Goal: Task Accomplishment & Management: Complete application form

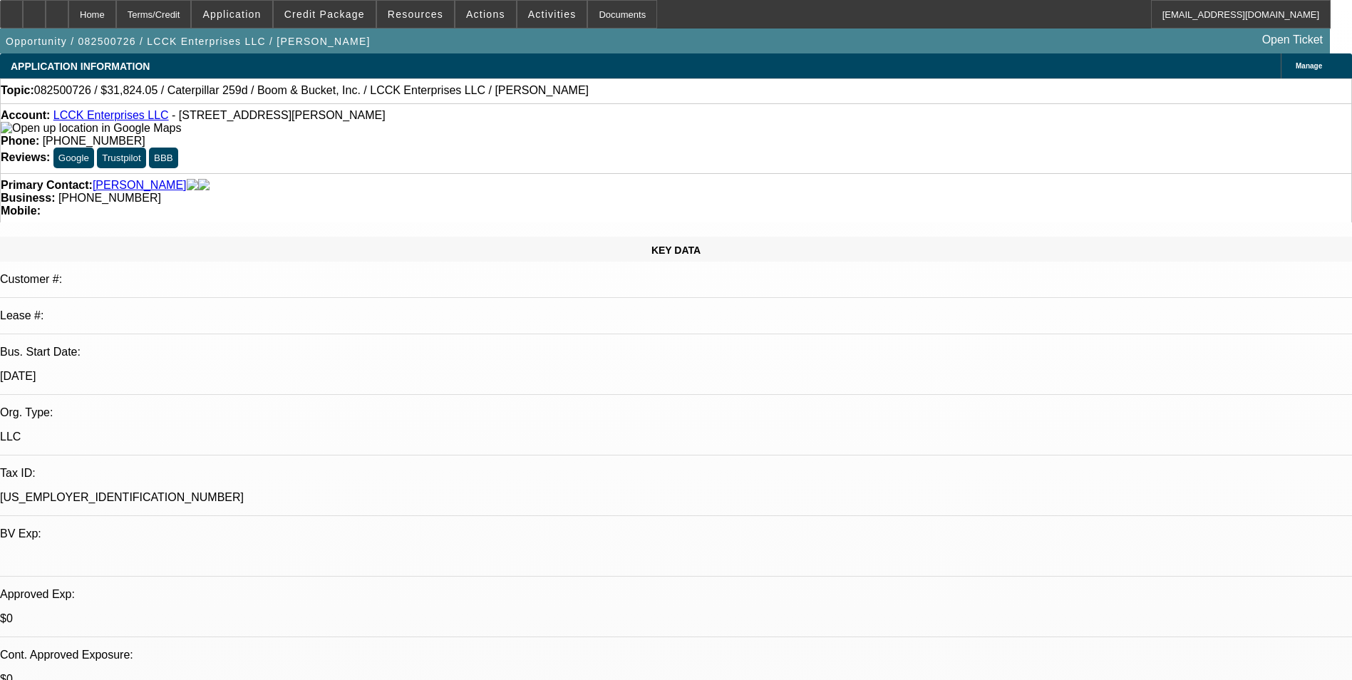
select select "0"
select select "0.1"
select select "0"
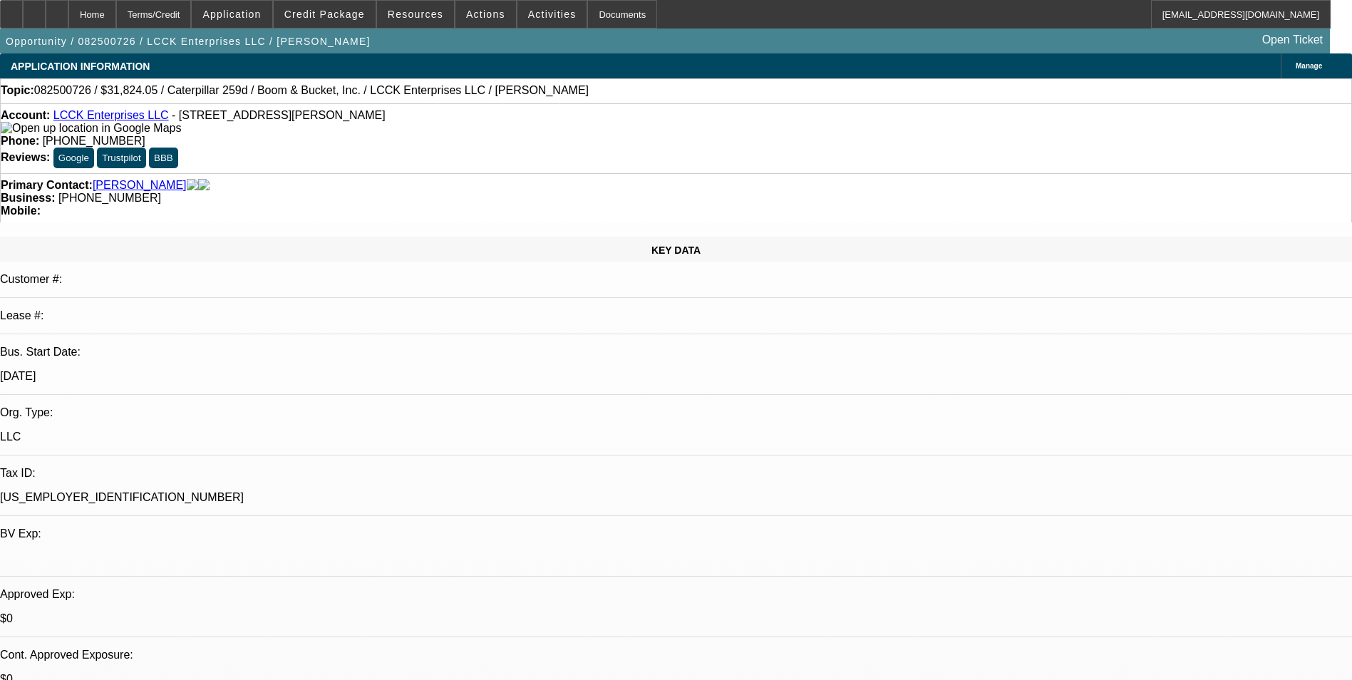
select select "0.1"
select select "0"
select select "0.1"
select select "0"
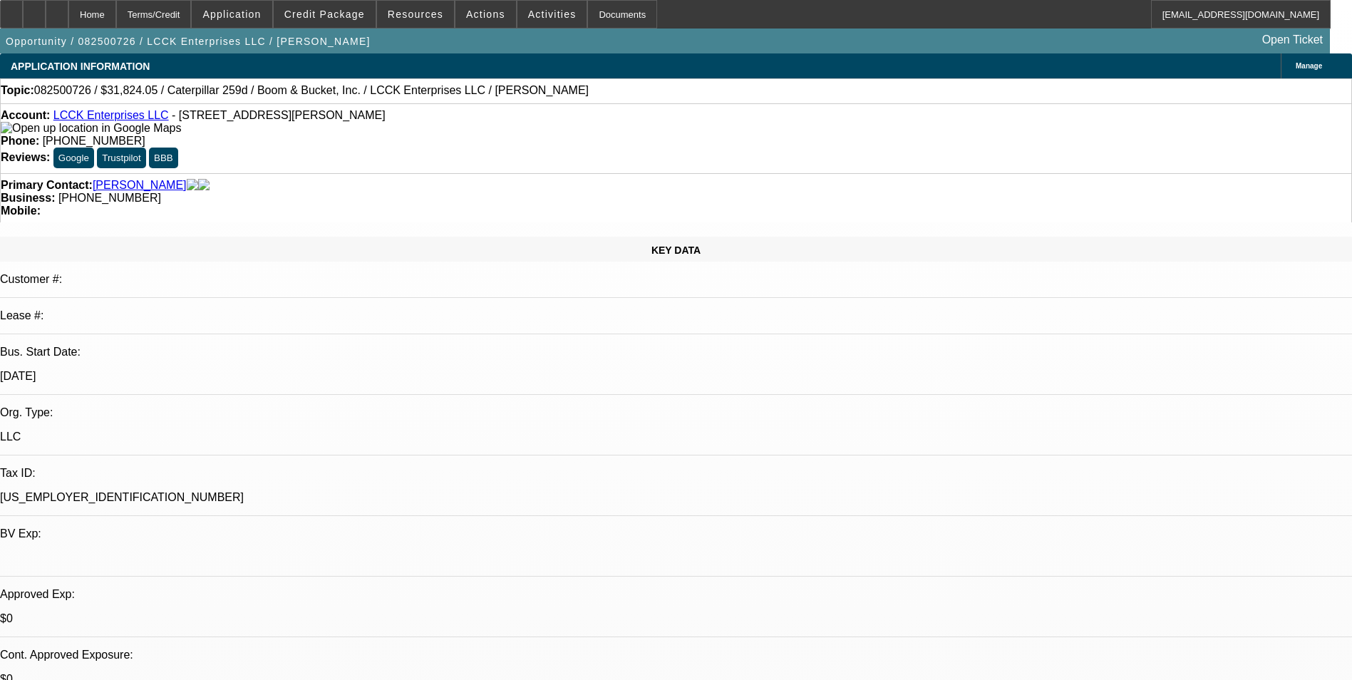
select select "0.1"
select select "1"
select select "4"
select select "1"
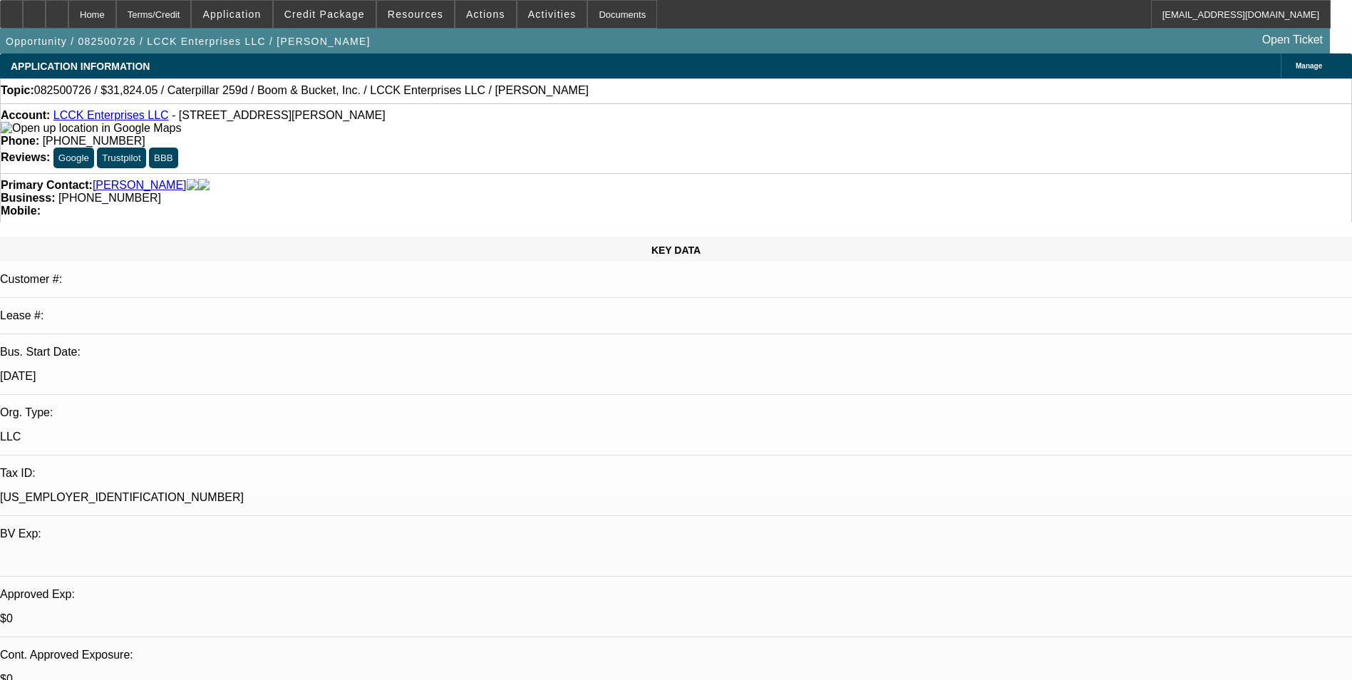
select select "1"
select select "4"
select select "1"
select select "4"
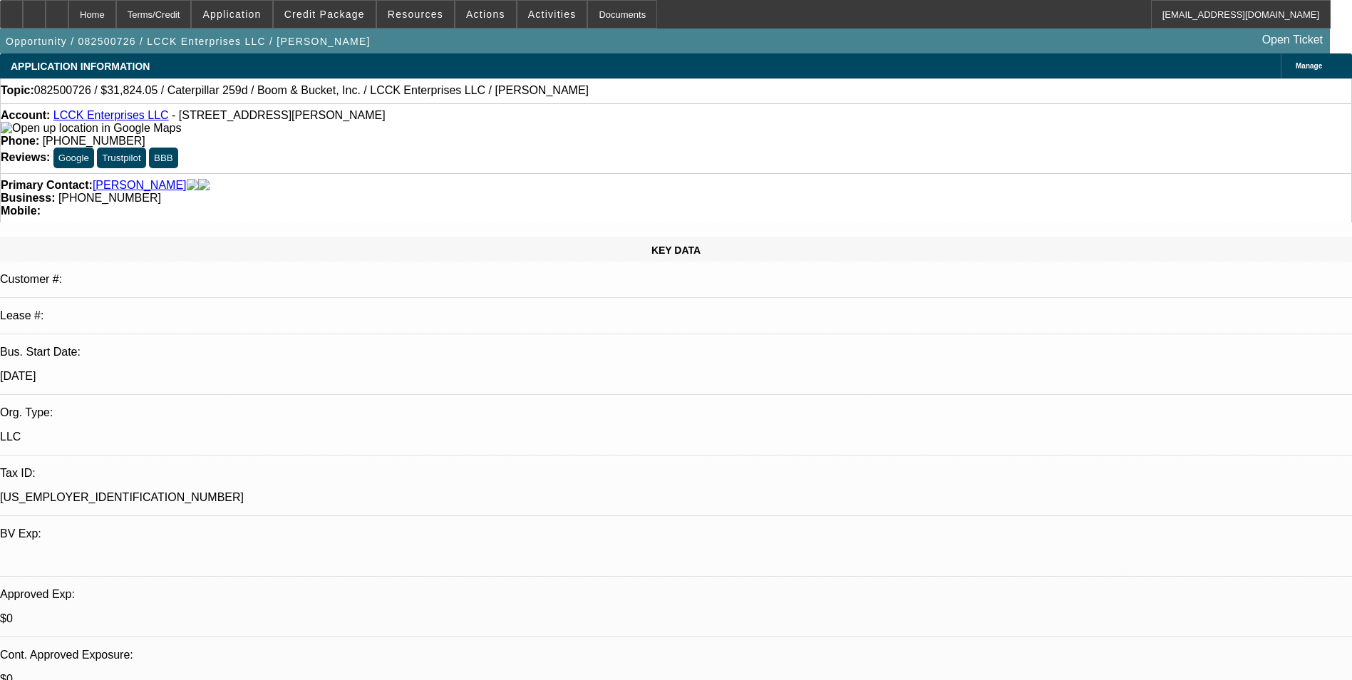
select select "1"
select select "3"
select select "4"
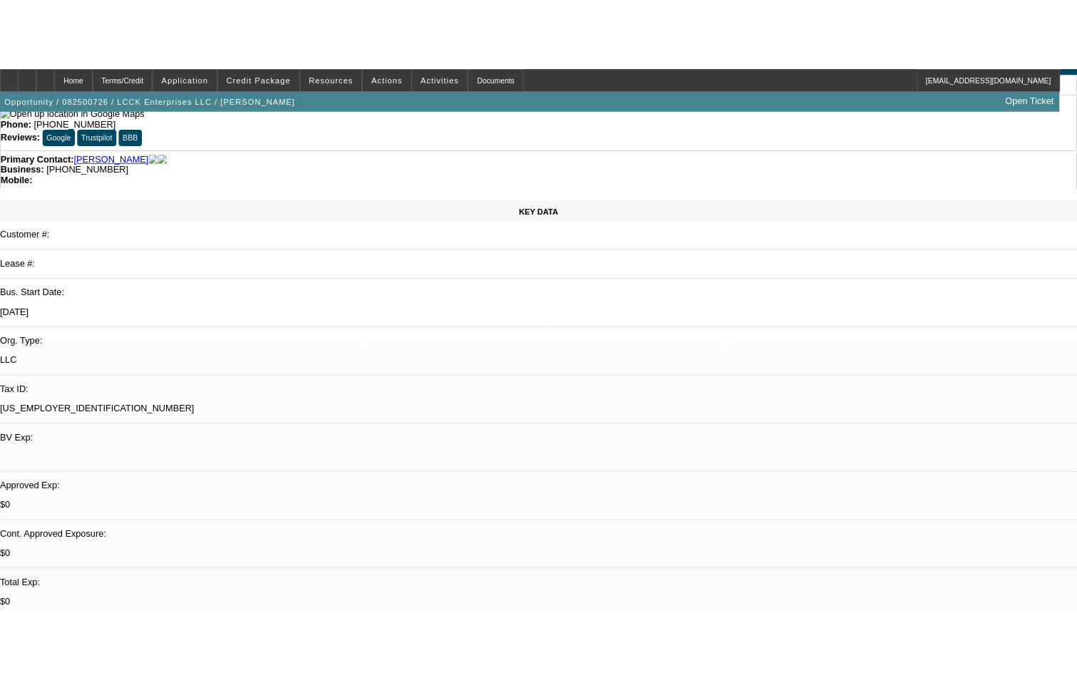
scroll to position [71, 0]
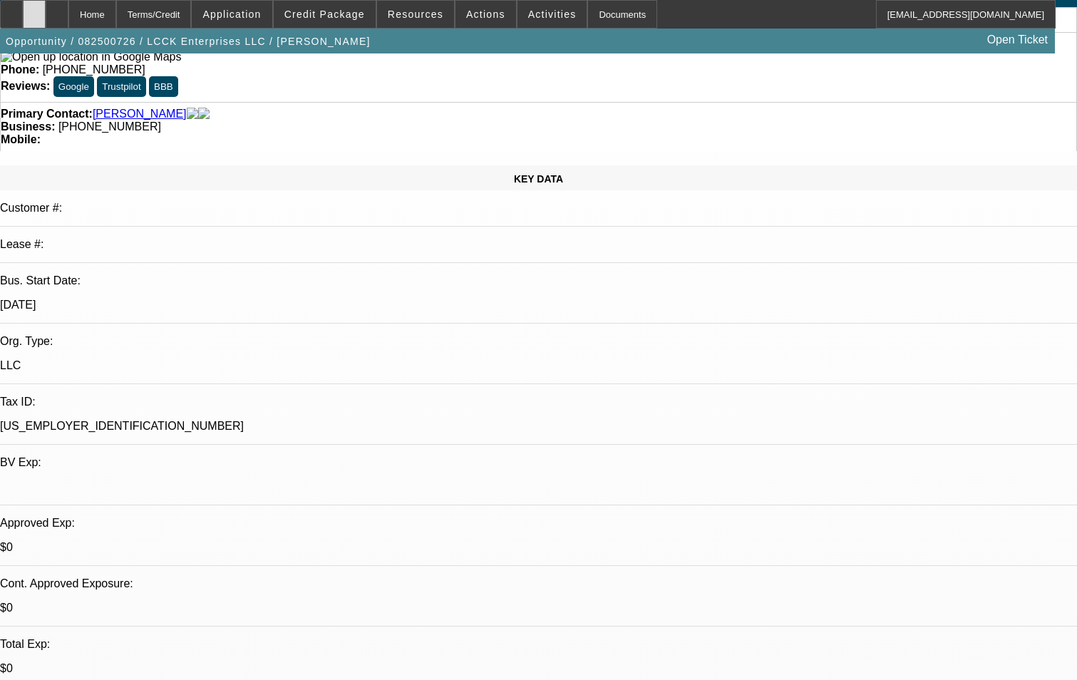
click at [34, 9] on icon at bounding box center [34, 9] width 0 height 0
click at [57, 9] on icon at bounding box center [57, 9] width 0 height 0
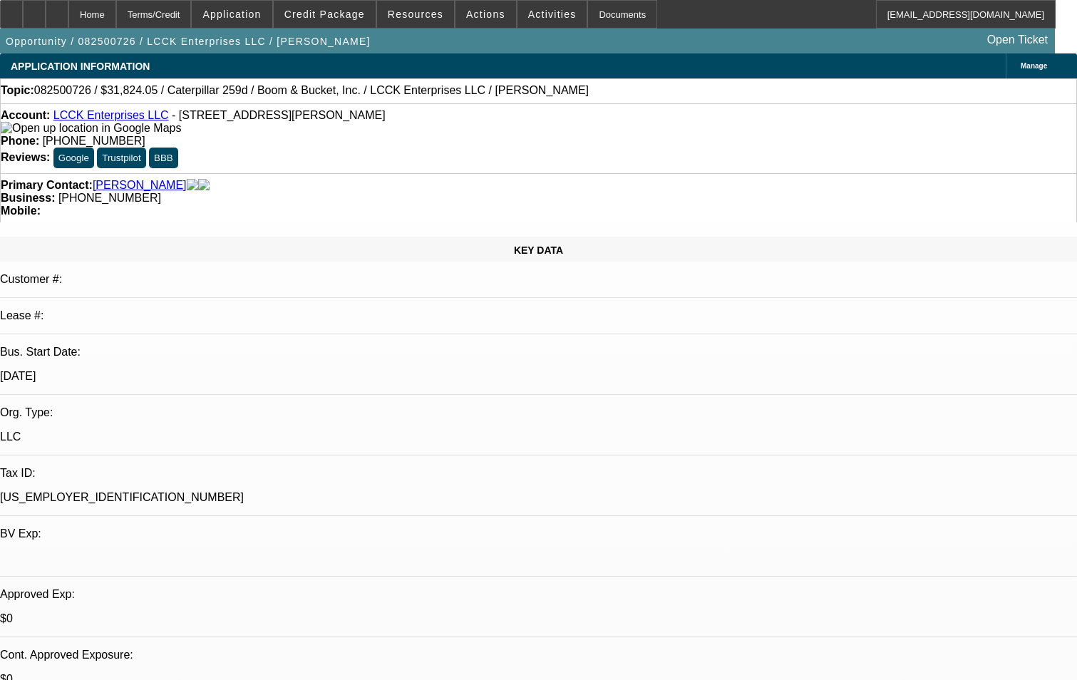
select select "0"
select select "0.1"
select select "0"
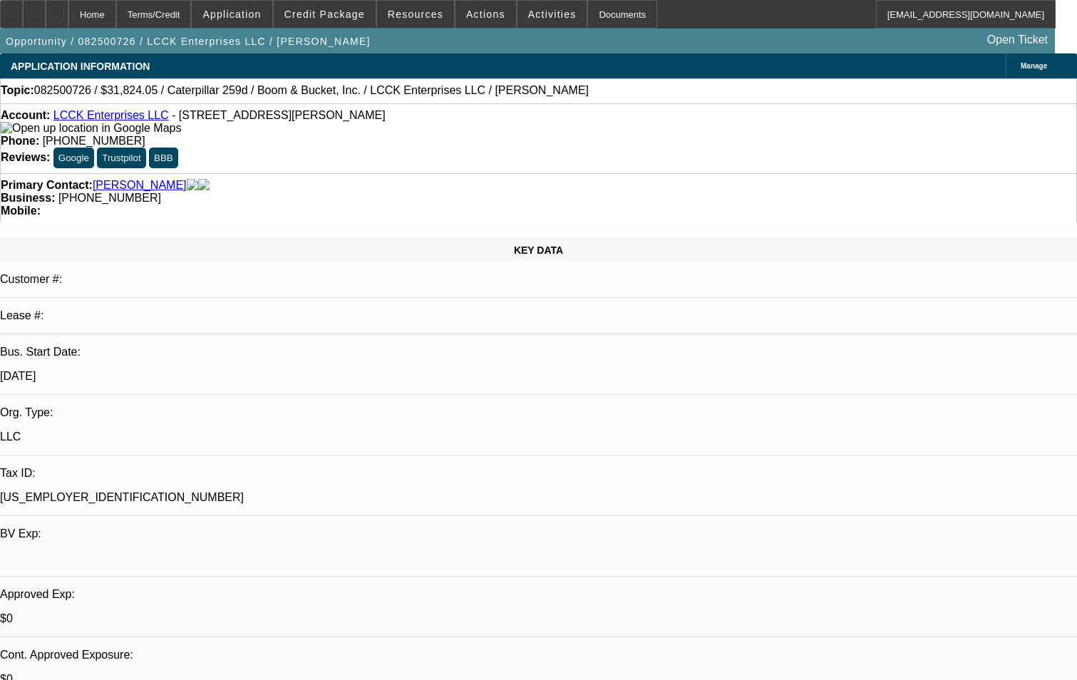
select select "0.1"
select select "0"
select select "0.1"
select select "0"
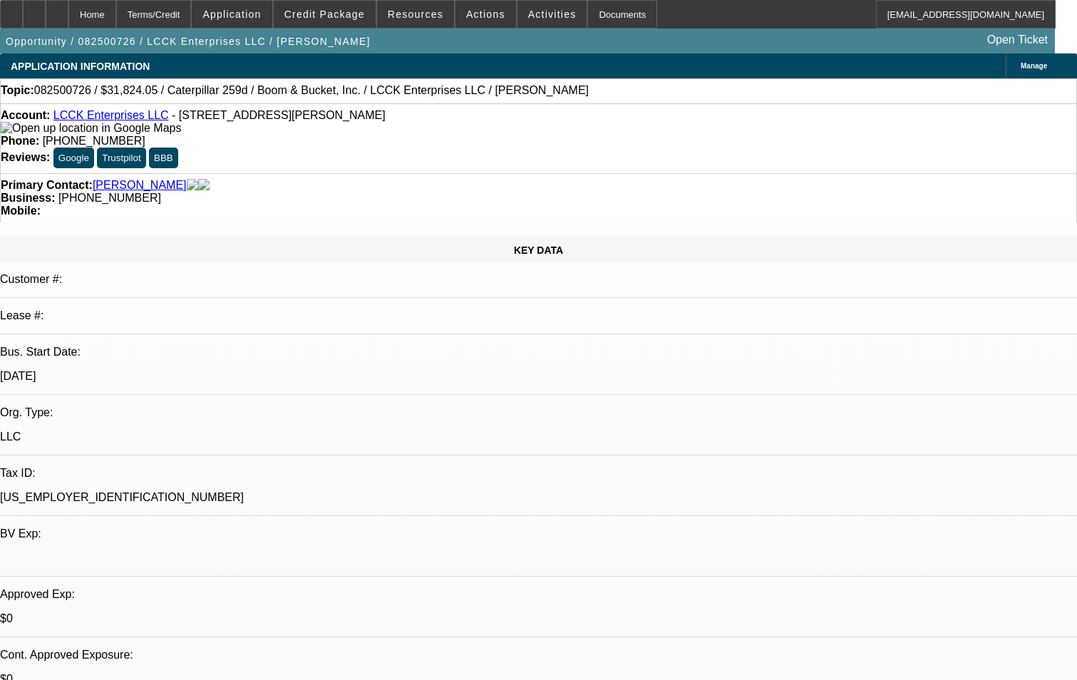
select select "0.1"
select select "1"
select select "4"
select select "1"
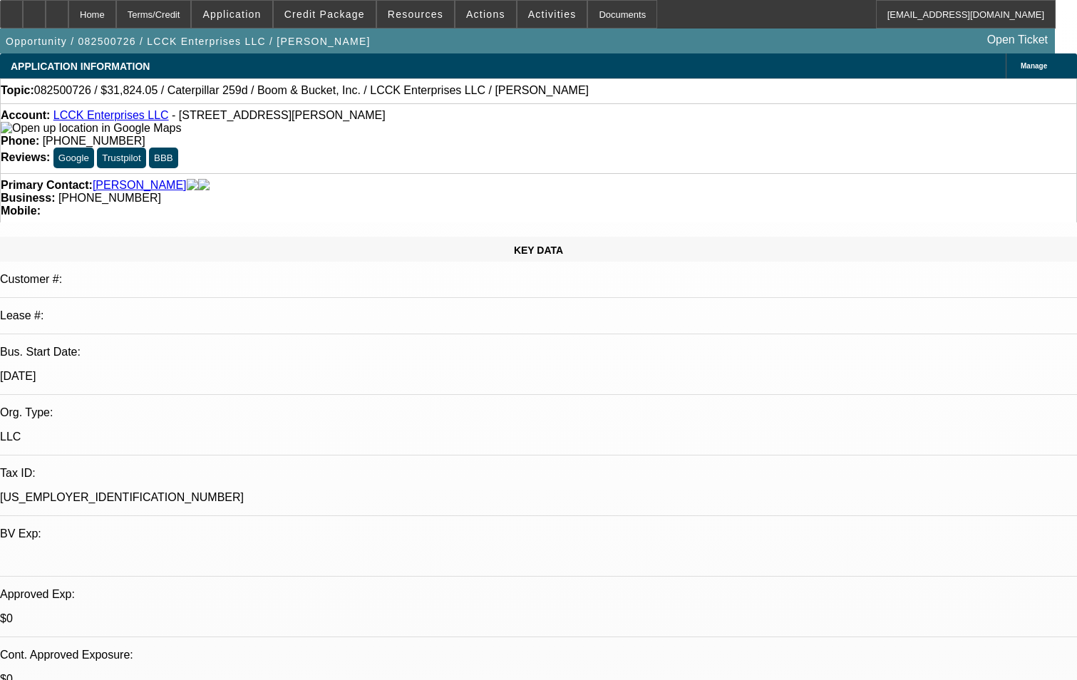
select select "1"
select select "4"
select select "1"
select select "4"
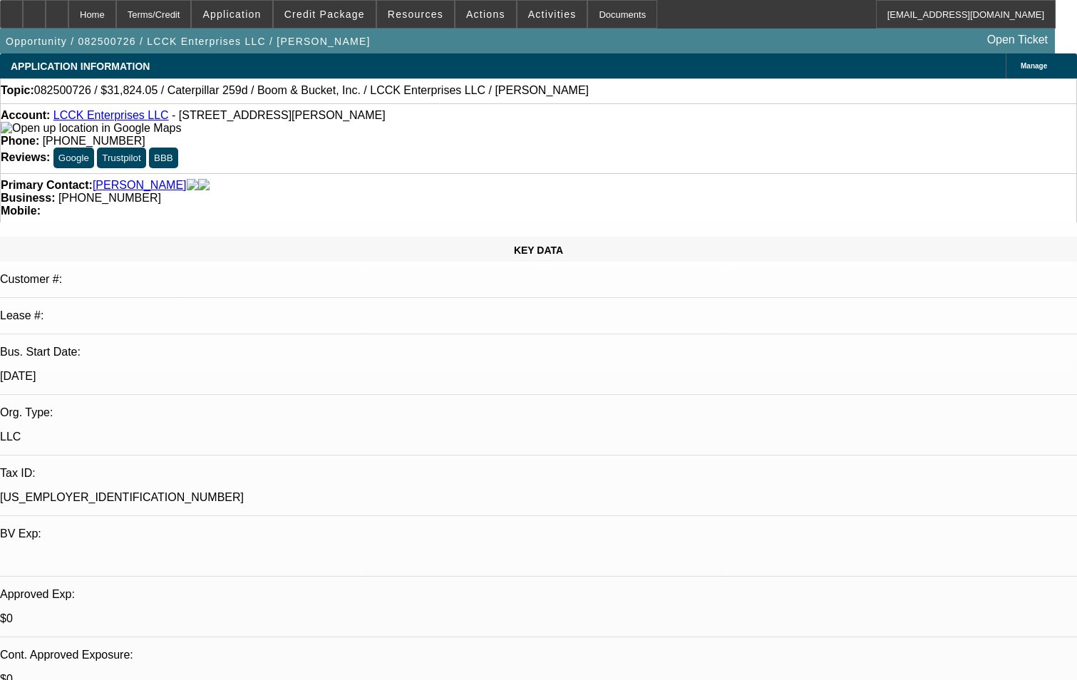
select select "1"
select select "3"
select select "4"
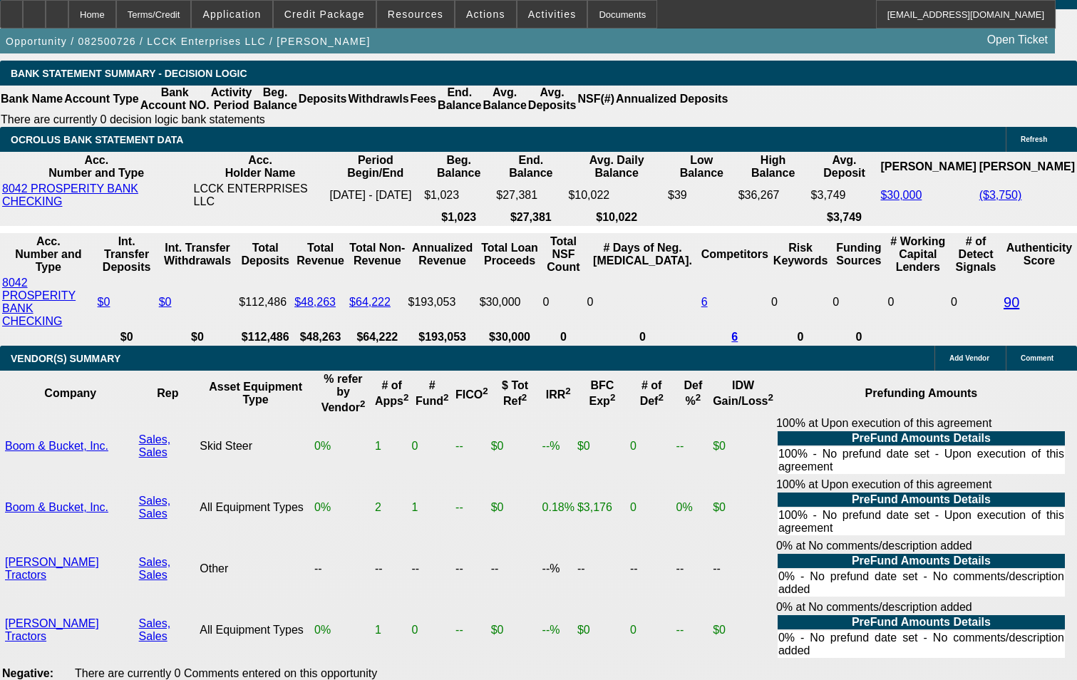
scroll to position [2566, 0]
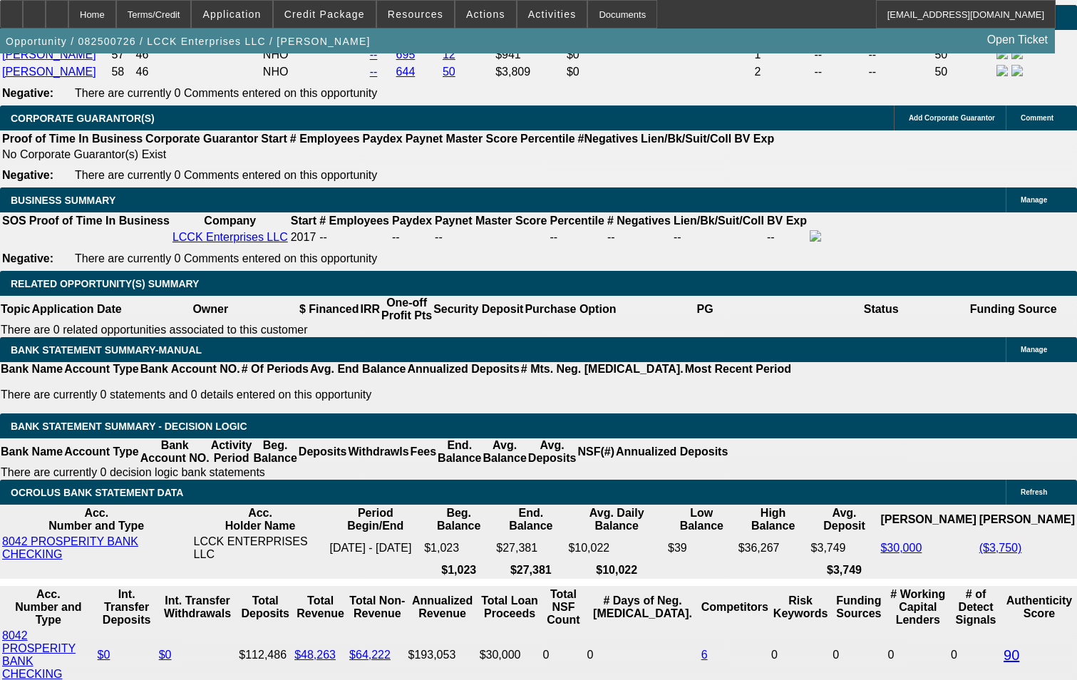
scroll to position [2210, 0]
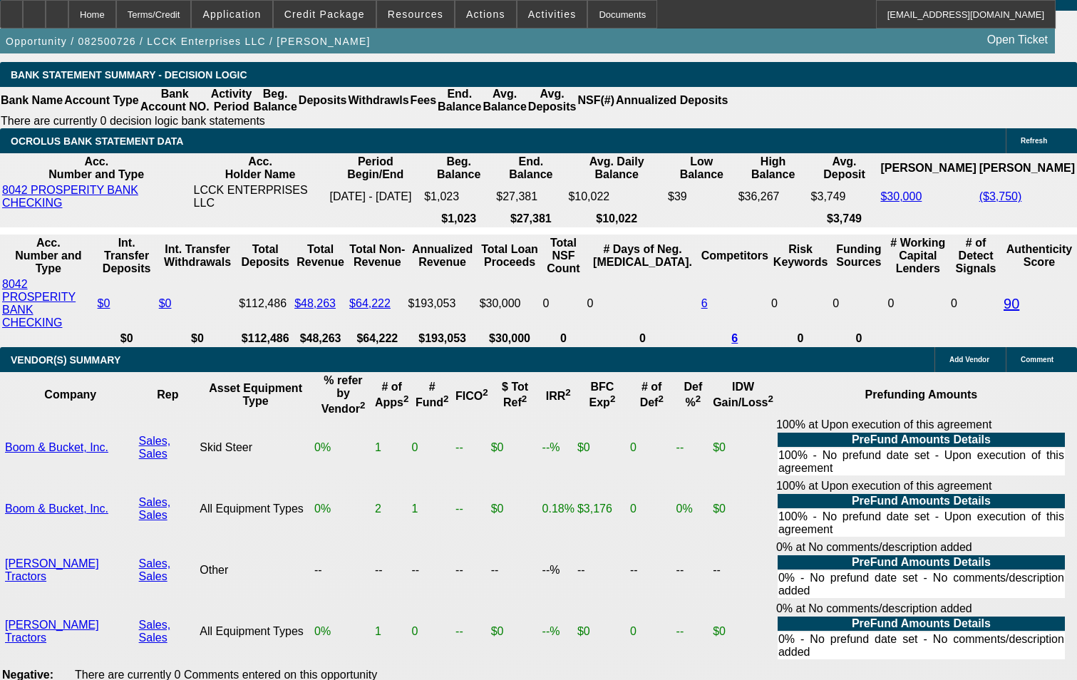
scroll to position [2566, 0]
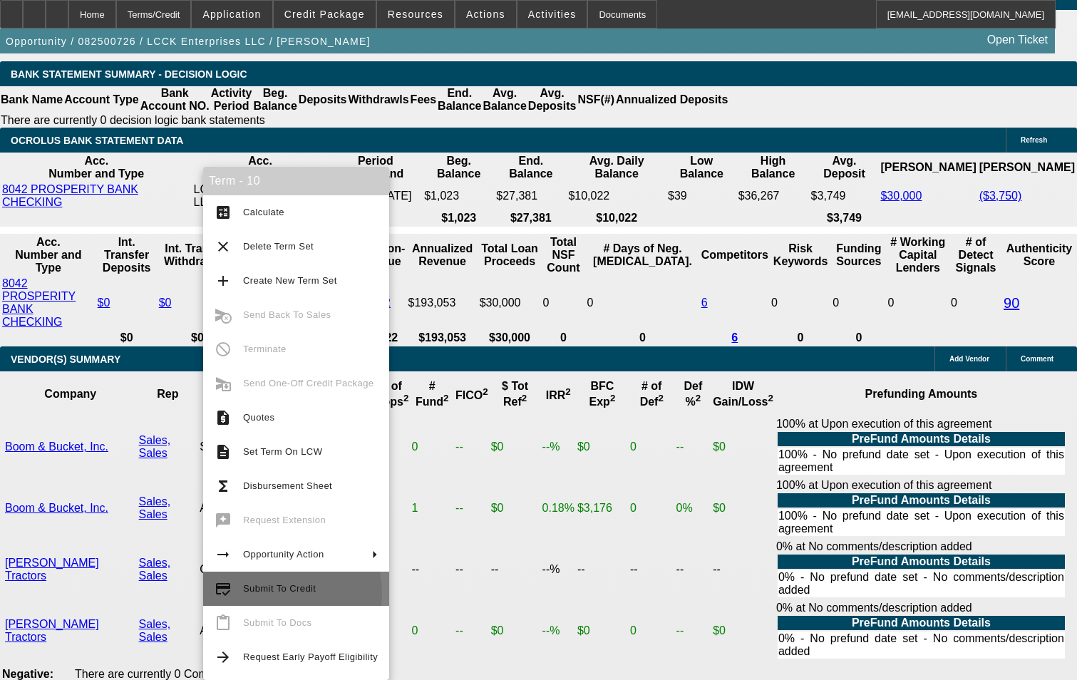
click at [278, 593] on span "Submit To Credit" at bounding box center [279, 588] width 73 height 11
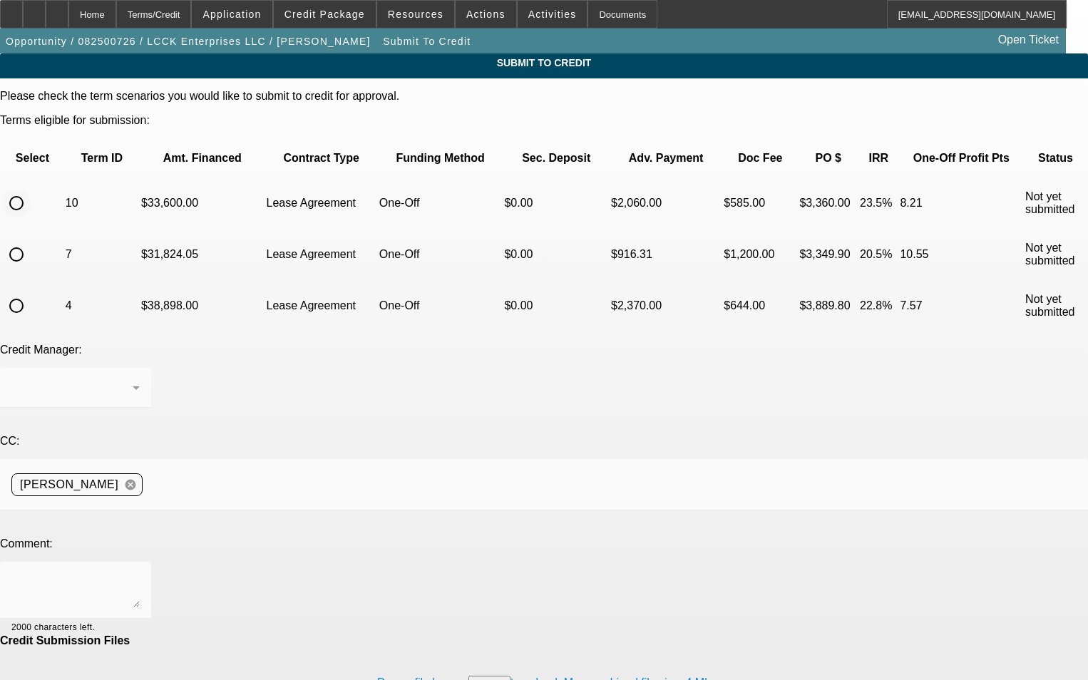
click at [31, 189] on input "radio" at bounding box center [16, 203] width 29 height 29
radio input "true"
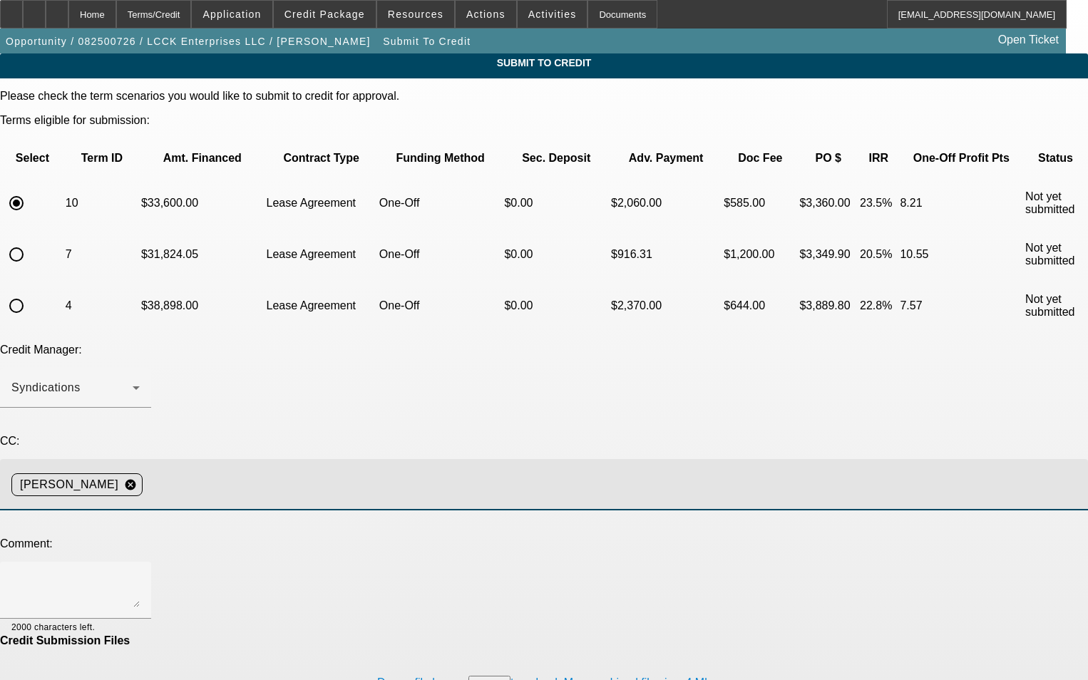
click at [301, 470] on input at bounding box center [609, 484] width 922 height 29
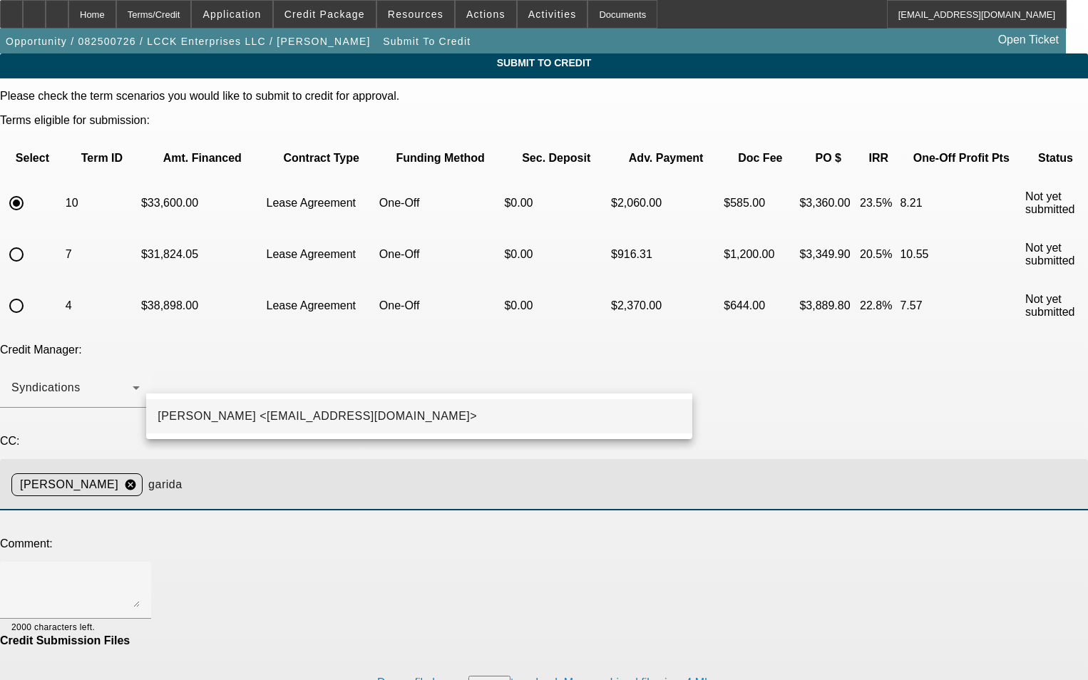
type input "garida"
click at [268, 421] on span "George Arida <GArida@beaconfunding.com>" at bounding box center [317, 416] width 319 height 17
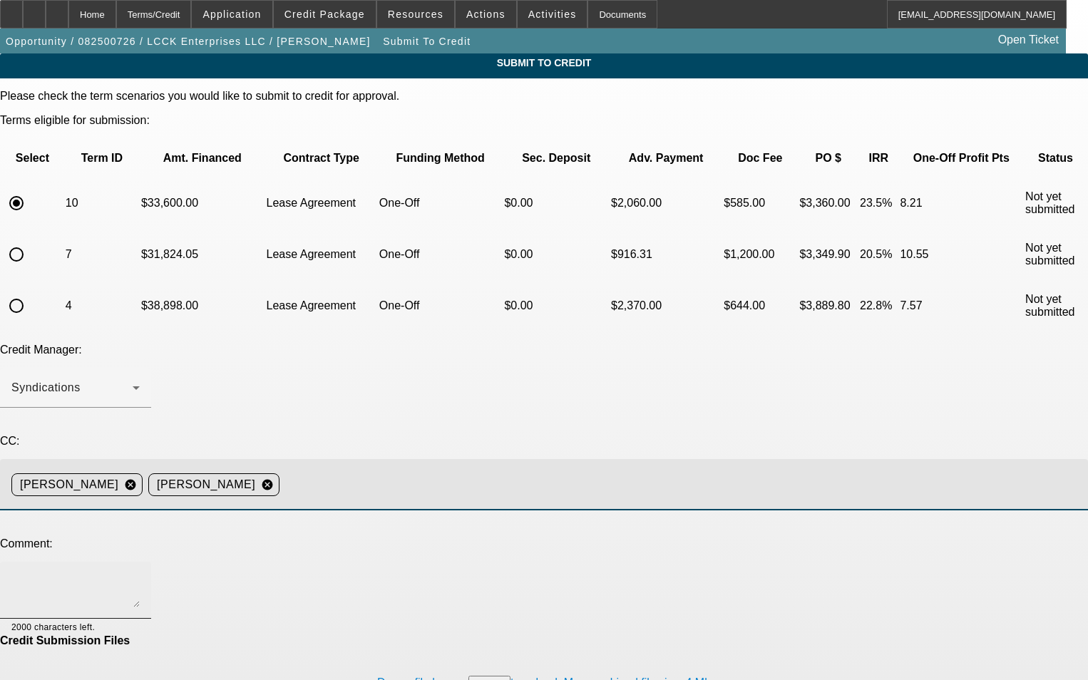
click at [140, 573] on textarea at bounding box center [75, 590] width 128 height 34
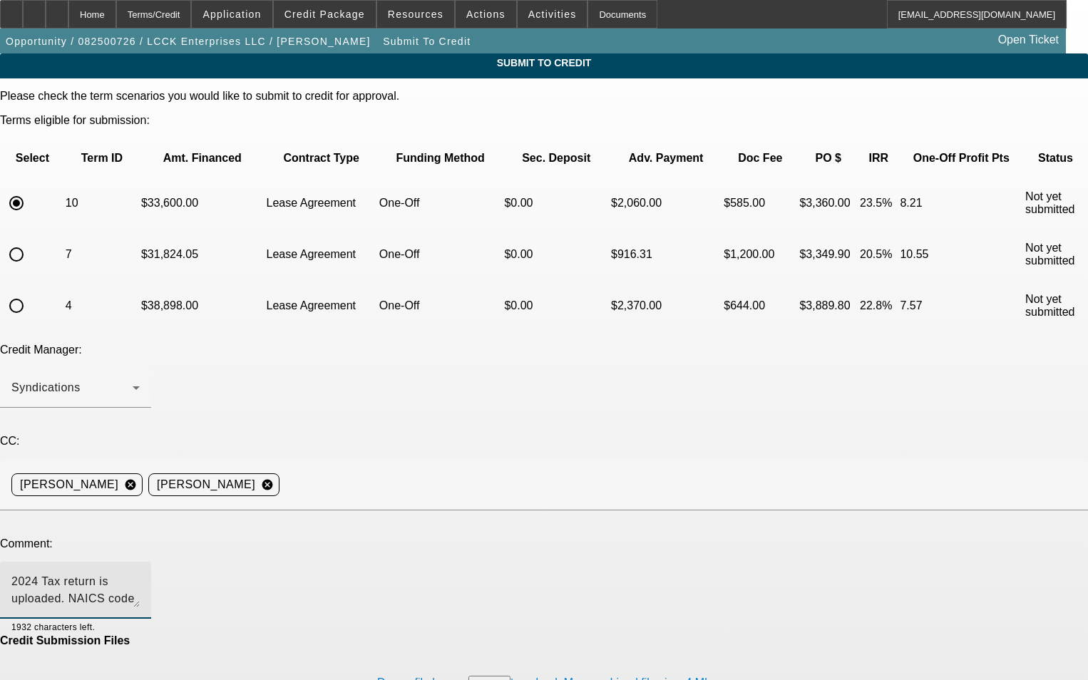
click at [140, 573] on textarea "2024 Tax return is uploaded. NAICS code on the schedule C is 541600" at bounding box center [75, 590] width 128 height 34
click at [140, 573] on textarea "2024 Tax return is uploaded. NAICS code on the schedule C is 541600 which is th…" at bounding box center [75, 590] width 128 height 34
click at [140, 573] on textarea "2024 Tax return is uploaded. NAICS code on the schedule C is 541600, again cons…" at bounding box center [75, 590] width 128 height 34
paste textarea "company designs and completes indoor and outdoor residential construction work.…"
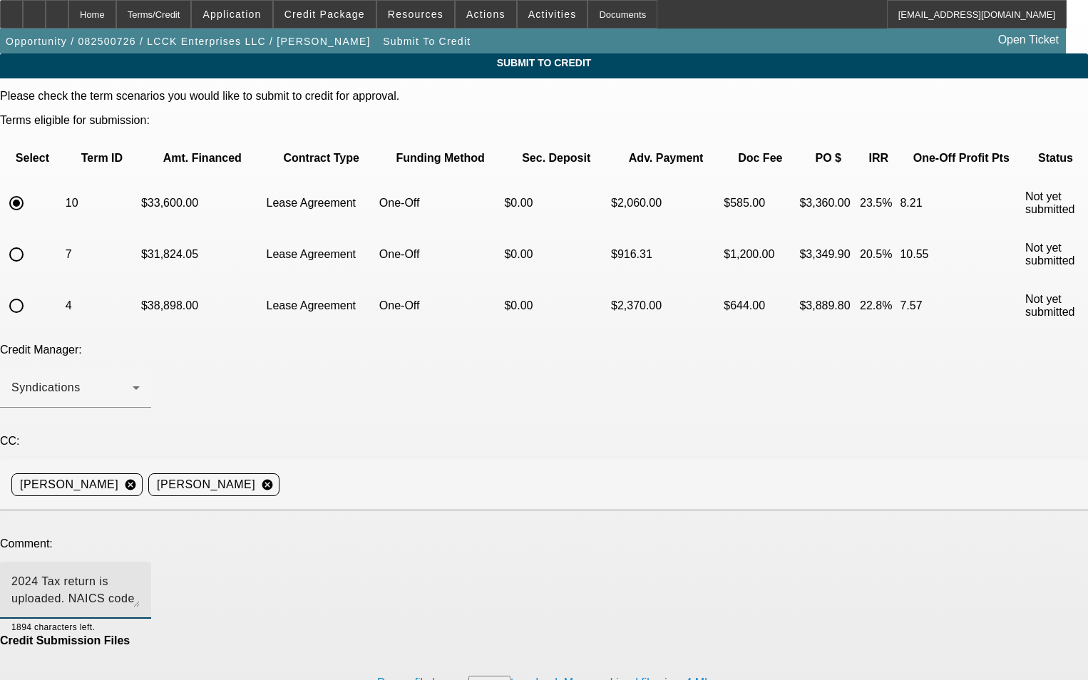
click at [140, 573] on textarea "2024 Tax return is uploaded. NAICS code on the schedule C is 541600, again cons…" at bounding box center [75, 590] width 128 height 34
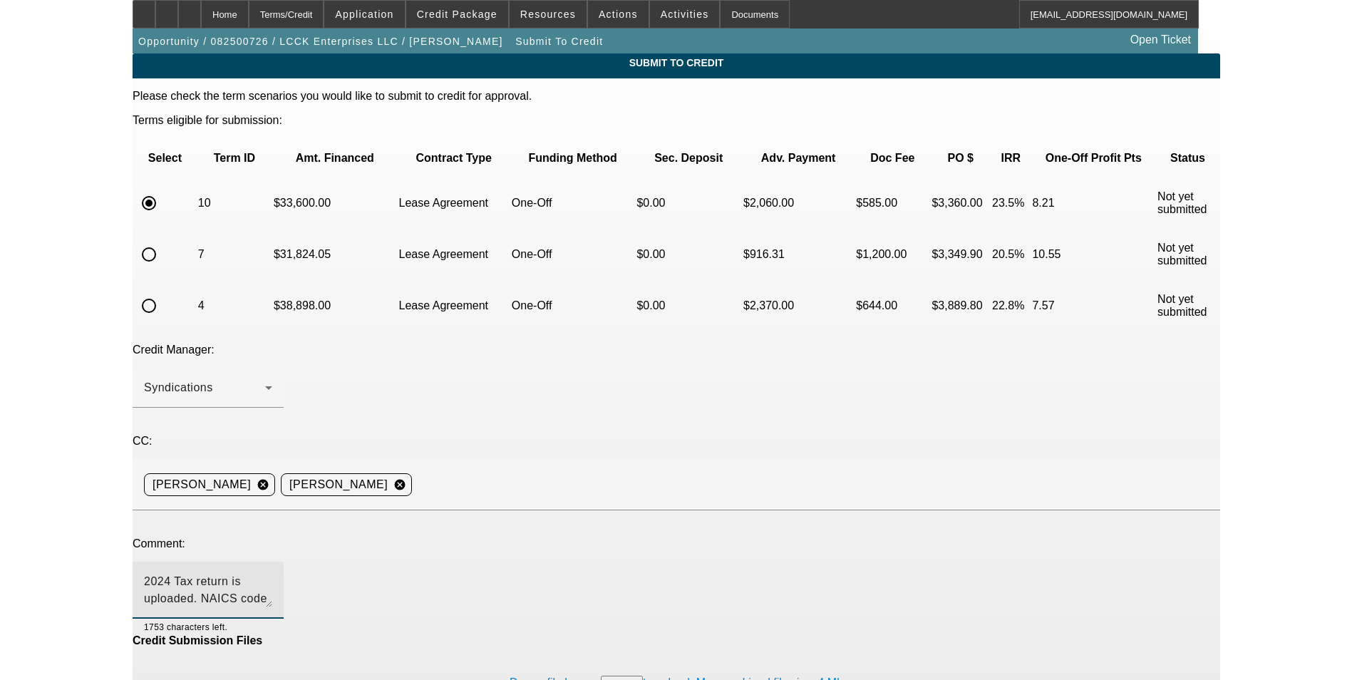
scroll to position [14, 0]
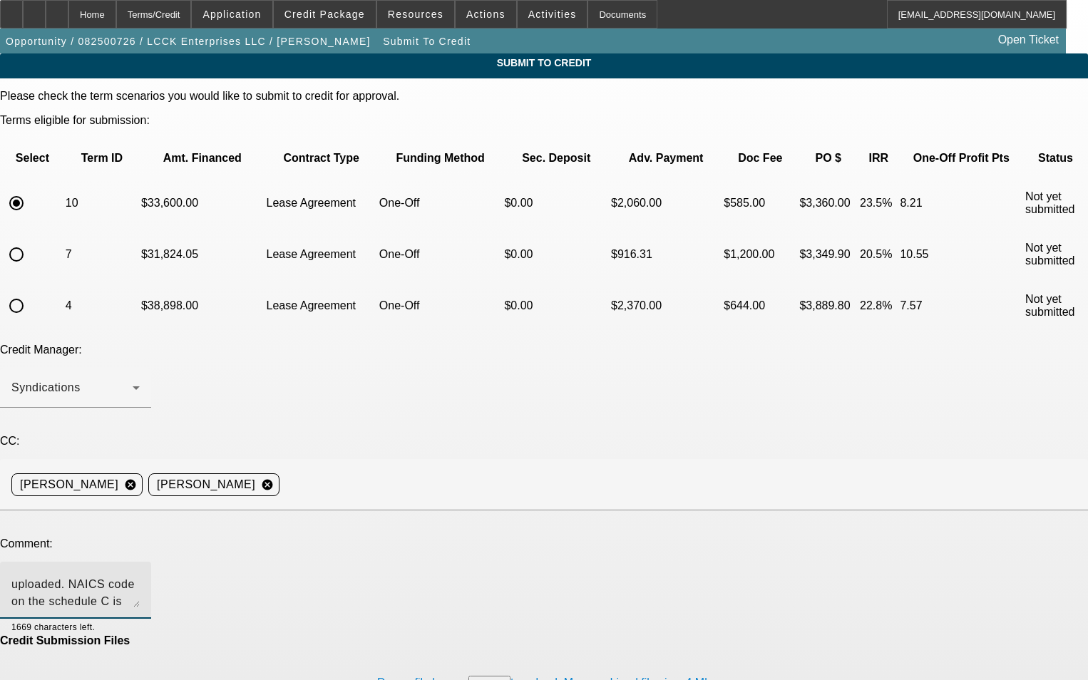
type textarea "2024 Tax return is uploaded. NAICS code on the schedule C is 541600, again cons…"
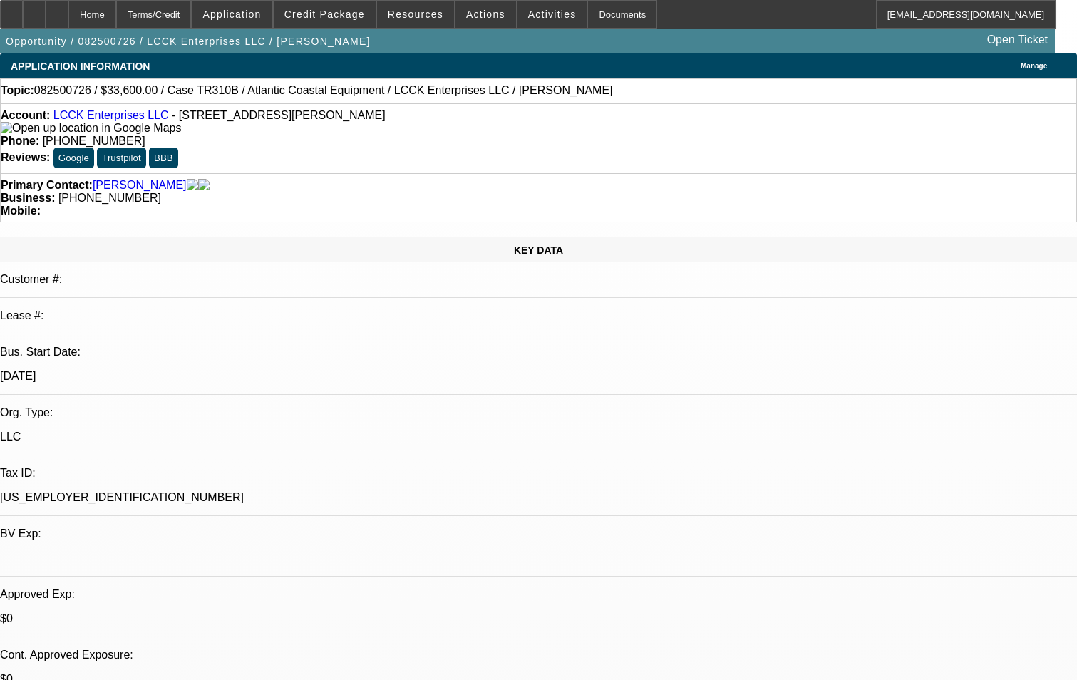
select select "0"
select select "0.1"
select select "4"
select select "0"
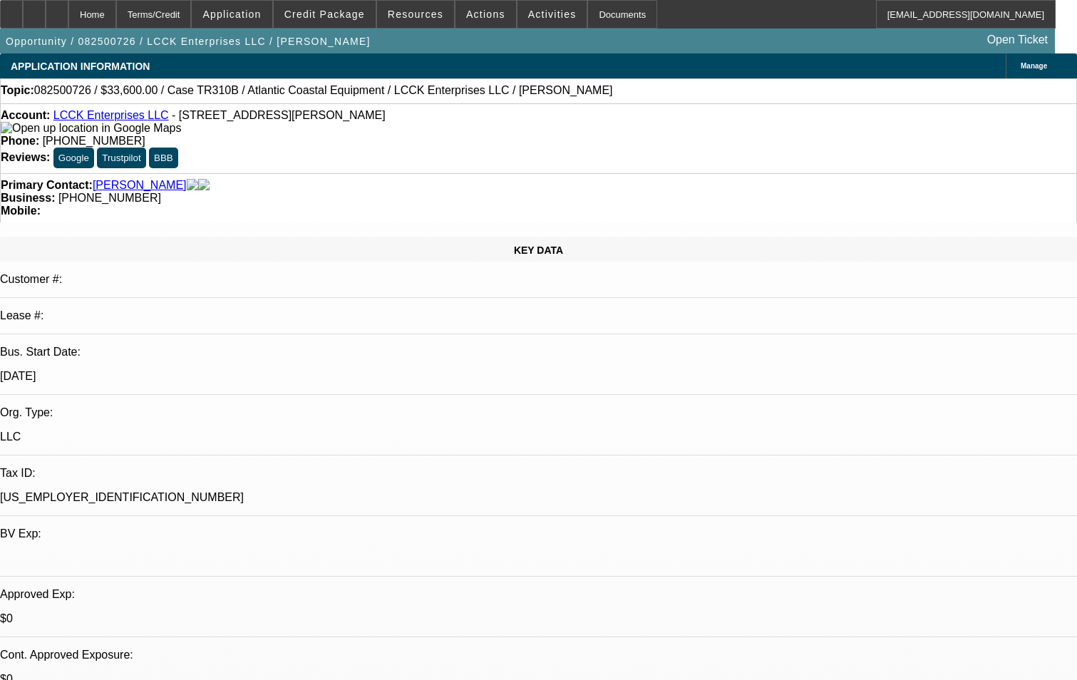
select select "0"
select select "0.1"
select select "4"
select select "0"
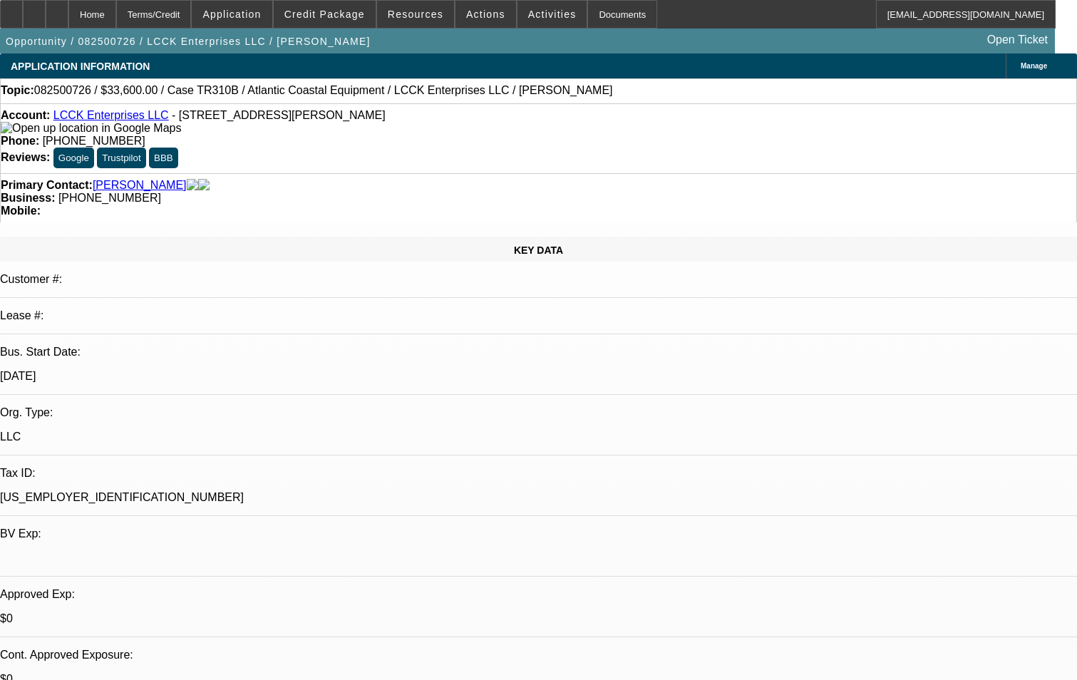
select select "0.1"
select select "4"
select select "0"
select select "3"
select select "0.1"
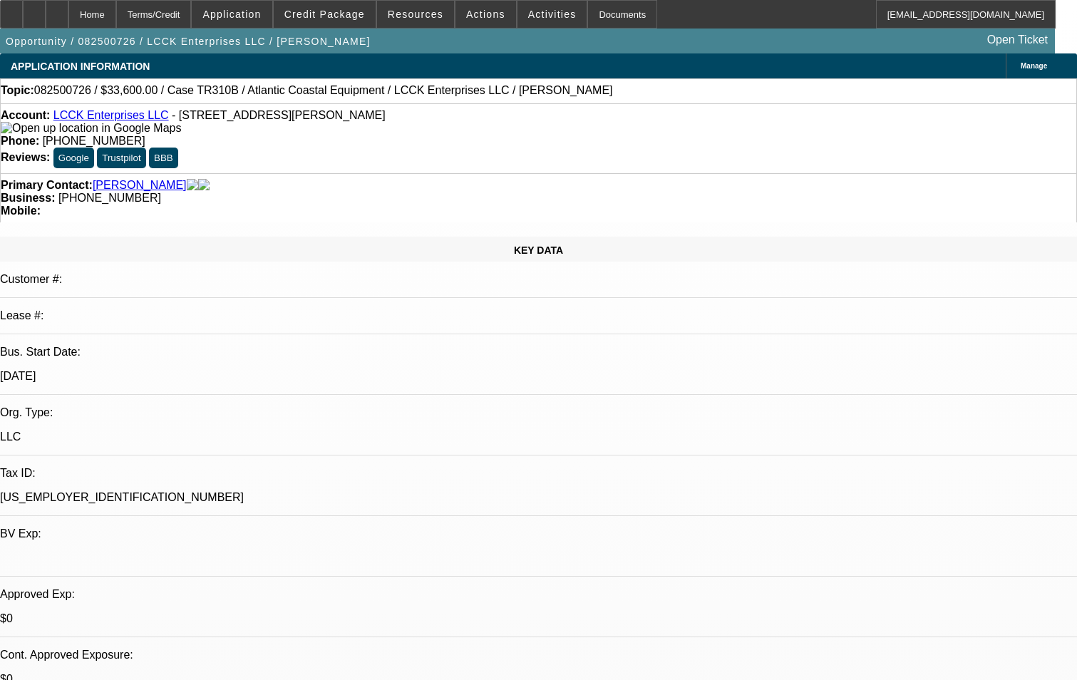
select select "4"
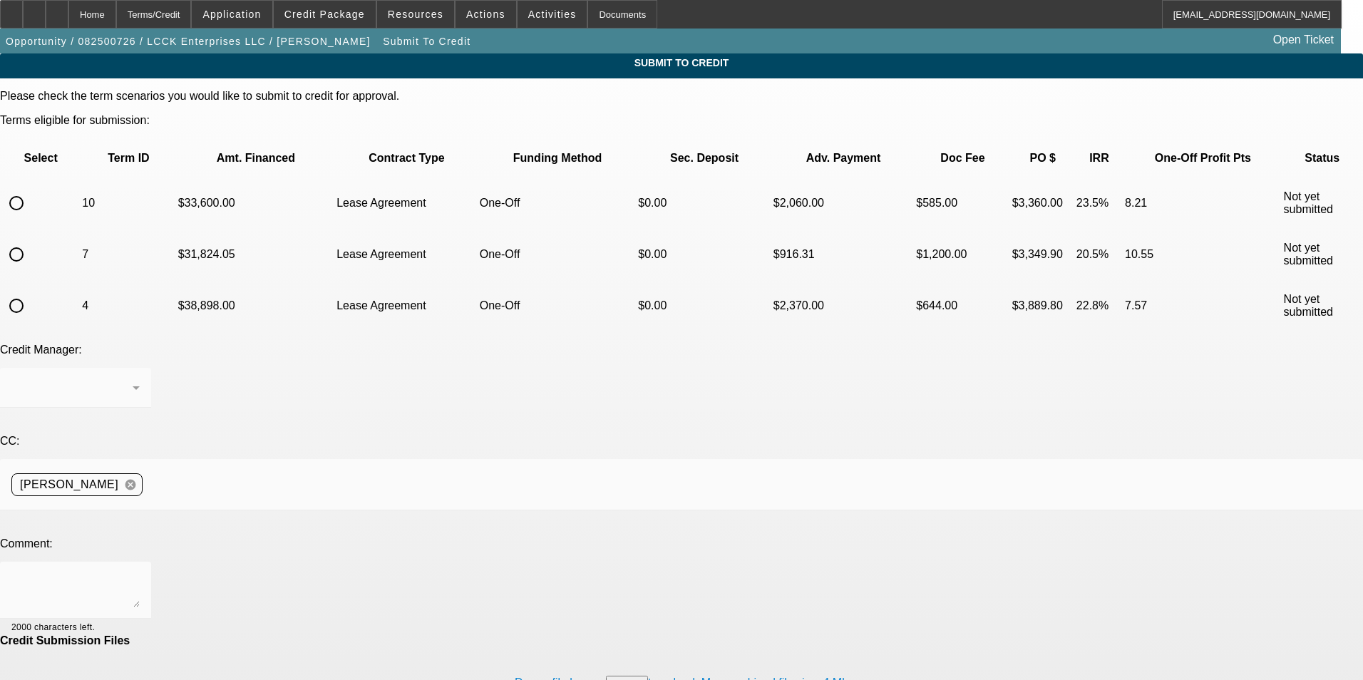
click at [116, 17] on div "Home" at bounding box center [92, 14] width 48 height 29
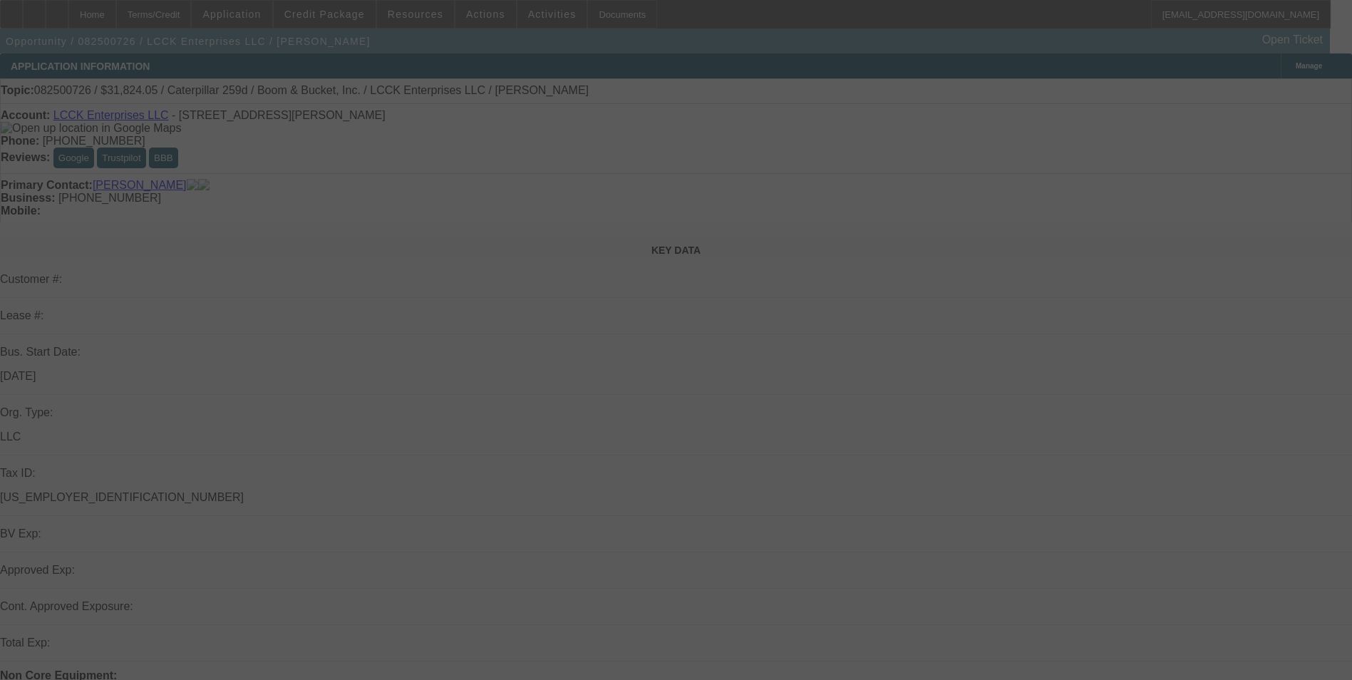
drag, startPoint x: 138, startPoint y: 17, endPoint x: 675, endPoint y: 53, distance: 537.9
click at [675, 53] on div at bounding box center [676, 340] width 1352 height 680
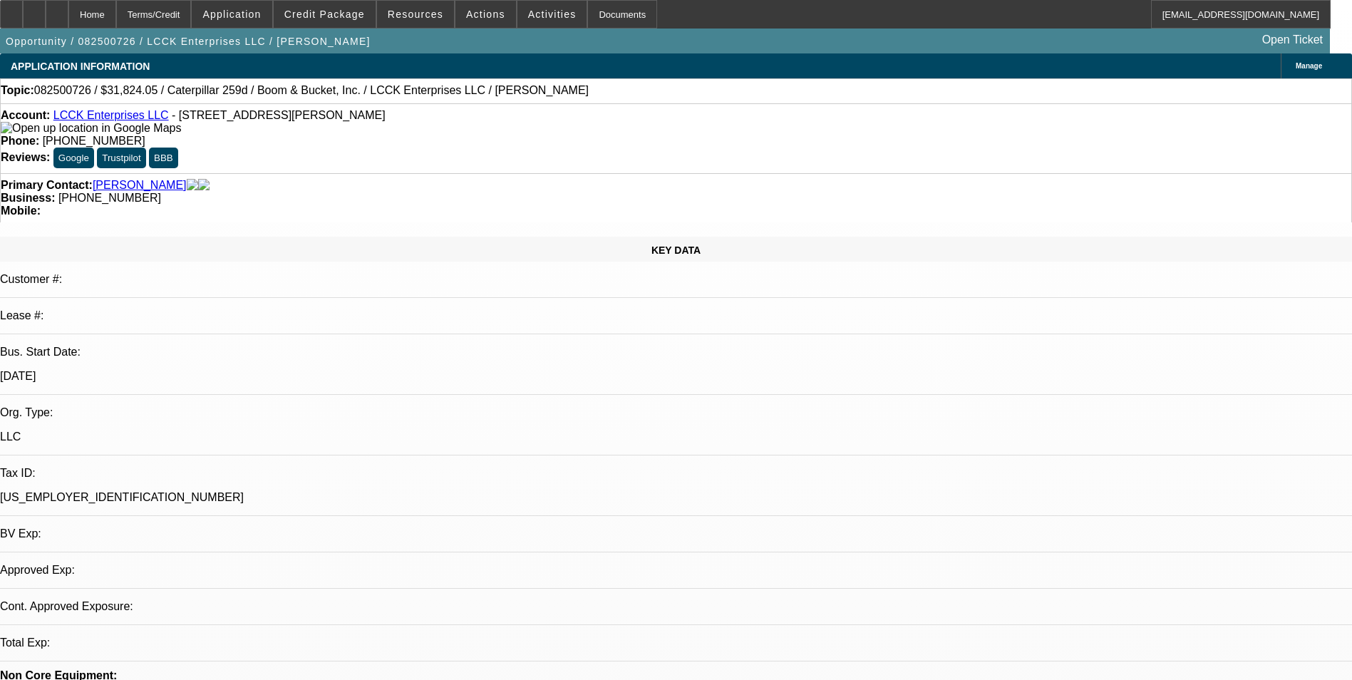
select select "0"
select select "0.1"
select select "0"
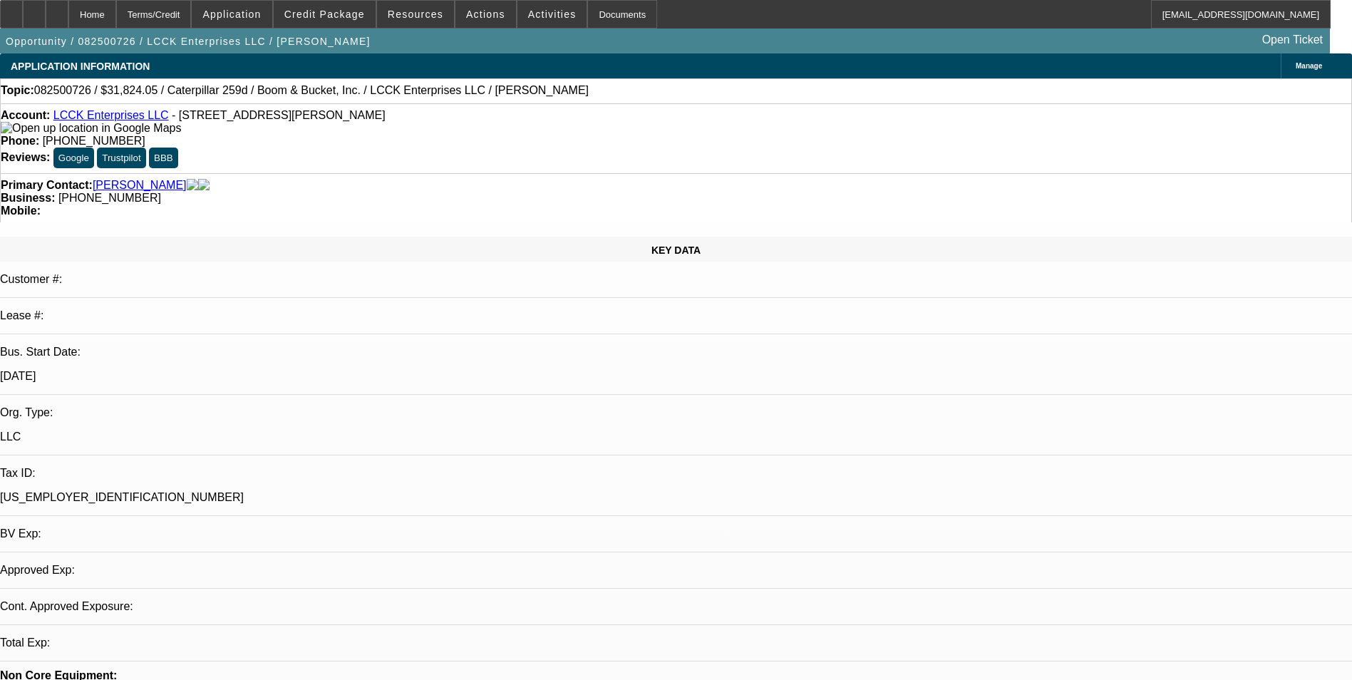
select select "0.1"
select select "0"
select select "0.1"
select select "0"
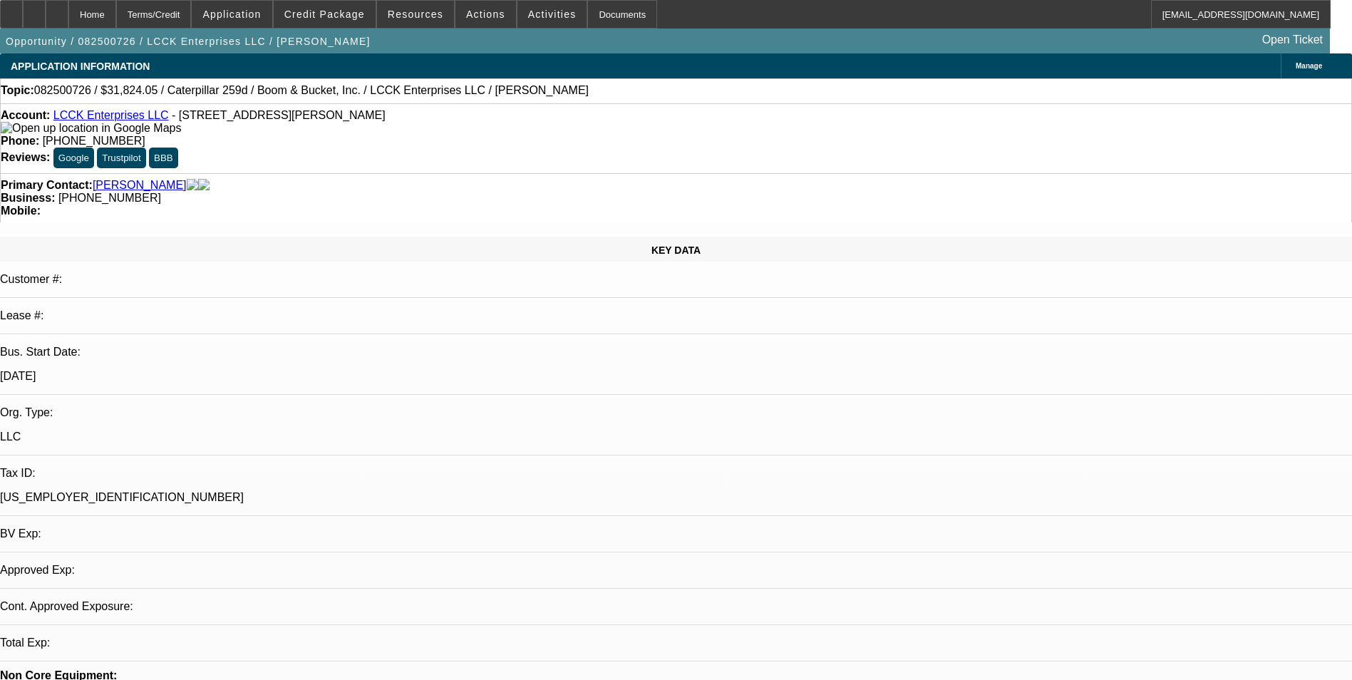
select select "0.1"
select select "1"
select select "4"
select select "1"
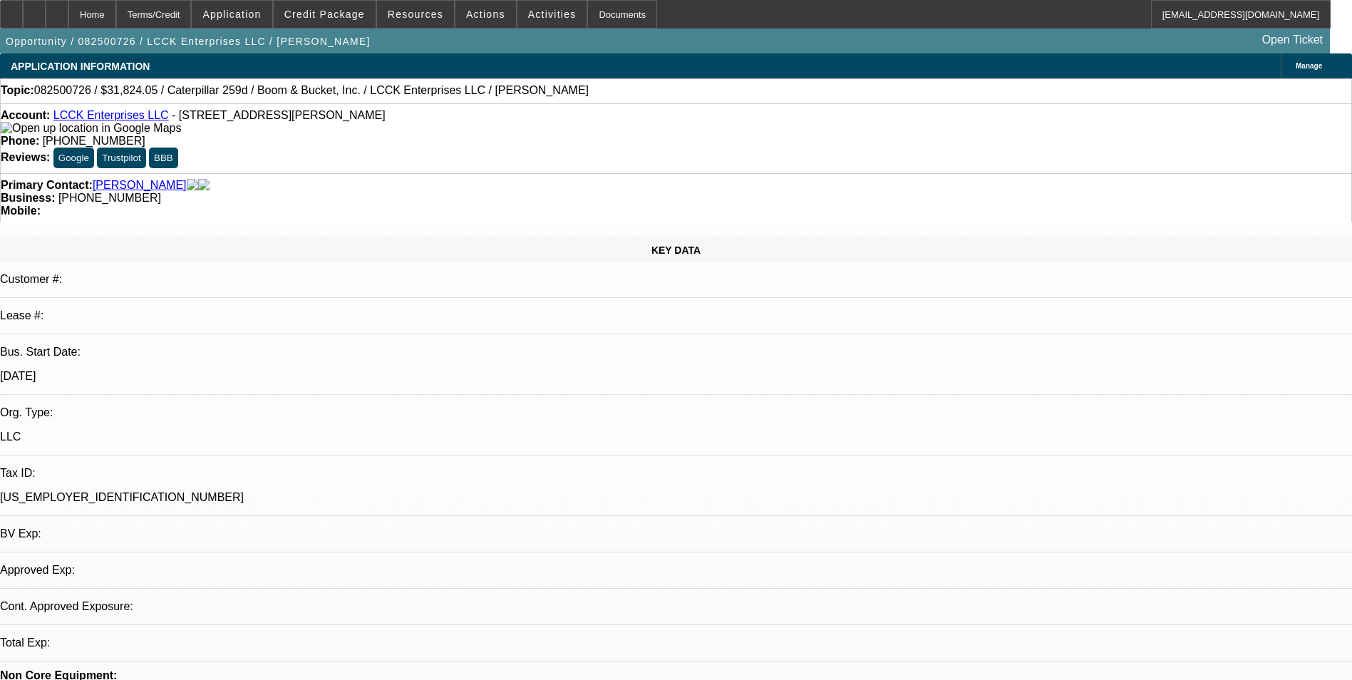
select select "1"
select select "4"
select select "1"
select select "4"
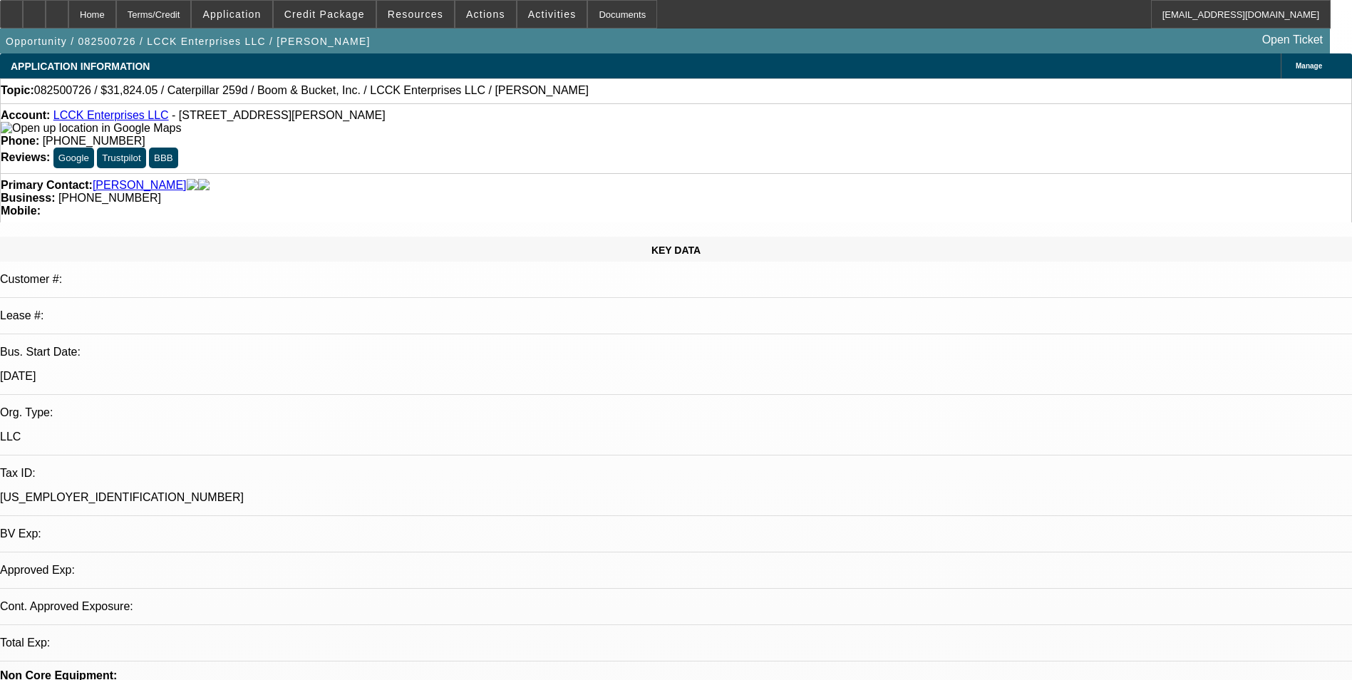
select select "1"
select select "3"
select select "4"
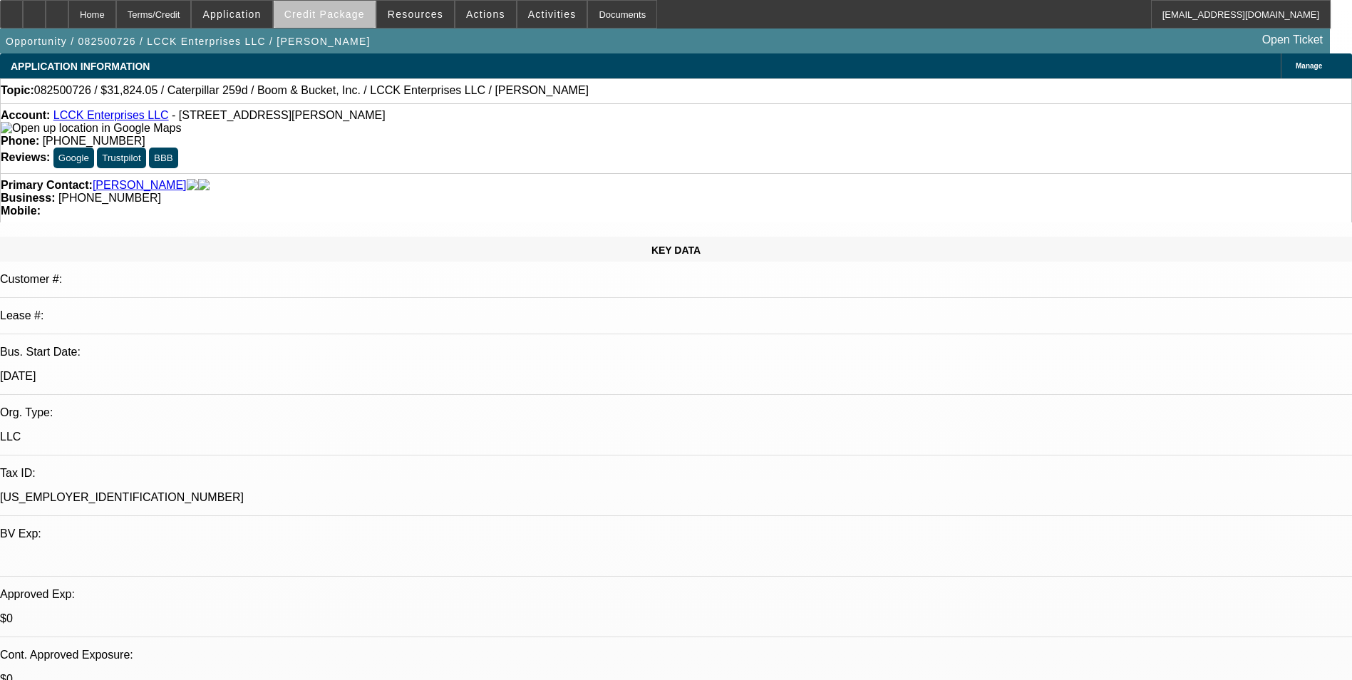
click at [349, 20] on span at bounding box center [325, 14] width 102 height 34
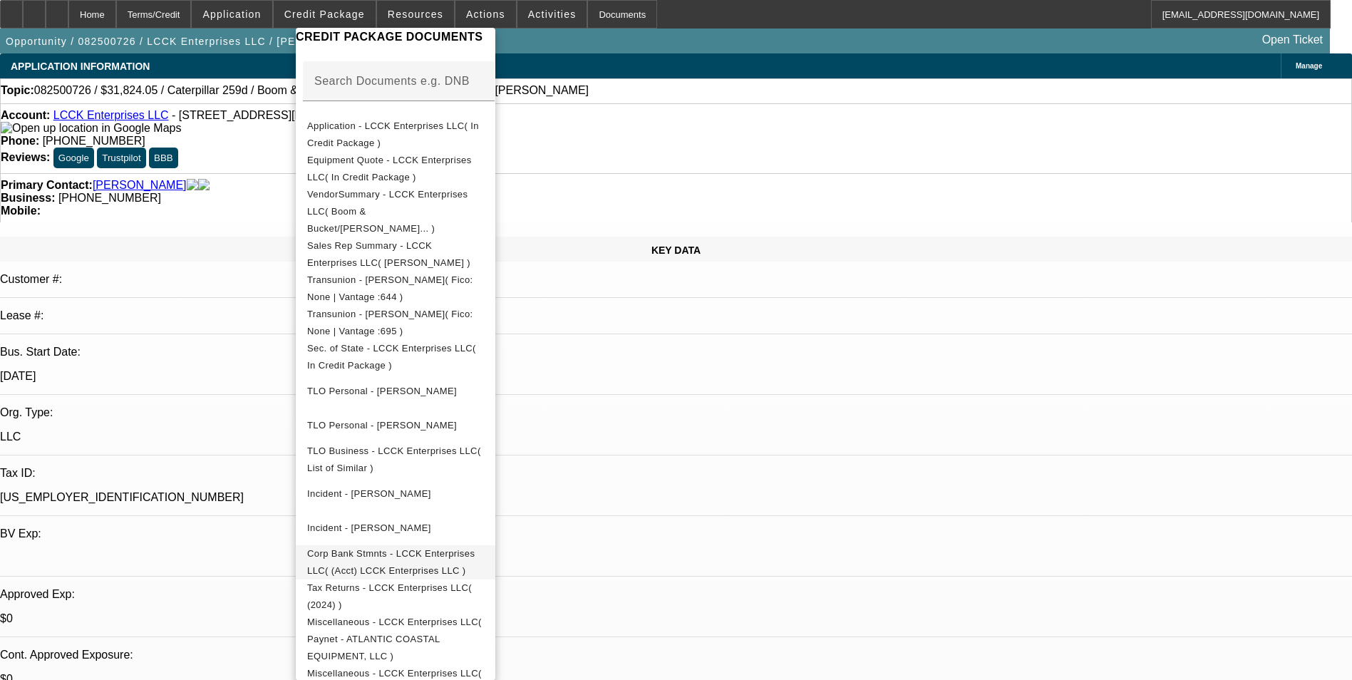
scroll to position [294, 0]
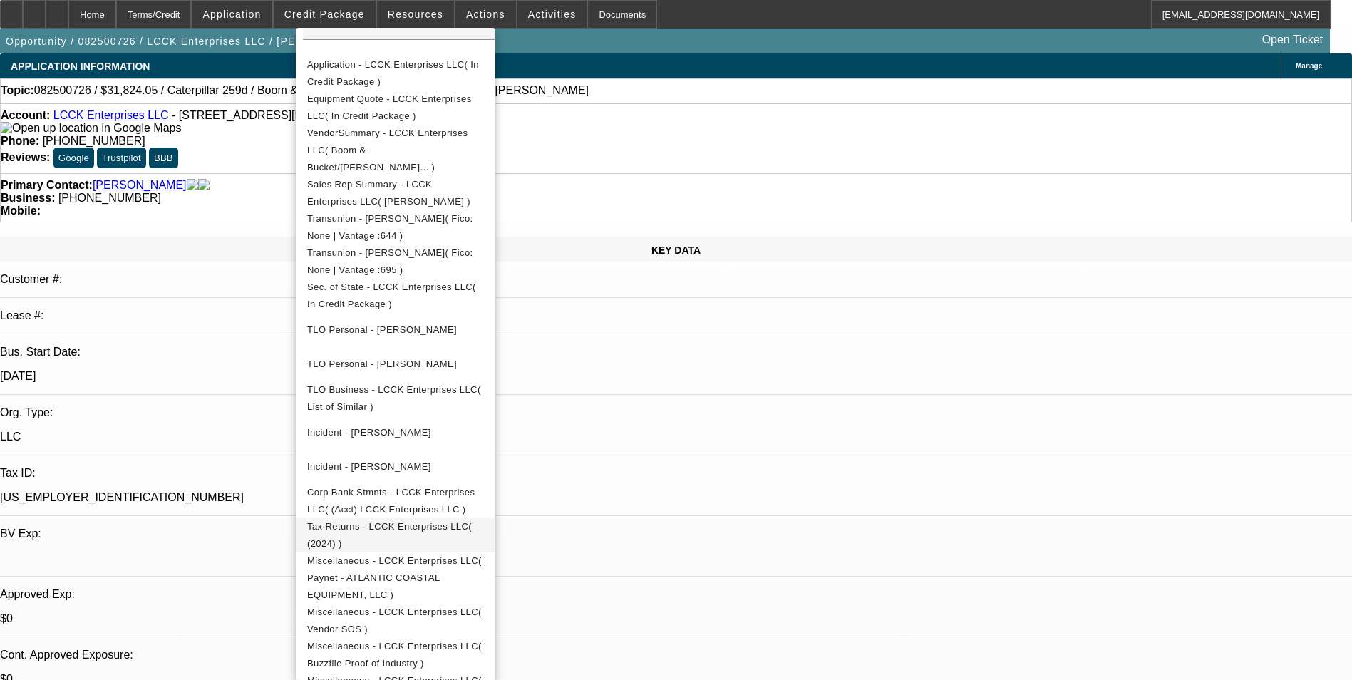
drag, startPoint x: 497, startPoint y: 515, endPoint x: 399, endPoint y: 508, distance: 97.9
click at [399, 521] on span "Tax Returns - LCCK Enterprises LLC( (2024) )" at bounding box center [389, 535] width 165 height 28
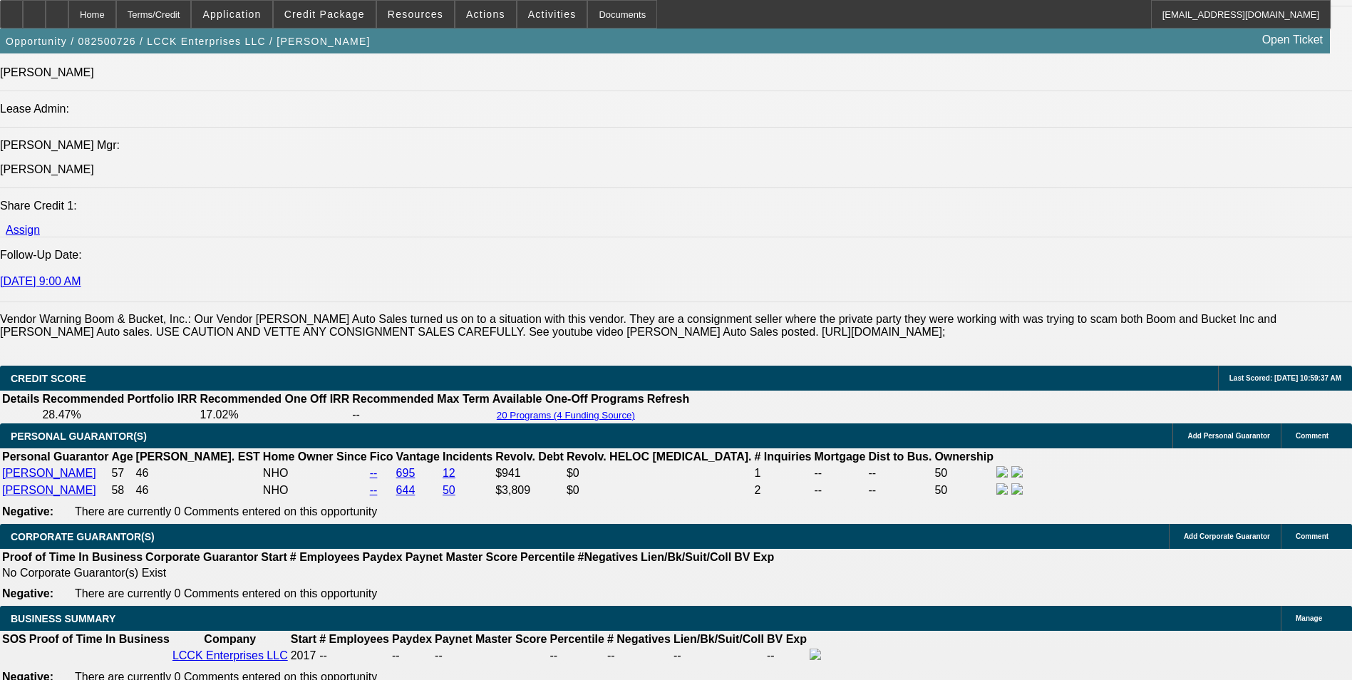
scroll to position [1782, 0]
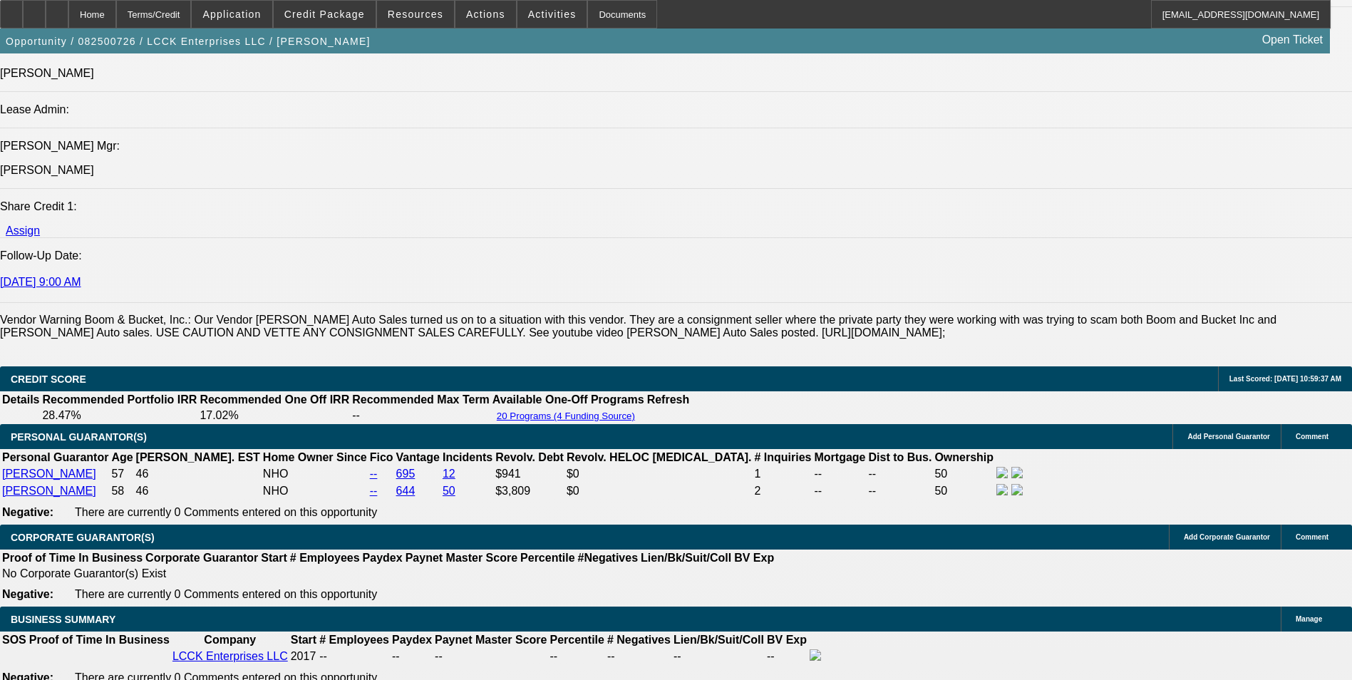
drag, startPoint x: 959, startPoint y: 498, endPoint x: 974, endPoint y: 503, distance: 16.3
drag, startPoint x: 974, startPoint y: 503, endPoint x: 984, endPoint y: 499, distance: 9.9
drag, startPoint x: 982, startPoint y: 499, endPoint x: 1303, endPoint y: 515, distance: 321.2
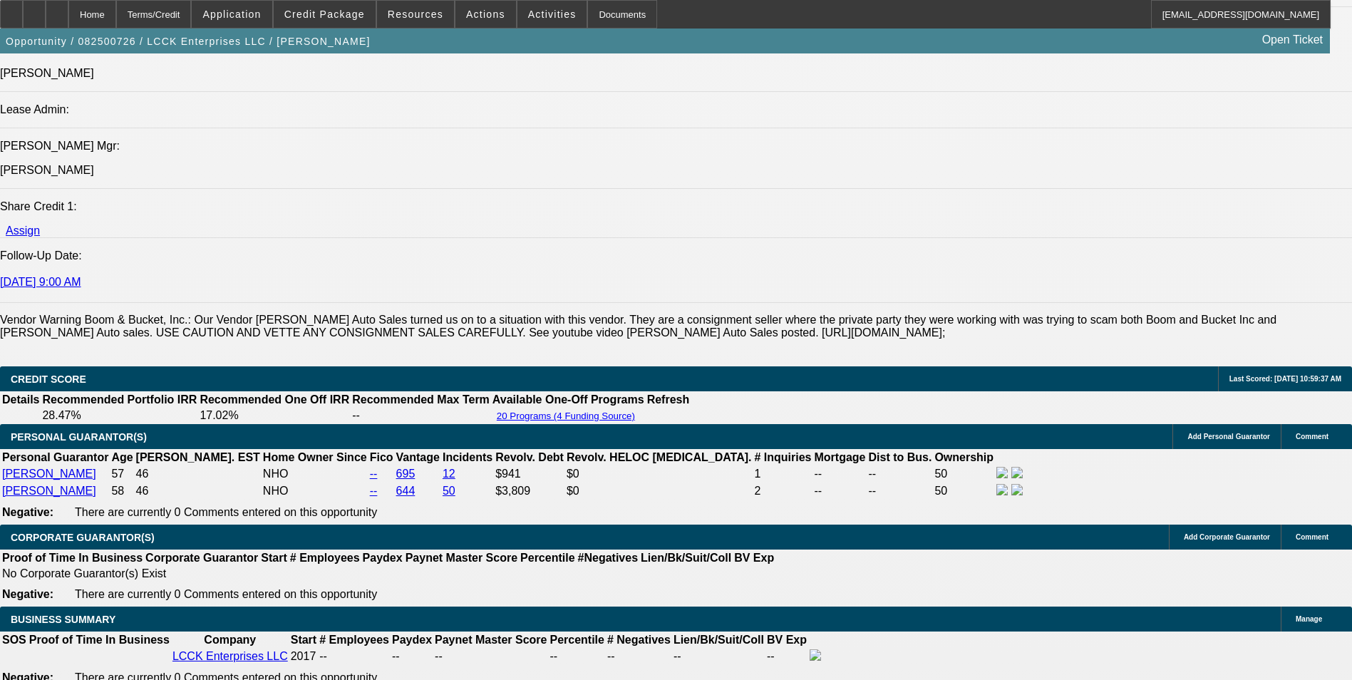
drag, startPoint x: 1303, startPoint y: 515, endPoint x: 1260, endPoint y: 510, distance: 43.1
copy div "company designs and completes indoor and outdoor residential construction work.…"
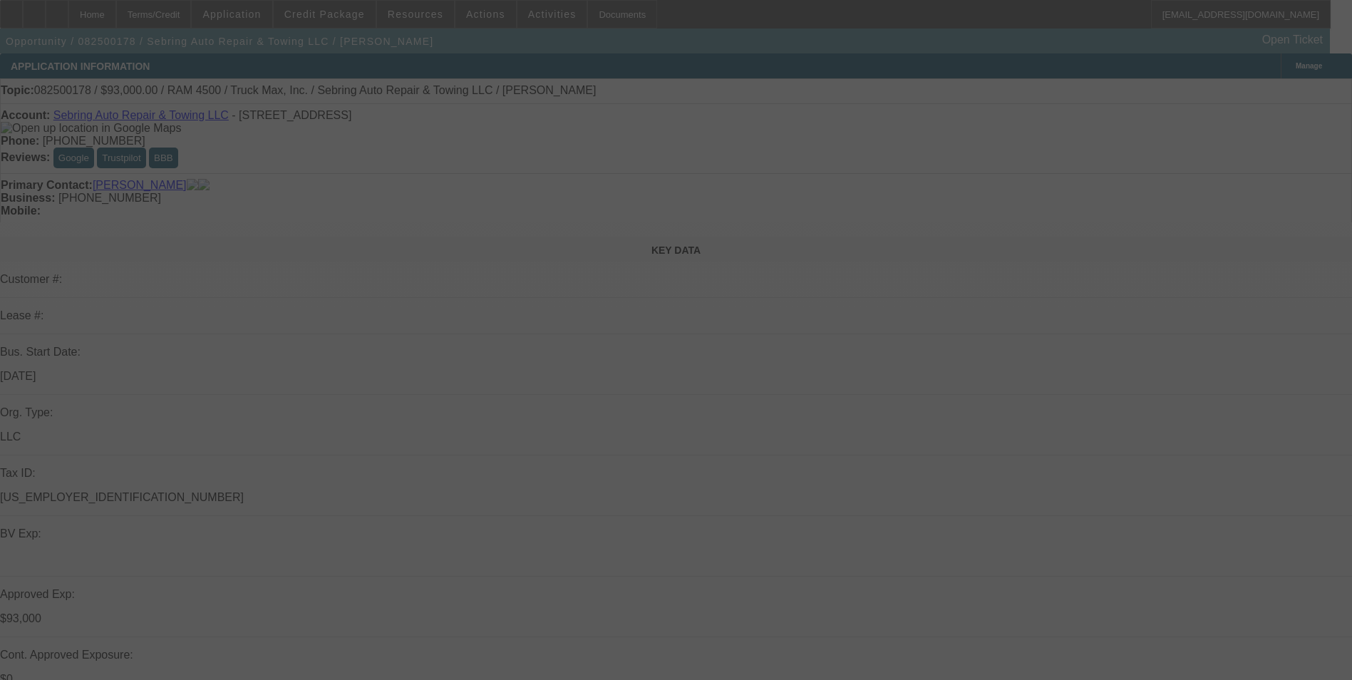
select select "0"
select select "2"
select select "0"
select select "0.1"
select select "0"
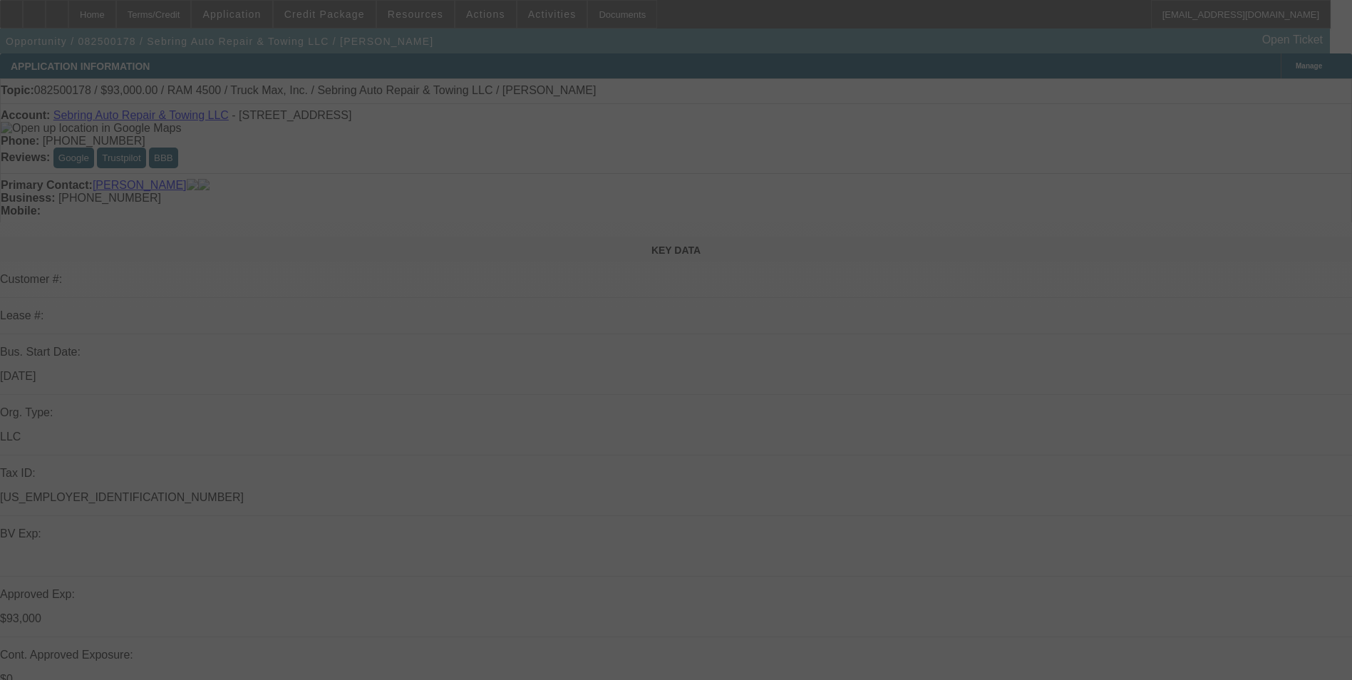
select select "0.1"
select select "0"
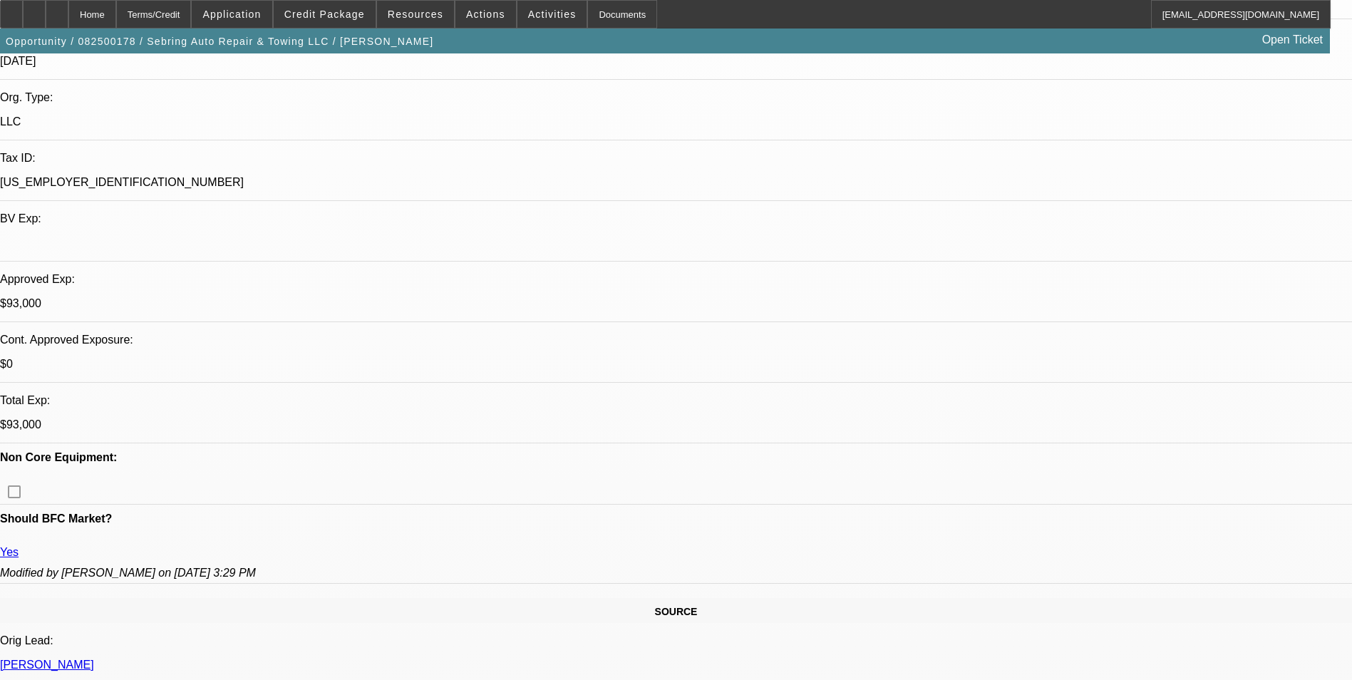
select select "1"
select select "2"
select select "6"
select select "1"
select select "2"
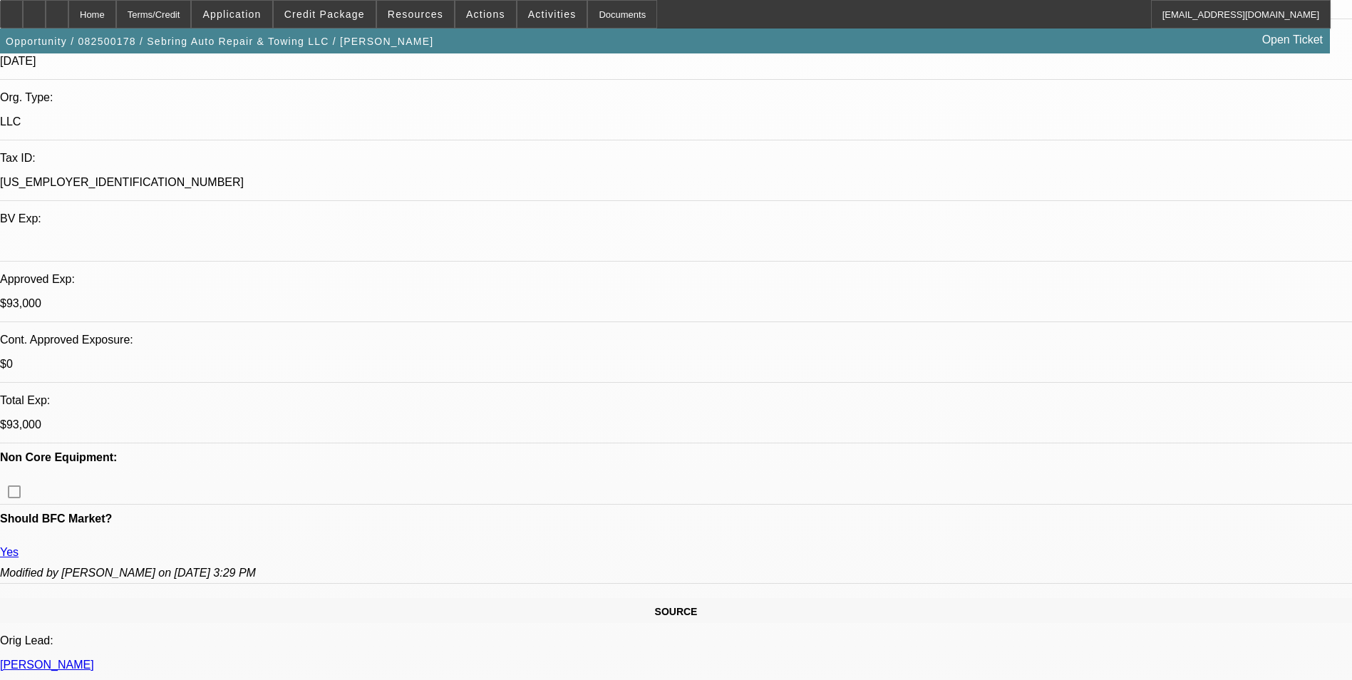
select select "6"
select select "1"
select select "2"
select select "6"
select select "1"
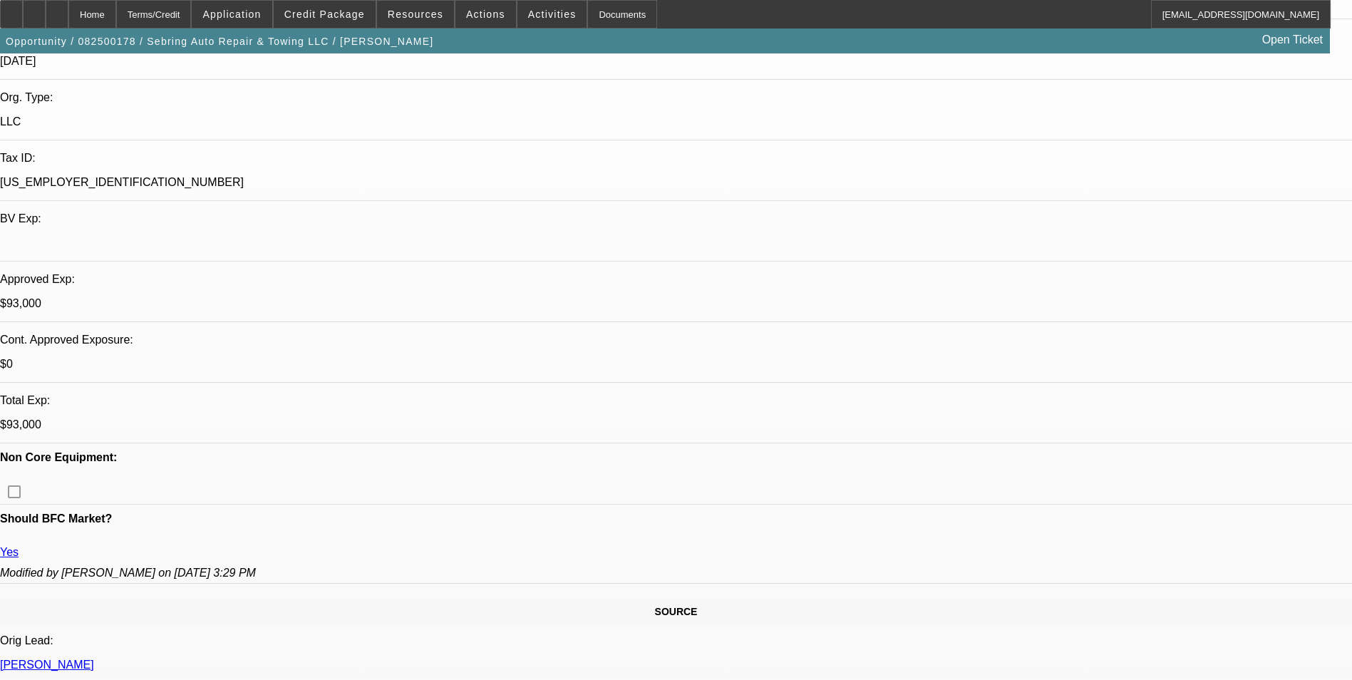
select select "2"
select select "6"
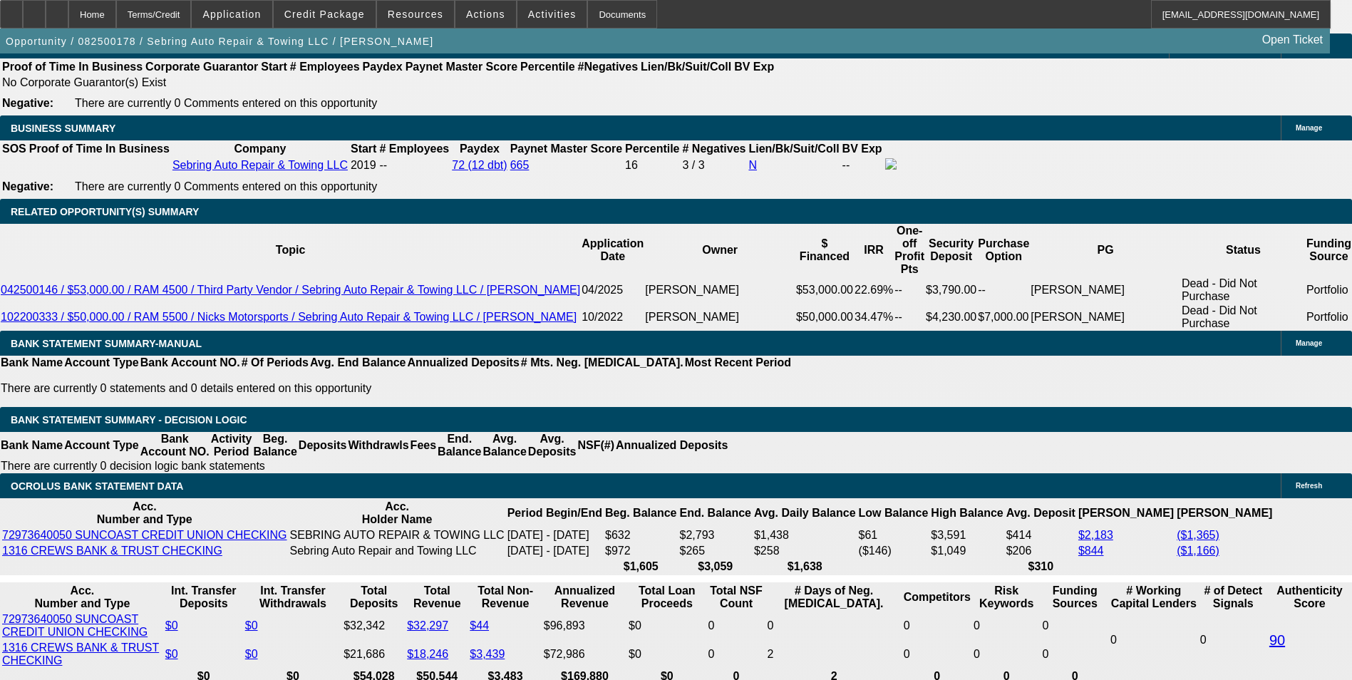
scroll to position [2363, 0]
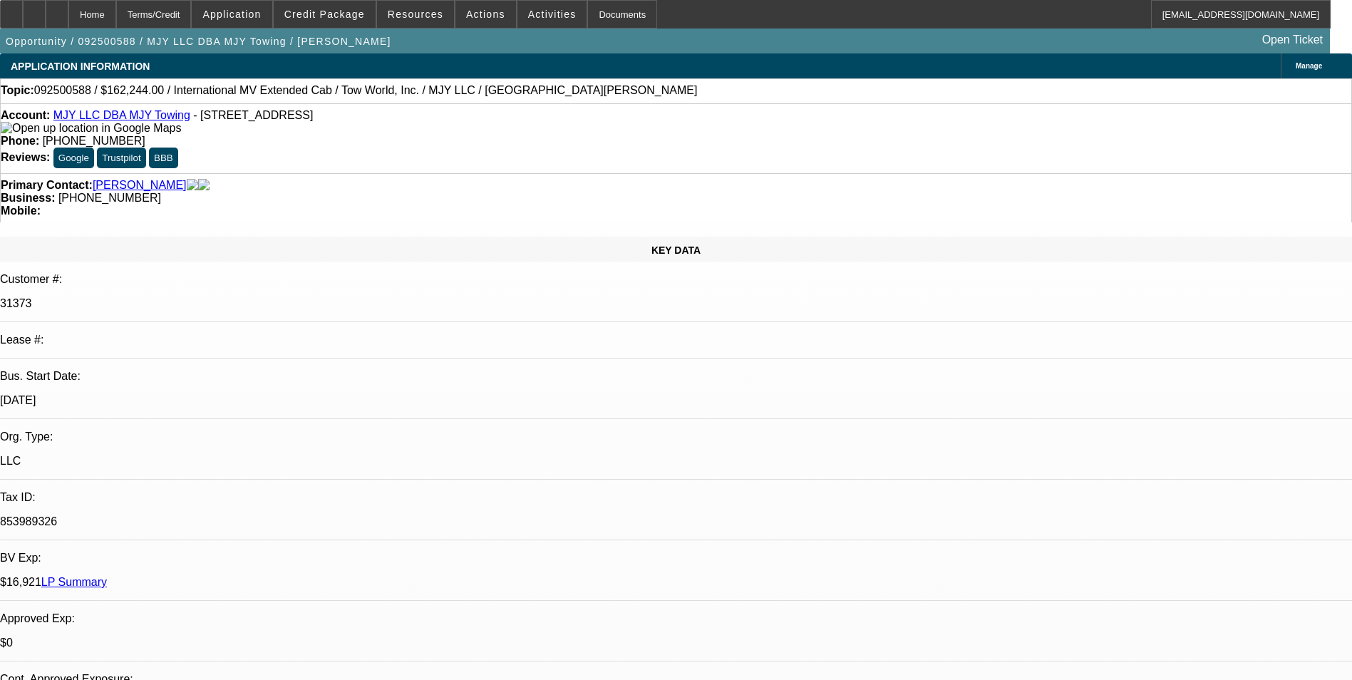
select select "0"
select select "2"
select select "0.1"
select select "0"
select select "2"
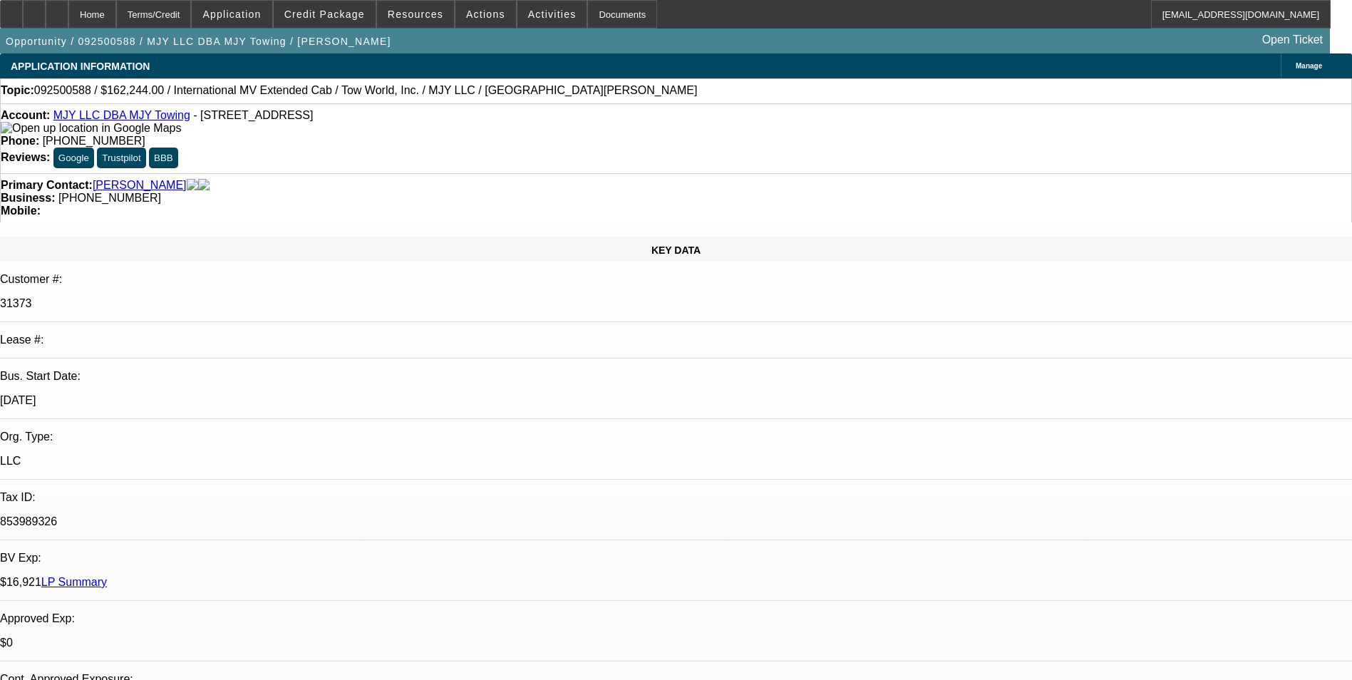
select select "0.1"
select select "0"
select select "2"
select select "0.1"
select select "0"
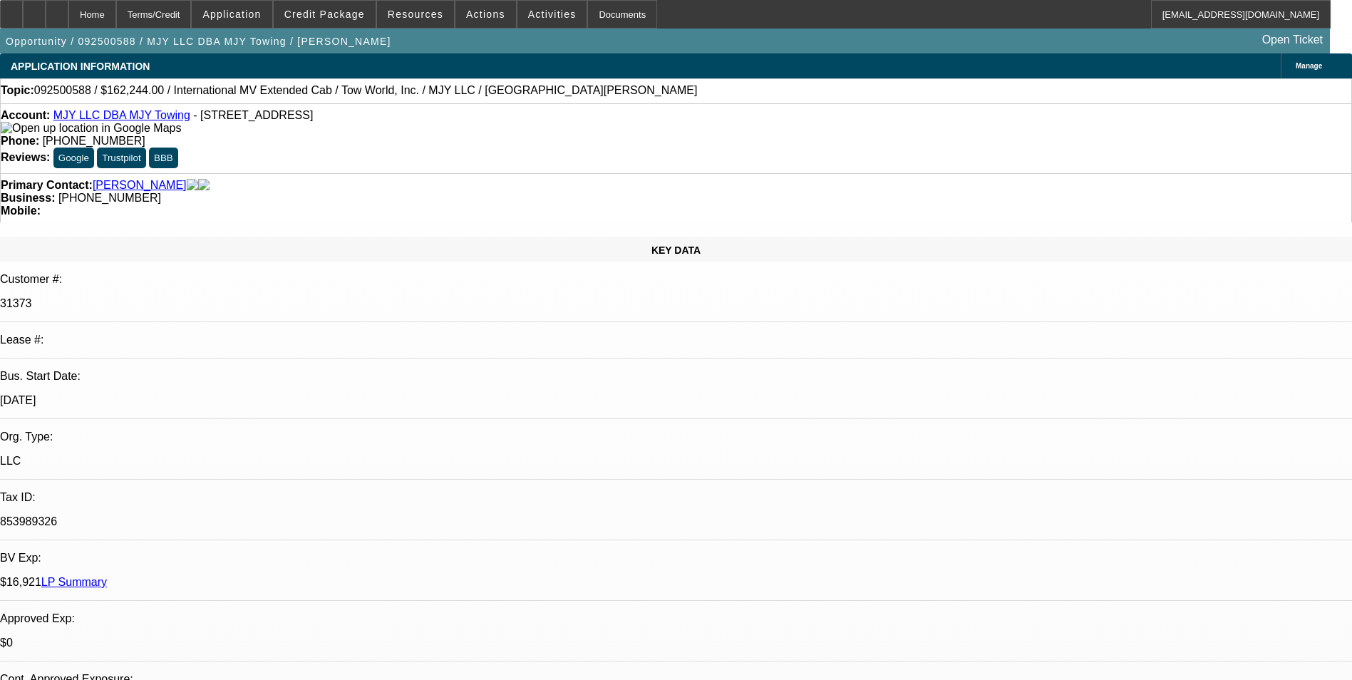
select select "2"
select select "0.1"
select select "1"
select select "2"
select select "4"
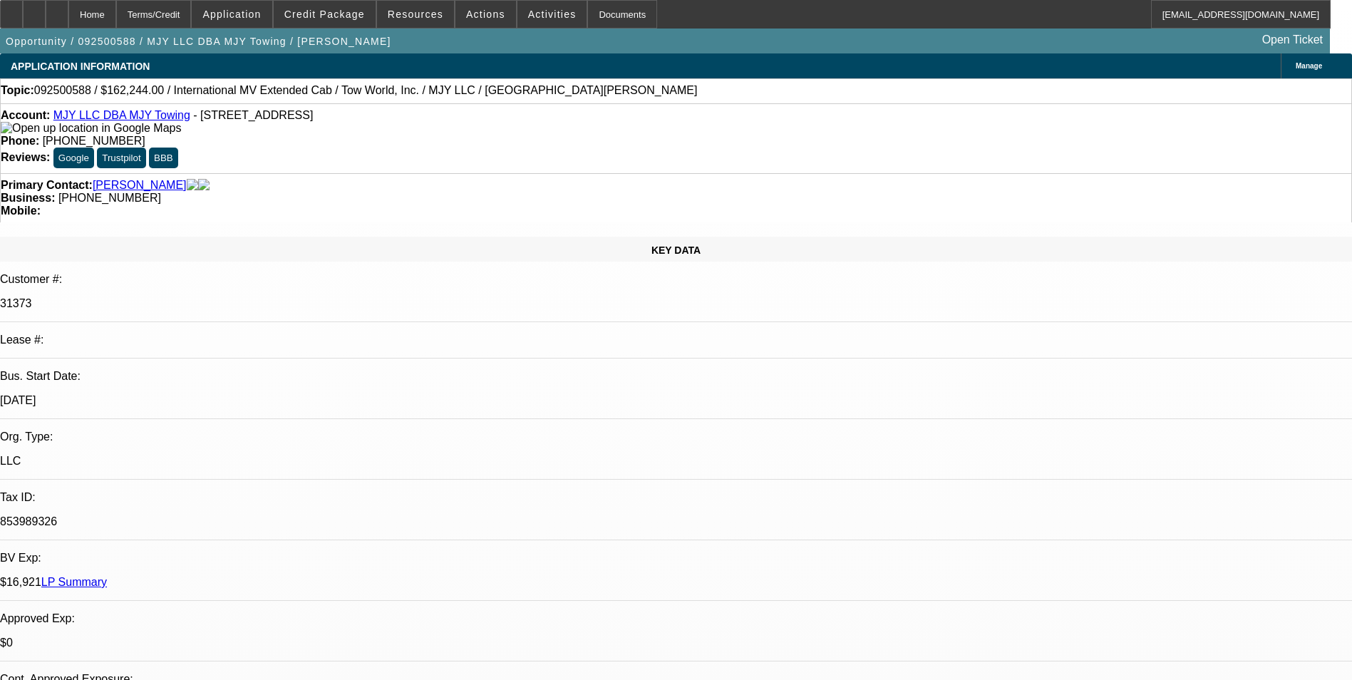
select select "1"
select select "2"
select select "4"
select select "1"
select select "2"
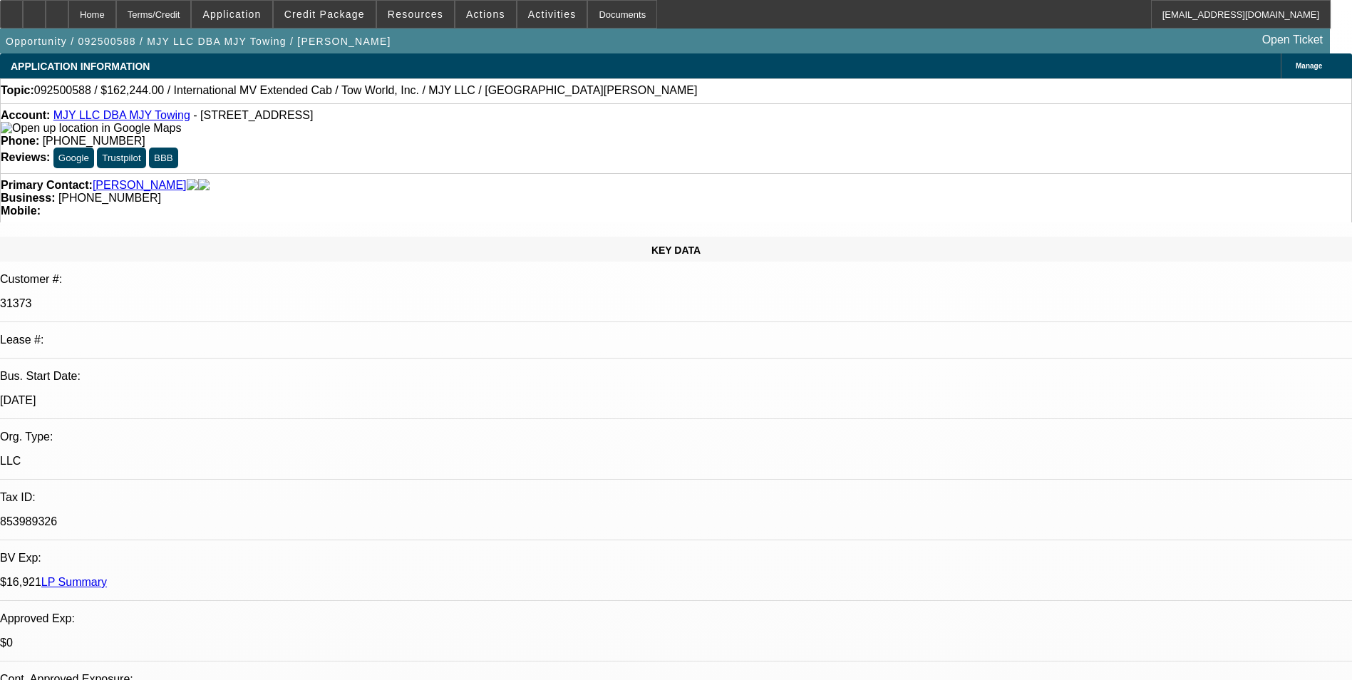
select select "4"
select select "1"
select select "2"
select select "4"
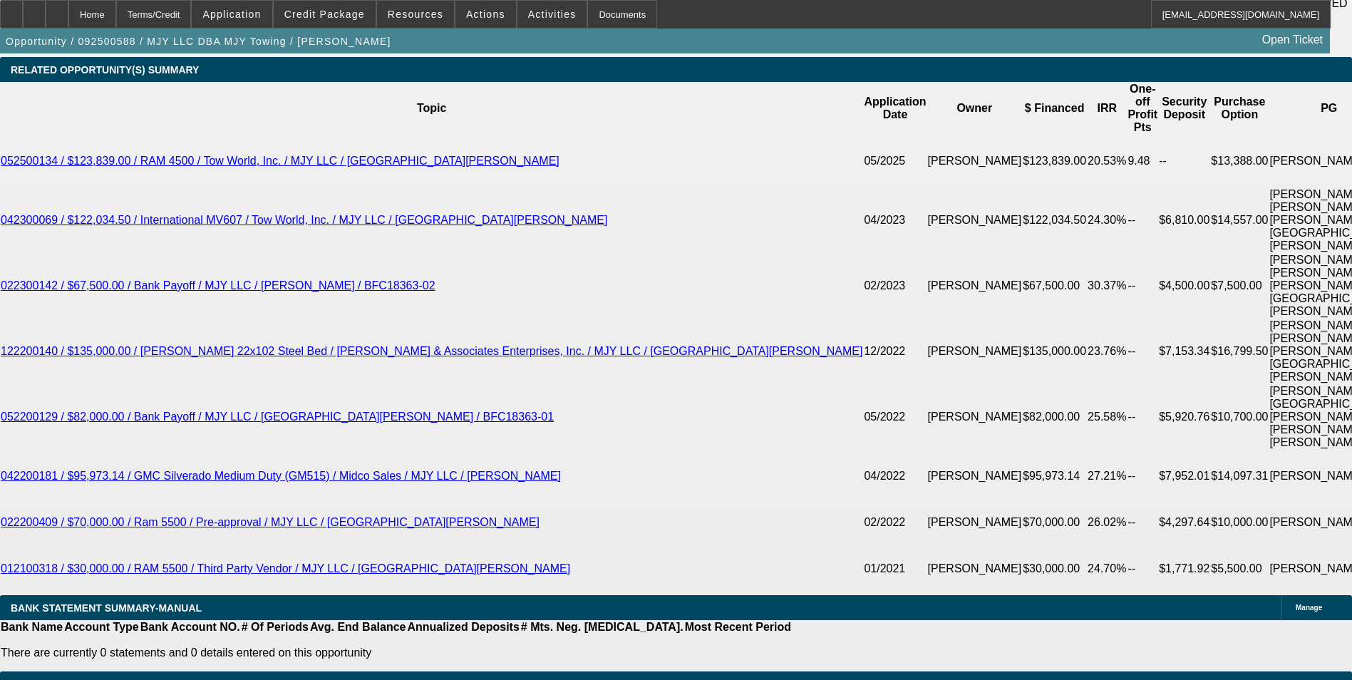
scroll to position [2566, 0]
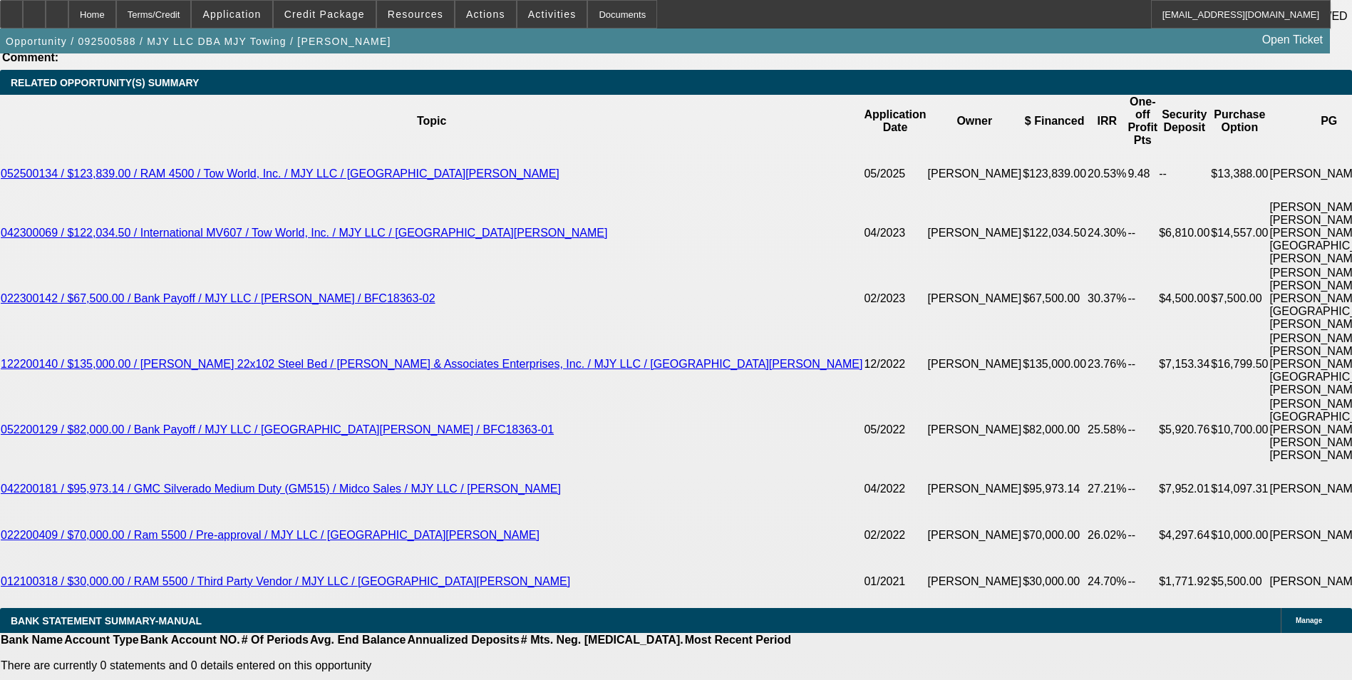
scroll to position [763, 0]
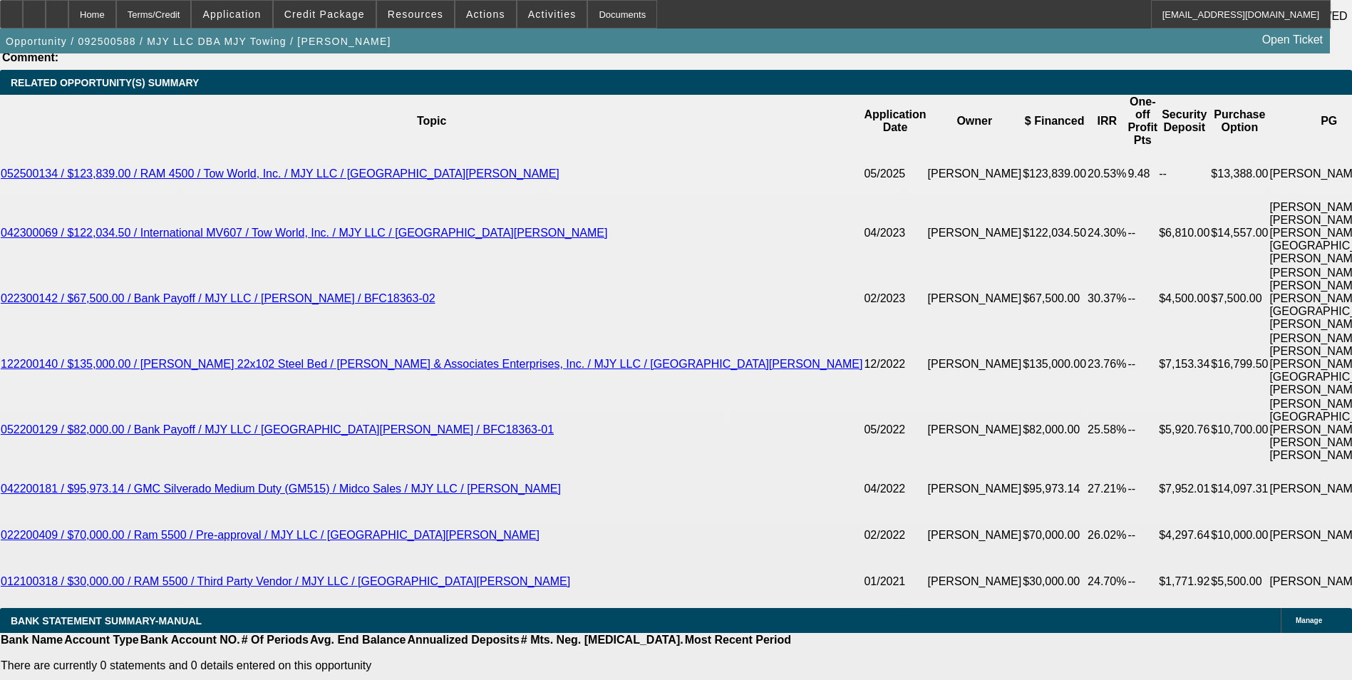
scroll to position [478, 0]
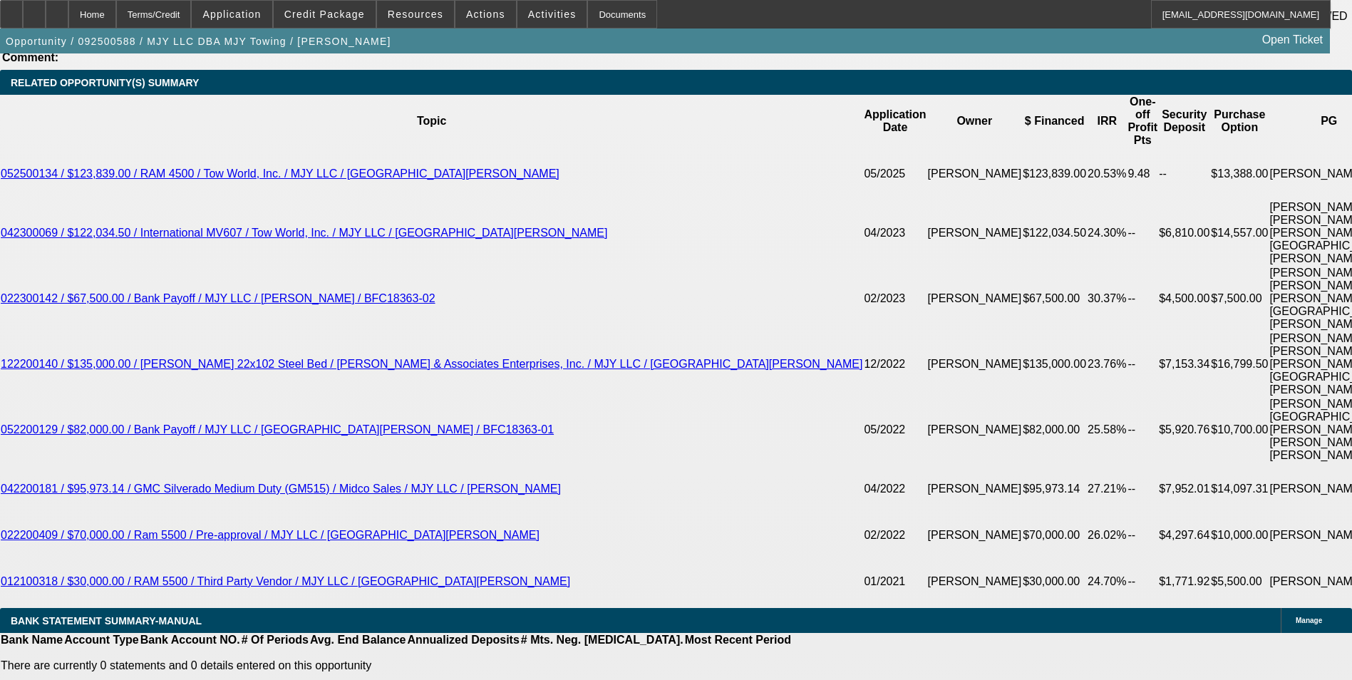
scroll to position [336, 0]
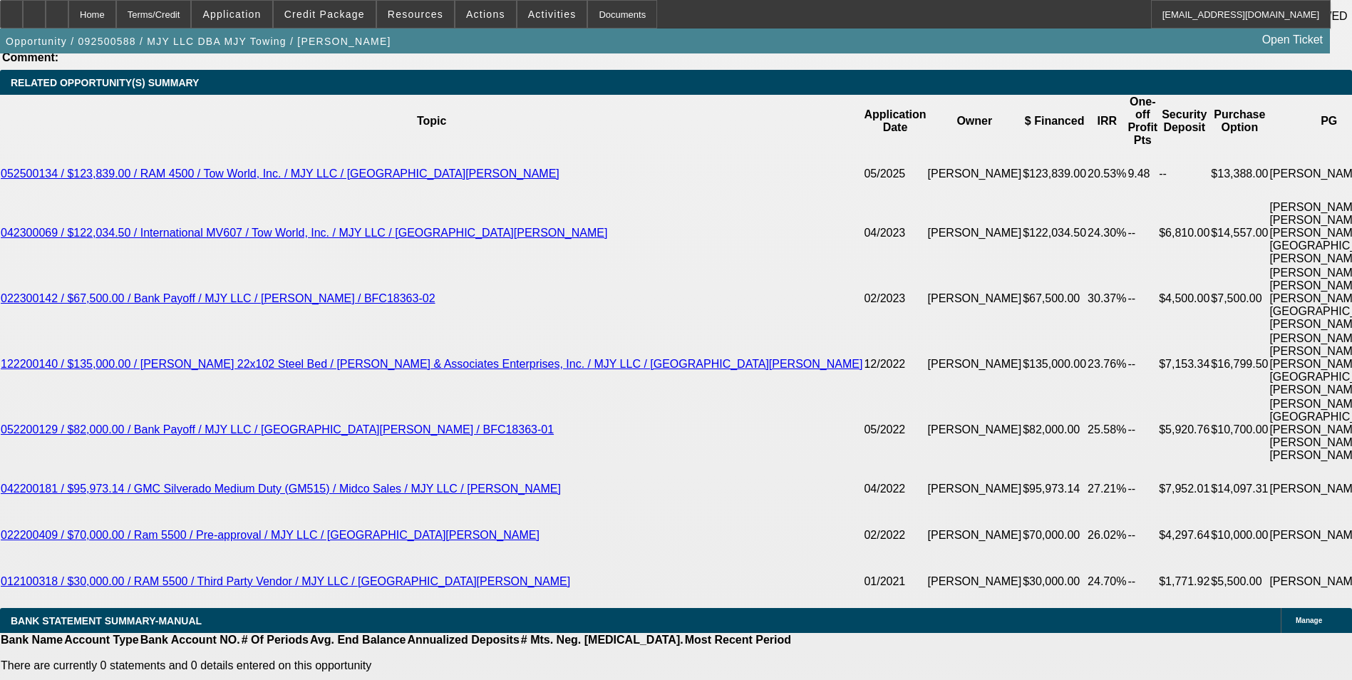
scroll to position [193, 0]
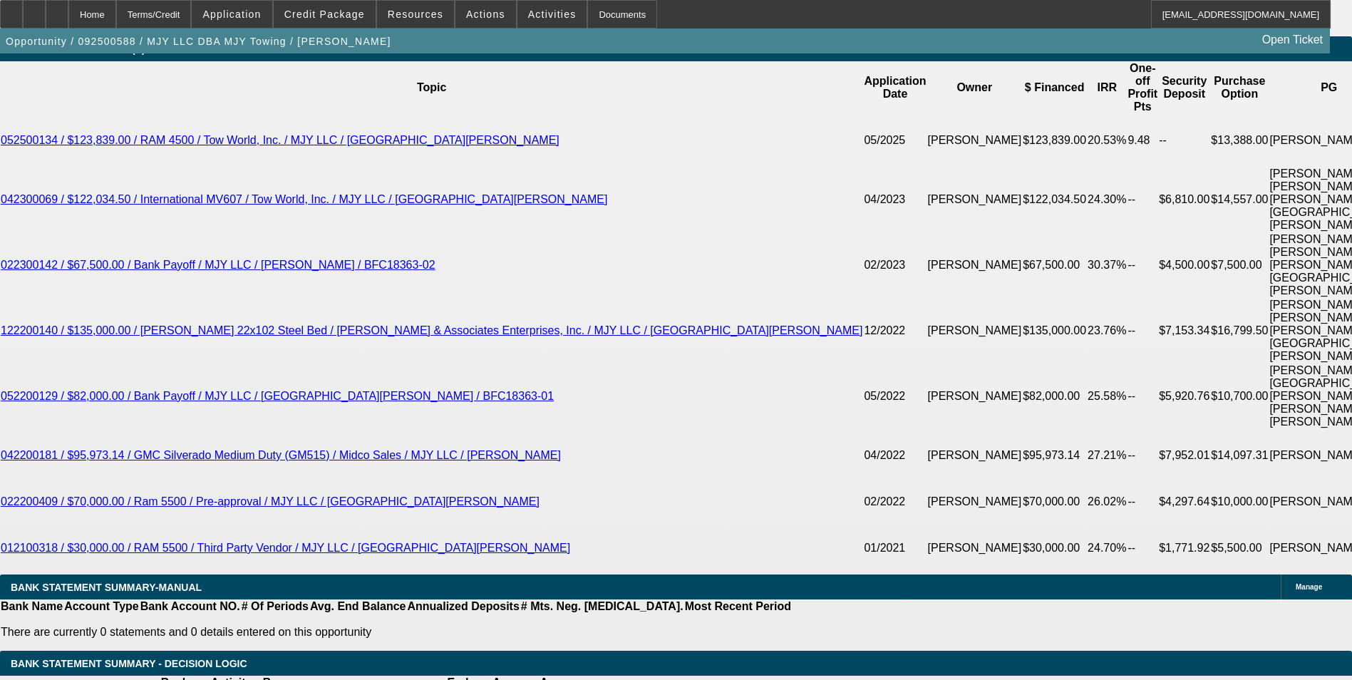
scroll to position [2528, 0]
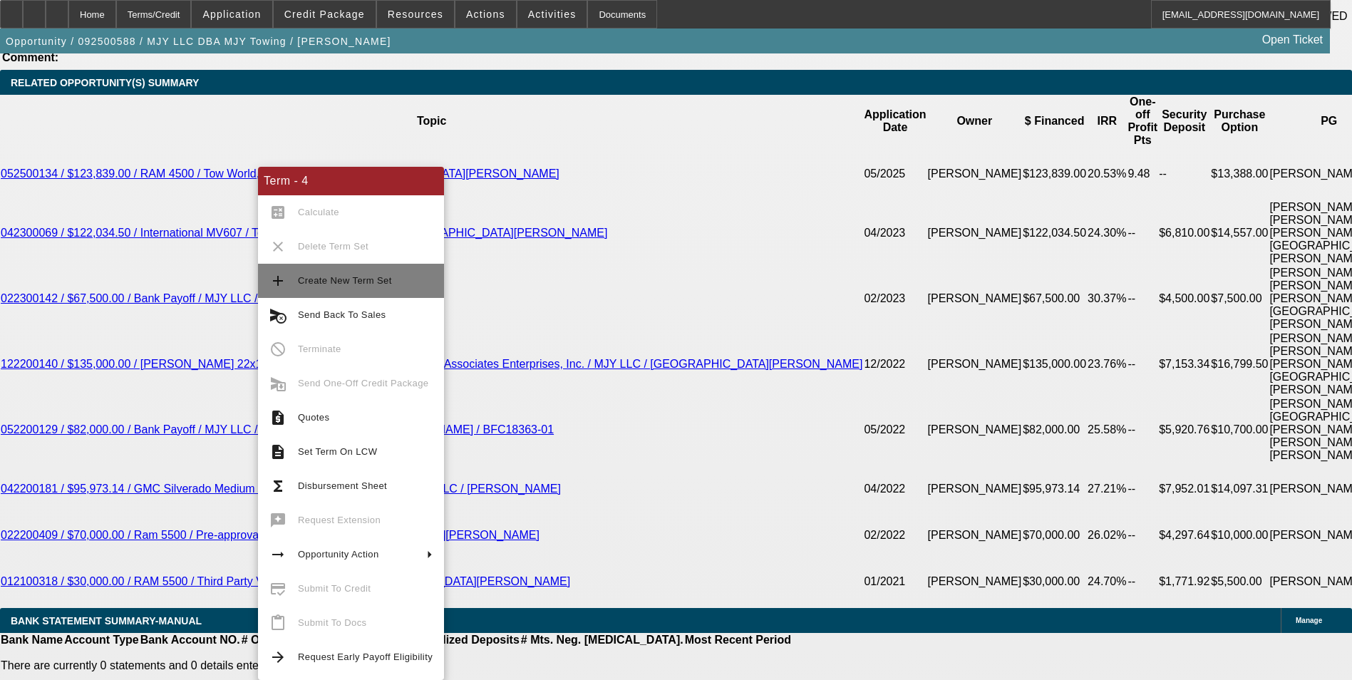
click at [341, 289] on button "add Create New Term Set" at bounding box center [351, 281] width 186 height 34
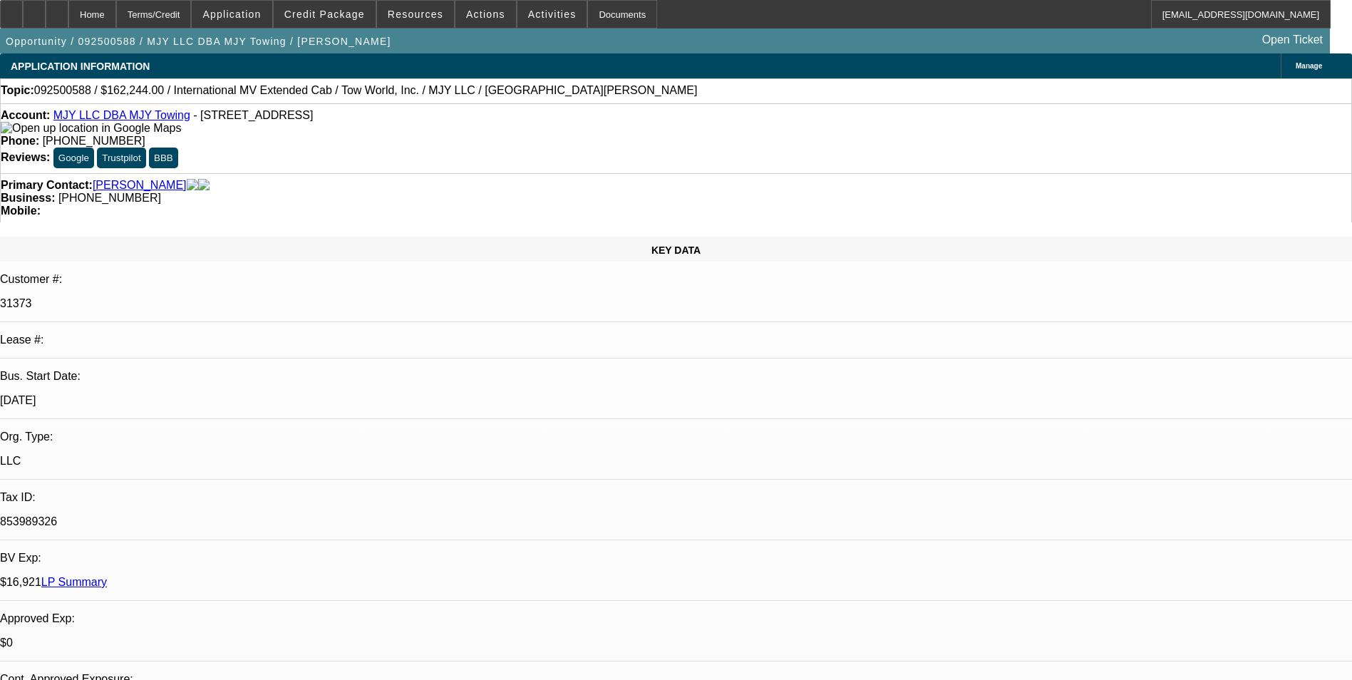
select select "0"
select select "2"
select select "0.1"
select select "0"
select select "2"
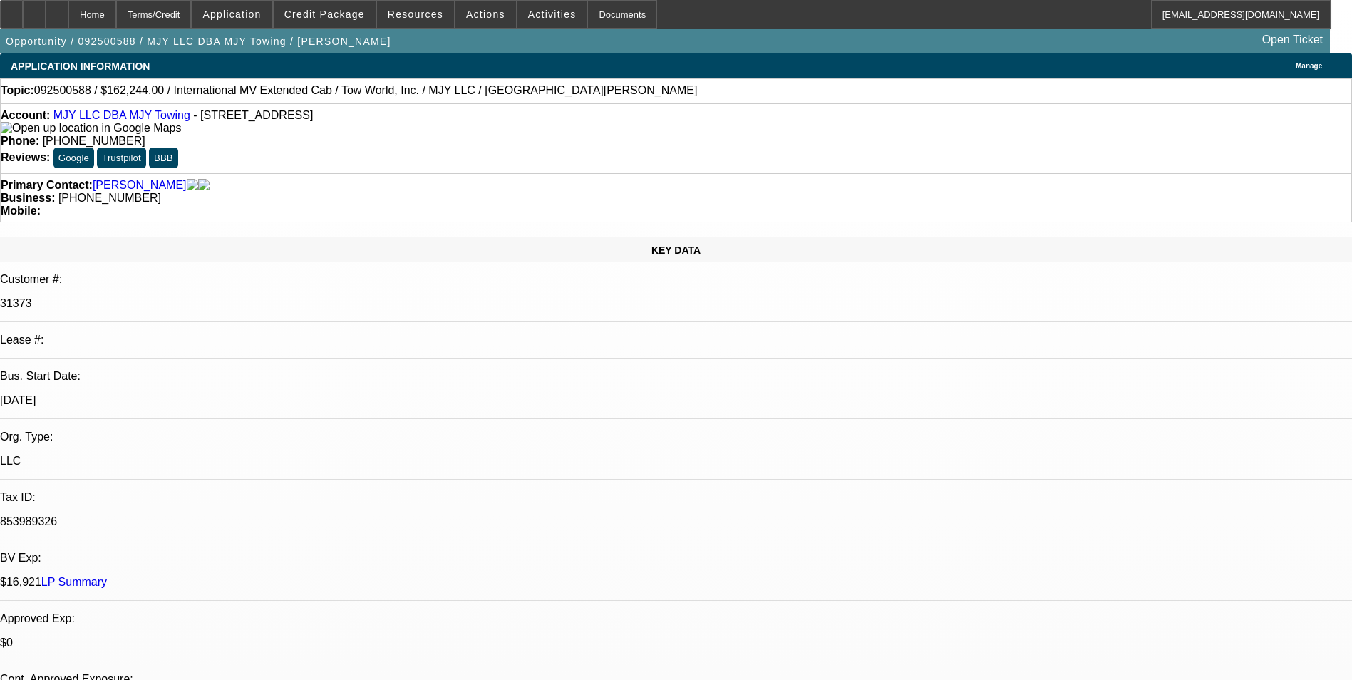
select select "0.1"
select select "0"
select select "2"
select select "0.1"
select select "0"
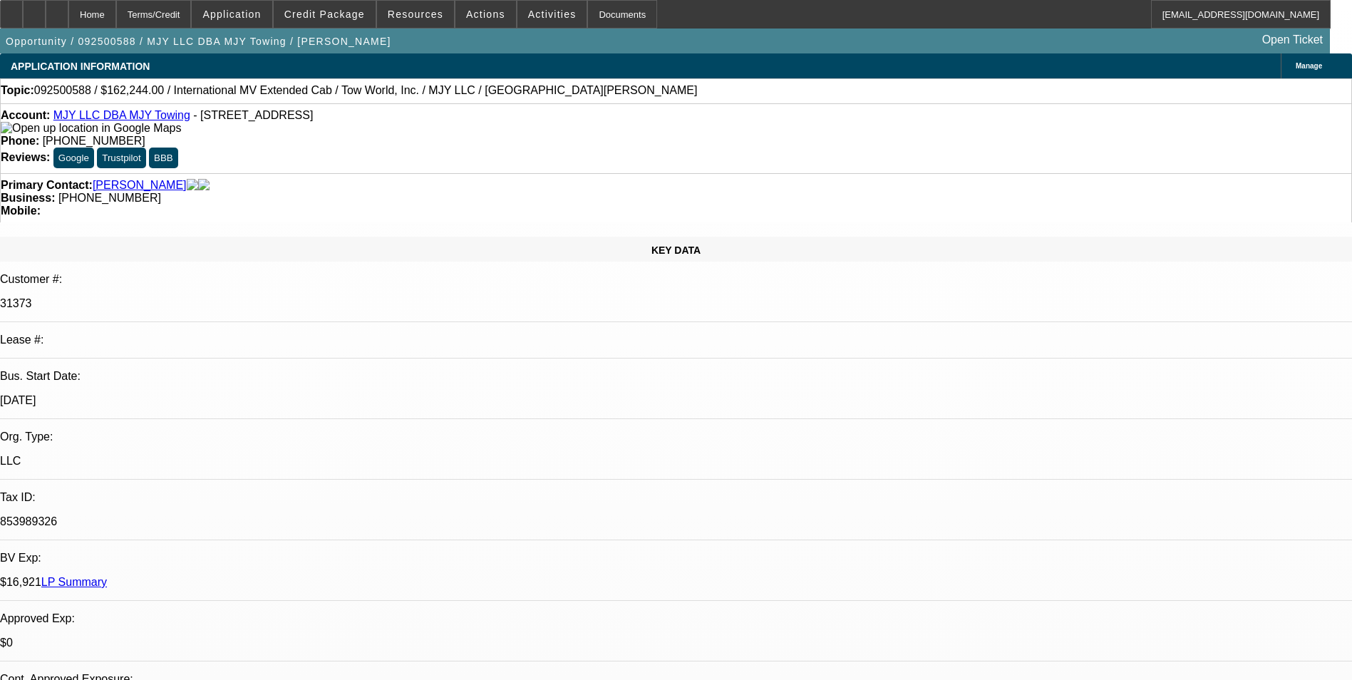
select select "2"
select select "0.1"
select select "1"
select select "2"
select select "4"
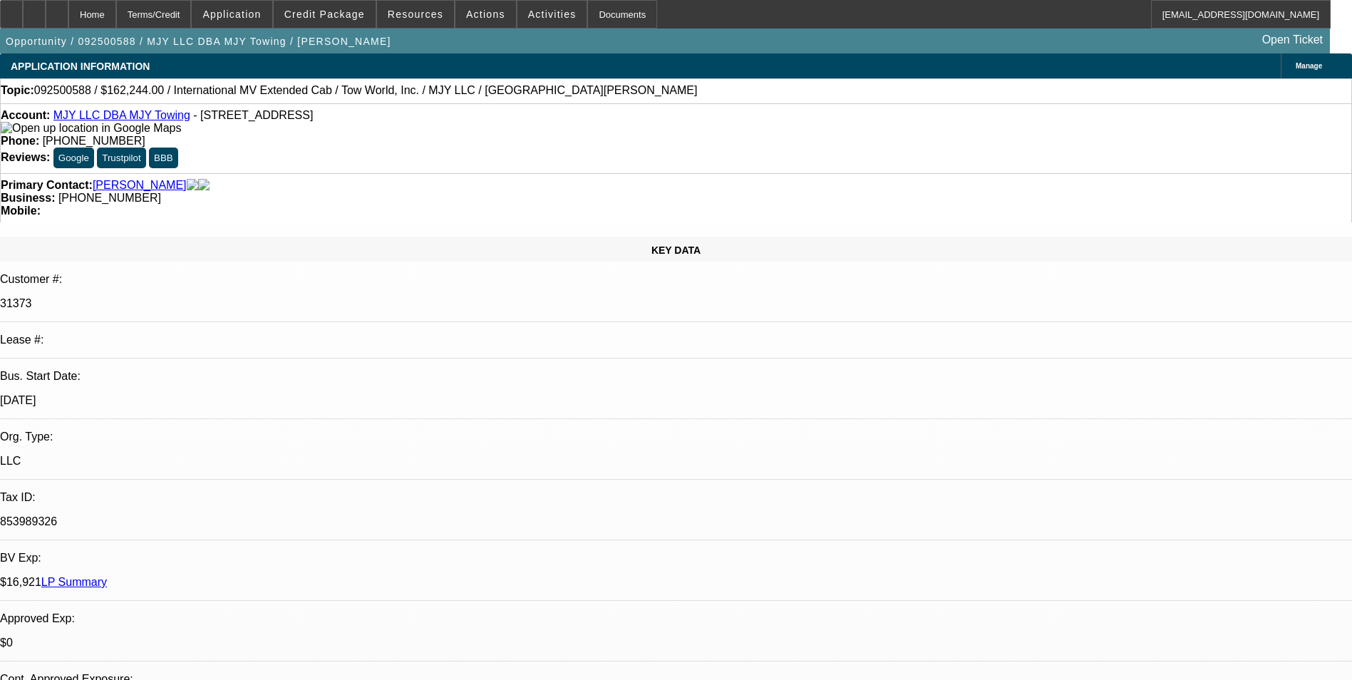
select select "1"
select select "2"
select select "4"
select select "1"
select select "2"
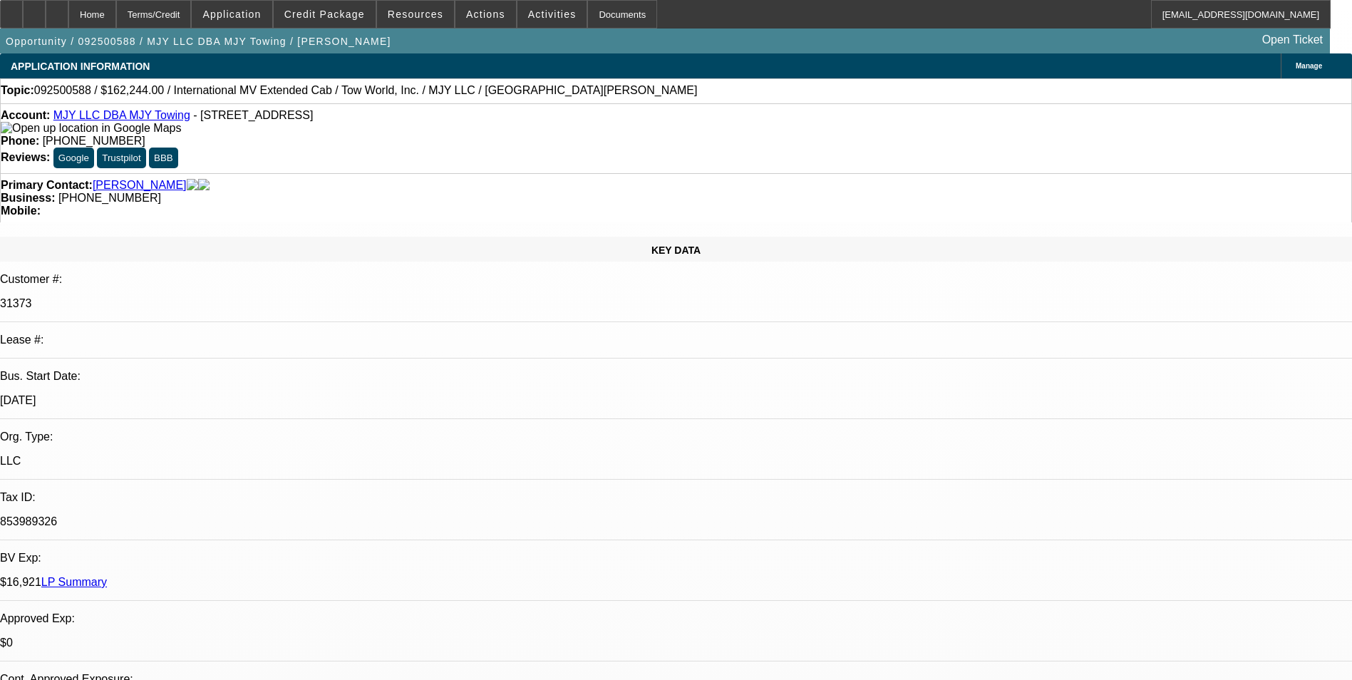
select select "4"
select select "1"
select select "2"
select select "4"
click at [190, 22] on div "Terms/Credit" at bounding box center [154, 14] width 76 height 29
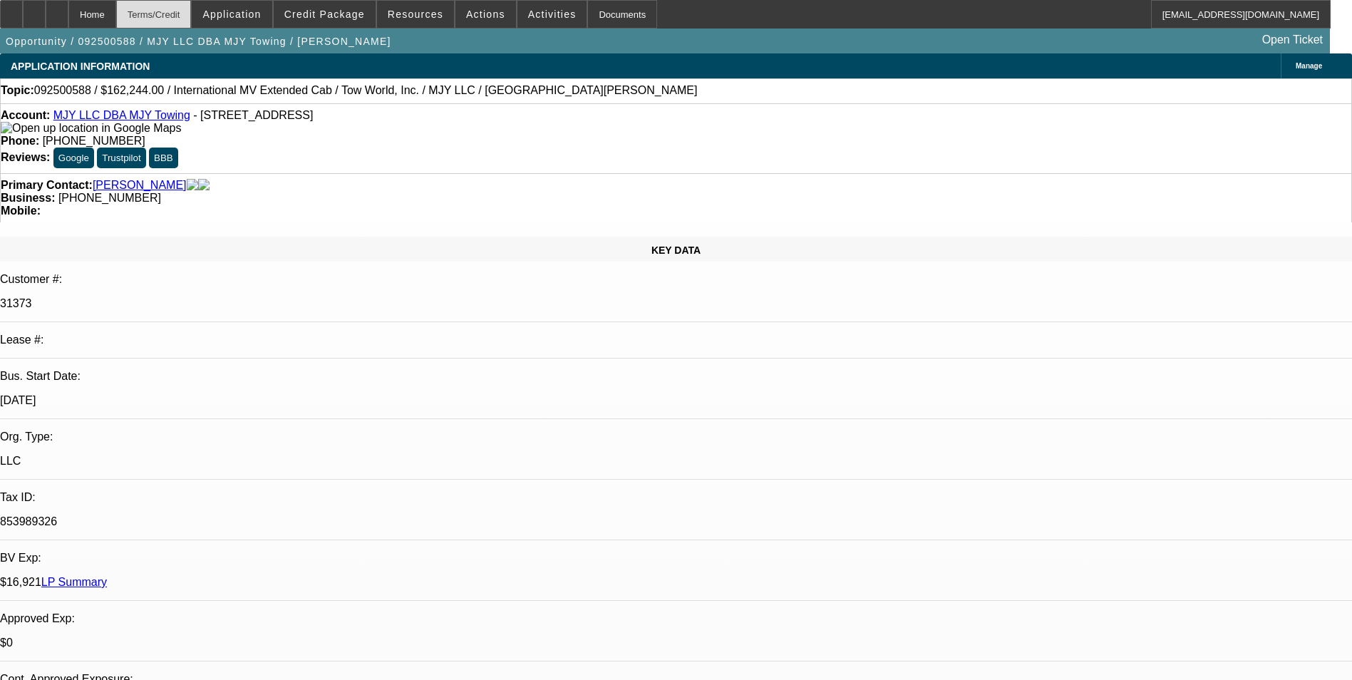
scroll to position [2492, 0]
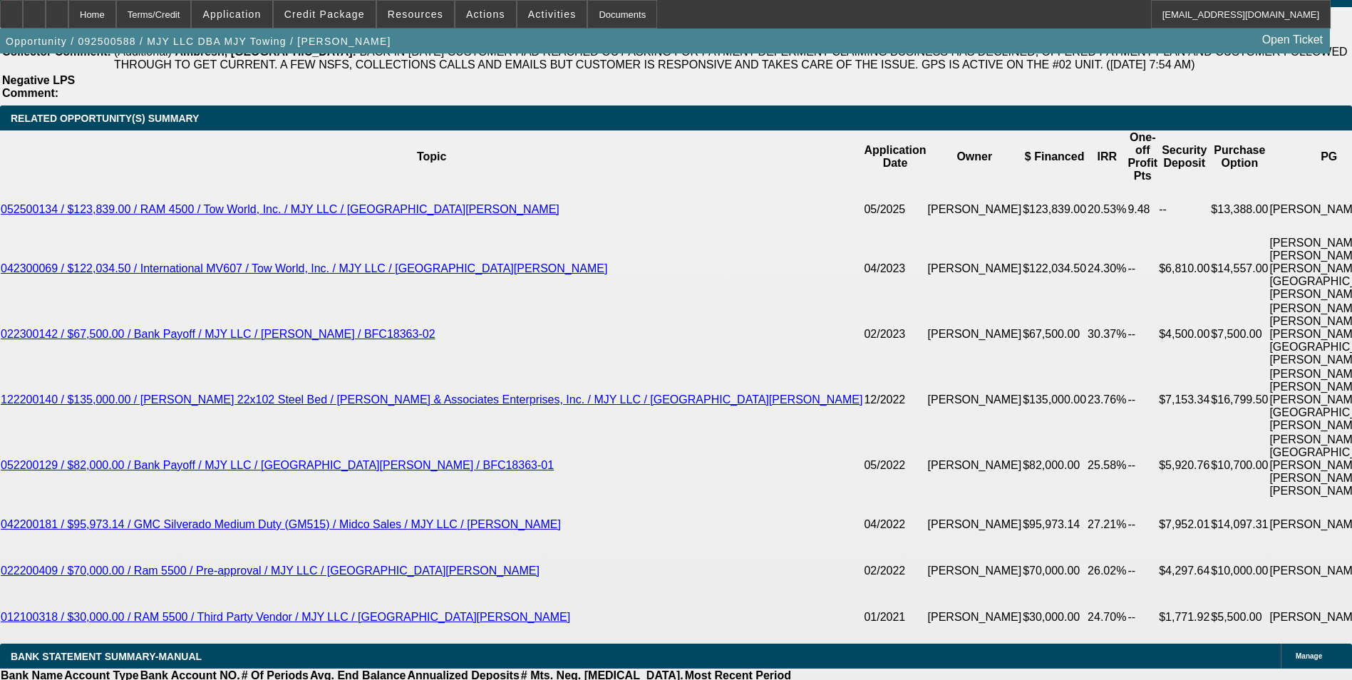
type input "UNKNOWN"
type input "7"
type input "$47,835.08"
type input "$23,917.54"
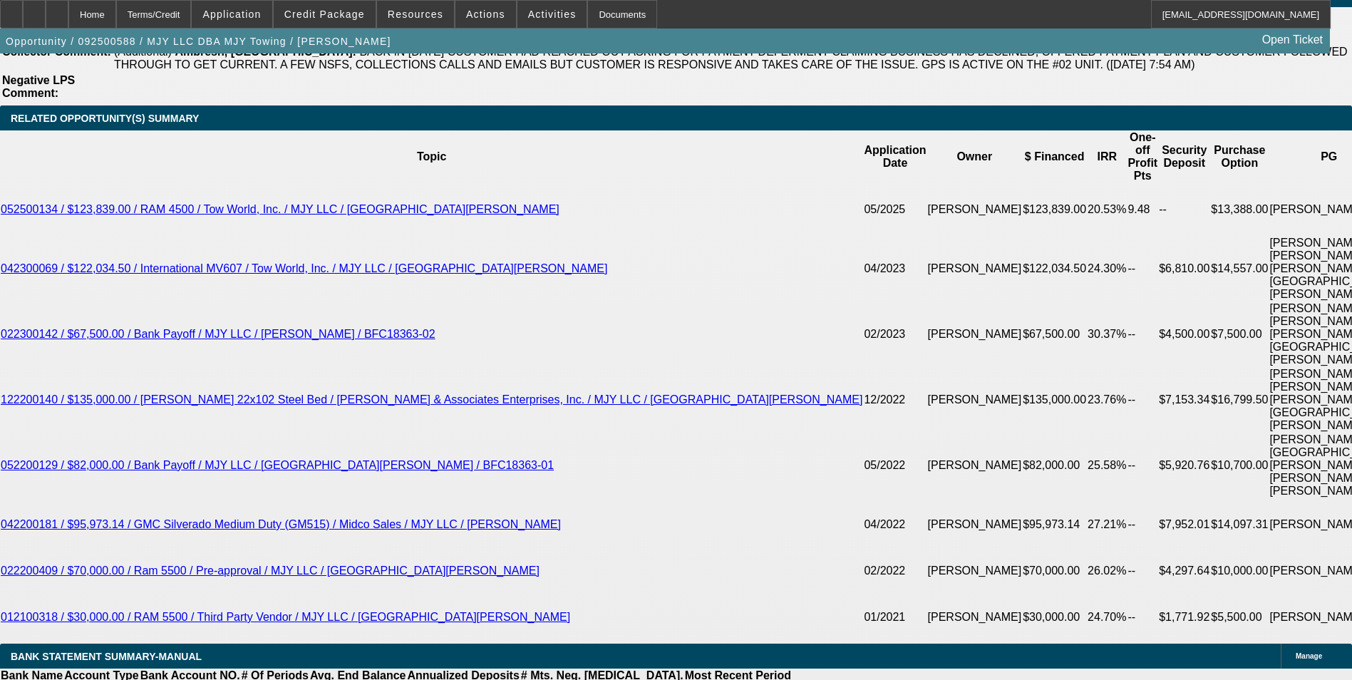
type input "60"
type input "$3.54"
type input "$1.77"
type input "60"
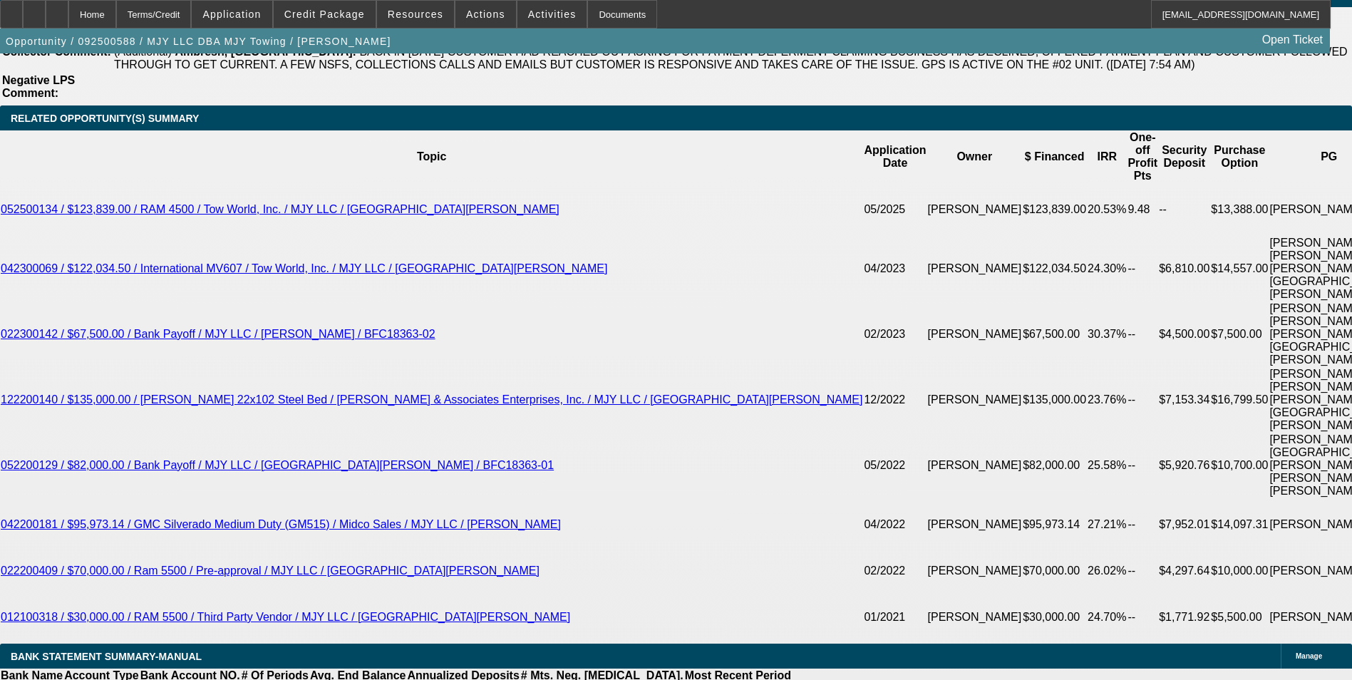
type input "12"
type input "$7,218.06"
type input "$3,609.03"
type input "$5,546.72"
type input "$2,773.36"
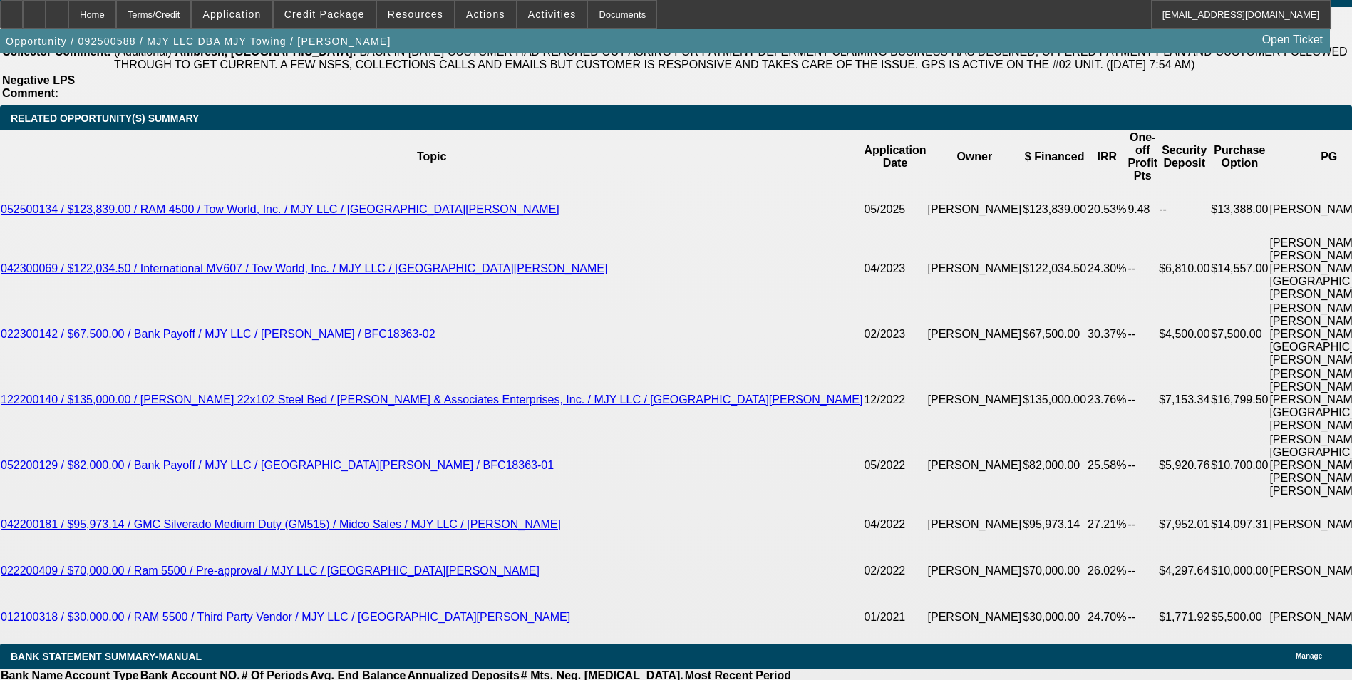
type input "12.5"
type input "$7,300.32"
type input "$3,650.16"
type input "12.5"
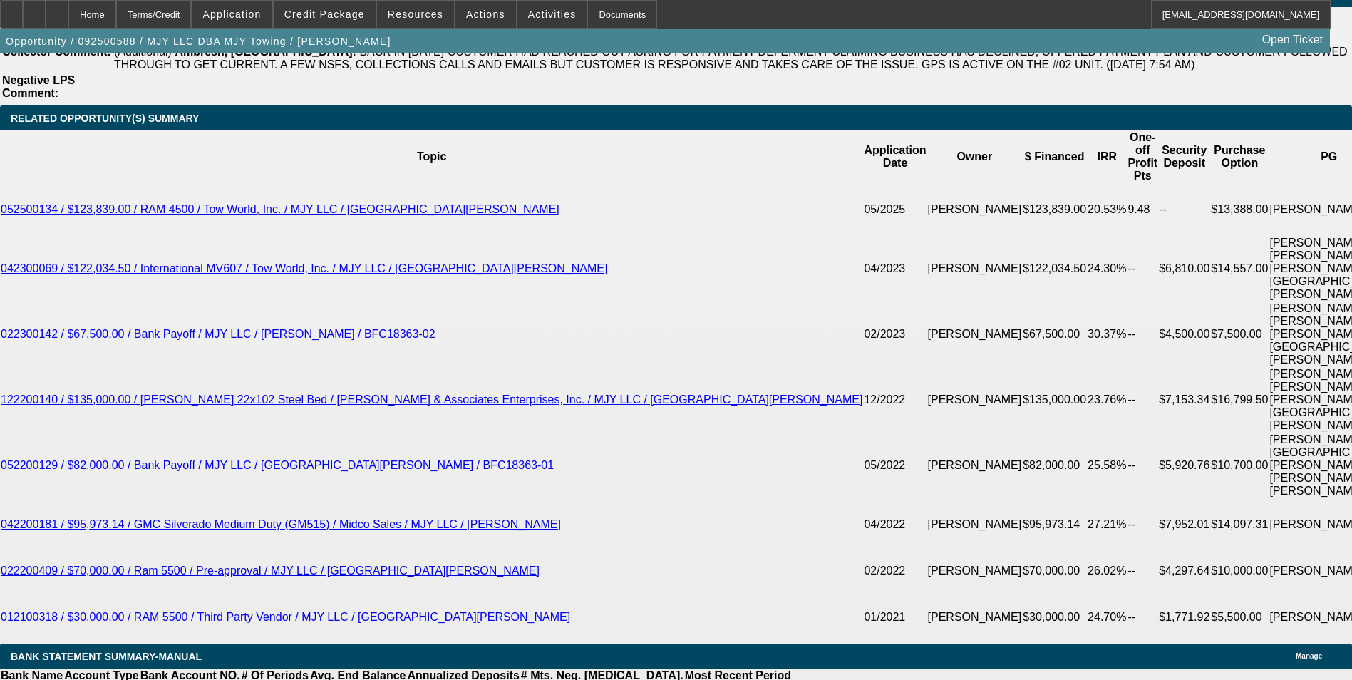
type input "3650.1"
type input "$7,300.20"
type input "3650."
type input "$7,300.00"
type input "$3,650.00"
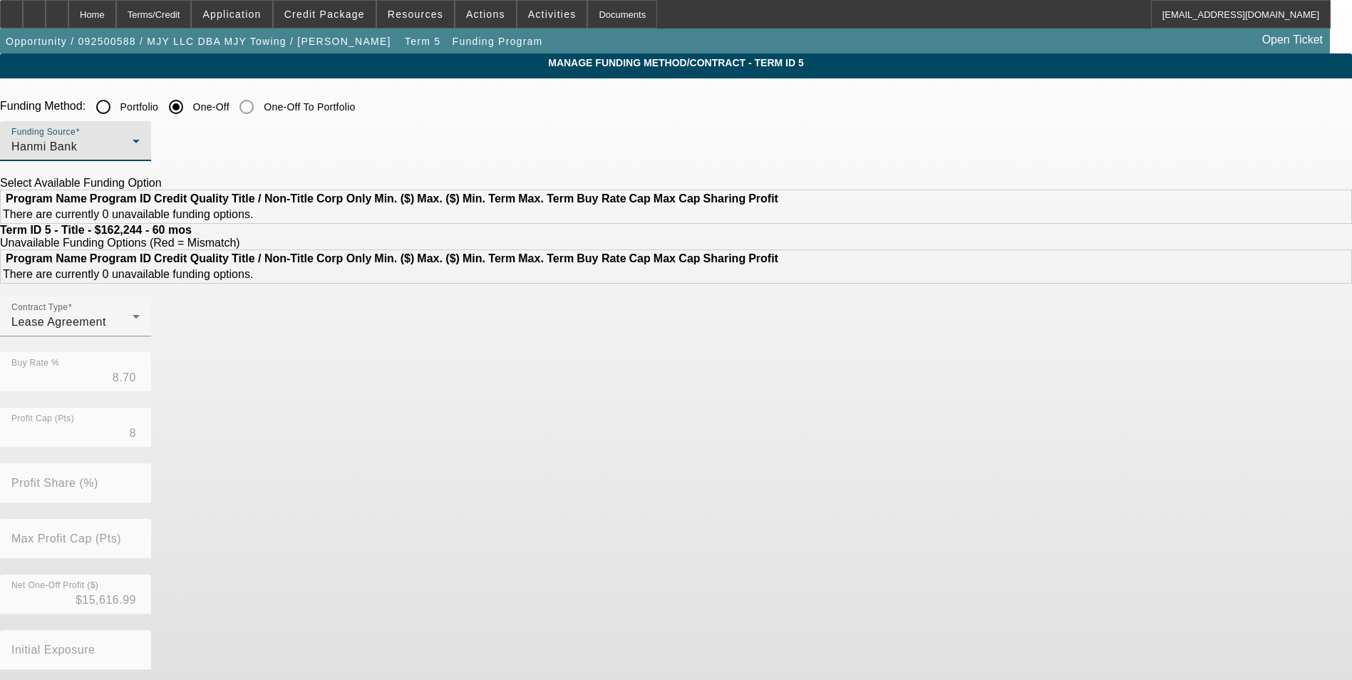
click at [133, 142] on div "Hanmi Bank" at bounding box center [71, 146] width 121 height 17
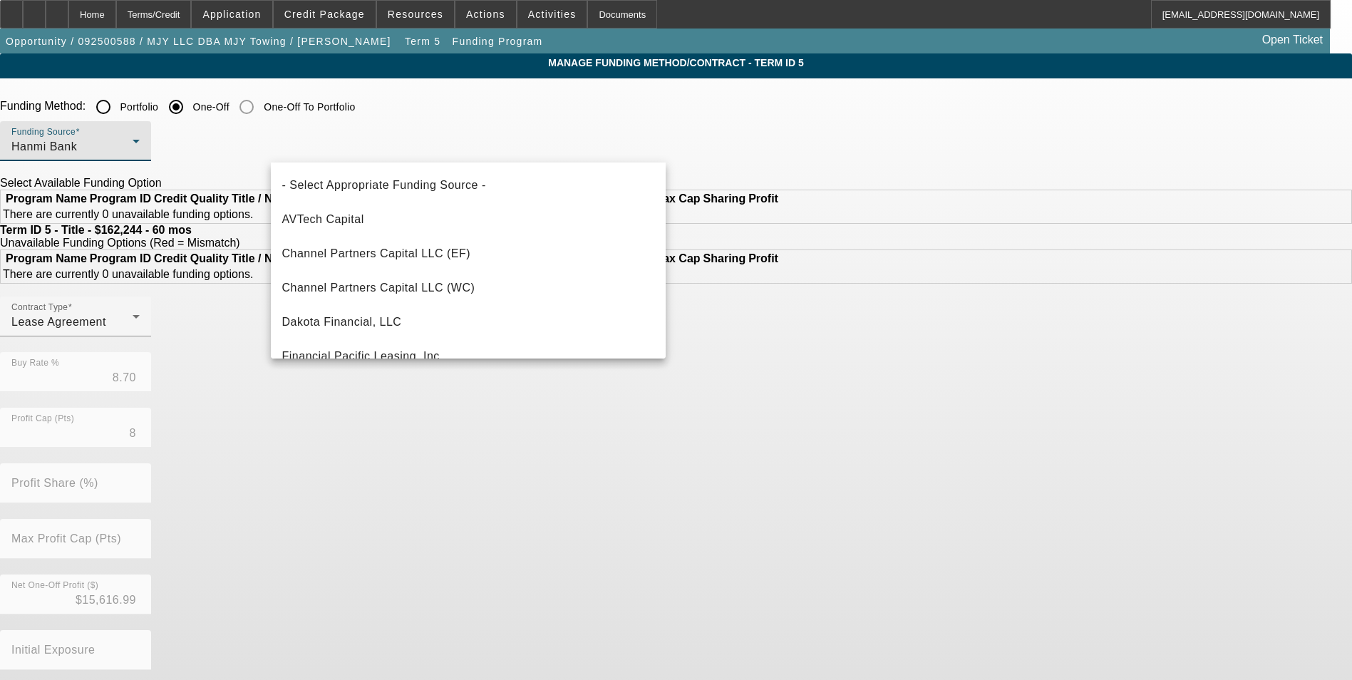
scroll to position [118, 0]
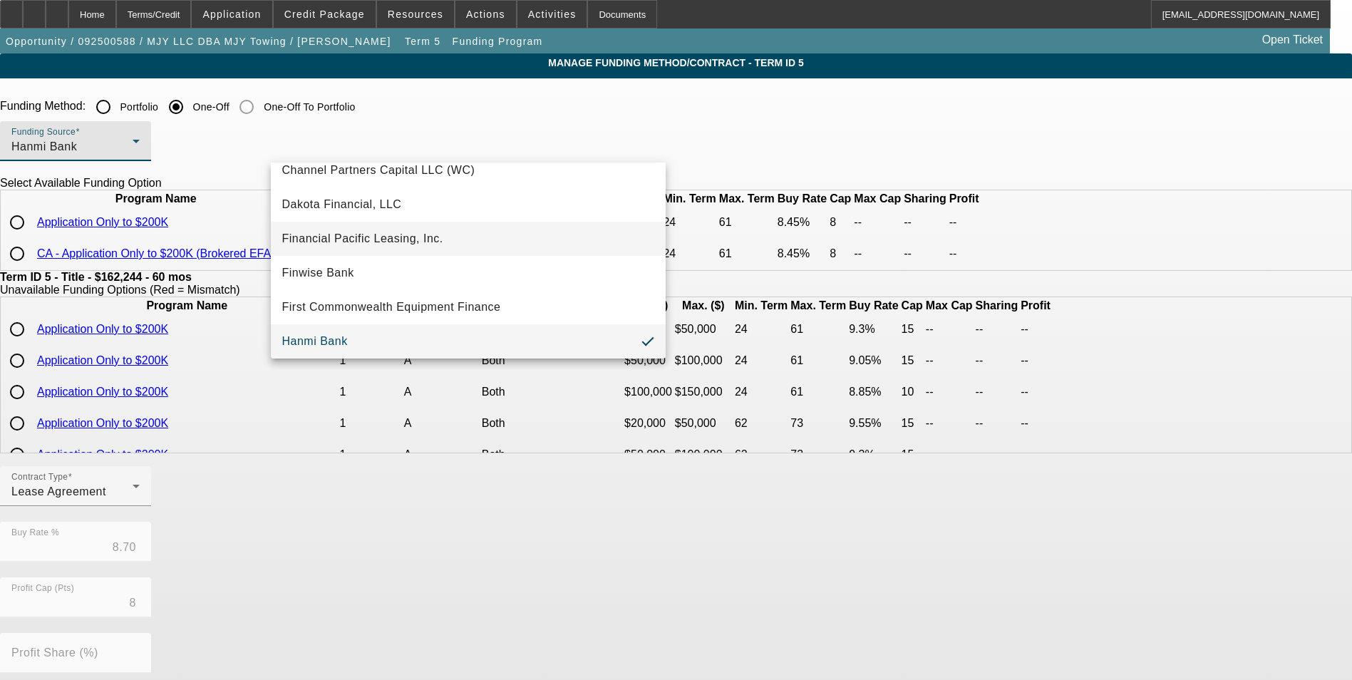
click at [421, 235] on span "Financial Pacific Leasing, Inc." at bounding box center [362, 238] width 161 height 17
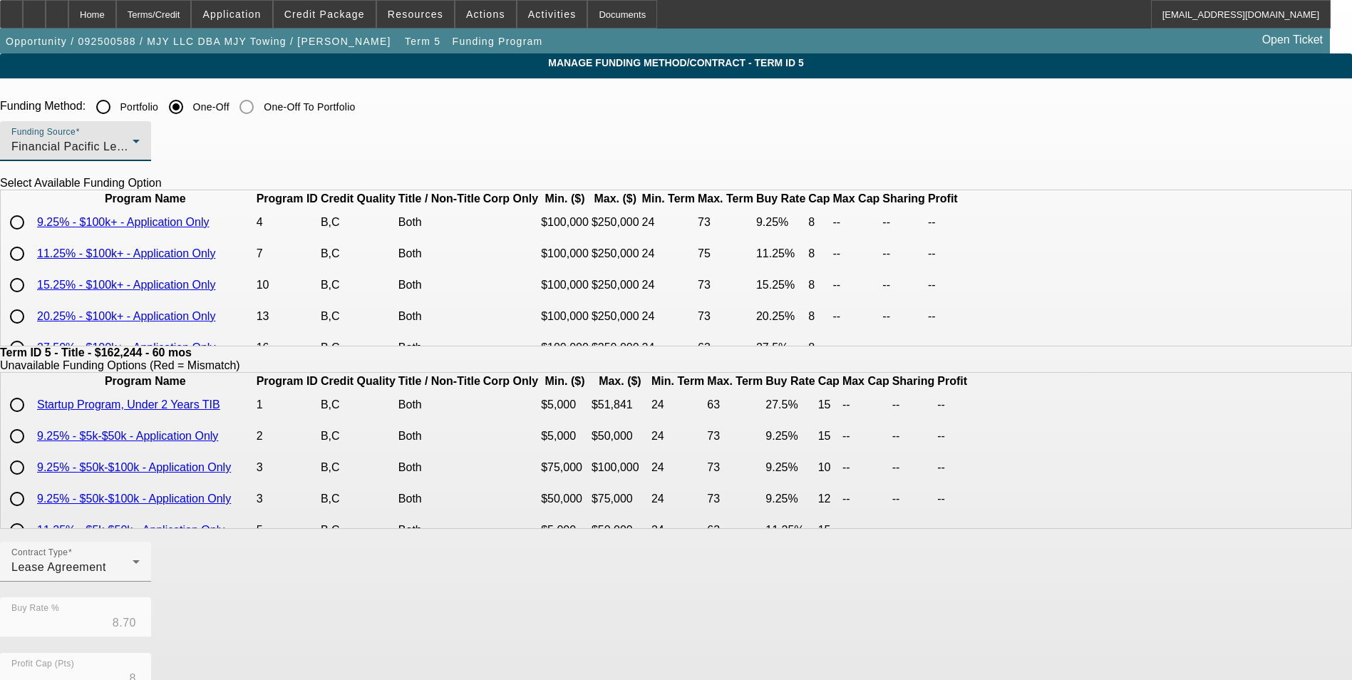
click at [31, 237] on input "radio" at bounding box center [17, 222] width 29 height 29
radio input "true"
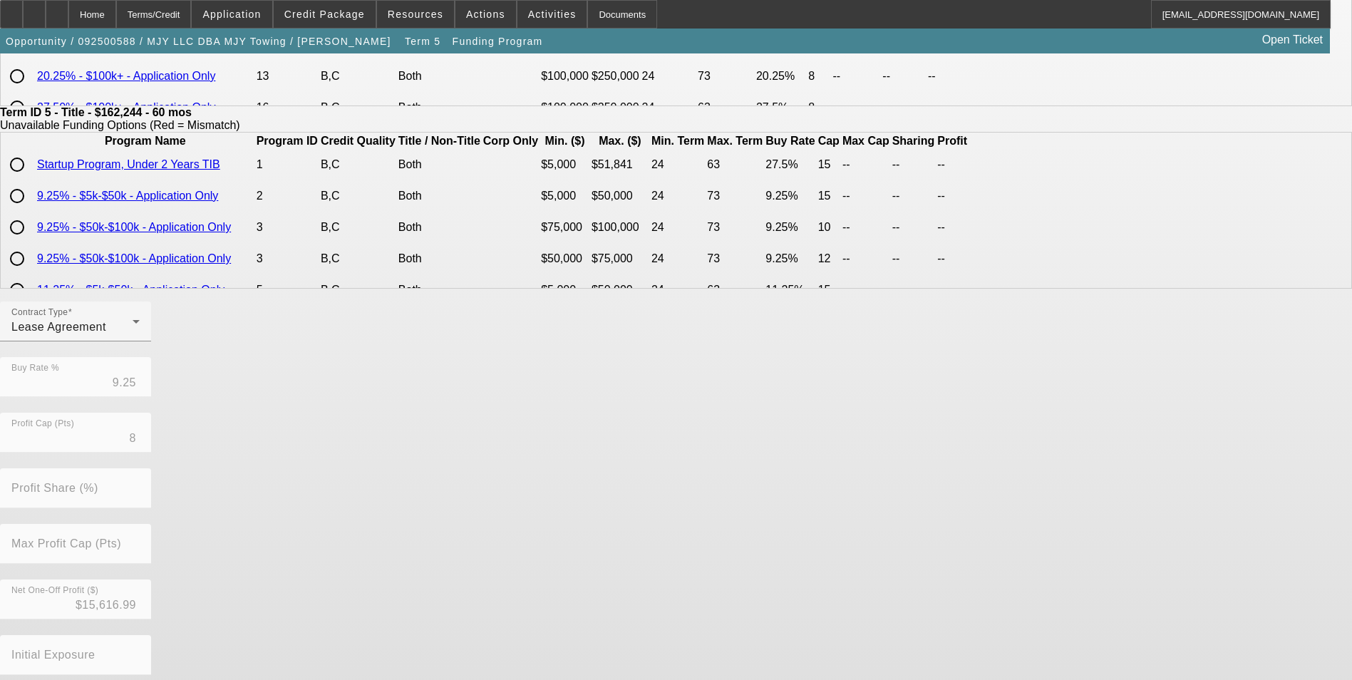
scroll to position [306, 0]
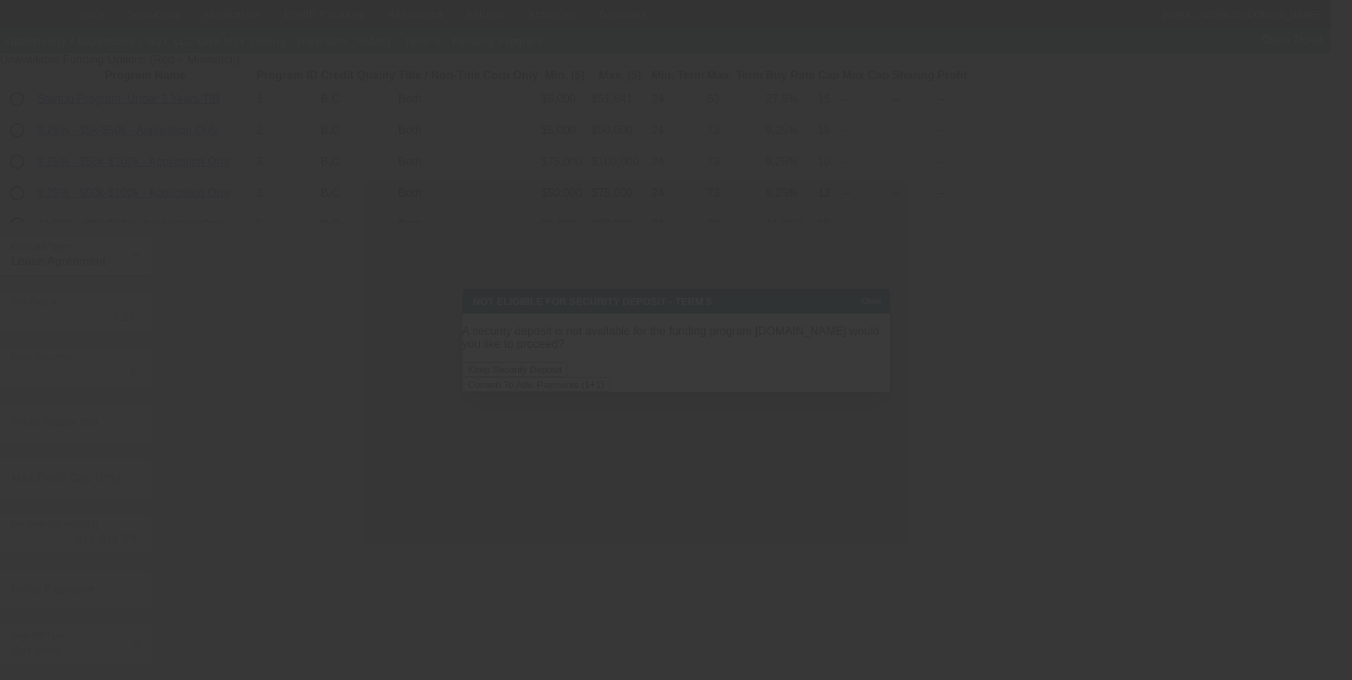
scroll to position [0, 0]
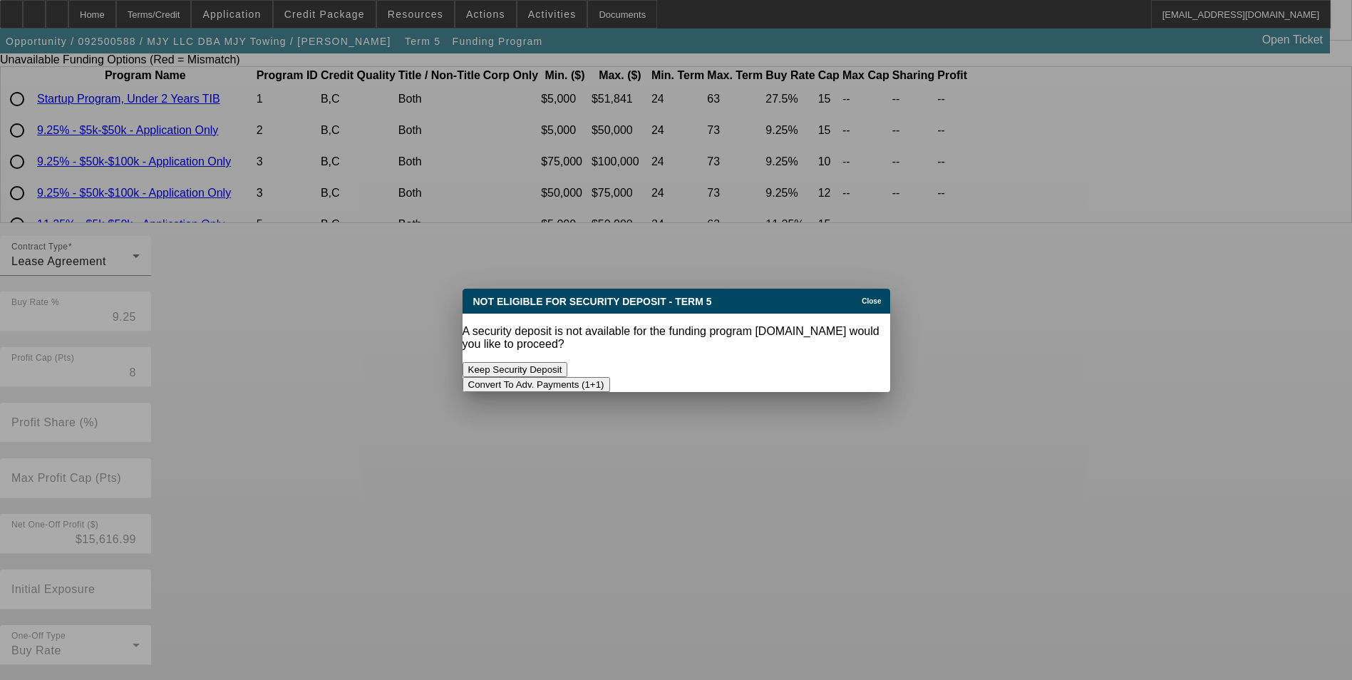
click at [610, 377] on button "Convert To Adv. Payments (1+1)" at bounding box center [537, 384] width 148 height 15
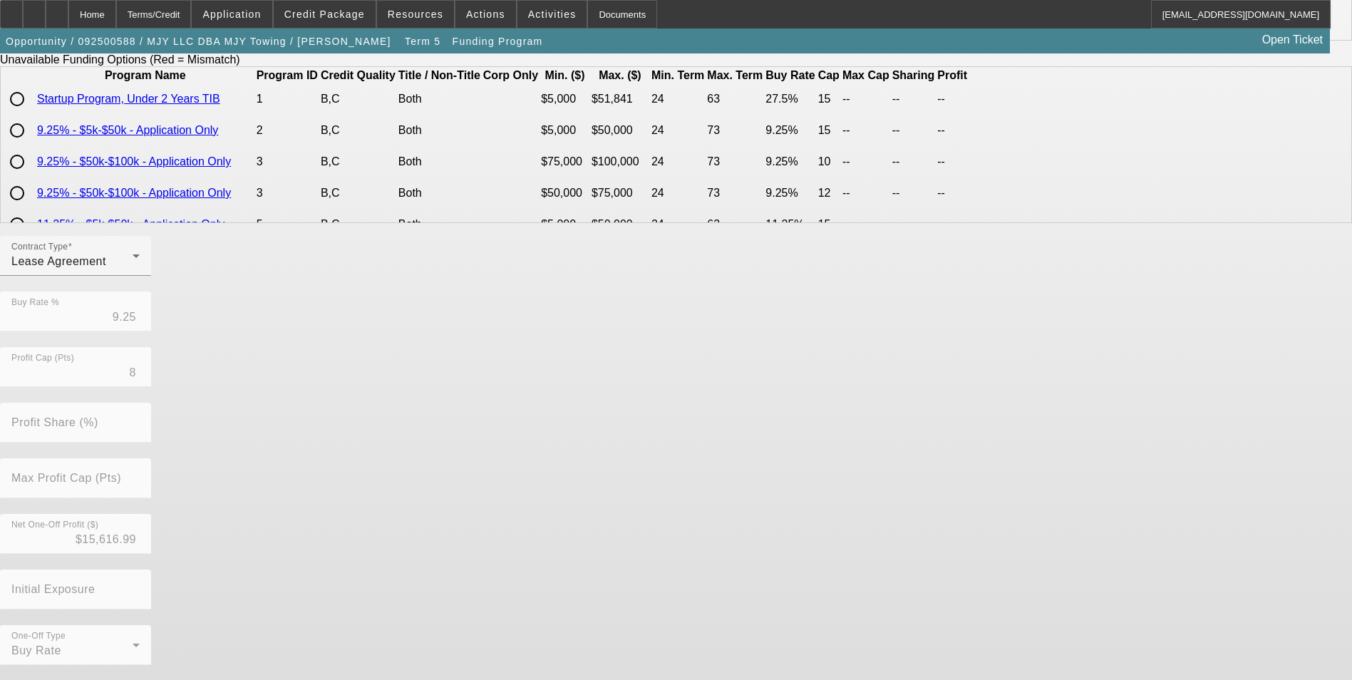
scroll to position [306, 0]
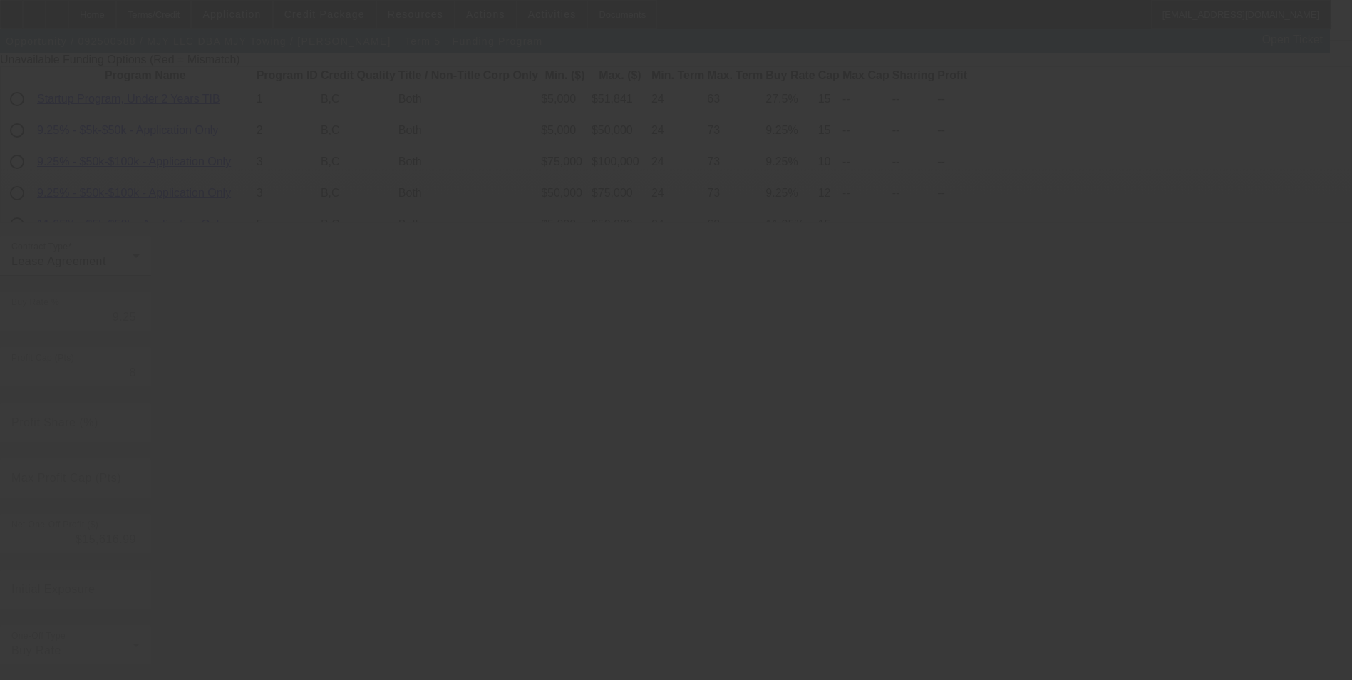
type input "8.70"
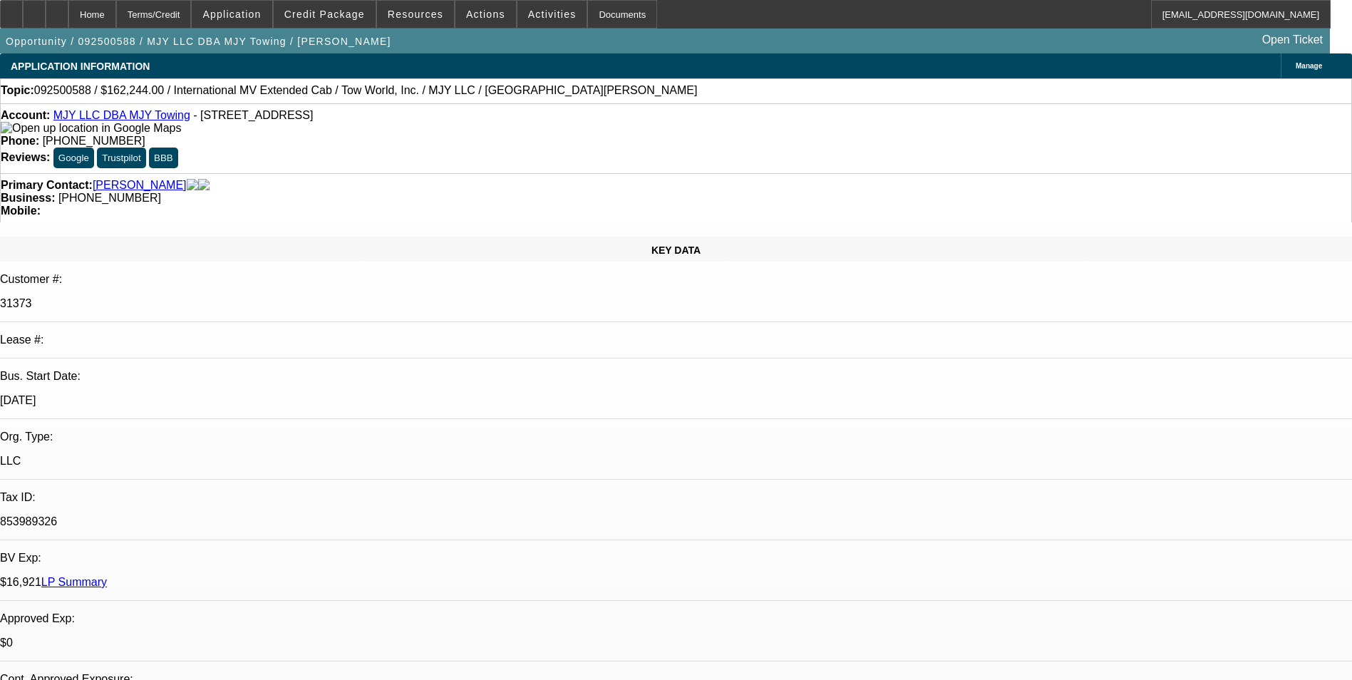
select select "0"
select select "0.1"
select select "4"
select select "0"
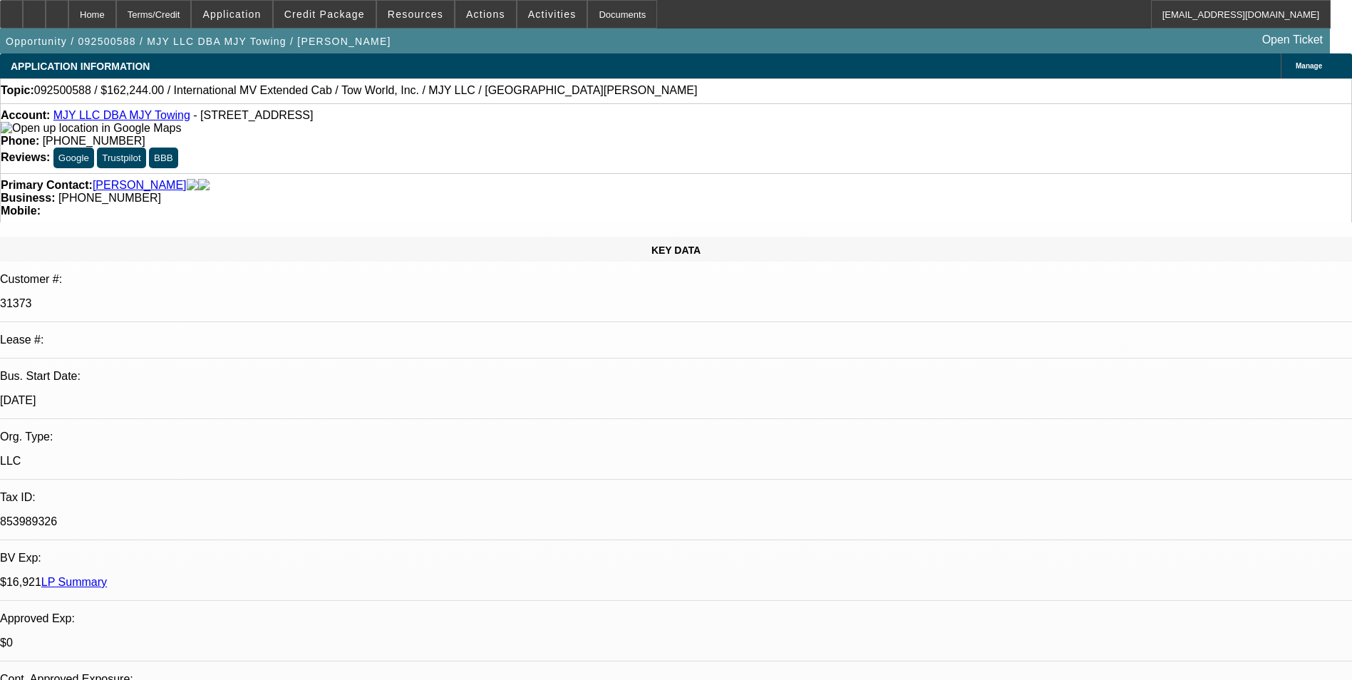
select select "2"
select select "0.1"
select select "4"
select select "0"
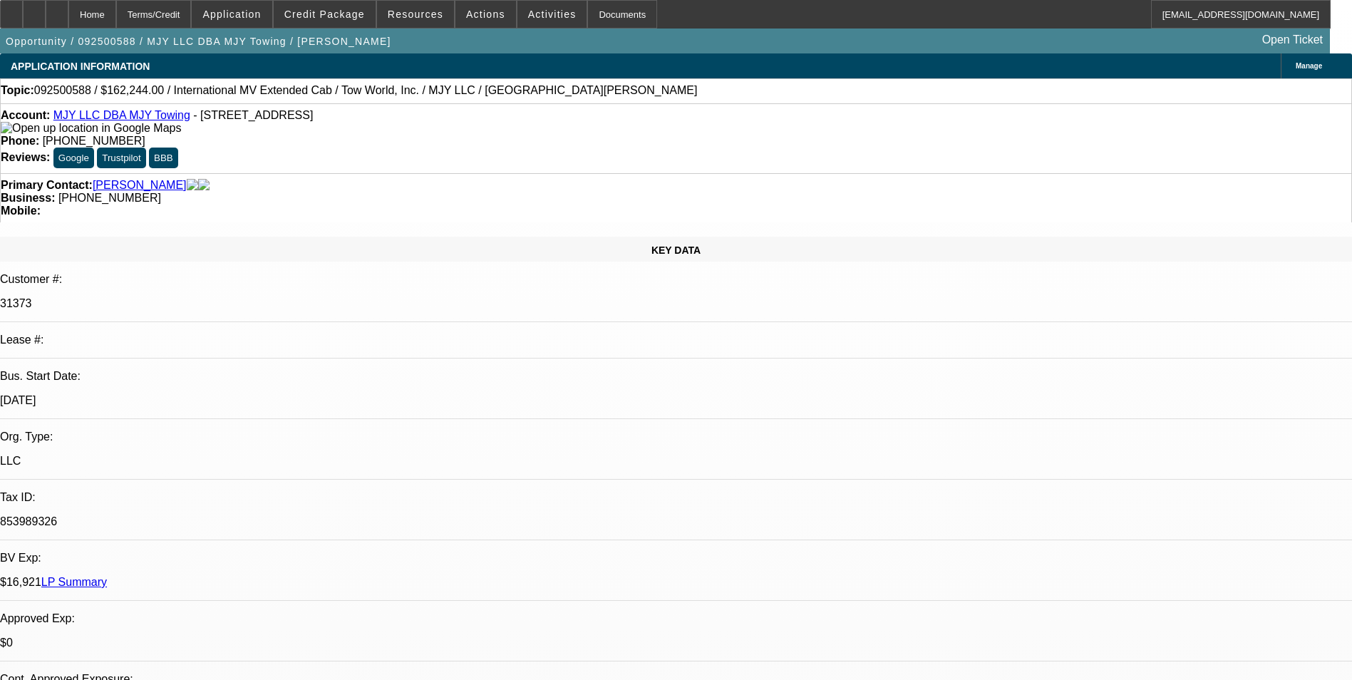
select select "2"
select select "0.1"
select select "4"
select select "0"
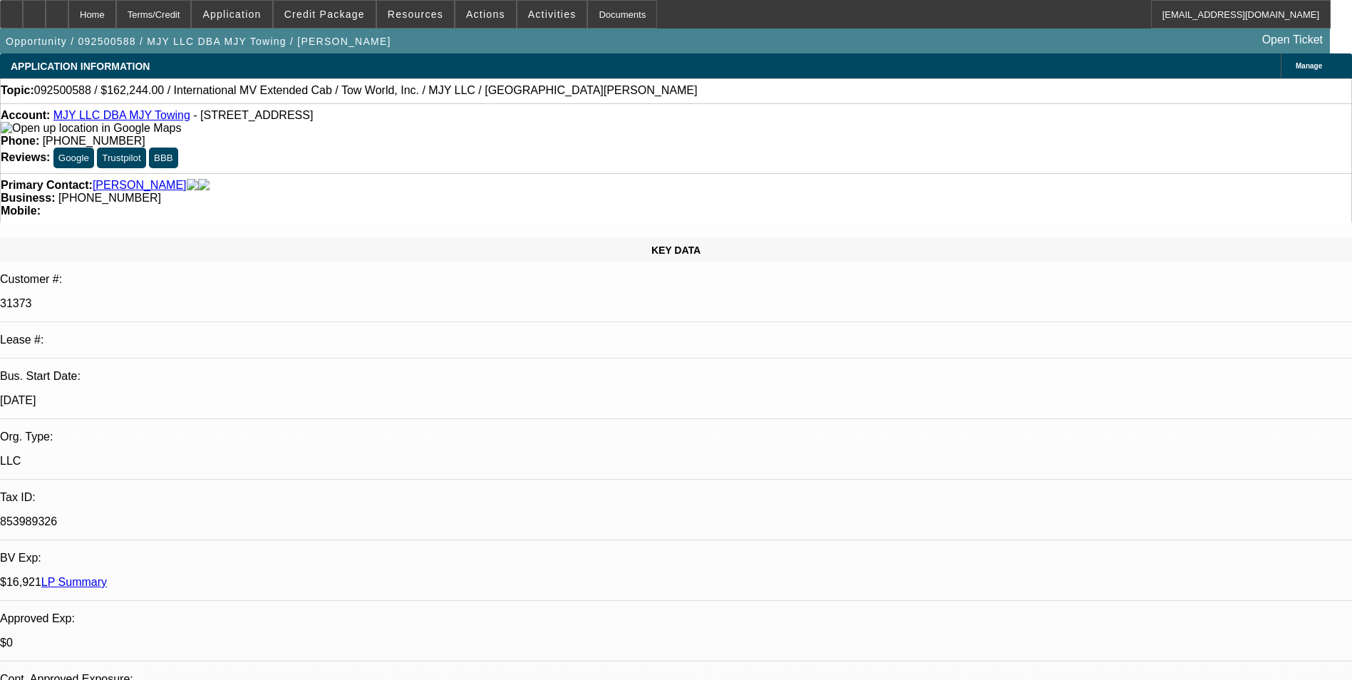
select select "2"
select select "0.1"
select select "4"
click at [192, 14] on div "Terms/Credit" at bounding box center [154, 14] width 76 height 29
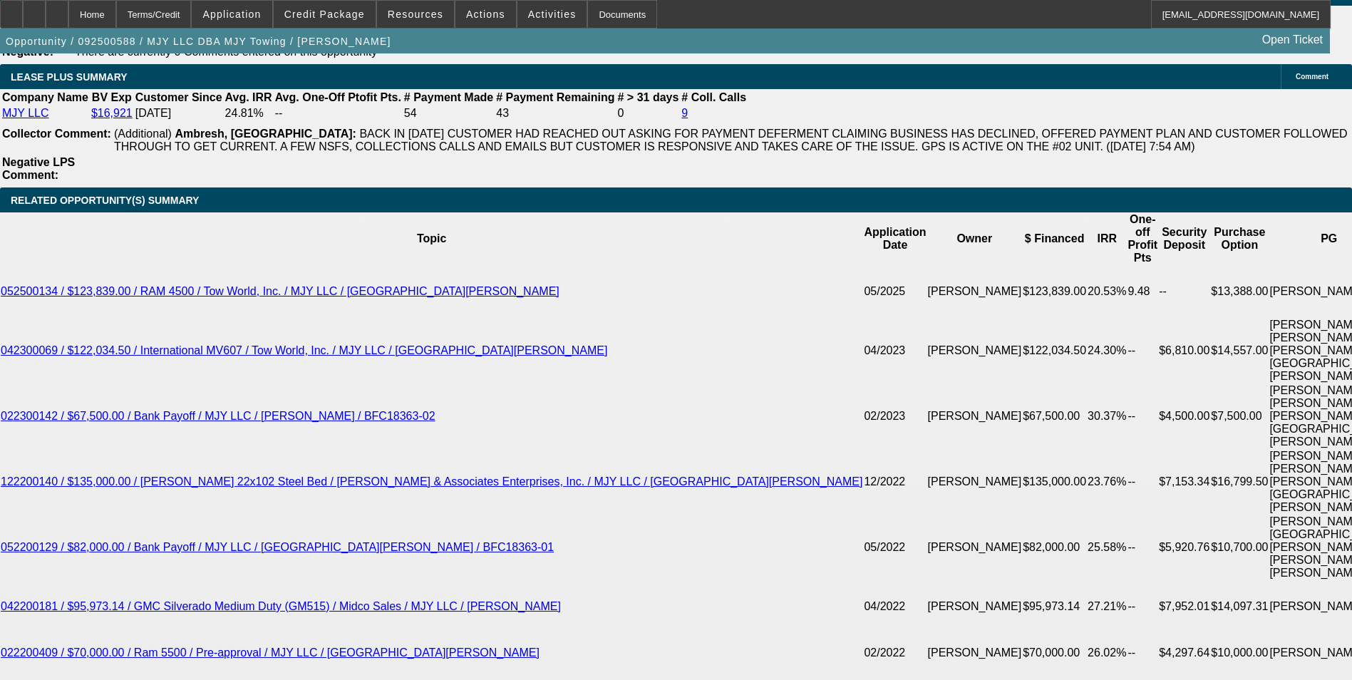
scroll to position [2481, 0]
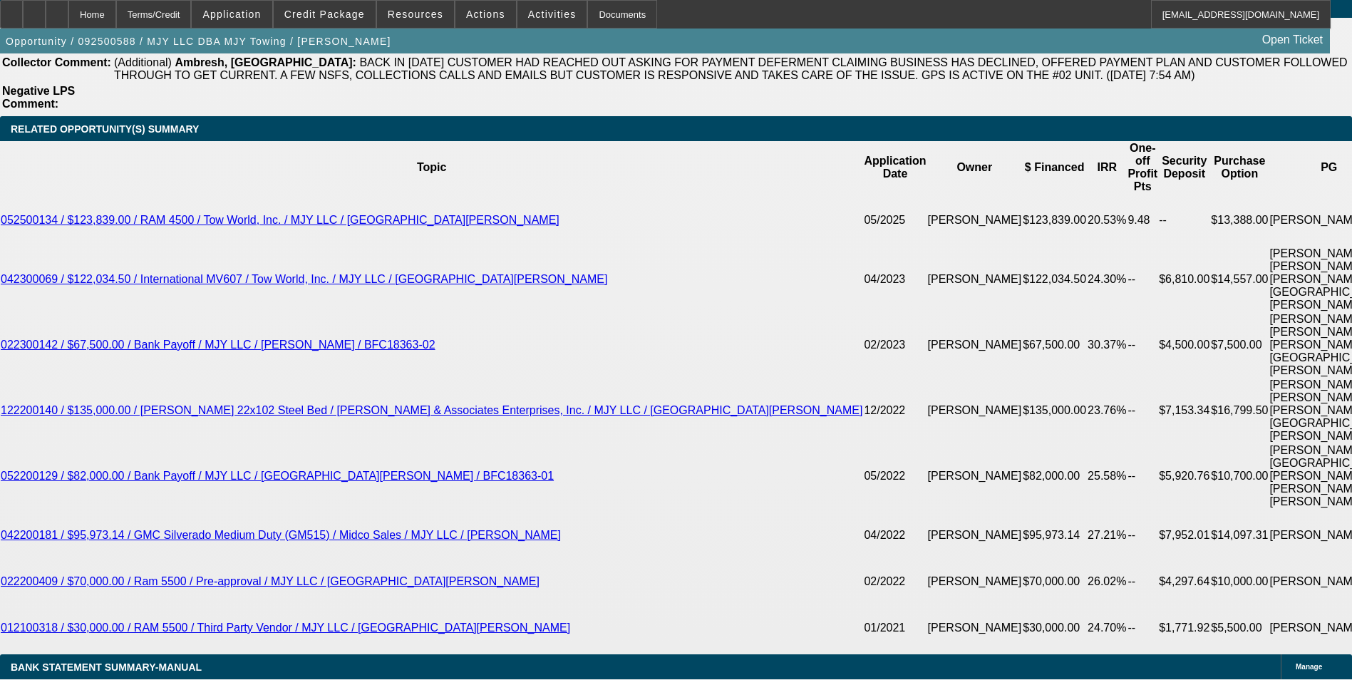
type input "UNKNOWN"
type input "6"
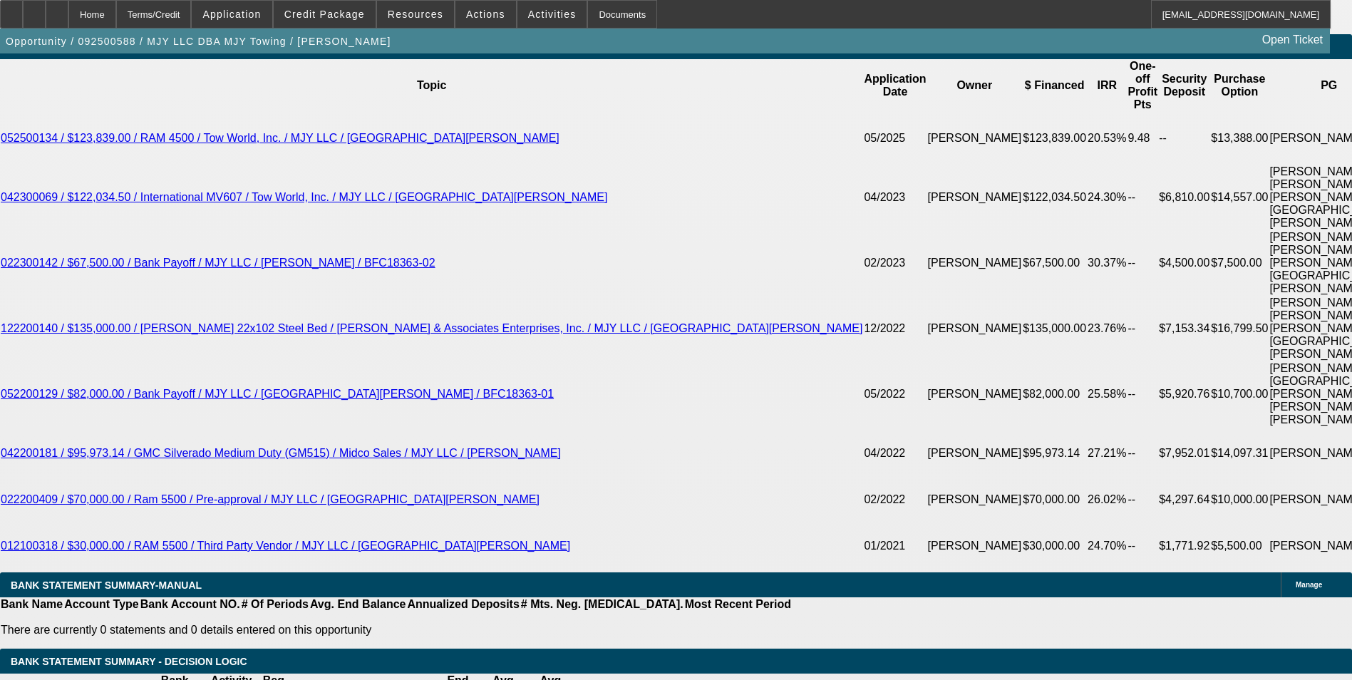
type input "$28,034.88"
type input "72"
type input "$2.07"
type input "72"
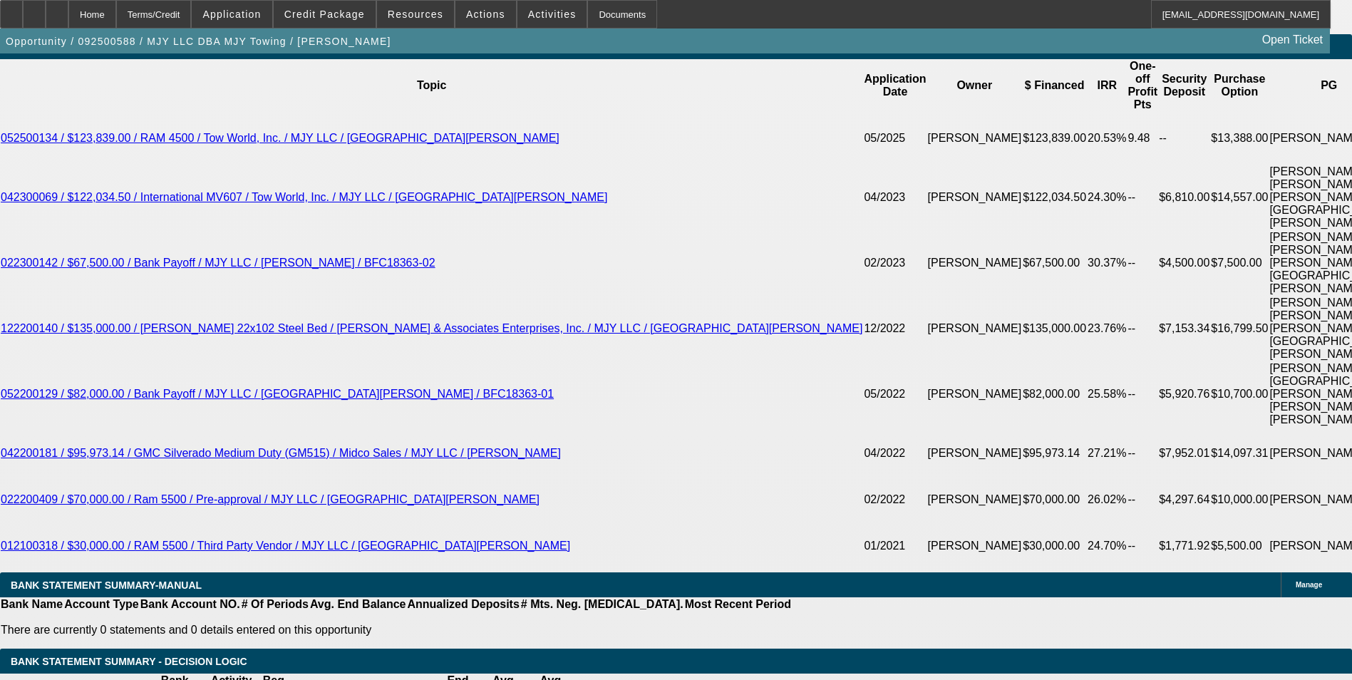
type input "11."
type input "$3,088.17"
type input "11.5"
type input "$3,129.87"
type input "11.5"
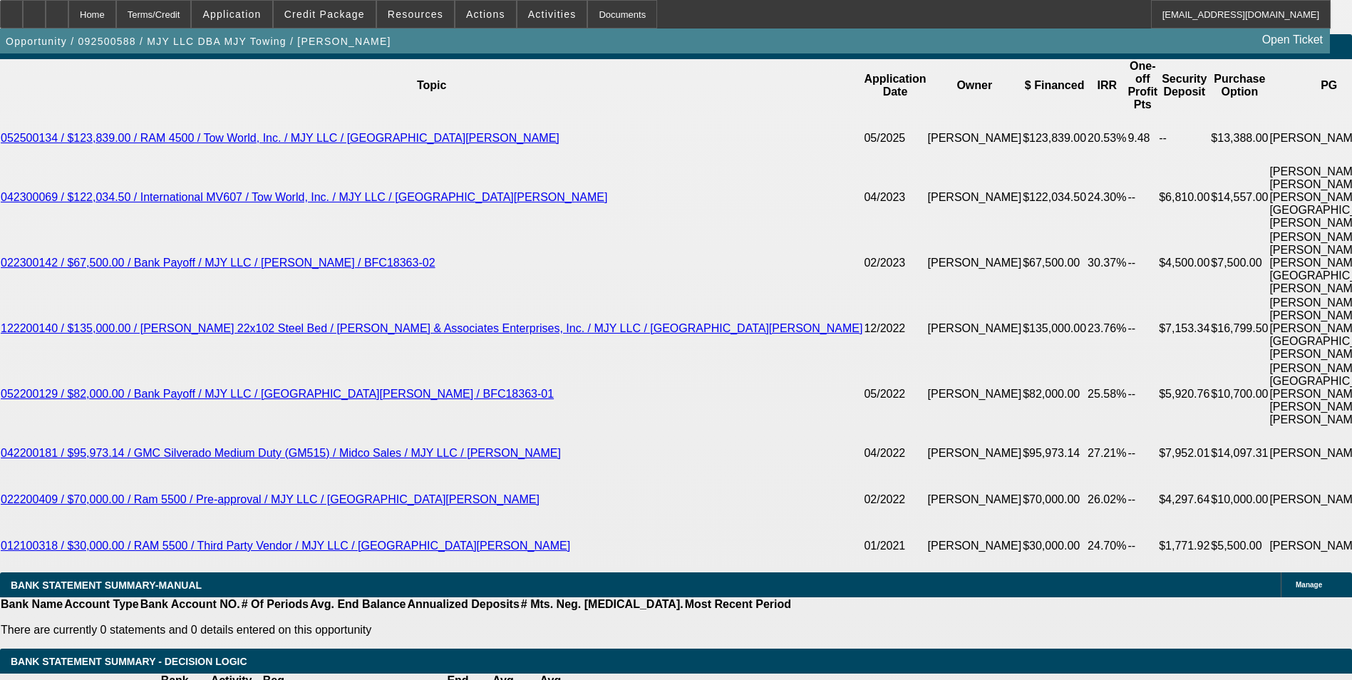
type input "312"
type input "3130"
type input "11.5"
type input "$3,130.00"
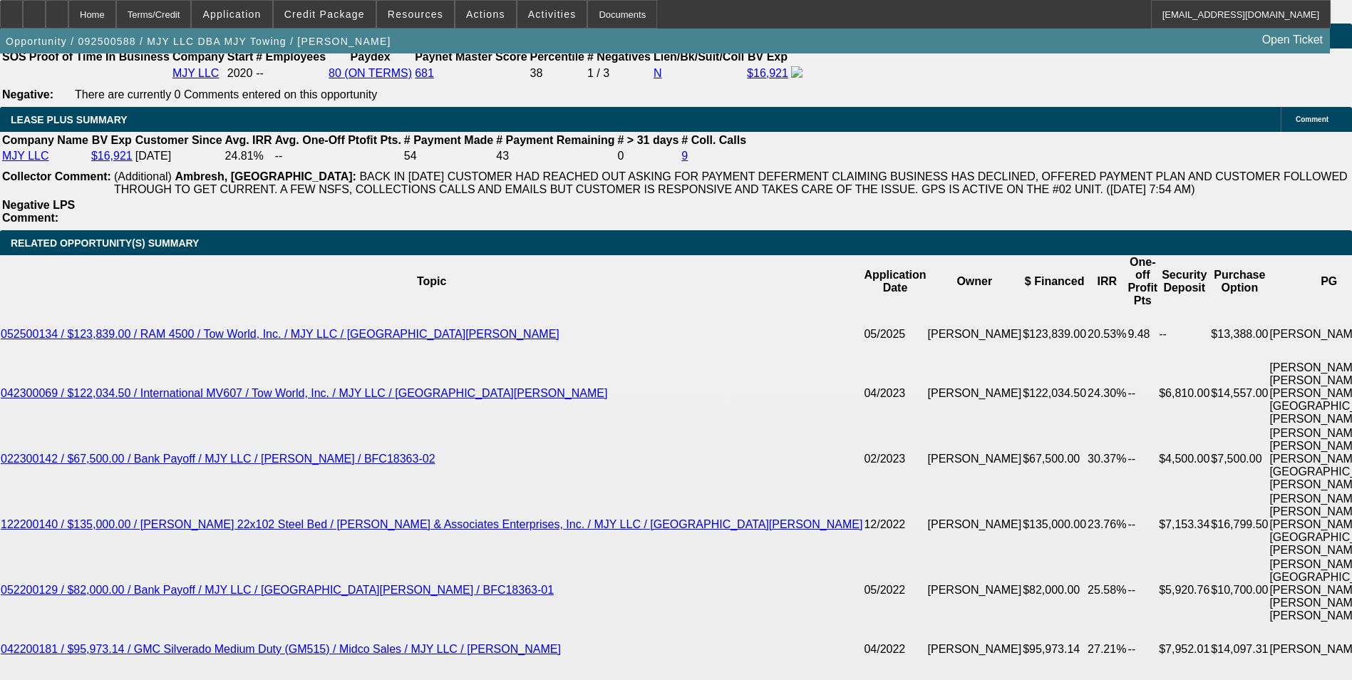
scroll to position [2350, 0]
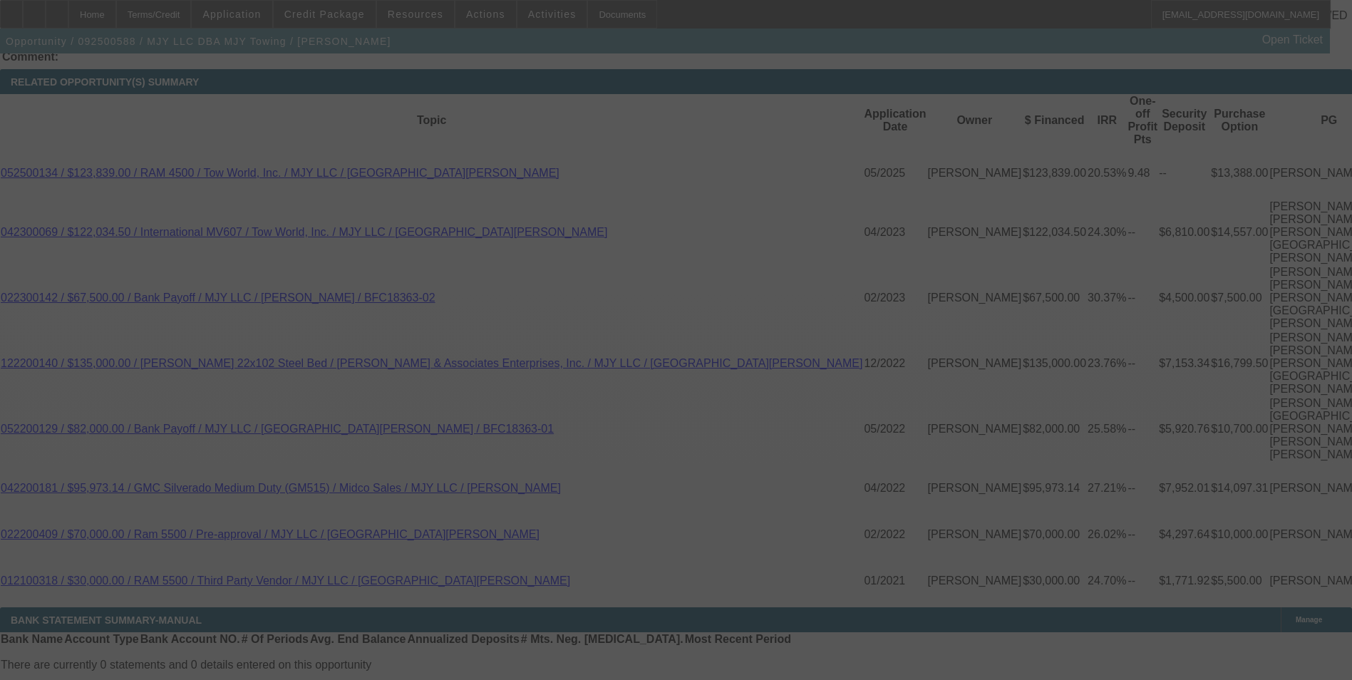
scroll to position [2563, 0]
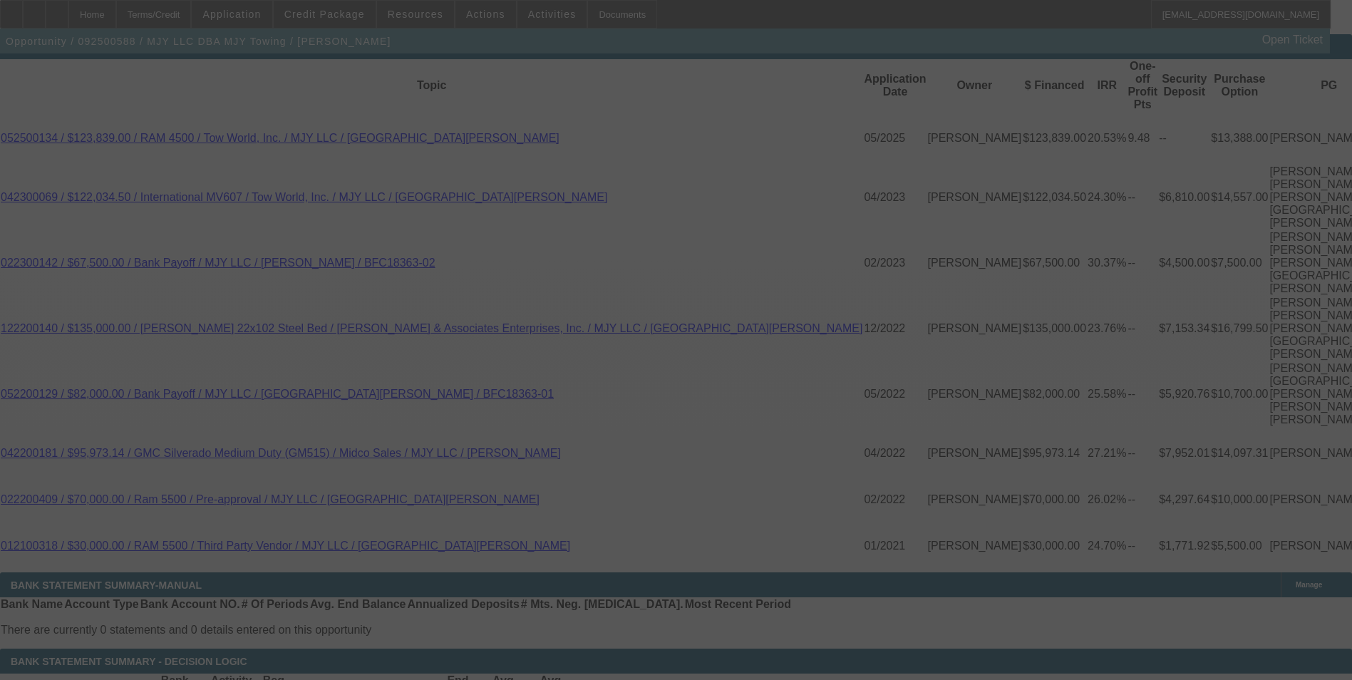
select select "0"
select select "0.1"
select select "4"
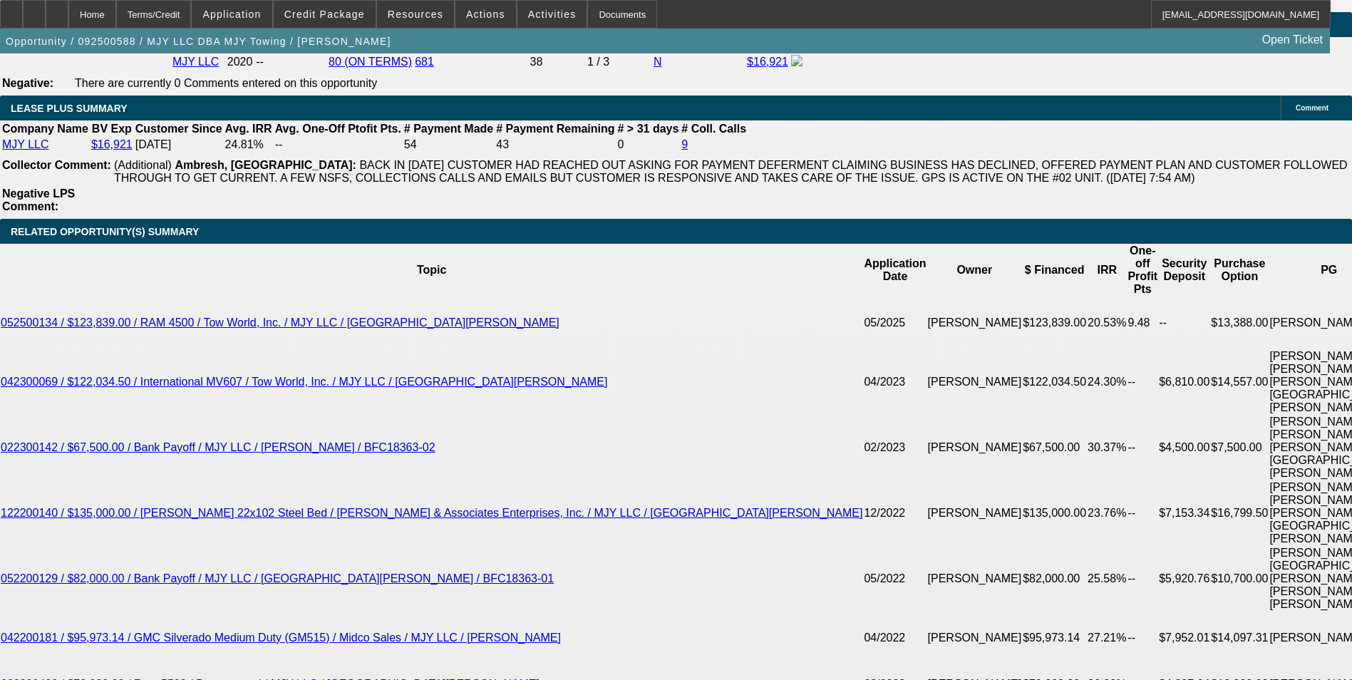
scroll to position [2350, 0]
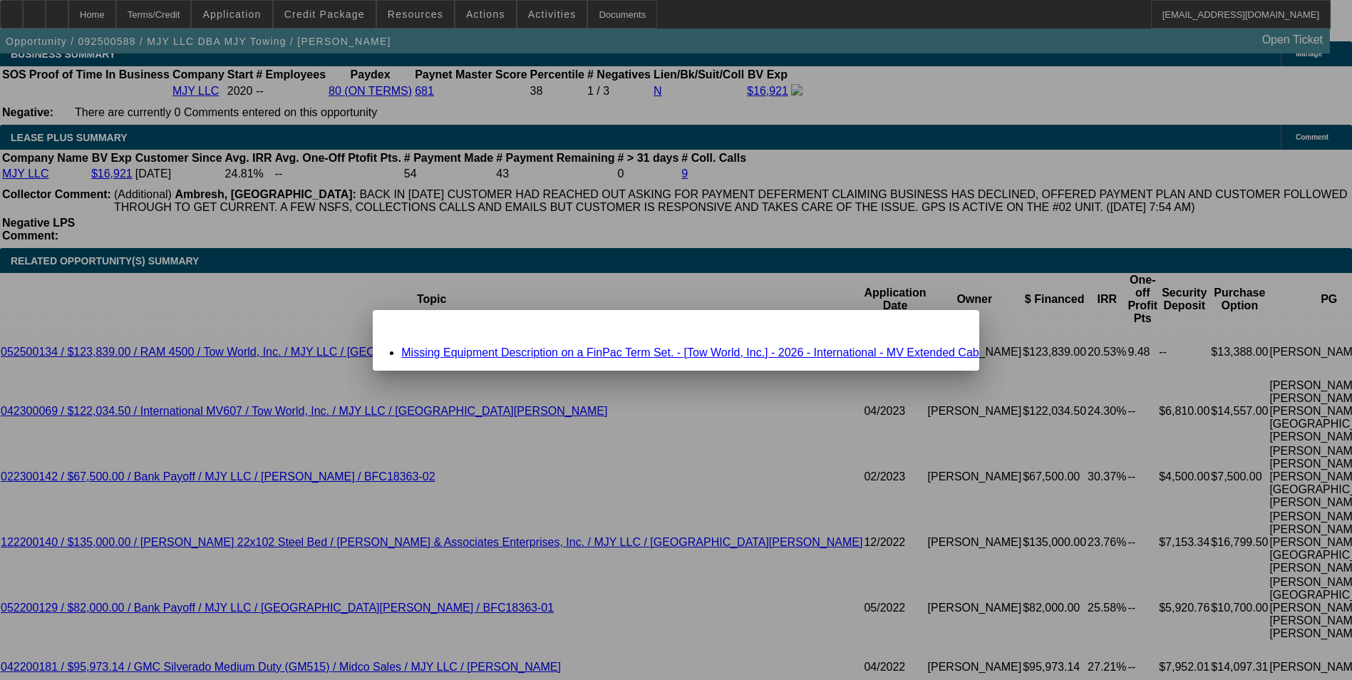
click at [626, 350] on link "Missing Equipment Description on a FinPac Term Set. - [Tow World, Inc.] - 2026 …" at bounding box center [689, 352] width 577 height 12
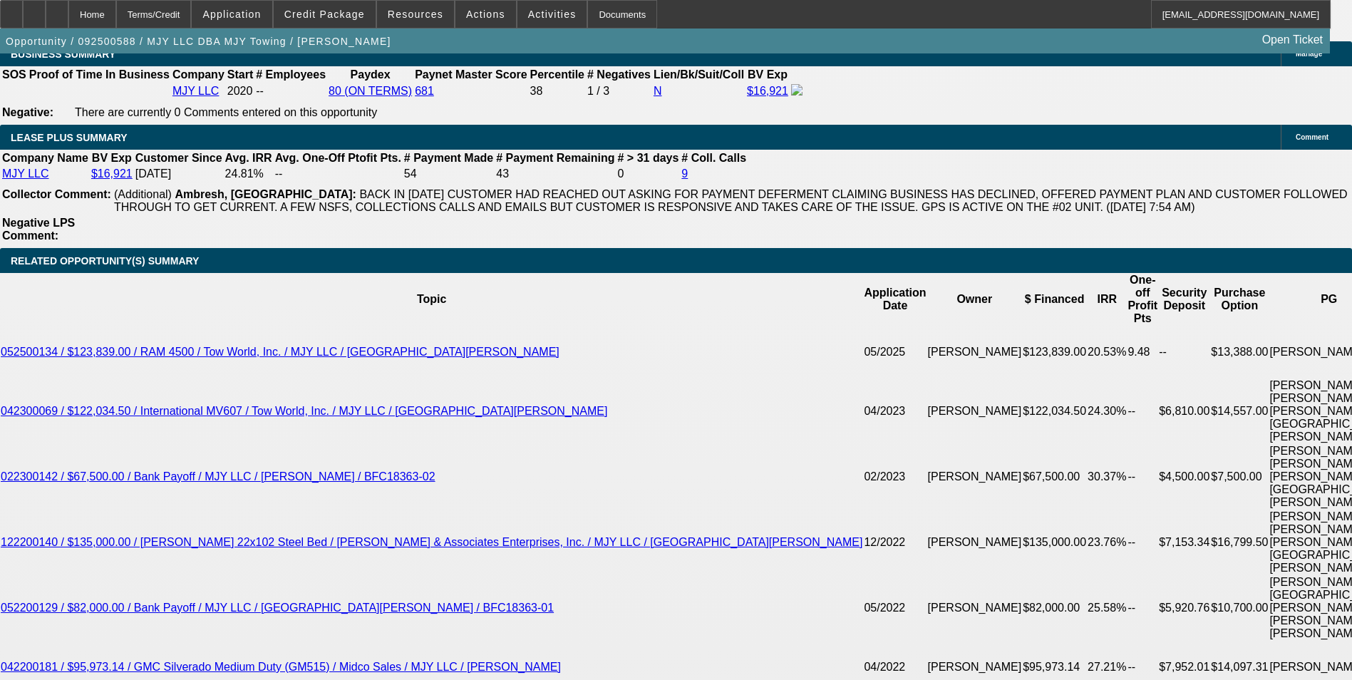
scroll to position [2350, 0]
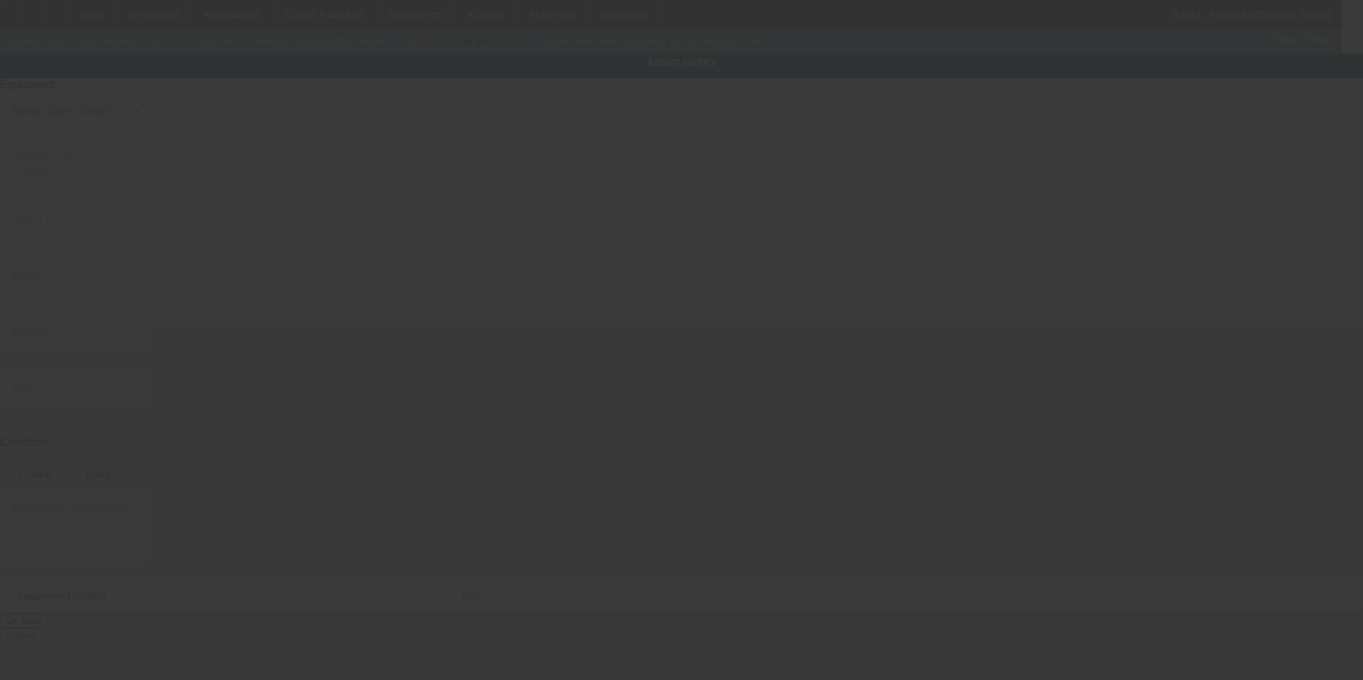
type input "International"
type input "MV Extended Cab"
radio input "true"
type input "18007 Rosedale Hwy"
type input "Bakersfield"
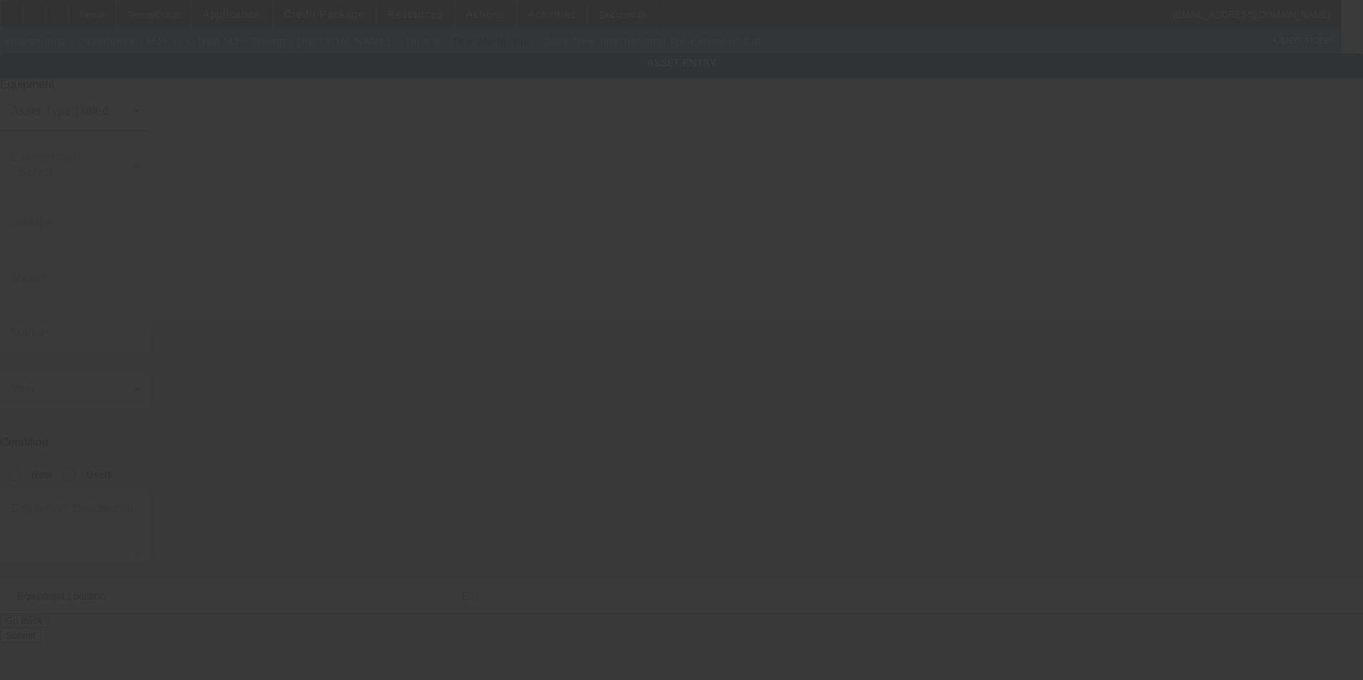
type input "93314"
type input "Kern"
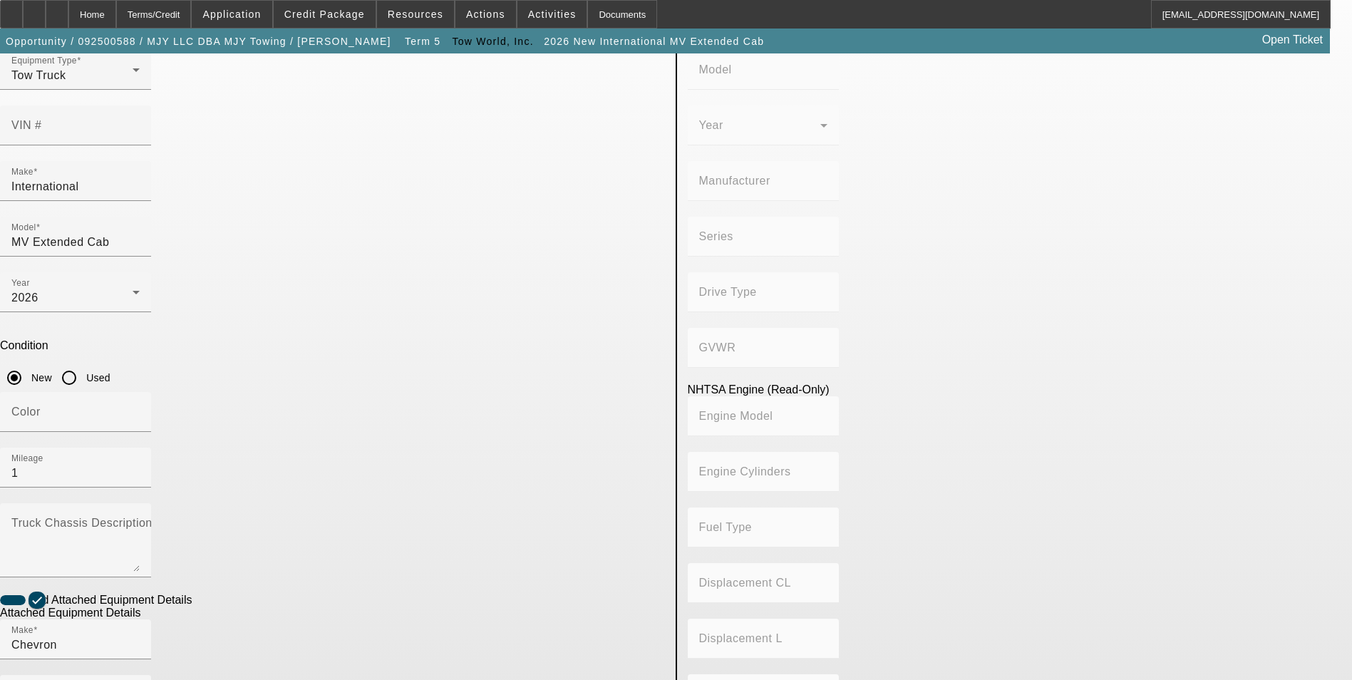
scroll to position [96, 0]
click at [140, 522] on textarea "Truck Chassis Description (Describe the truck chassis only)" at bounding box center [75, 547] width 128 height 51
type textarea "Tow Truck"
click at [160, 299] on app-asset-collateral-manage "ASSET ENTRY Delete asset USER INPUT - CHASSIS Asset Type (Titled or Non-Titled)…" at bounding box center [676, 512] width 1352 height 1109
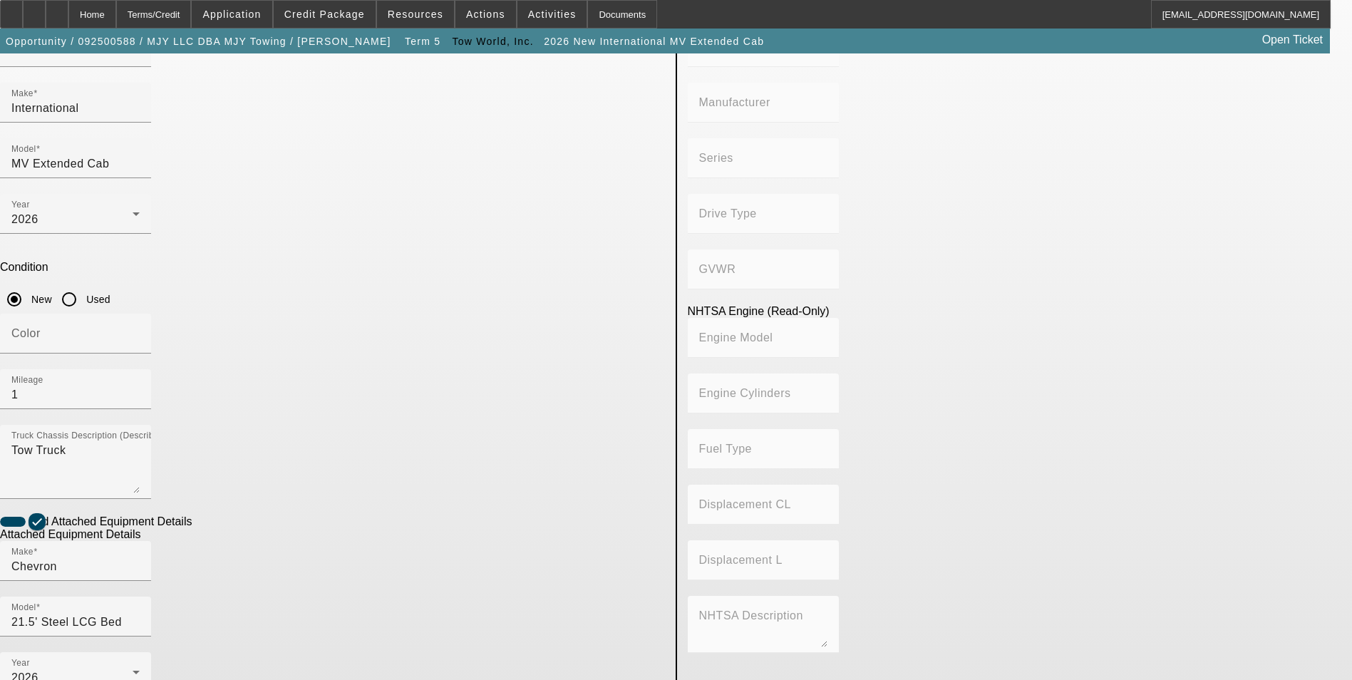
scroll to position [238, 0]
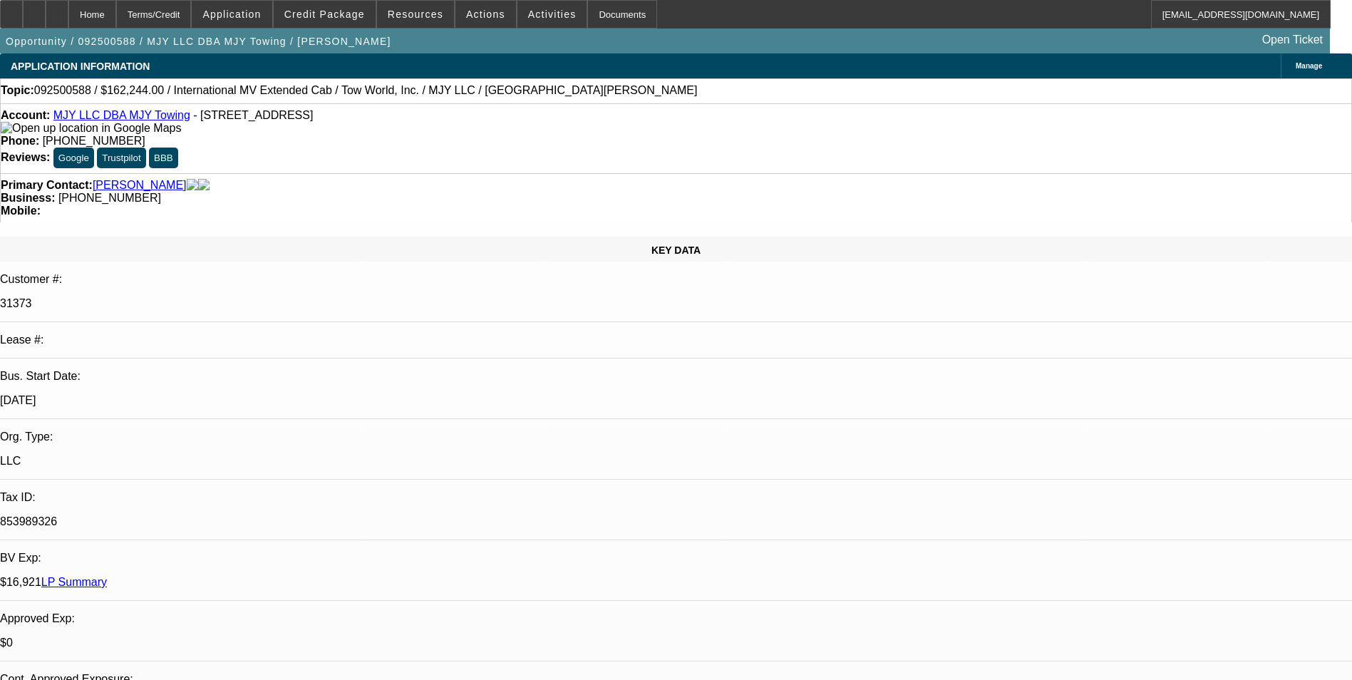
select select "0"
select select "0.1"
select select "4"
select select "0"
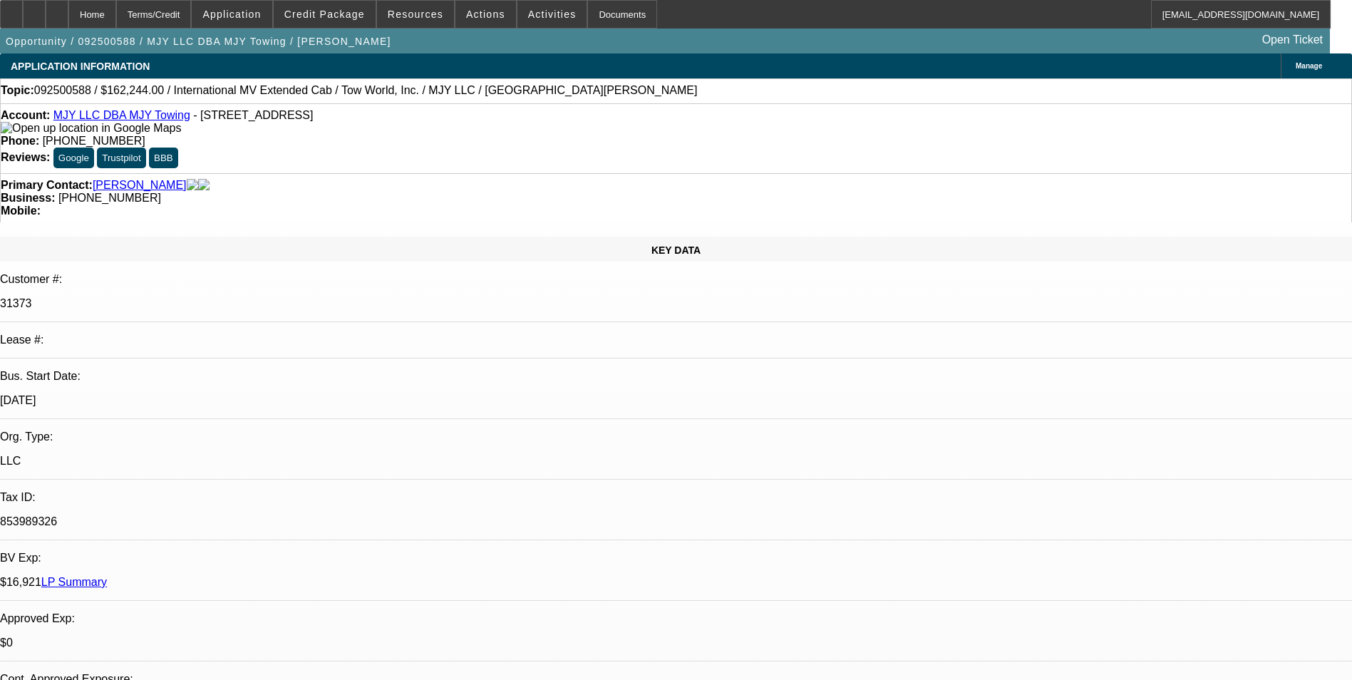
select select "2"
select select "0.1"
select select "4"
select select "0"
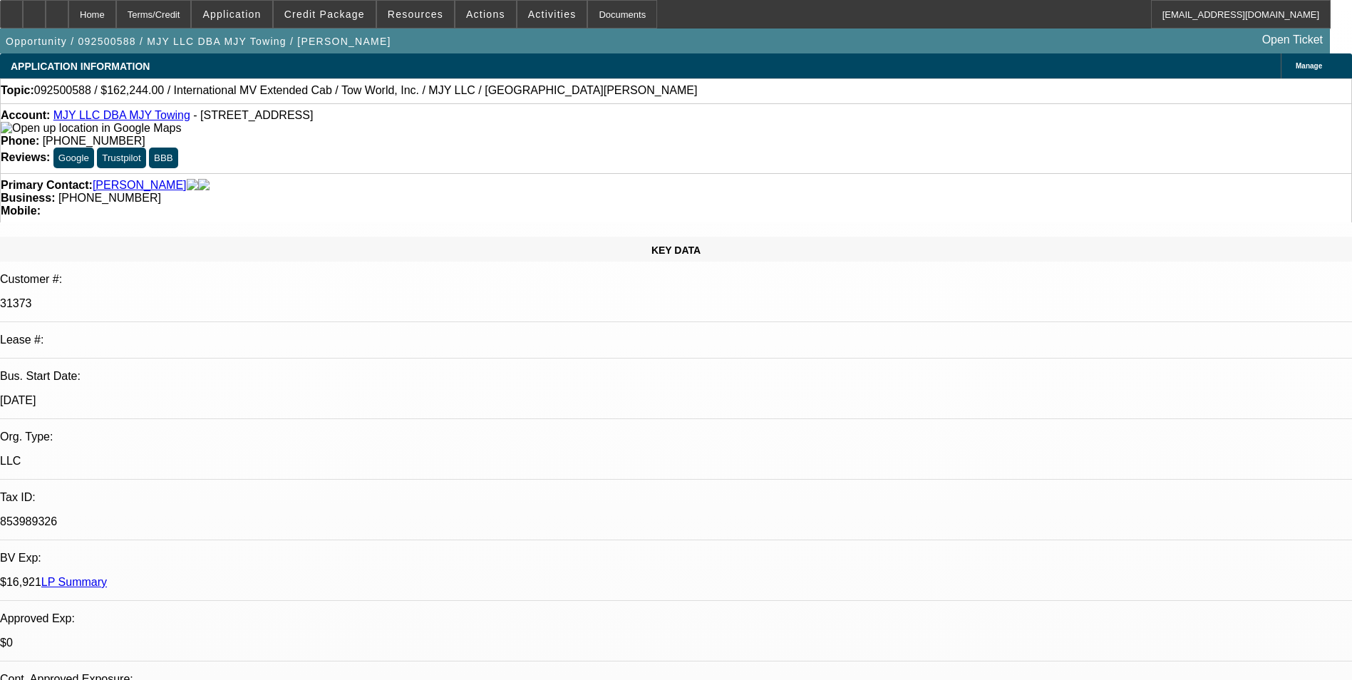
select select "2"
select select "0.1"
select select "4"
select select "0"
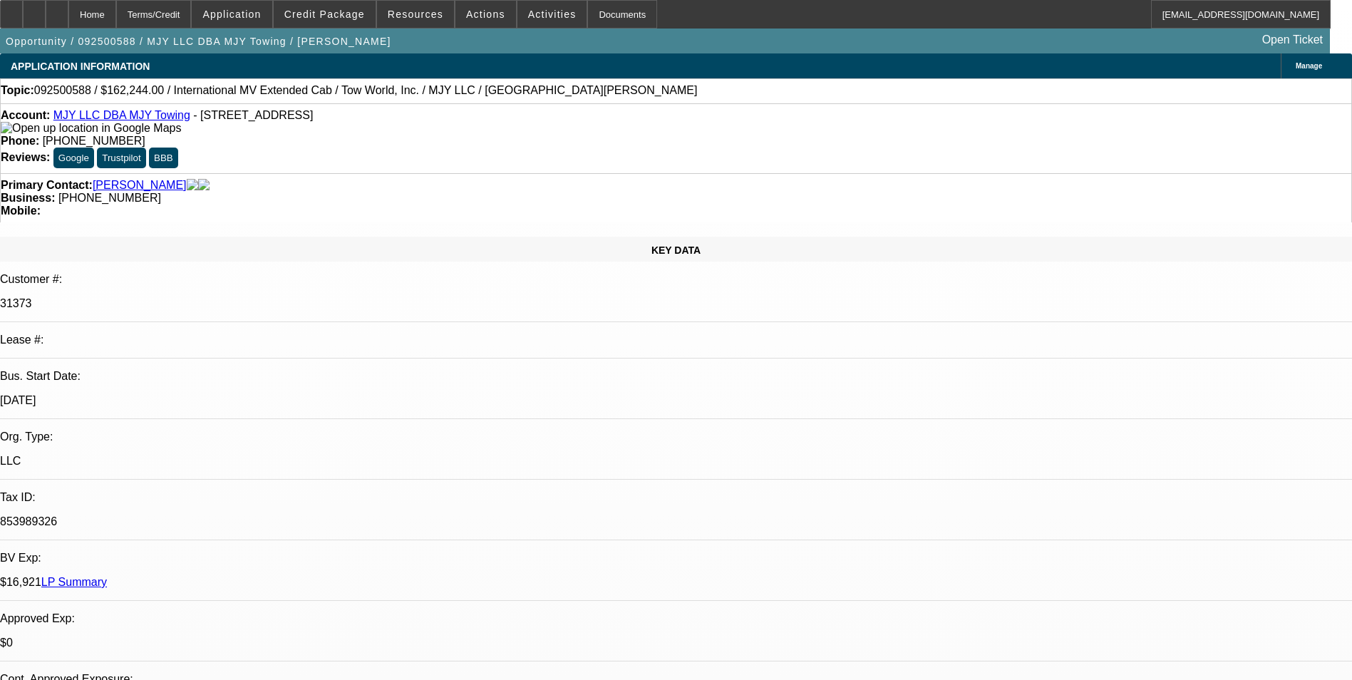
select select "2"
select select "0.1"
select select "4"
click at [174, 3] on div "Terms/Credit" at bounding box center [154, 14] width 76 height 29
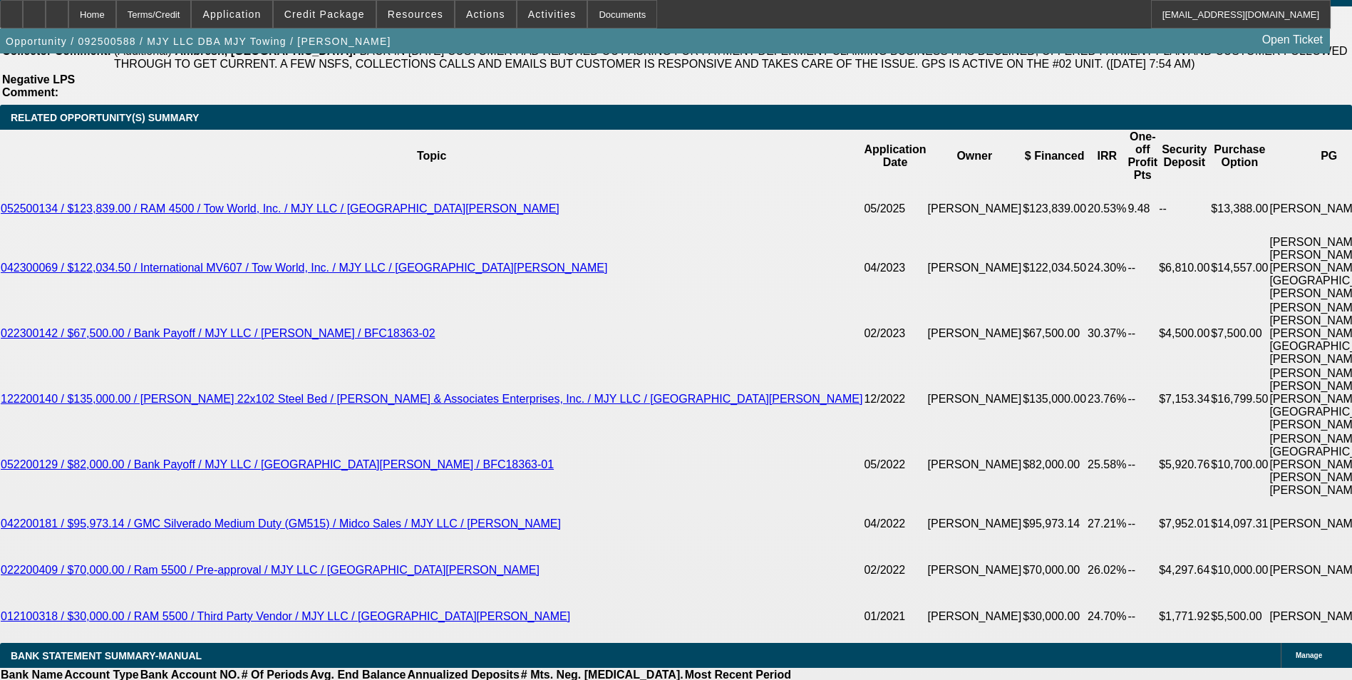
scroll to position [2563, 0]
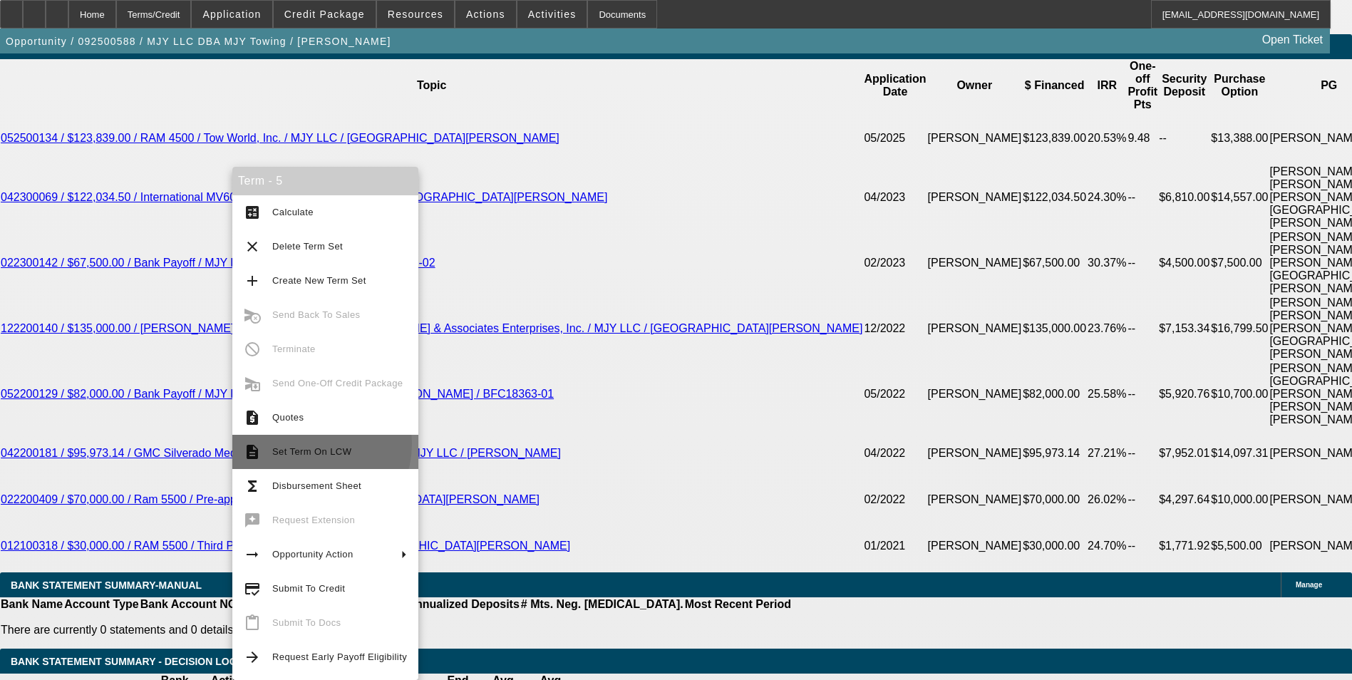
click at [304, 443] on span "Set Term On LCW" at bounding box center [339, 451] width 135 height 17
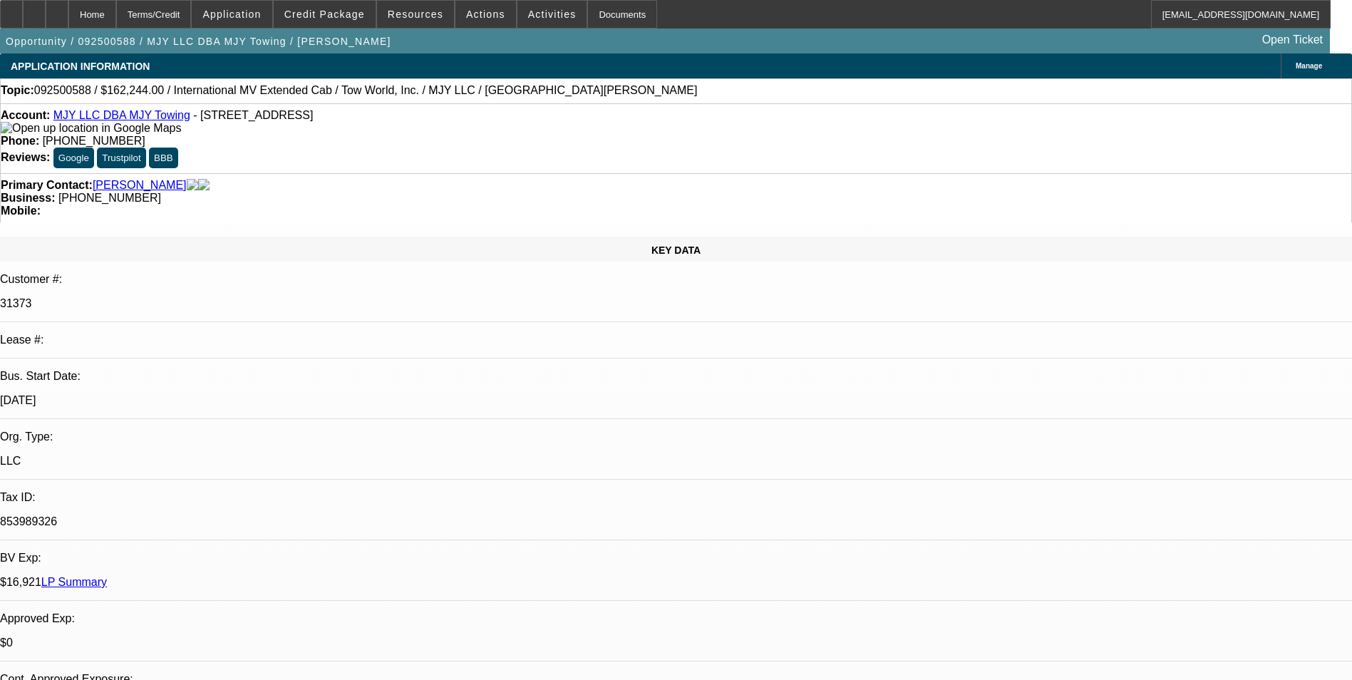
select select "0"
select select "0.1"
select select "0"
select select "2"
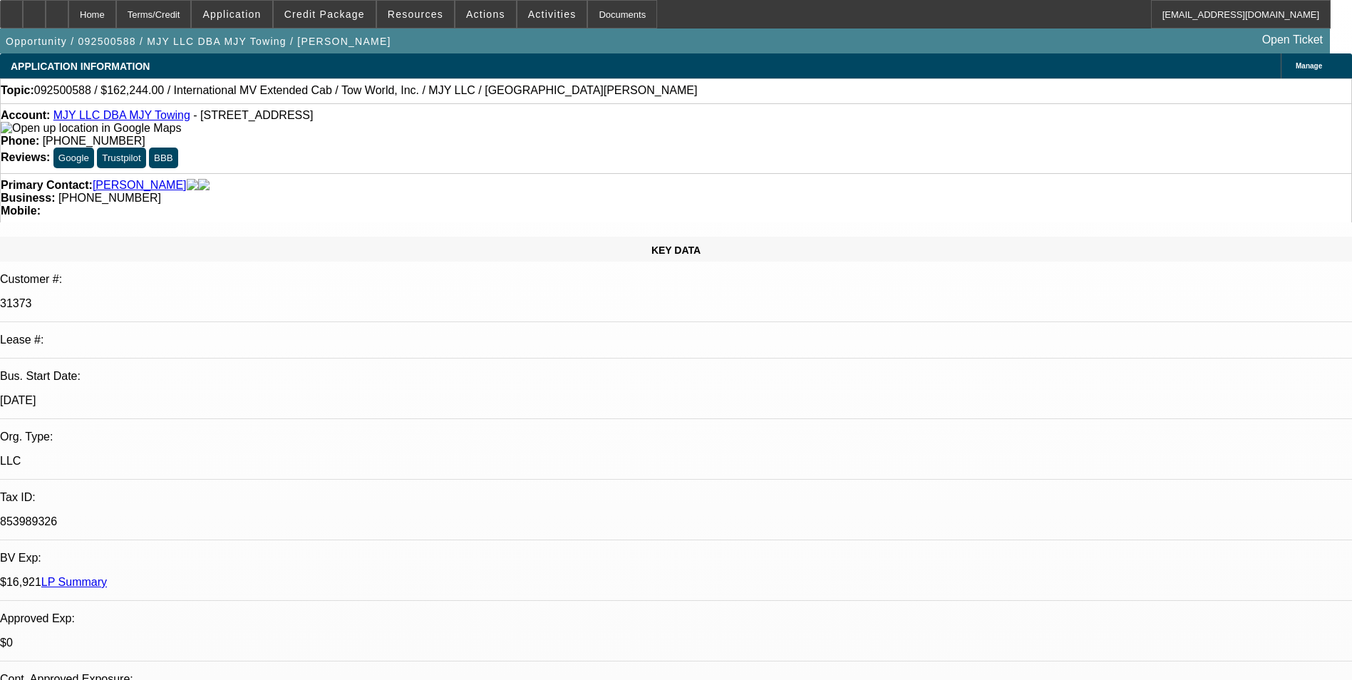
select select "0.1"
select select "0"
select select "2"
select select "0.1"
select select "0"
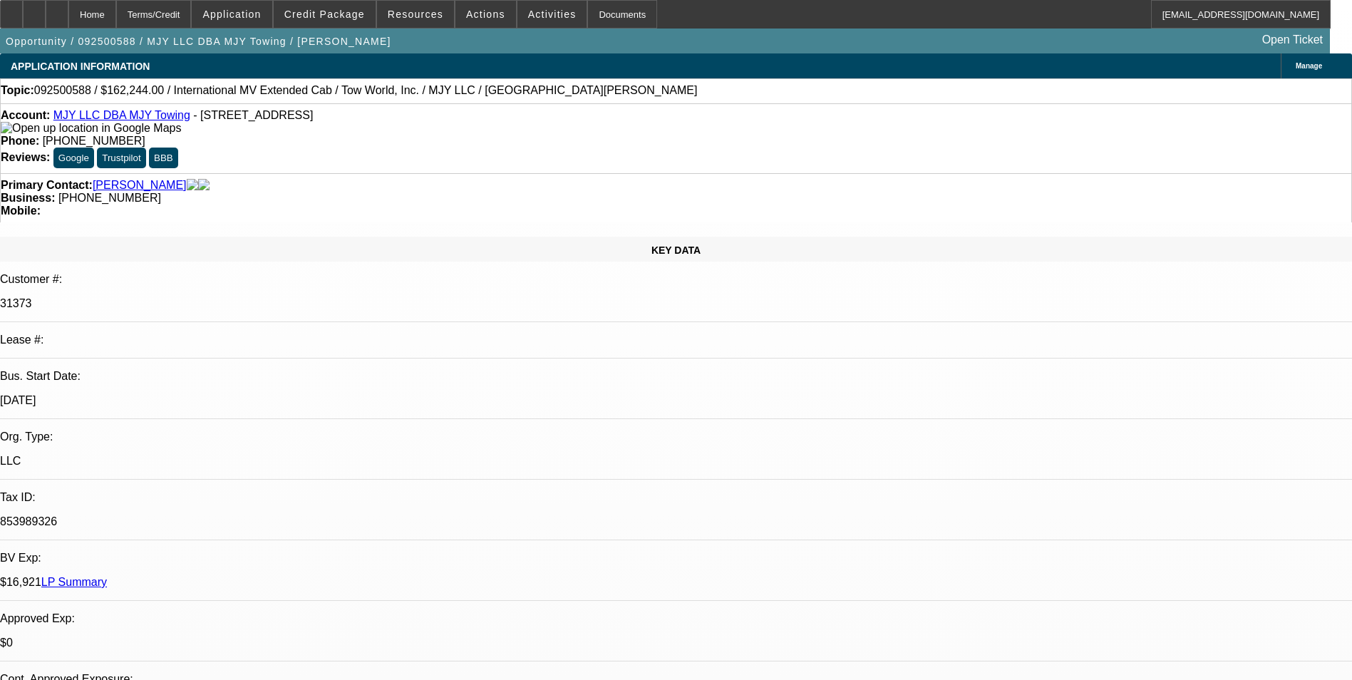
select select "2"
select select "0.1"
select select "1"
select select "4"
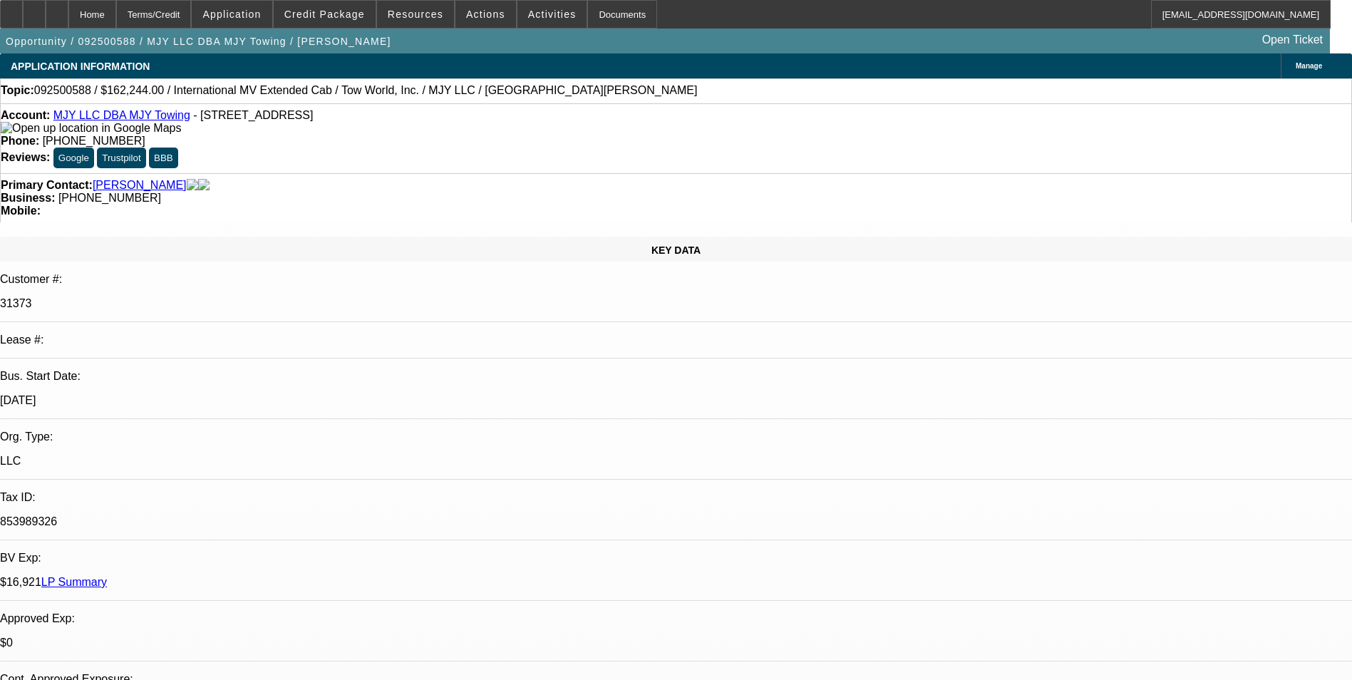
select select "1"
select select "2"
select select "4"
select select "1"
select select "2"
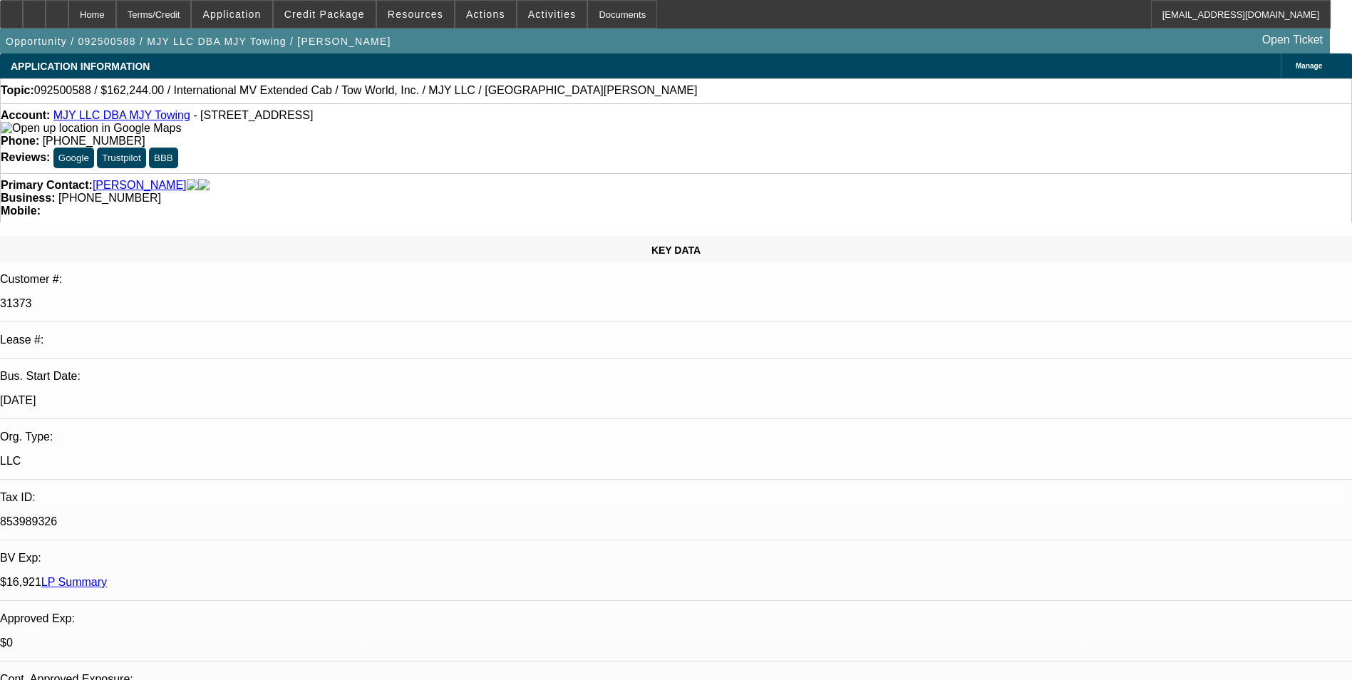
select select "4"
select select "1"
select select "2"
select select "4"
click at [187, 19] on div "Terms/Credit" at bounding box center [154, 14] width 76 height 29
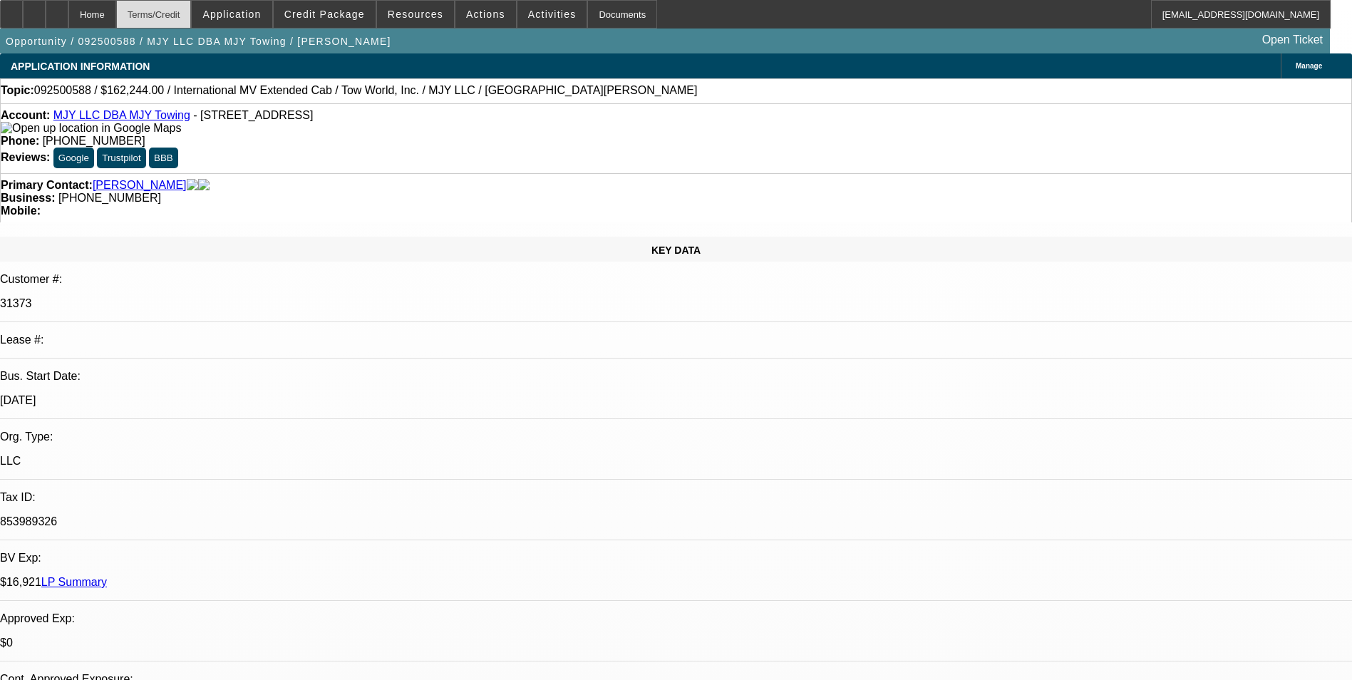
scroll to position [2410, 0]
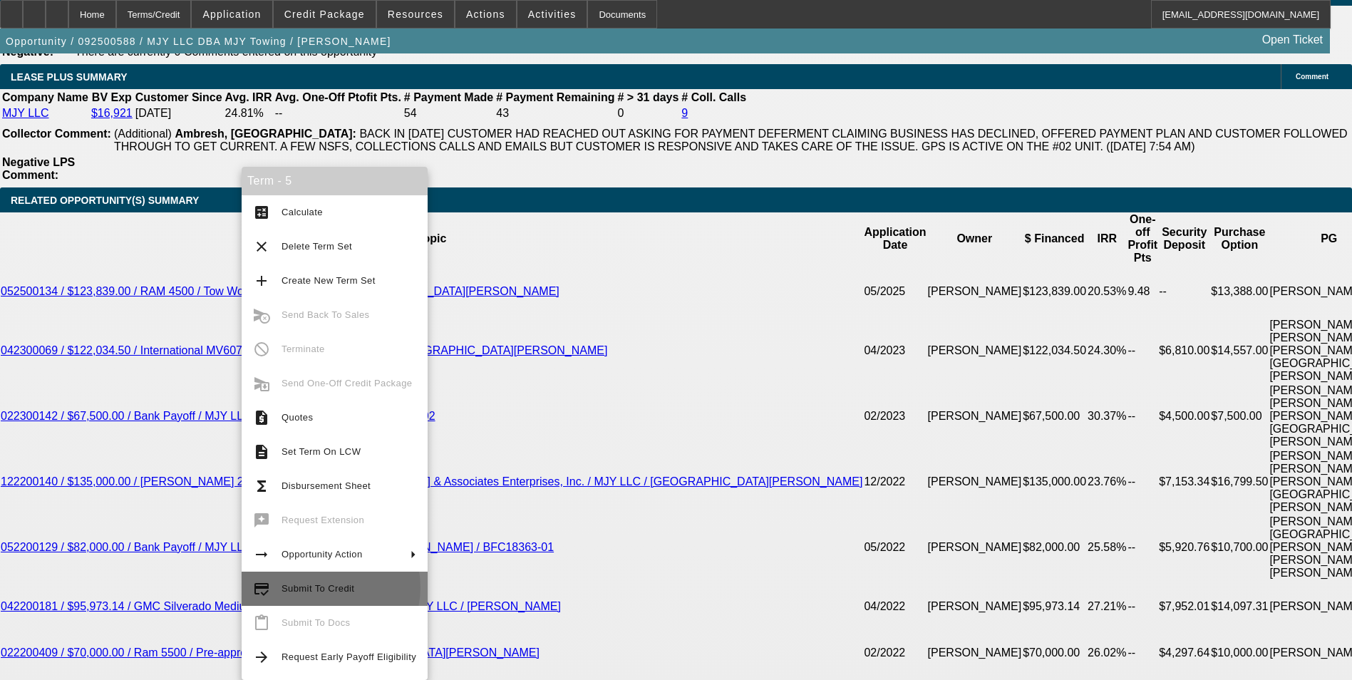
click at [327, 587] on span "Submit To Credit" at bounding box center [318, 588] width 73 height 11
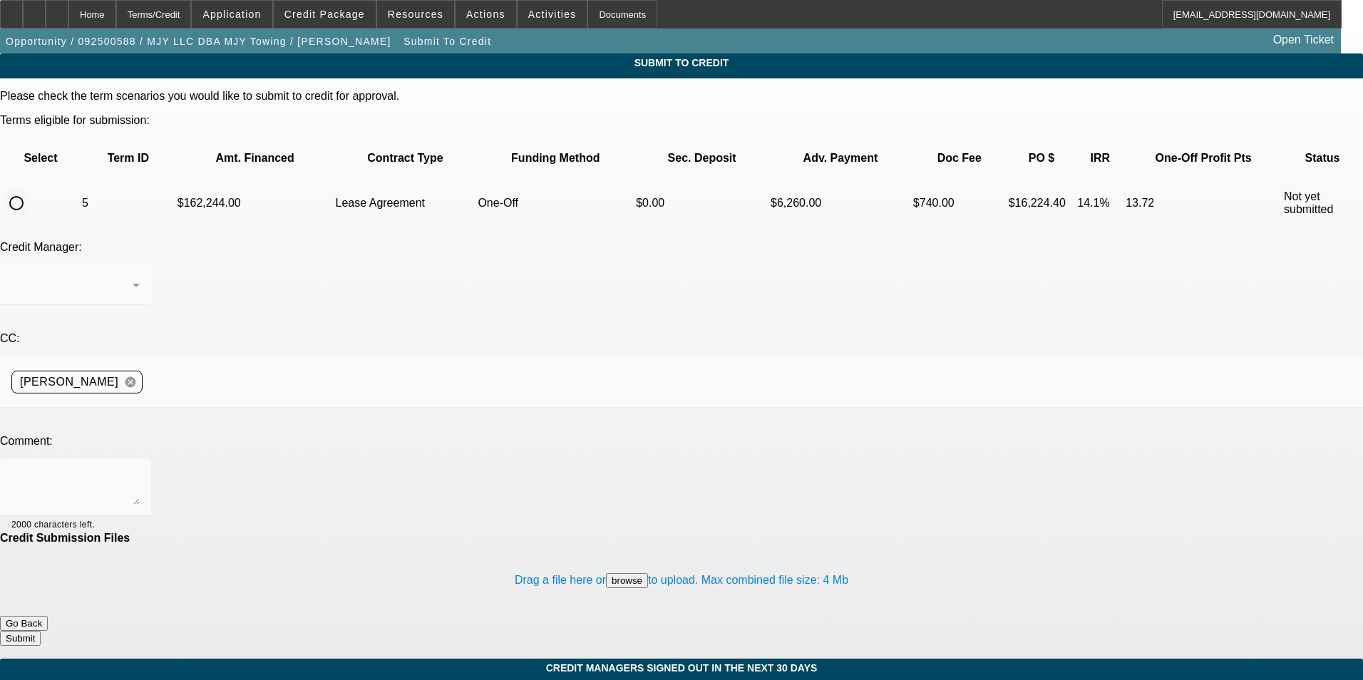
click at [31, 189] on input "radio" at bounding box center [16, 203] width 29 height 29
radio input "true"
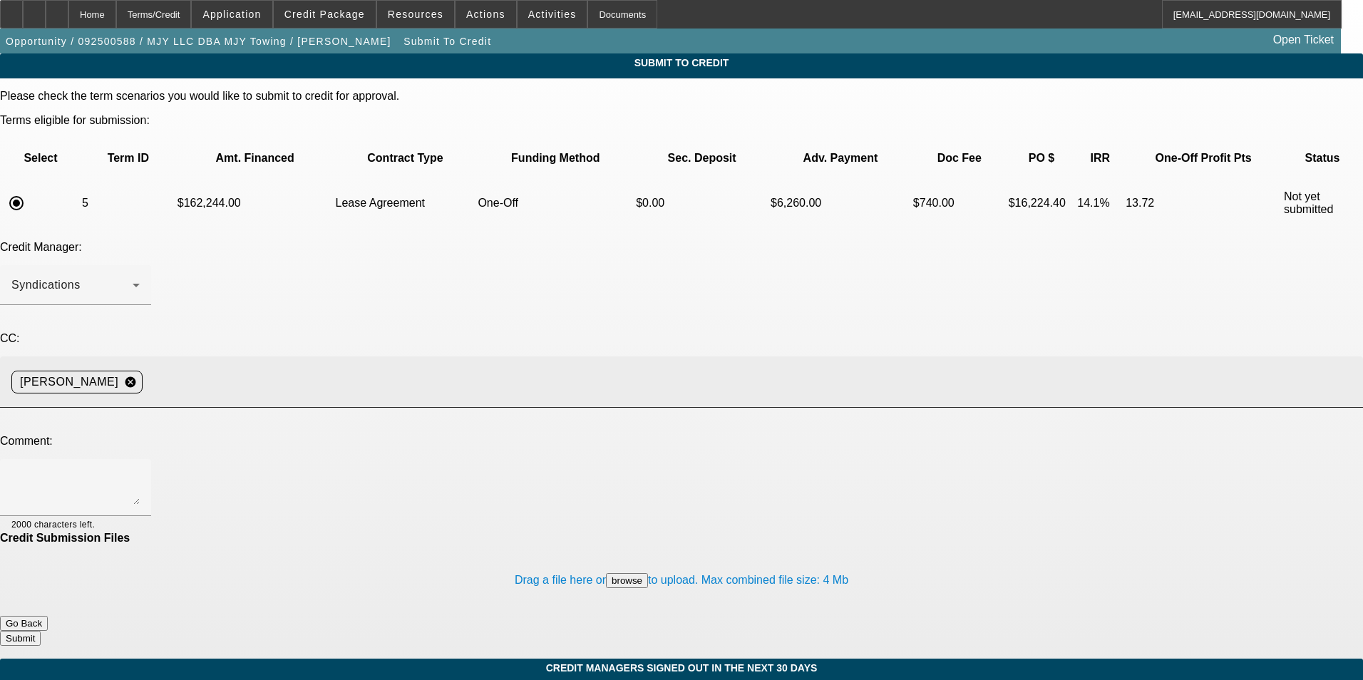
click at [317, 368] on input at bounding box center [747, 382] width 1198 height 29
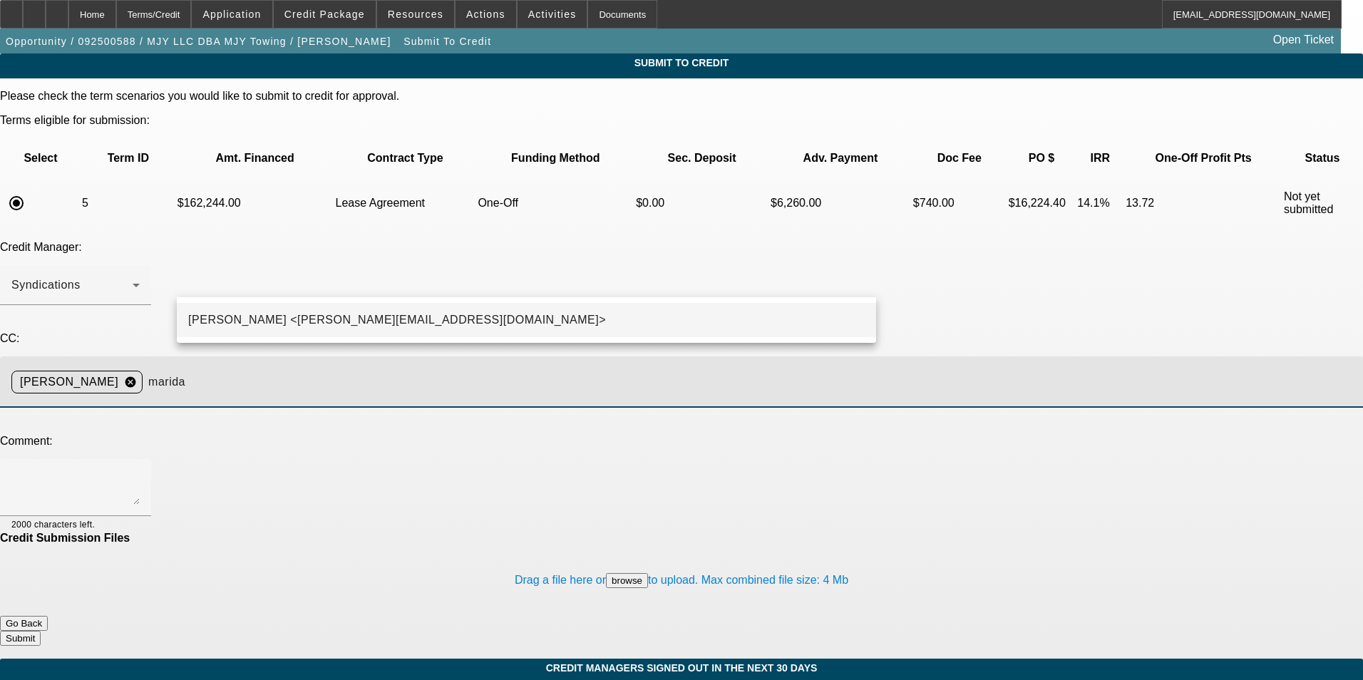
type input "marida"
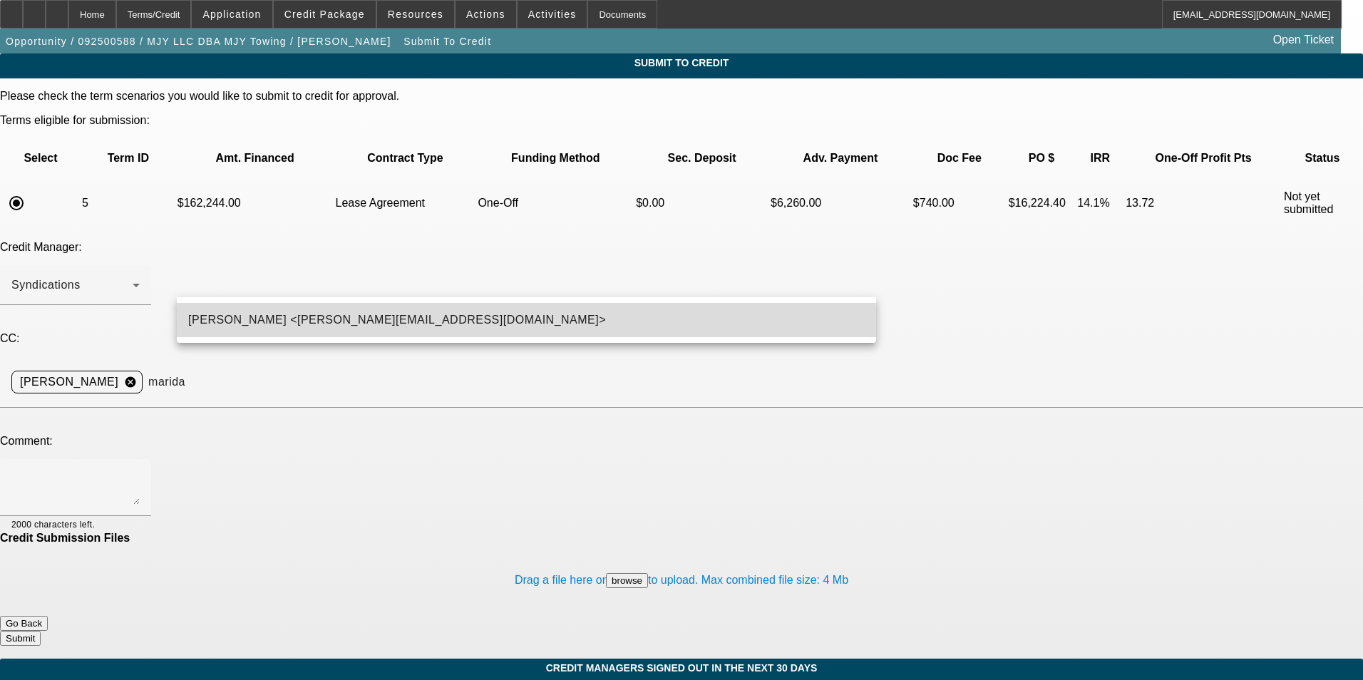
click at [273, 336] on mat-option "Michael Arida <MArida@beaconfunding.com>" at bounding box center [526, 320] width 699 height 34
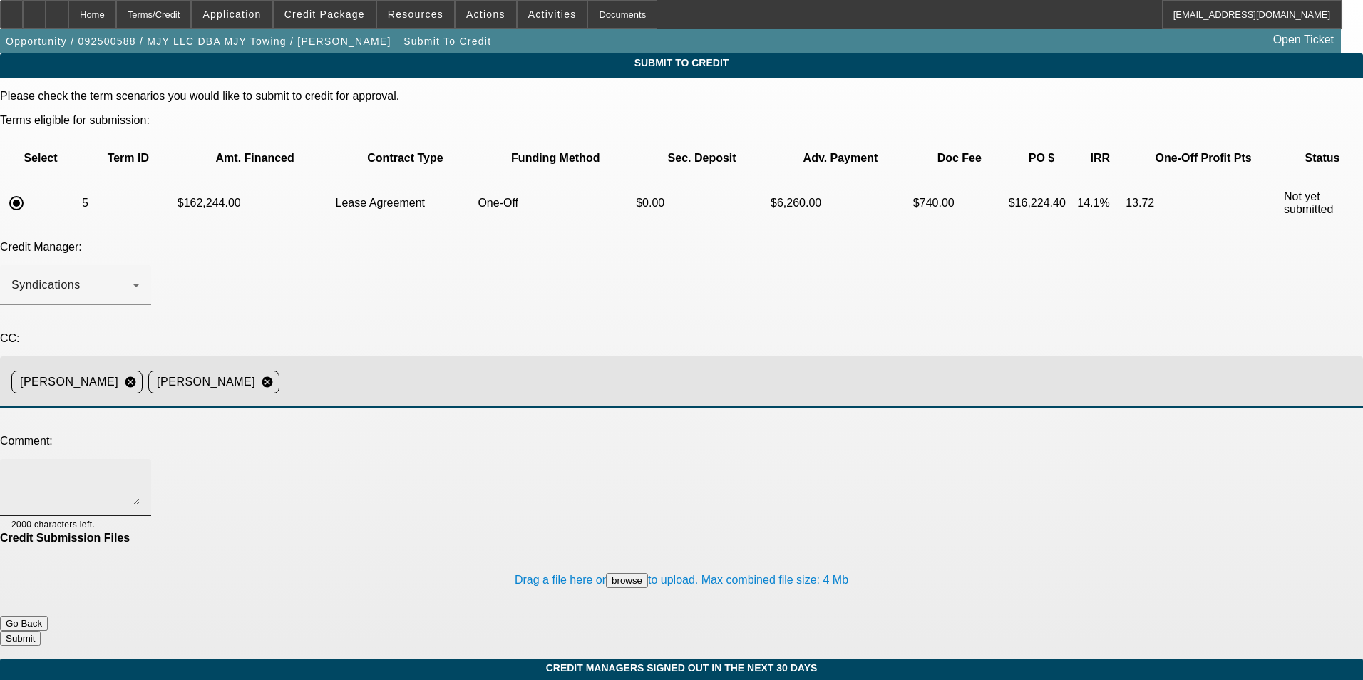
click at [140, 470] on textarea at bounding box center [75, 487] width 128 height 34
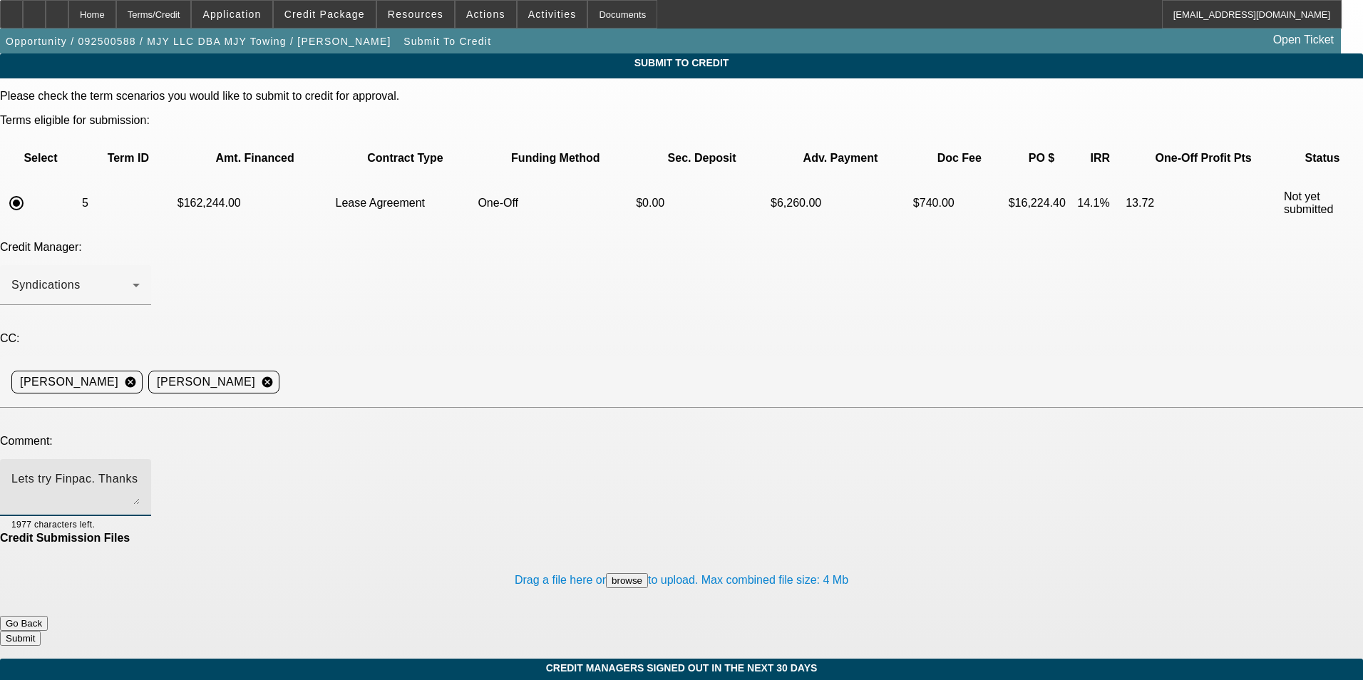
type textarea "Lets try Finpac. Thanks"
click at [41, 631] on button "Submit" at bounding box center [20, 638] width 41 height 15
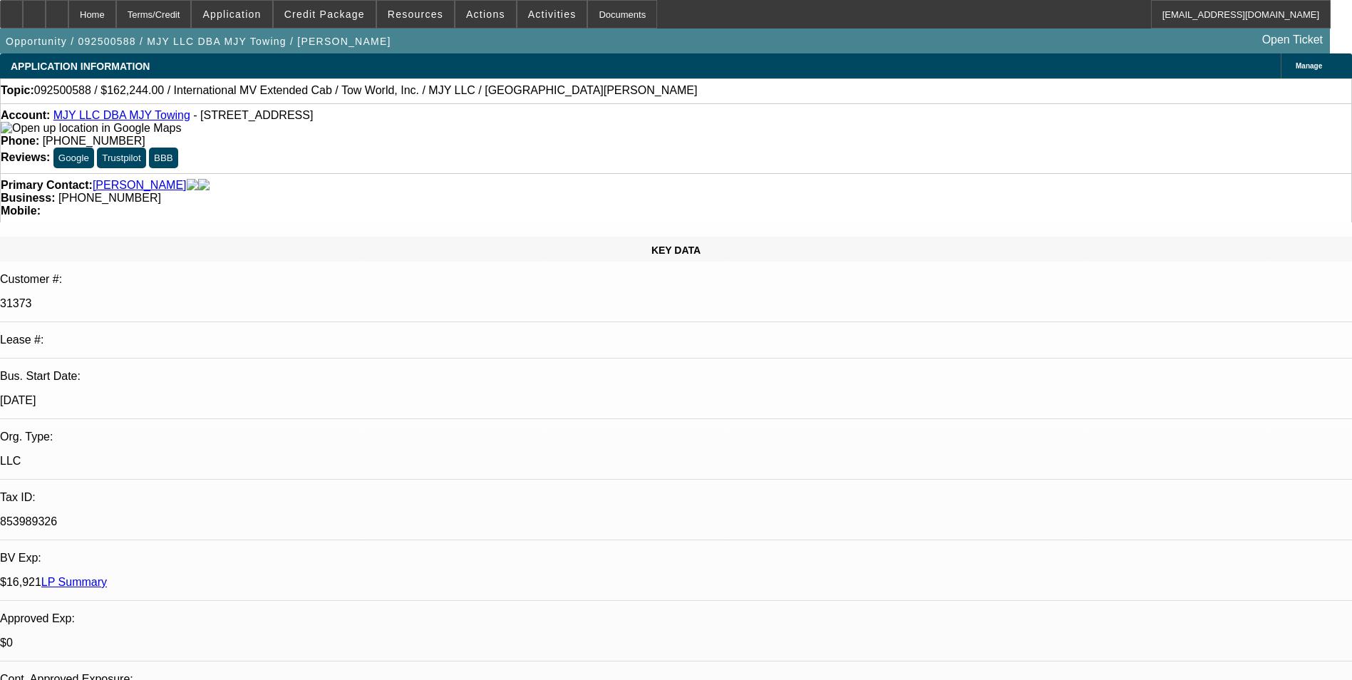
select select "0"
select select "0.1"
select select "4"
select select "0"
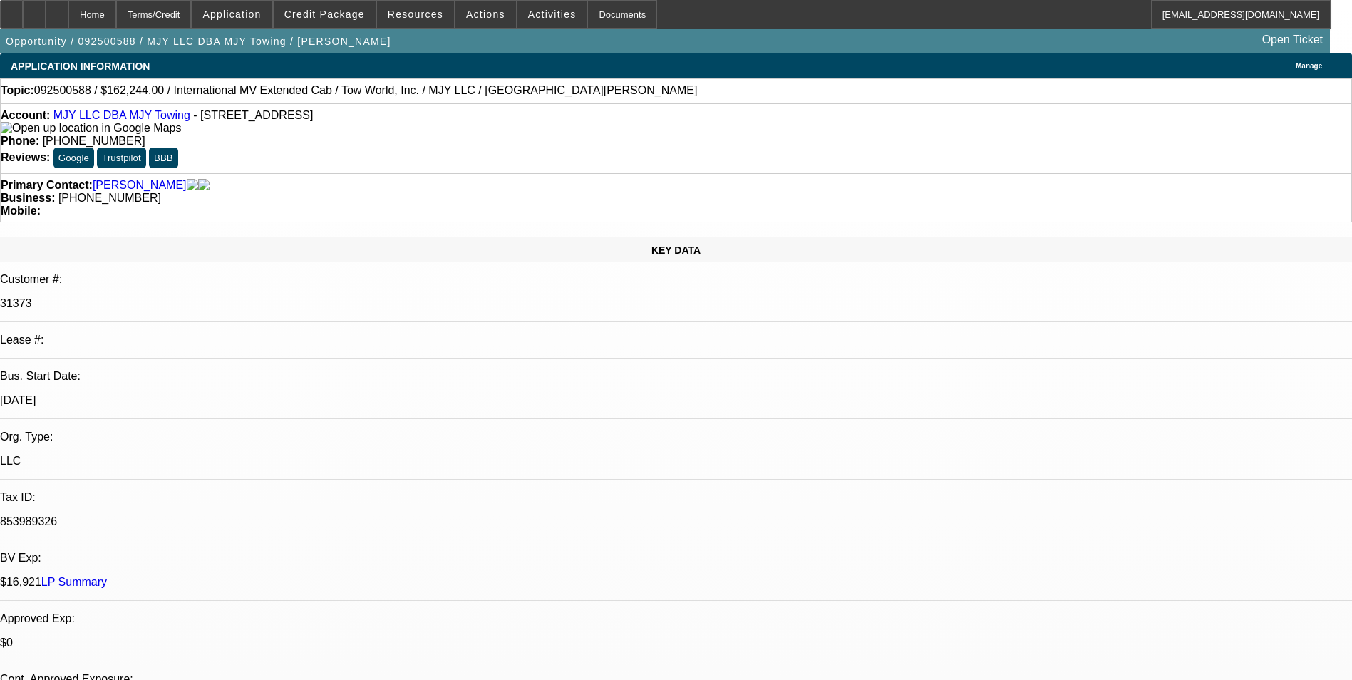
select select "2"
select select "0.1"
select select "4"
select select "0"
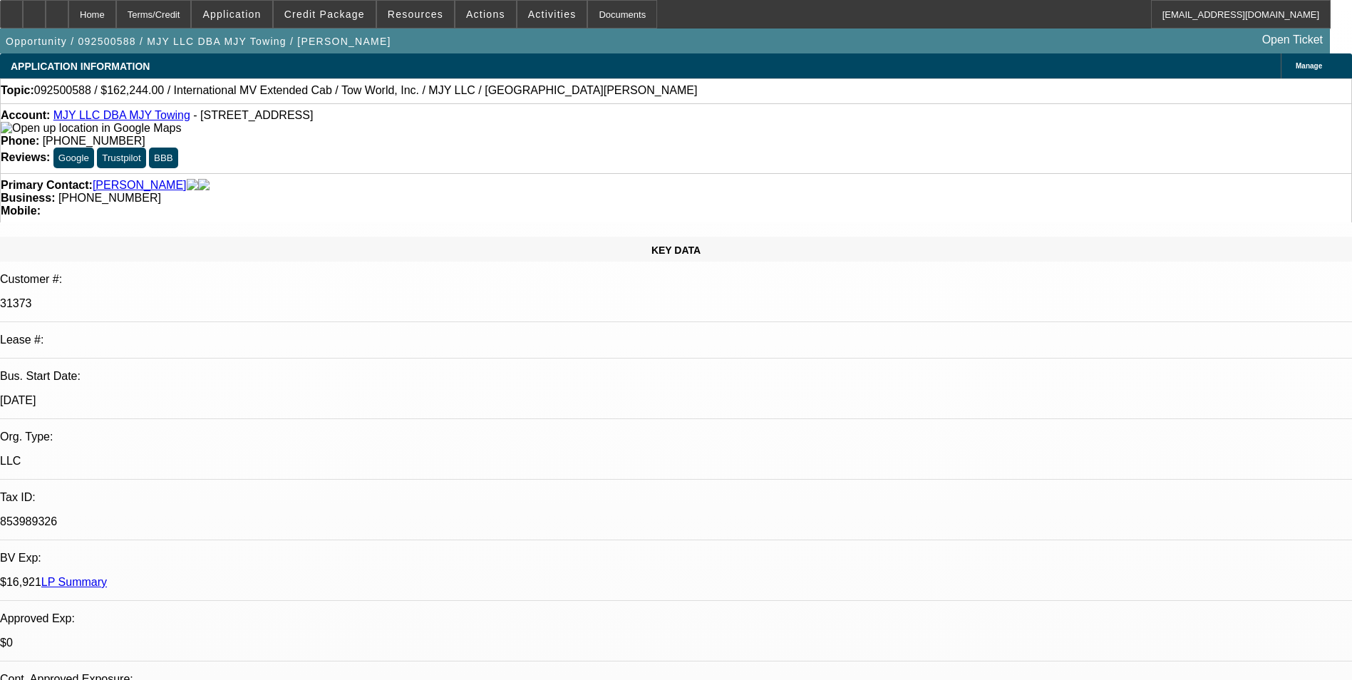
select select "2"
select select "0.1"
select select "4"
select select "0"
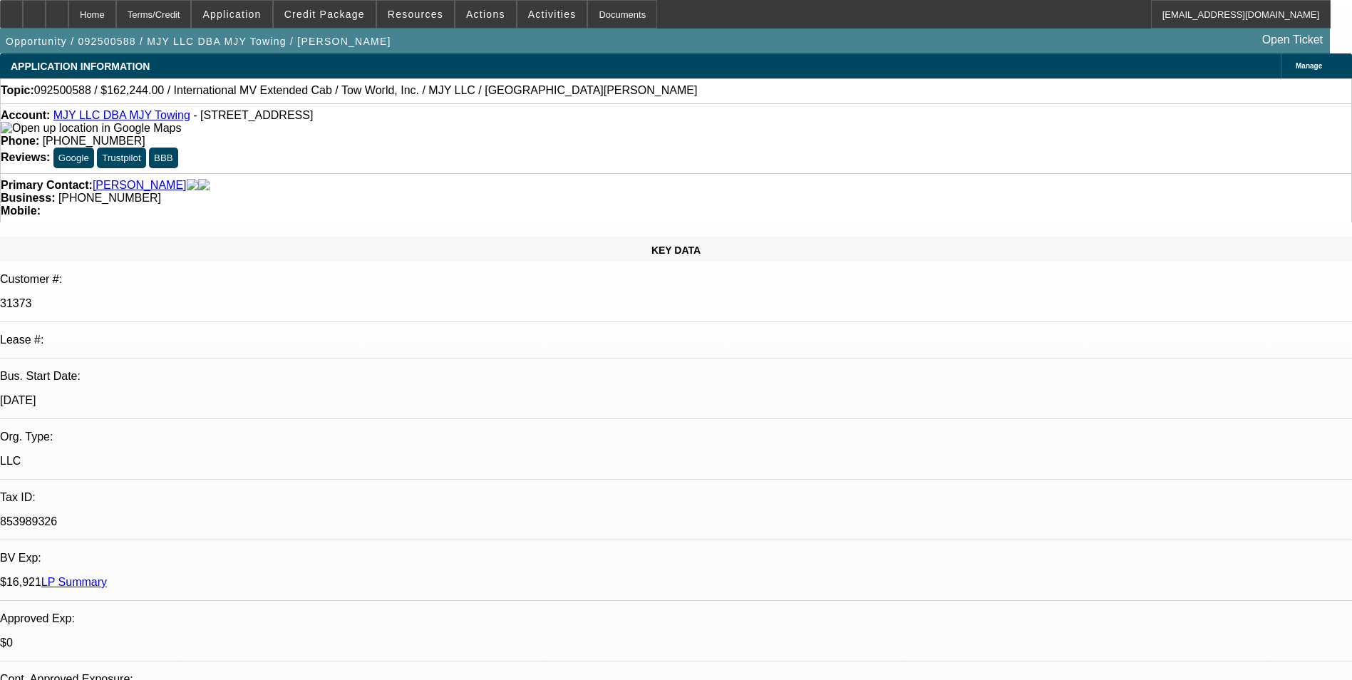
select select "2"
select select "0.1"
select select "4"
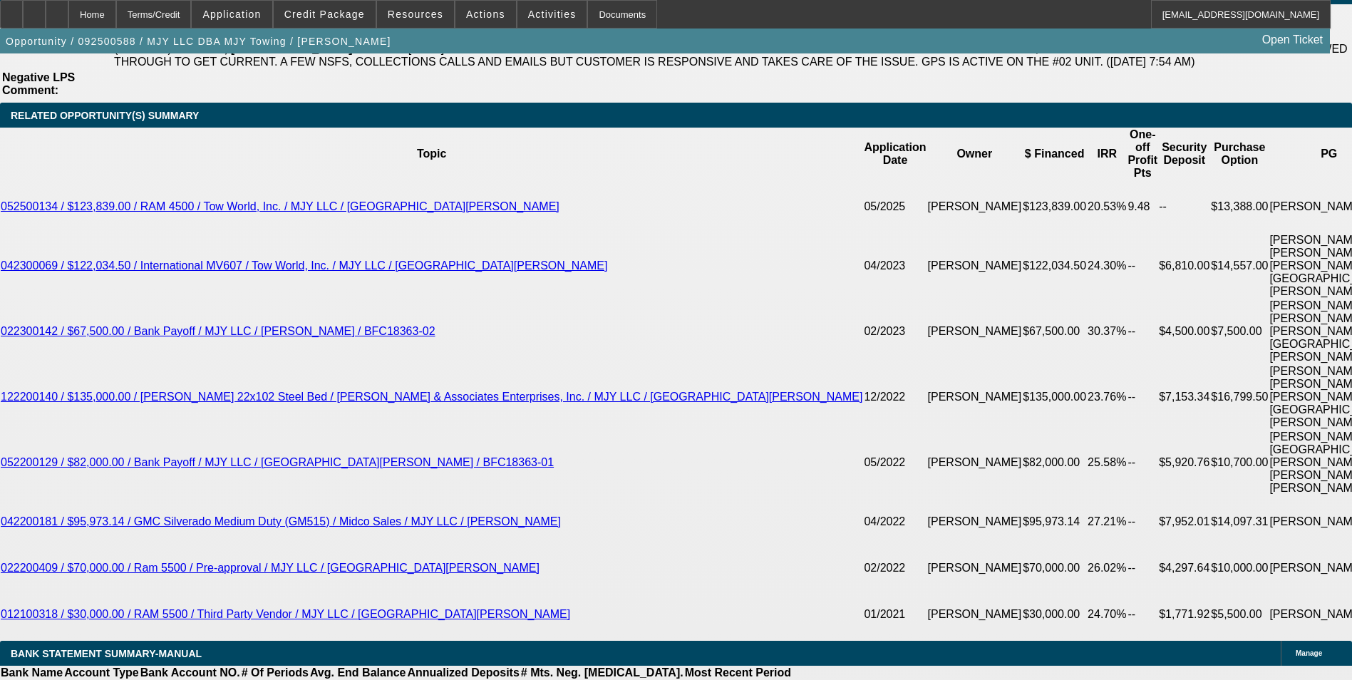
scroll to position [2577, 0]
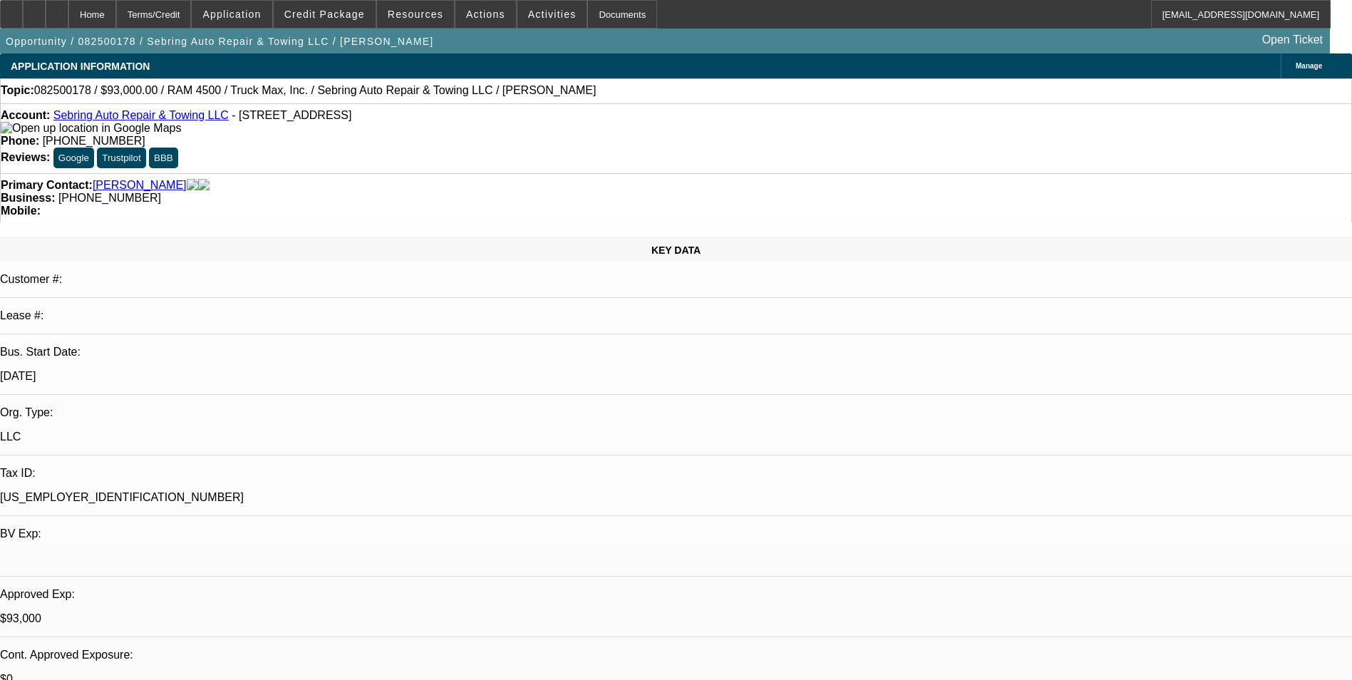
select select "0"
select select "2"
select select "0"
select select "0.1"
select select "0"
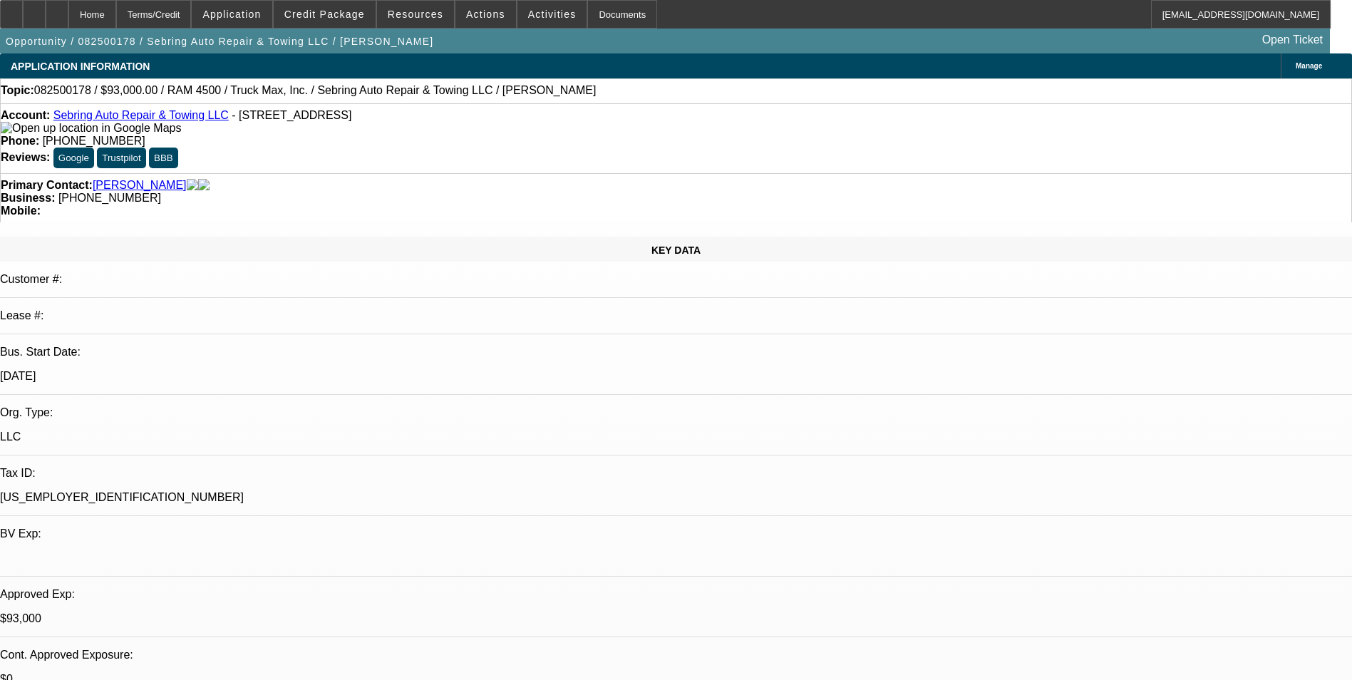
select select "0.1"
select select "0"
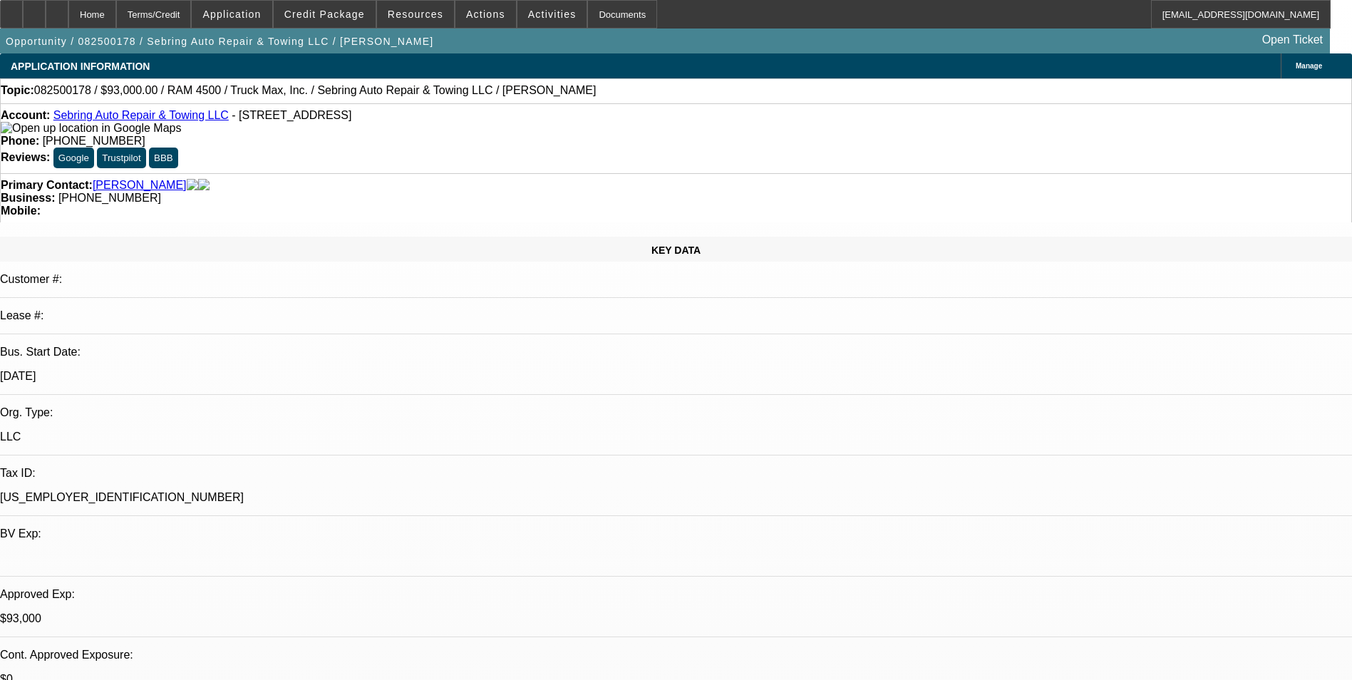
select select "1"
select select "2"
select select "6"
select select "1"
select select "2"
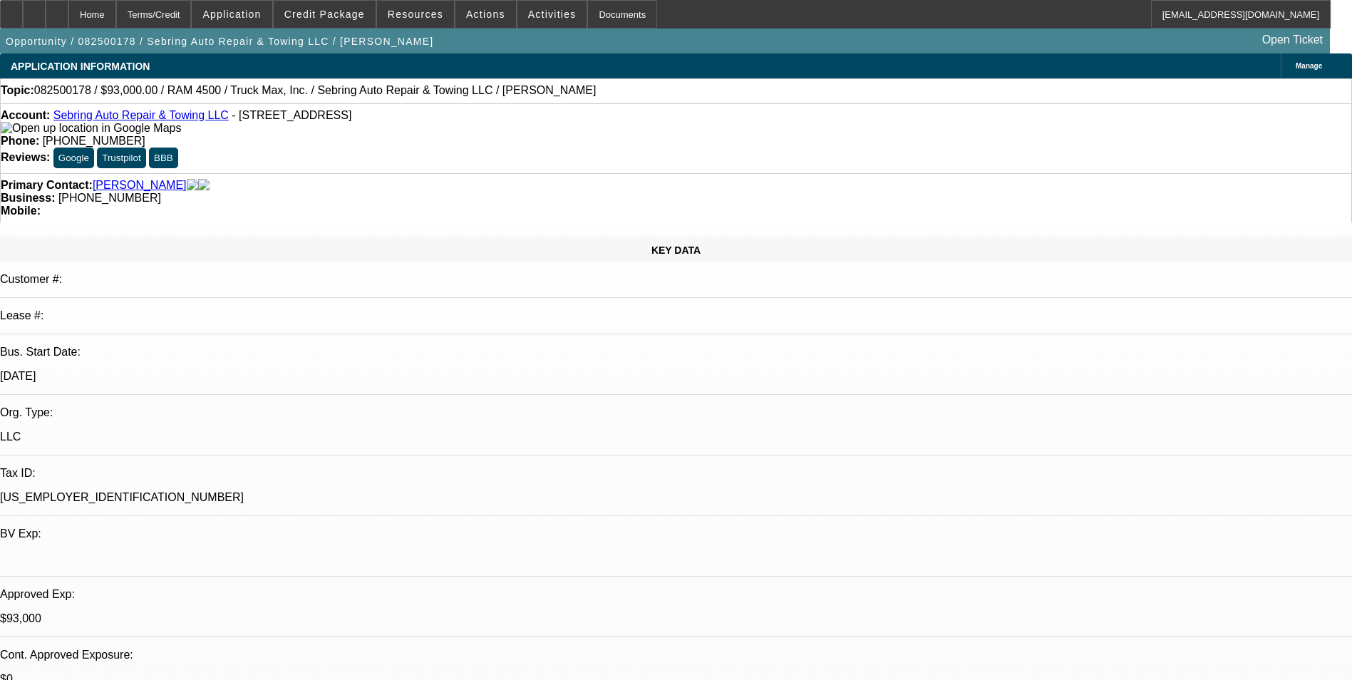
select select "6"
select select "1"
select select "2"
select select "6"
select select "1"
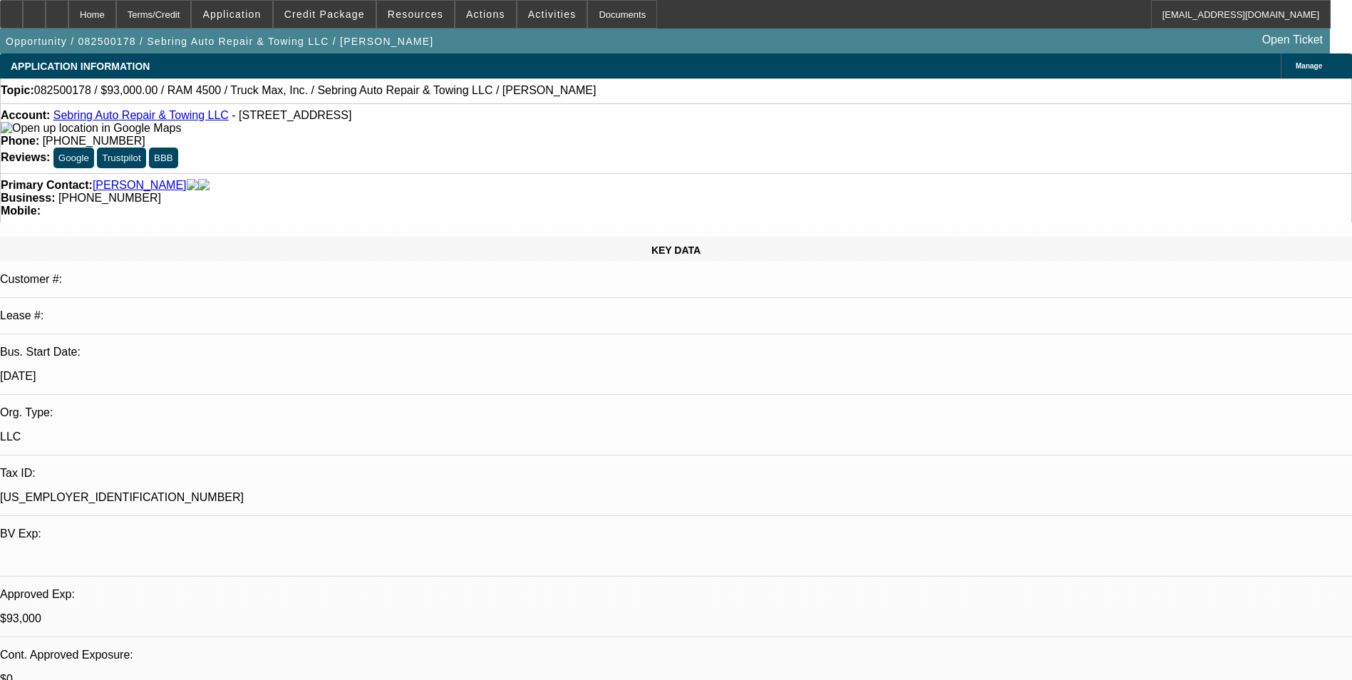
select select "2"
select select "6"
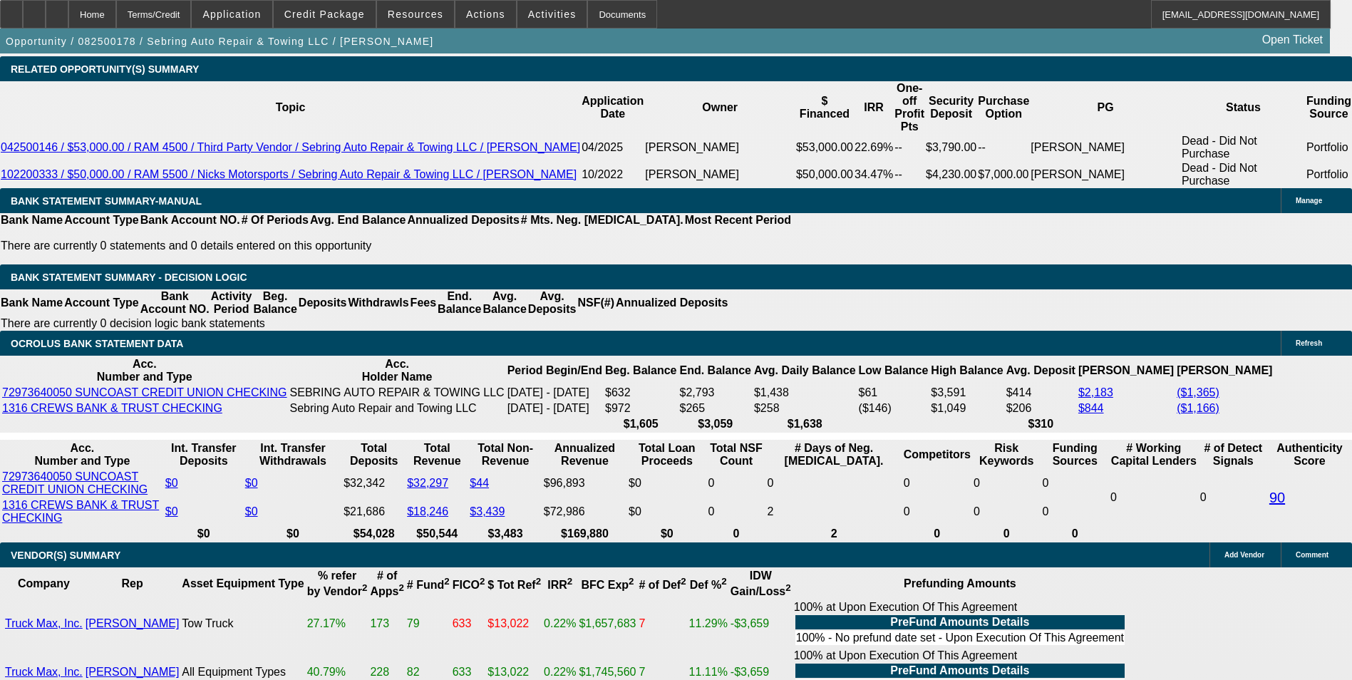
scroll to position [2352, 0]
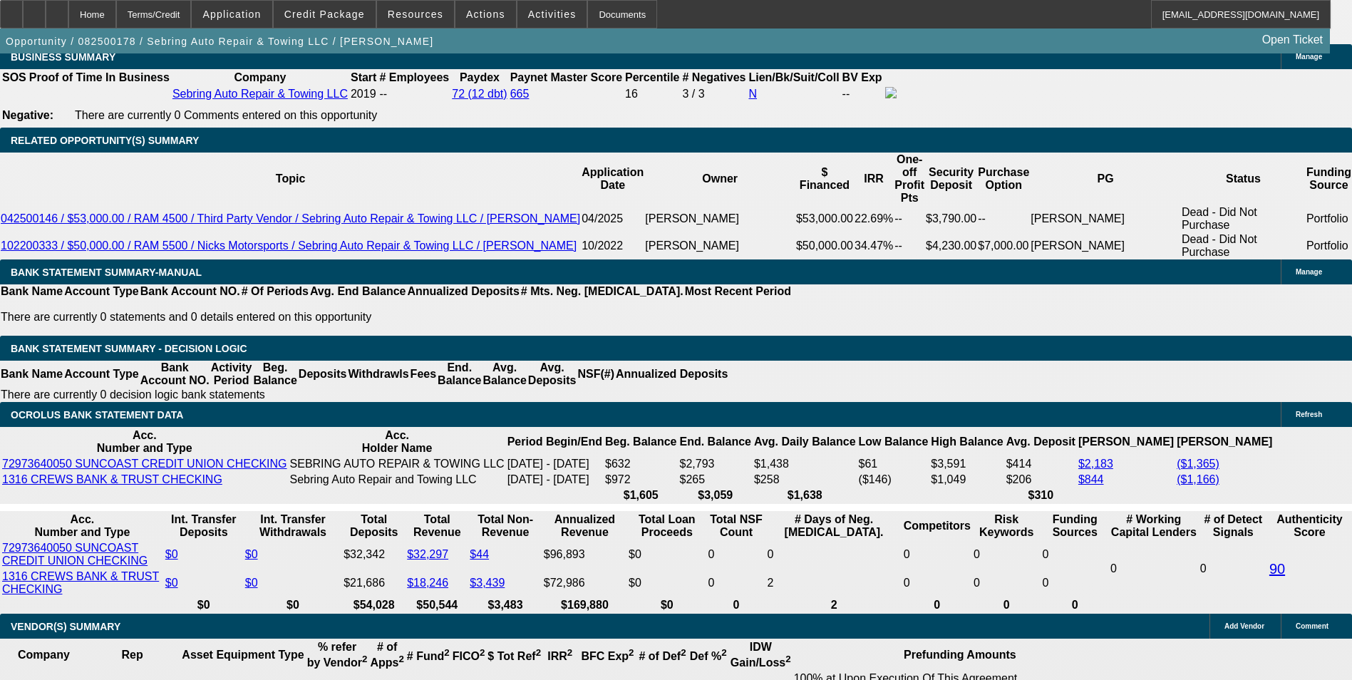
scroll to position [501, 0]
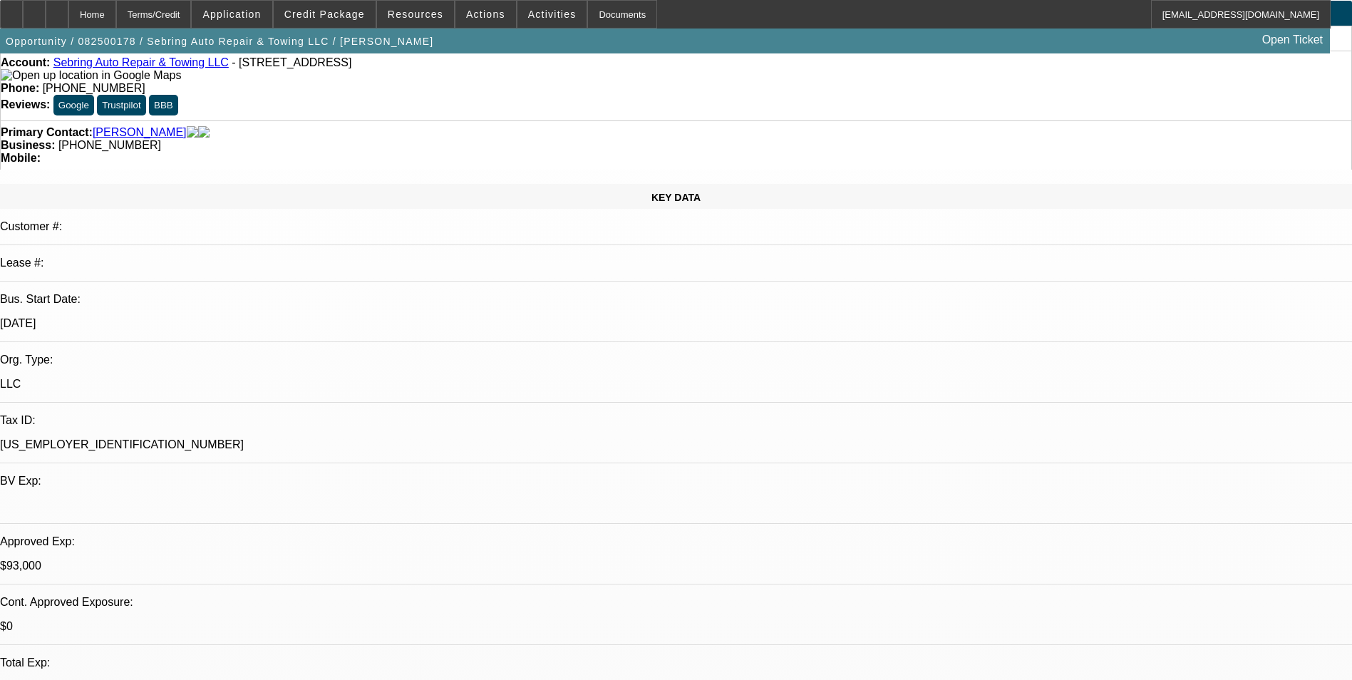
scroll to position [0, 0]
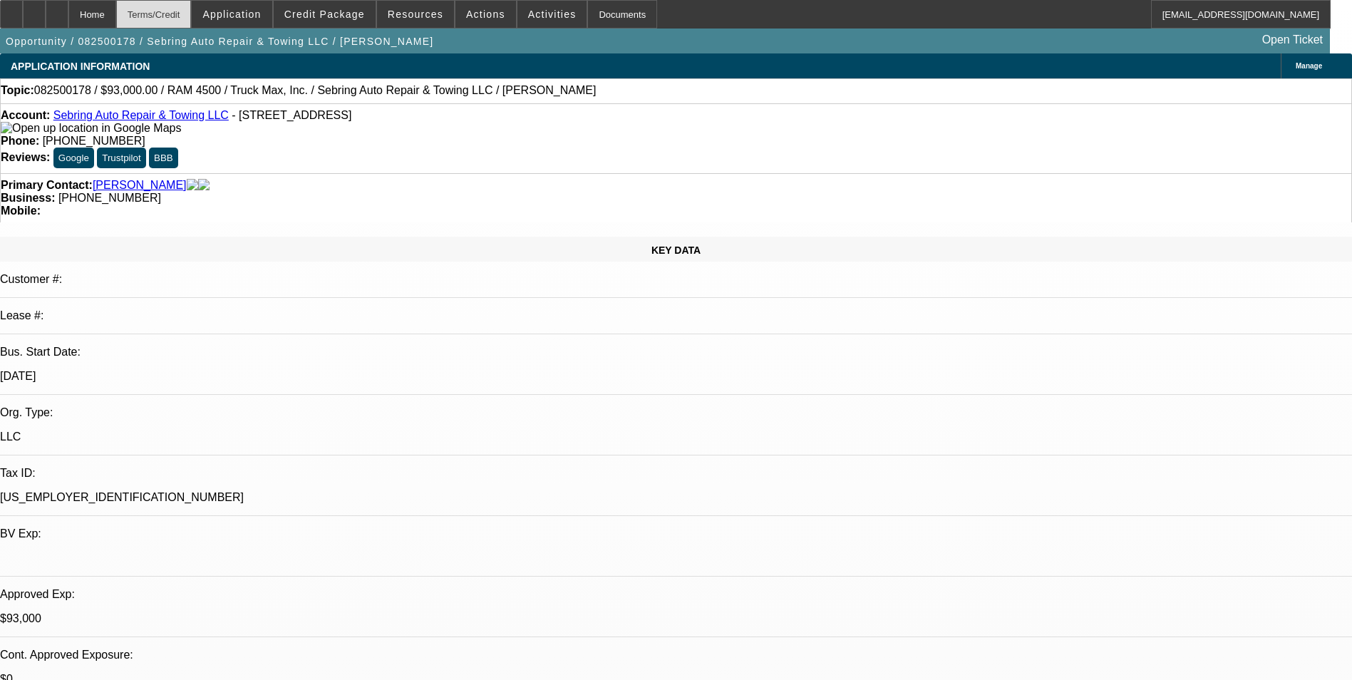
click at [181, 14] on div "Terms/Credit" at bounding box center [154, 14] width 76 height 29
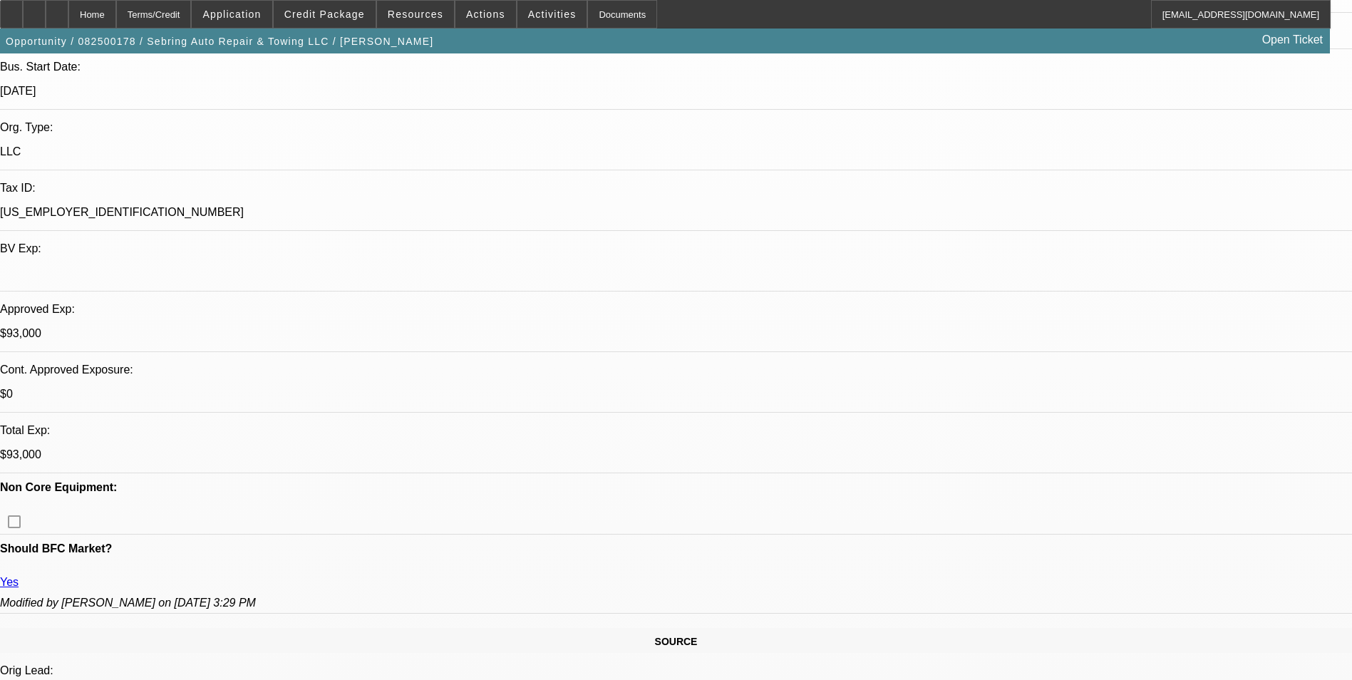
scroll to position [310, 0]
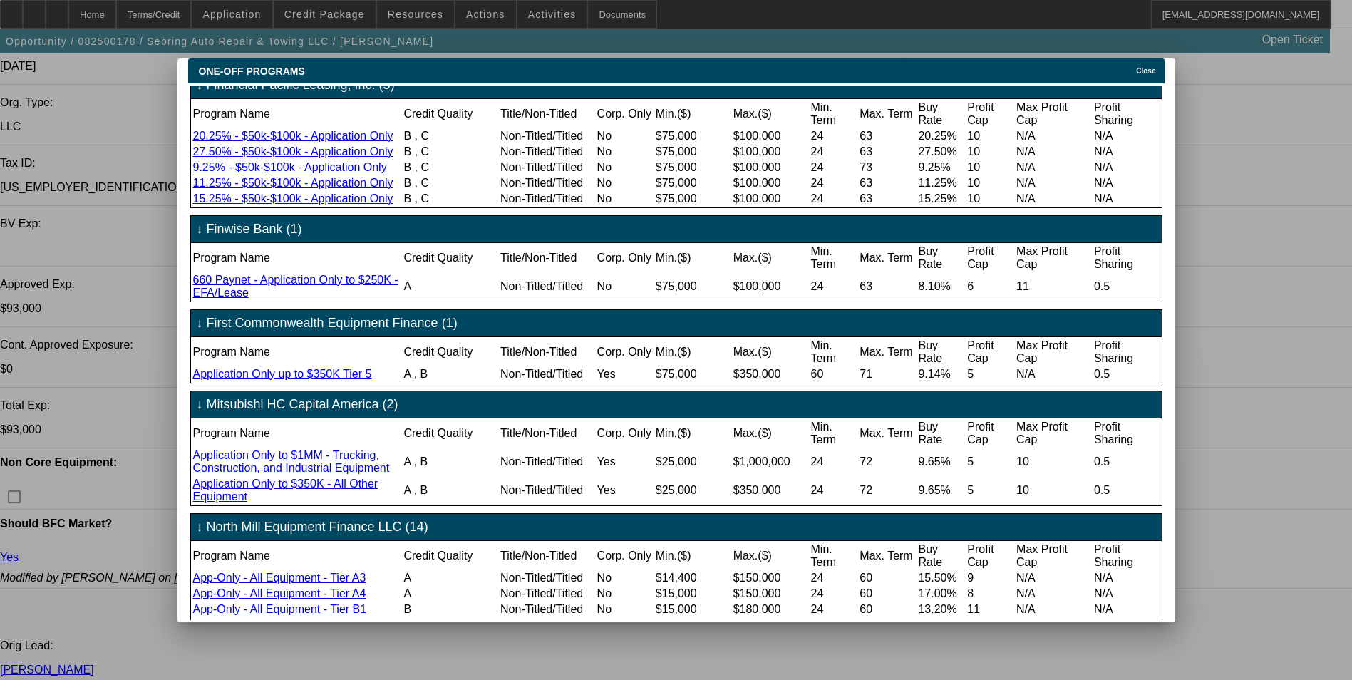
scroll to position [214, 0]
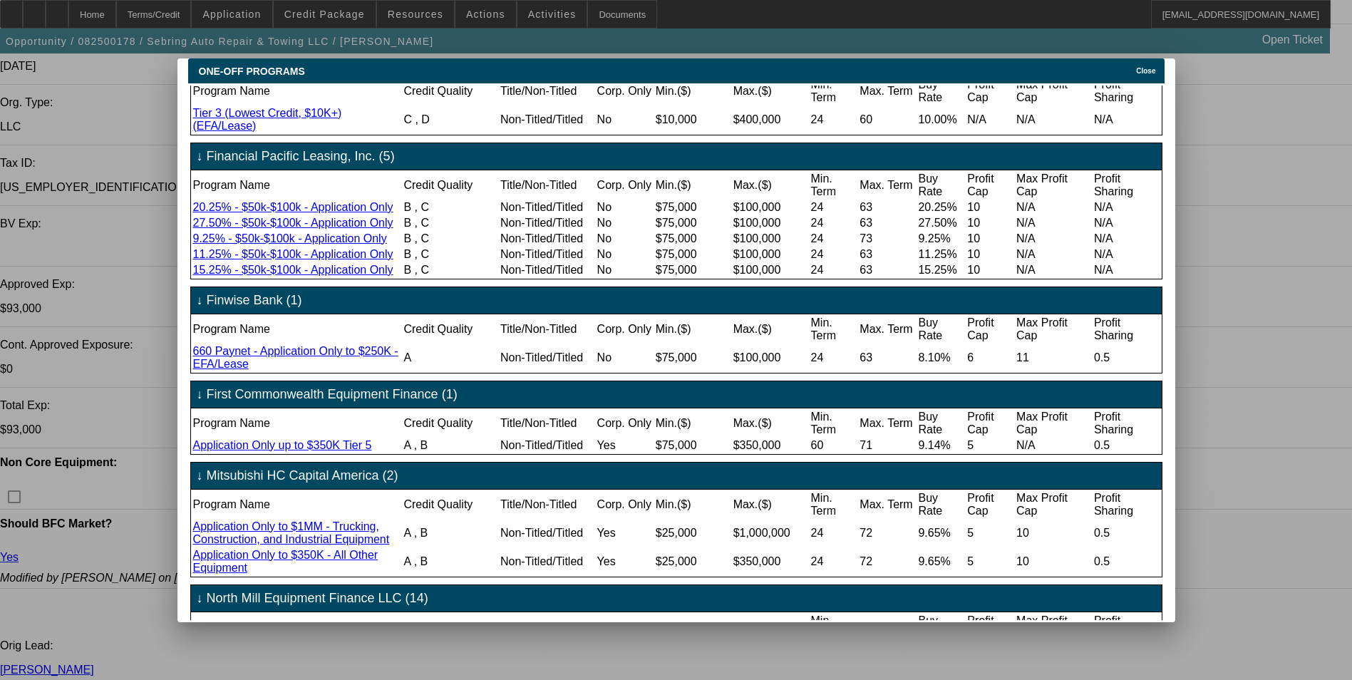
drag, startPoint x: 830, startPoint y: 238, endPoint x: 669, endPoint y: 304, distance: 173.3
click at [669, 277] on td "$75,000" at bounding box center [693, 270] width 76 height 14
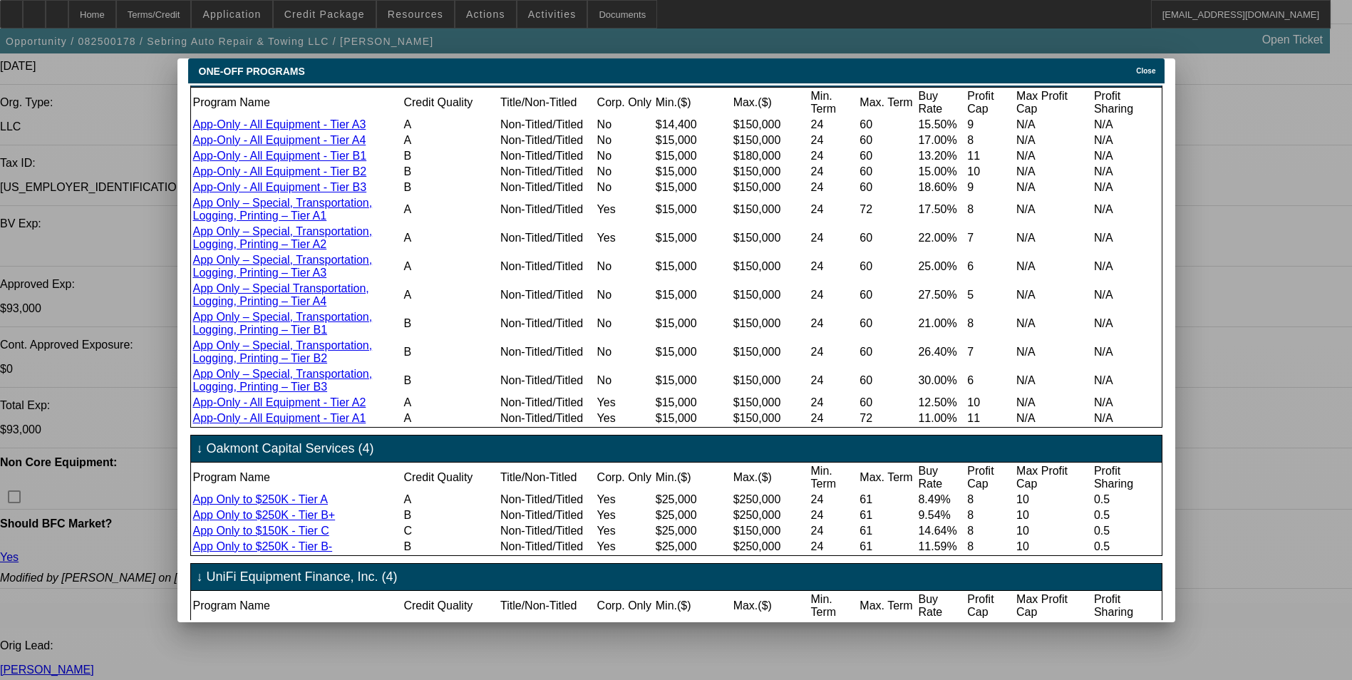
scroll to position [713, 0]
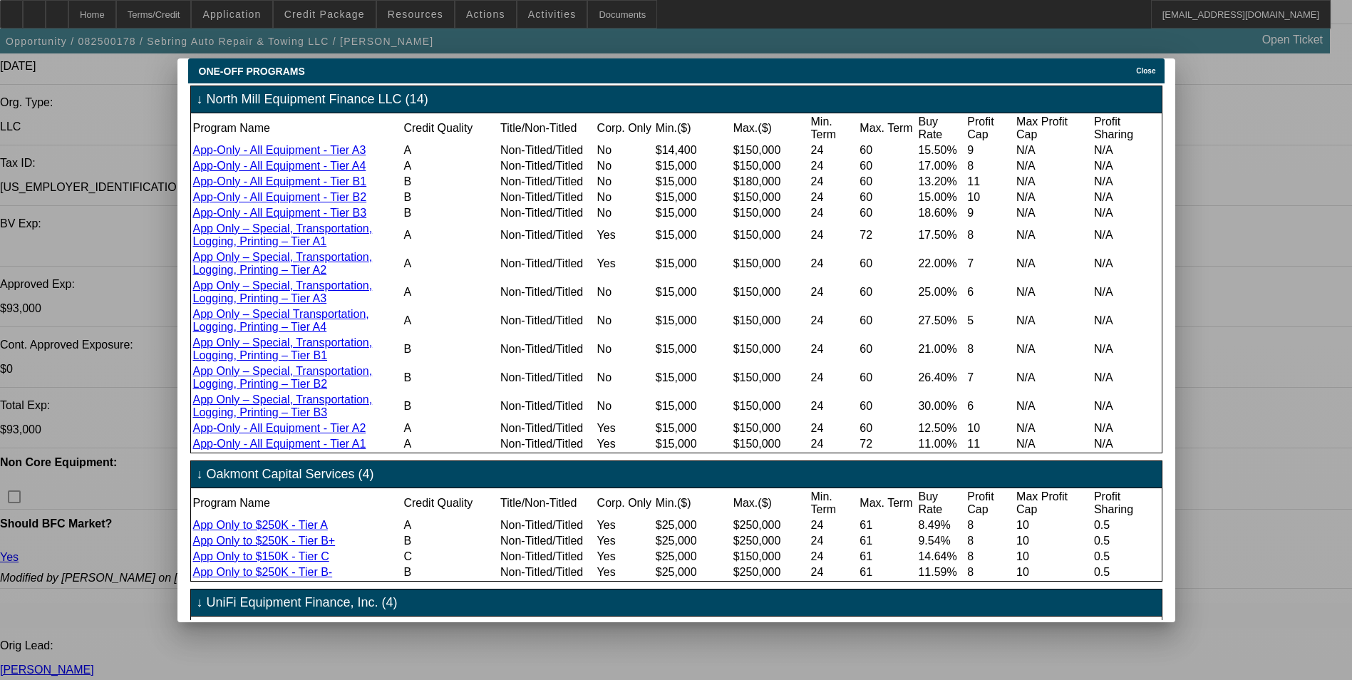
click at [1133, 67] on icon at bounding box center [1133, 71] width 0 height 8
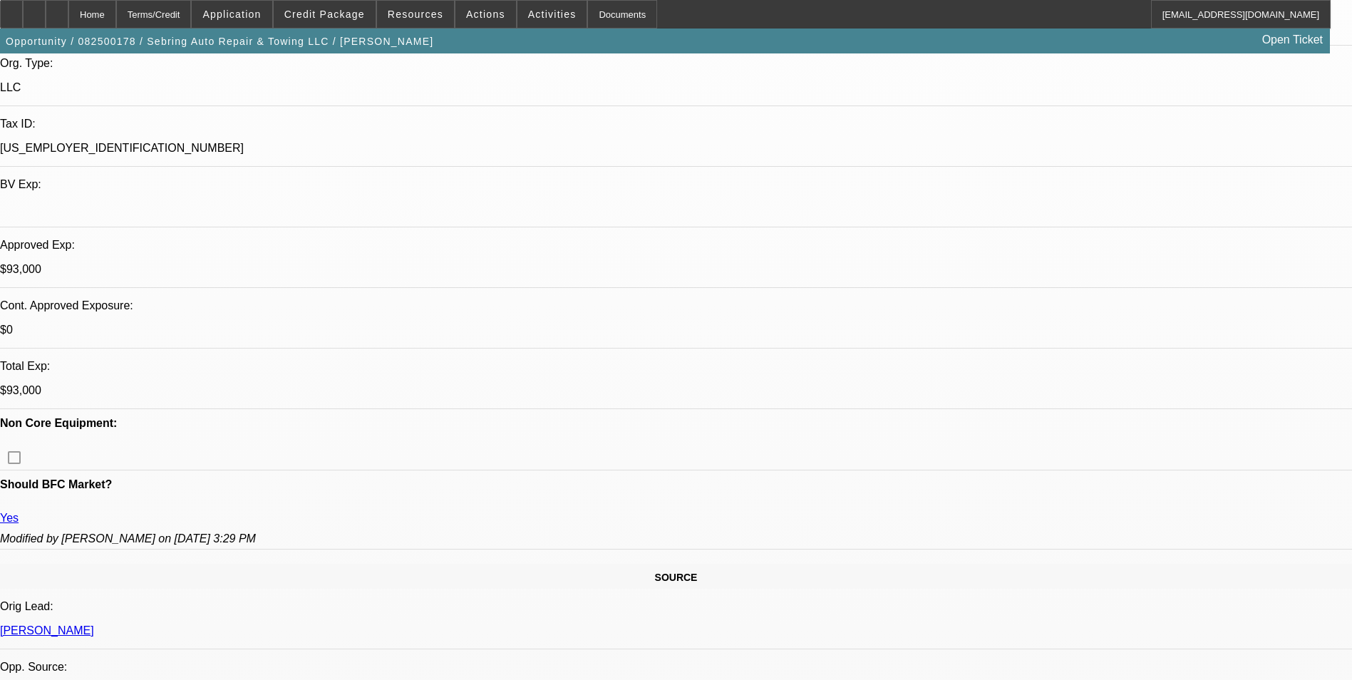
scroll to position [453, 0]
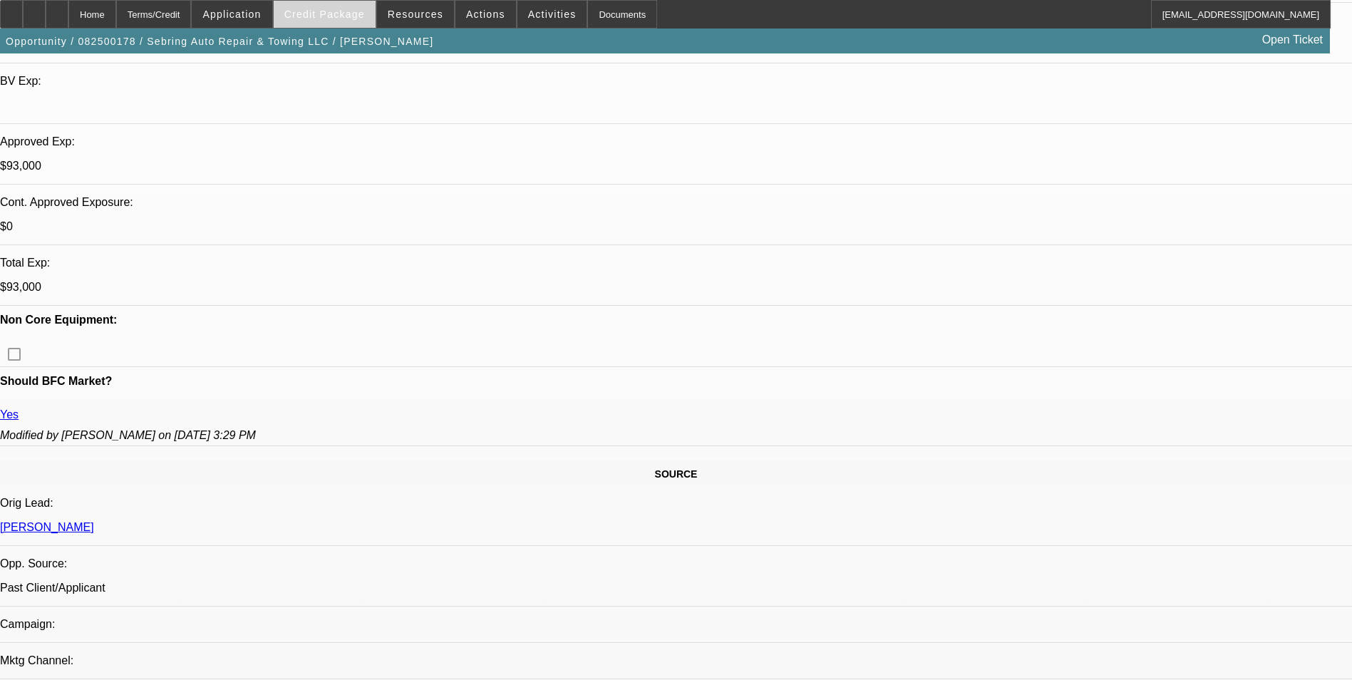
click at [342, 24] on span at bounding box center [325, 14] width 102 height 34
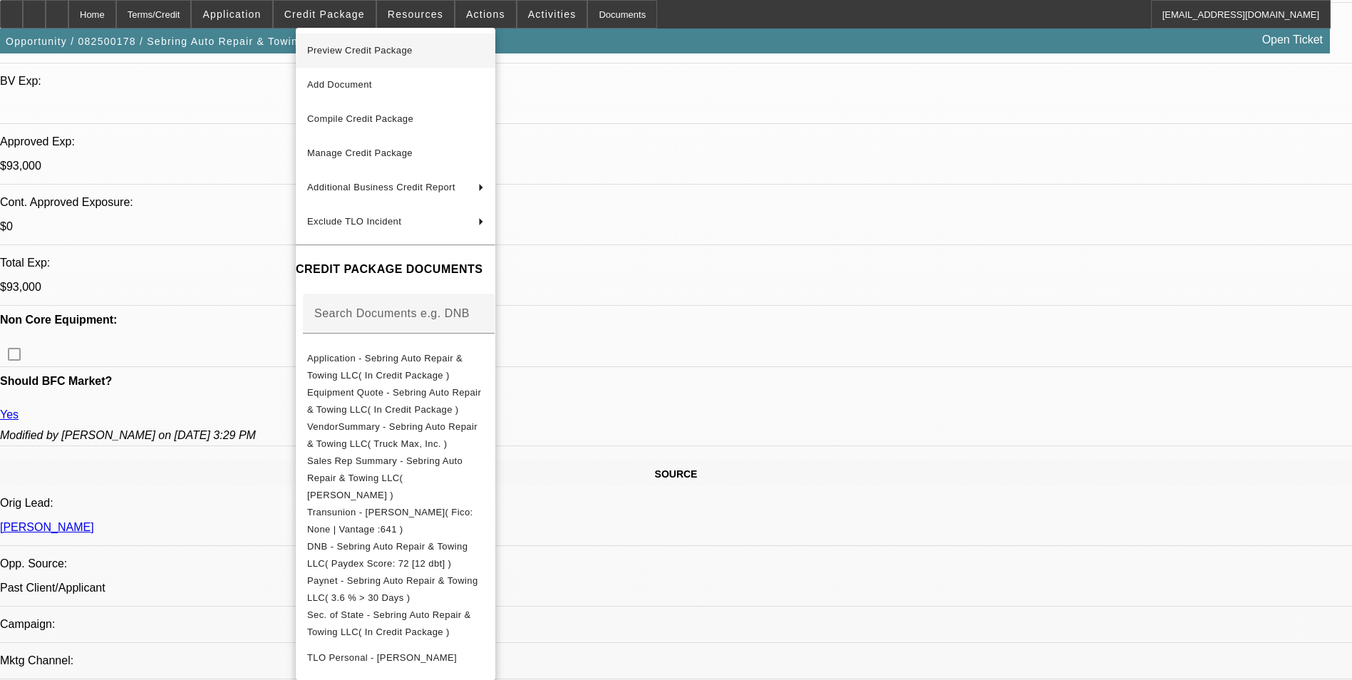
click at [411, 53] on span "Preview Credit Package" at bounding box center [359, 50] width 105 height 11
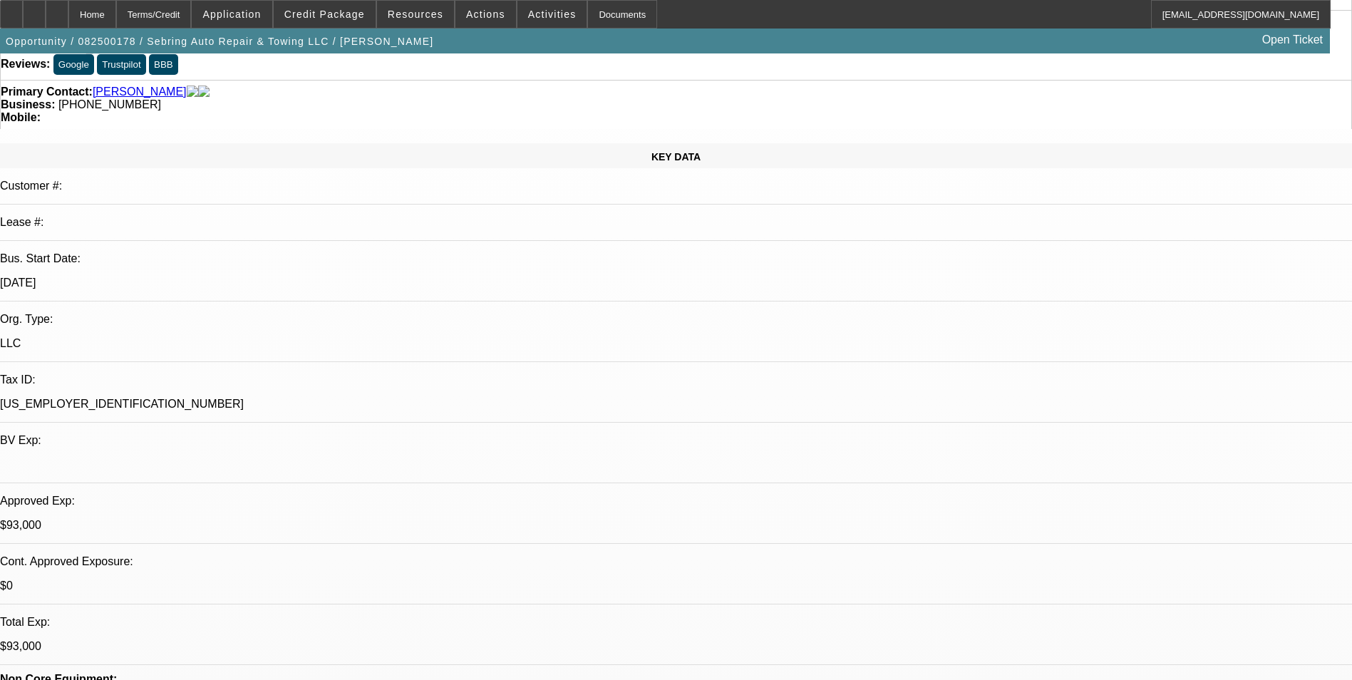
scroll to position [0, 0]
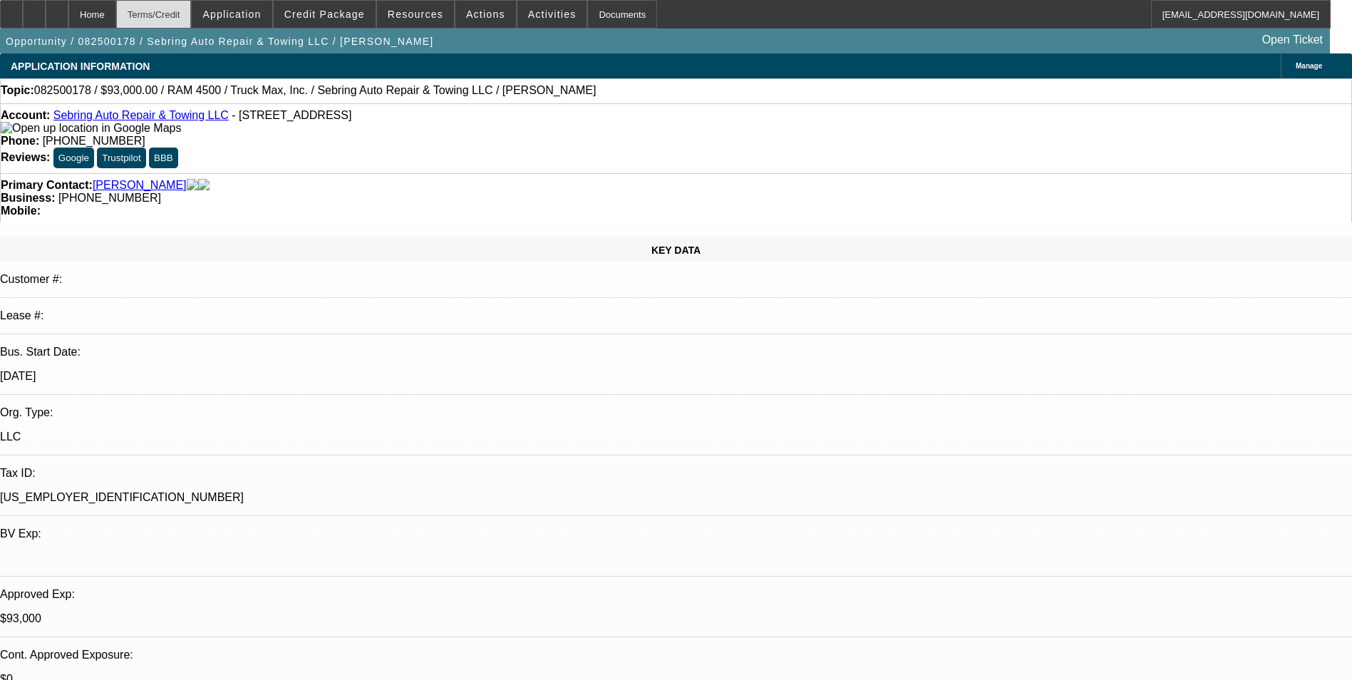
click at [183, 10] on div "Terms/Credit" at bounding box center [154, 14] width 76 height 29
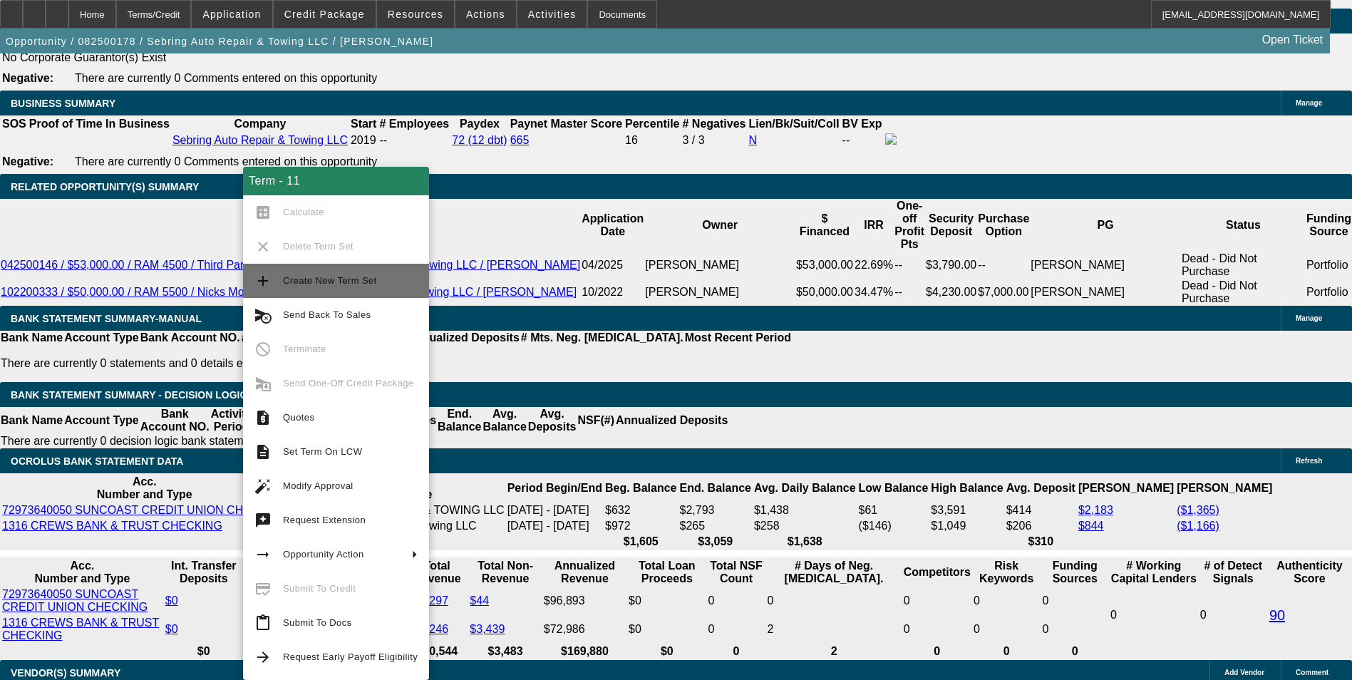
click at [346, 277] on span "Create New Term Set" at bounding box center [330, 280] width 94 height 11
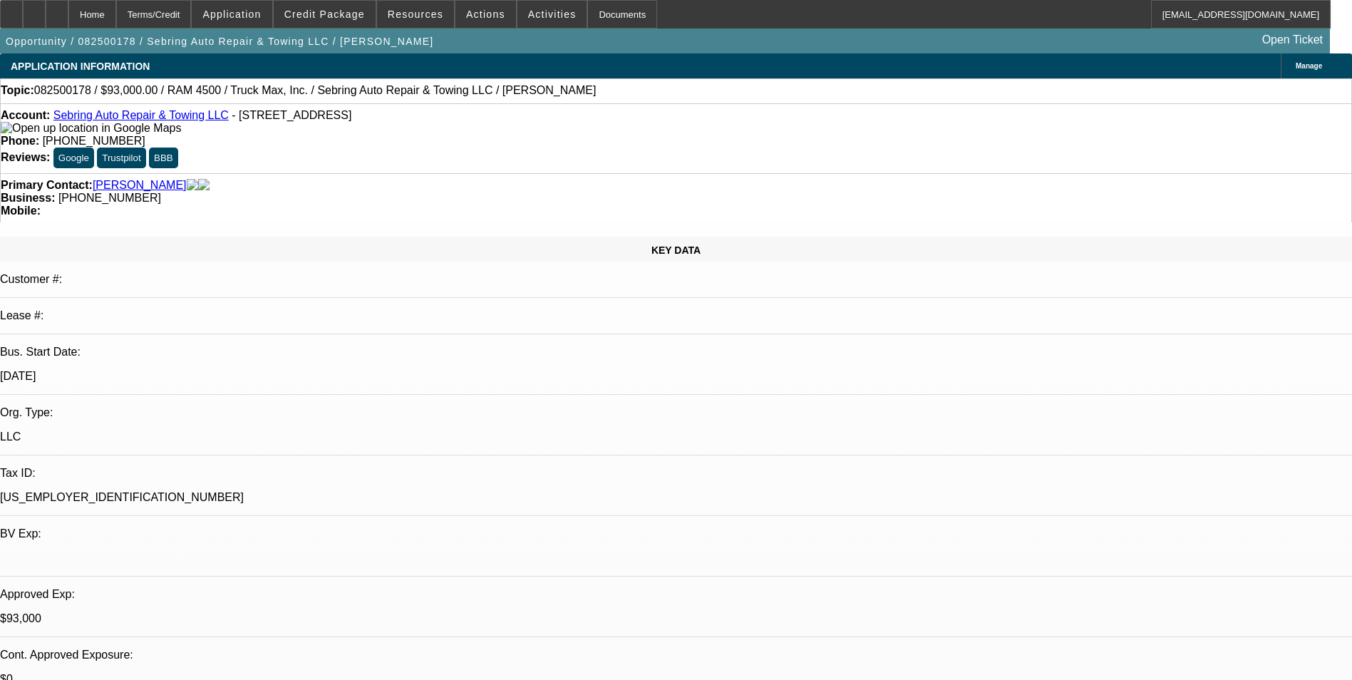
select select "0"
select select "2"
select select "0"
select select "2"
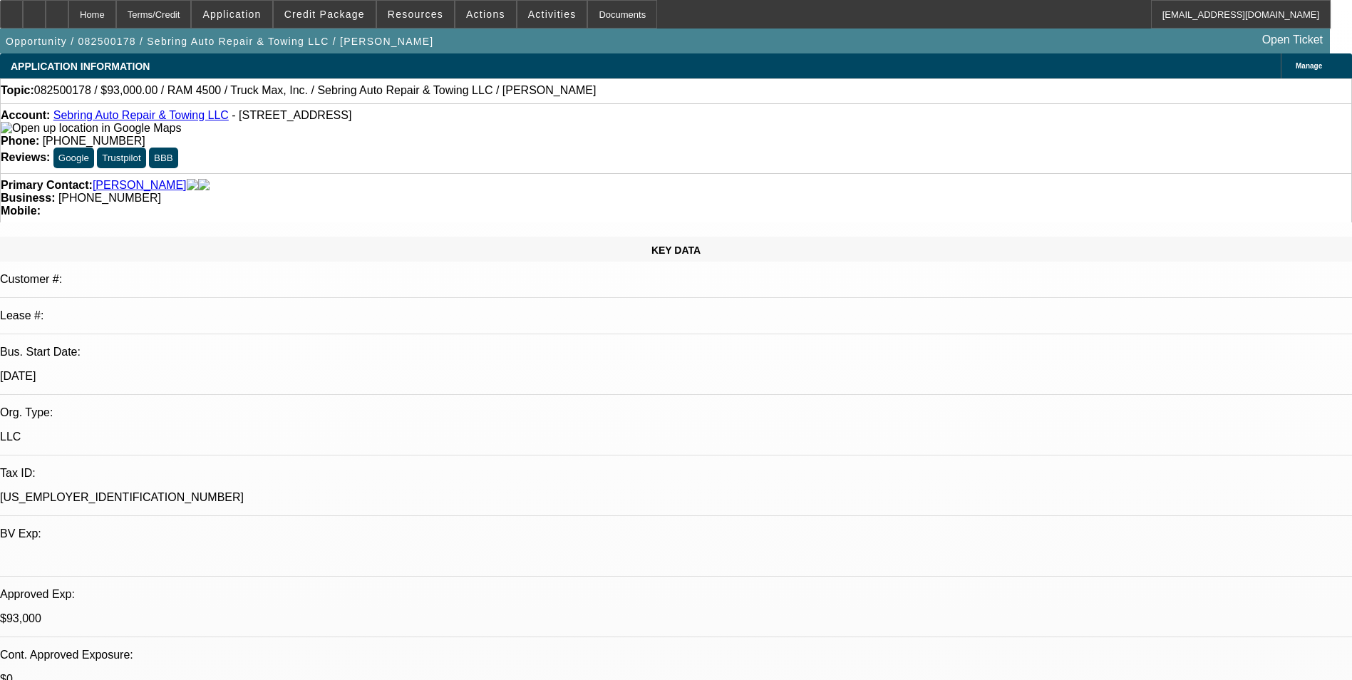
select select "0"
select select "0.1"
select select "0"
select select "0.1"
select select "0"
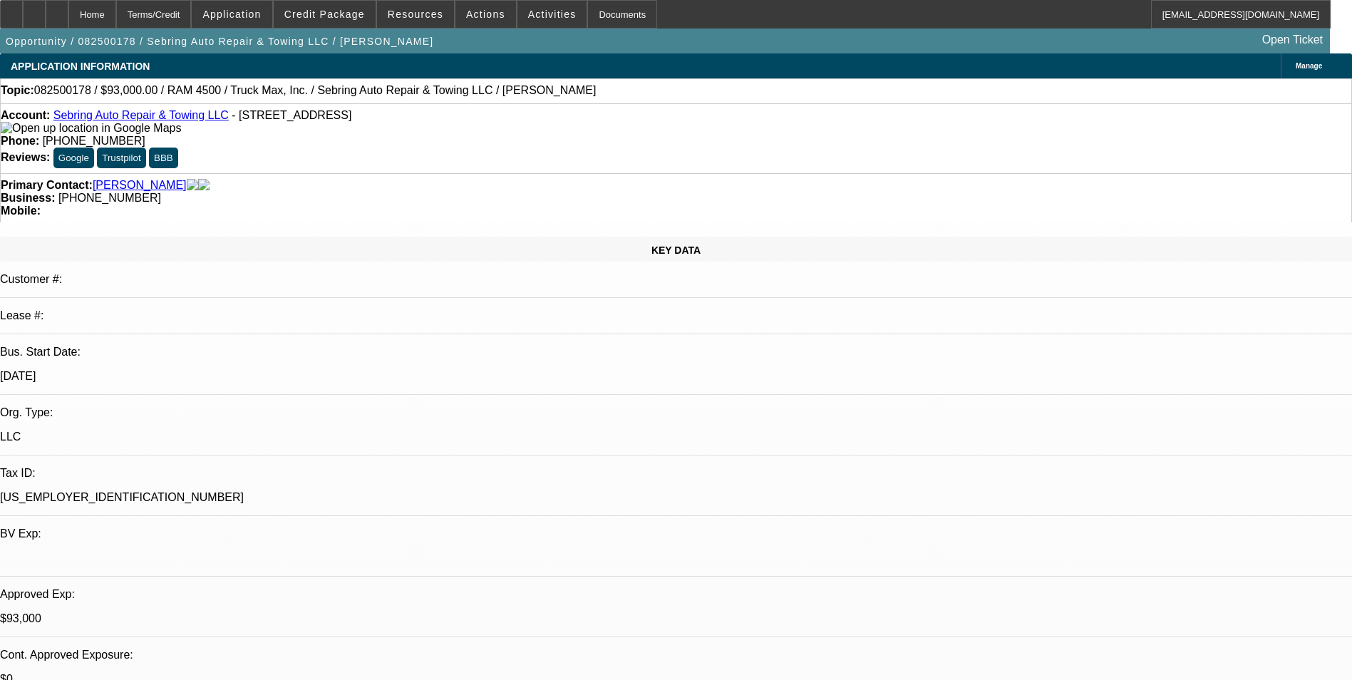
select select "1"
select select "2"
select select "6"
select select "1"
select select "2"
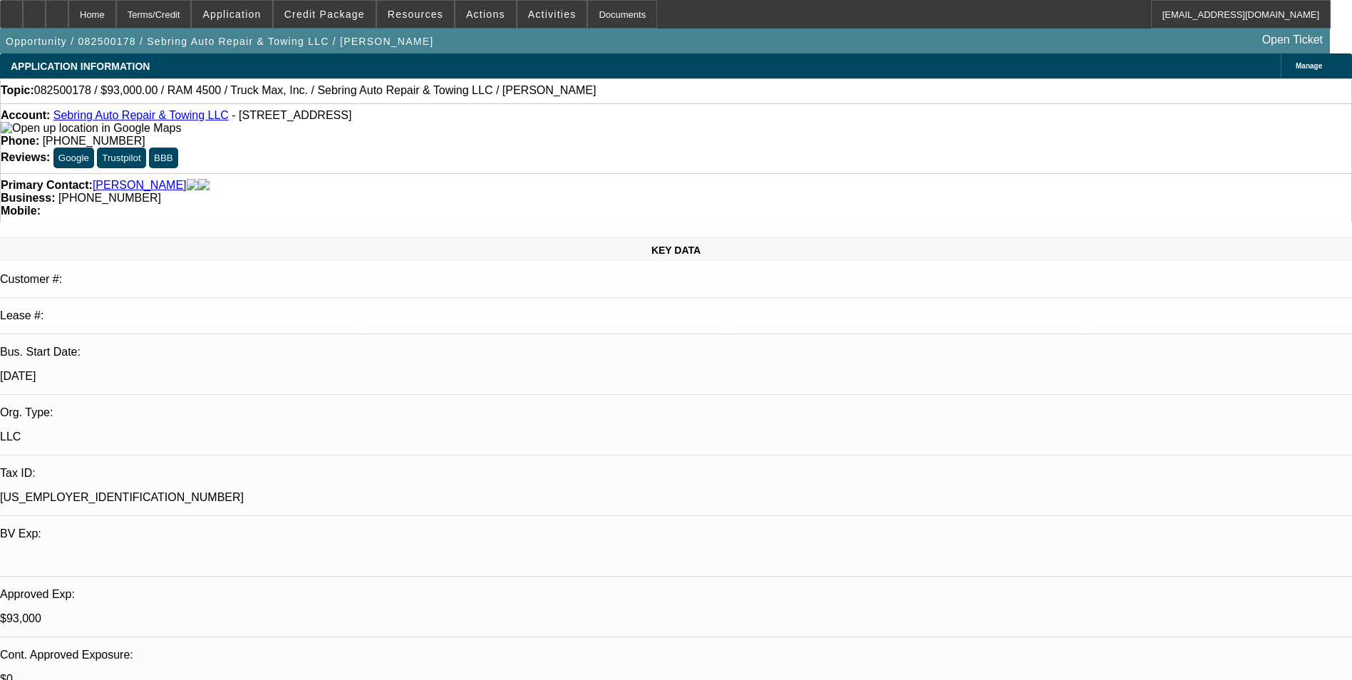
select select "6"
select select "1"
select select "2"
select select "6"
select select "1"
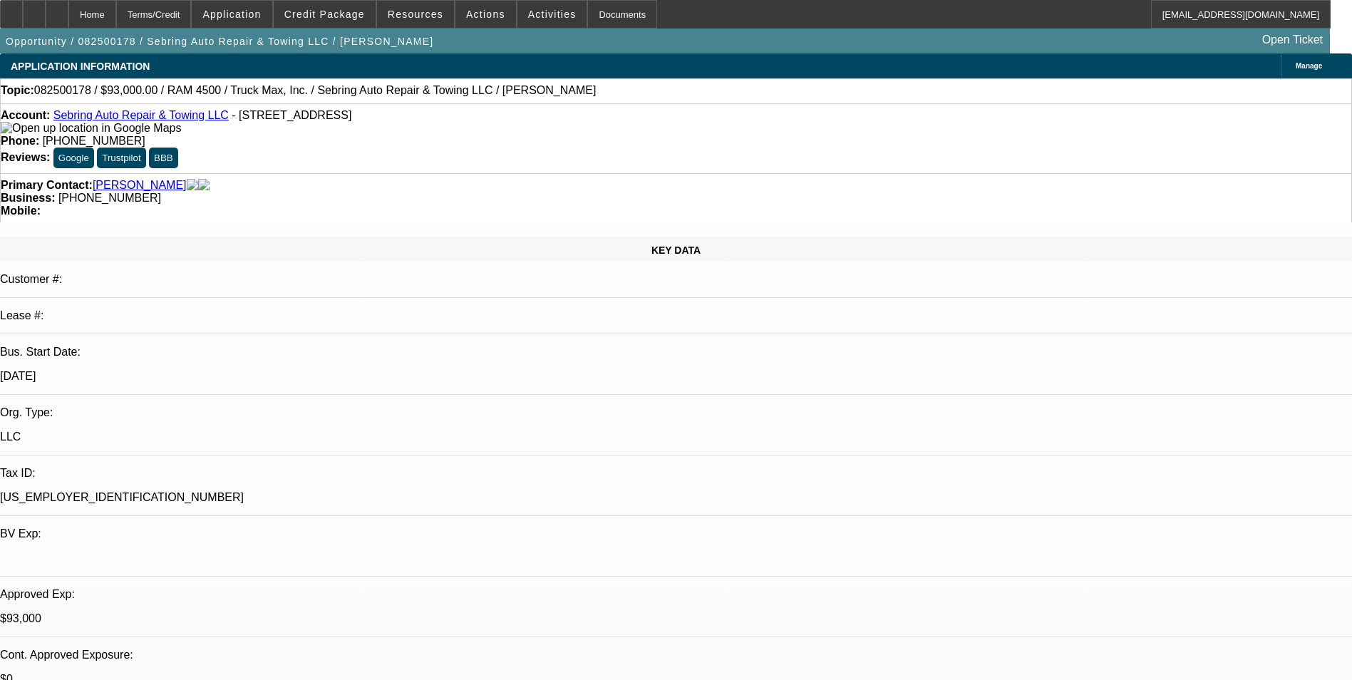
select select "2"
select select "6"
click at [187, 14] on div "Terms/Credit" at bounding box center [154, 14] width 76 height 29
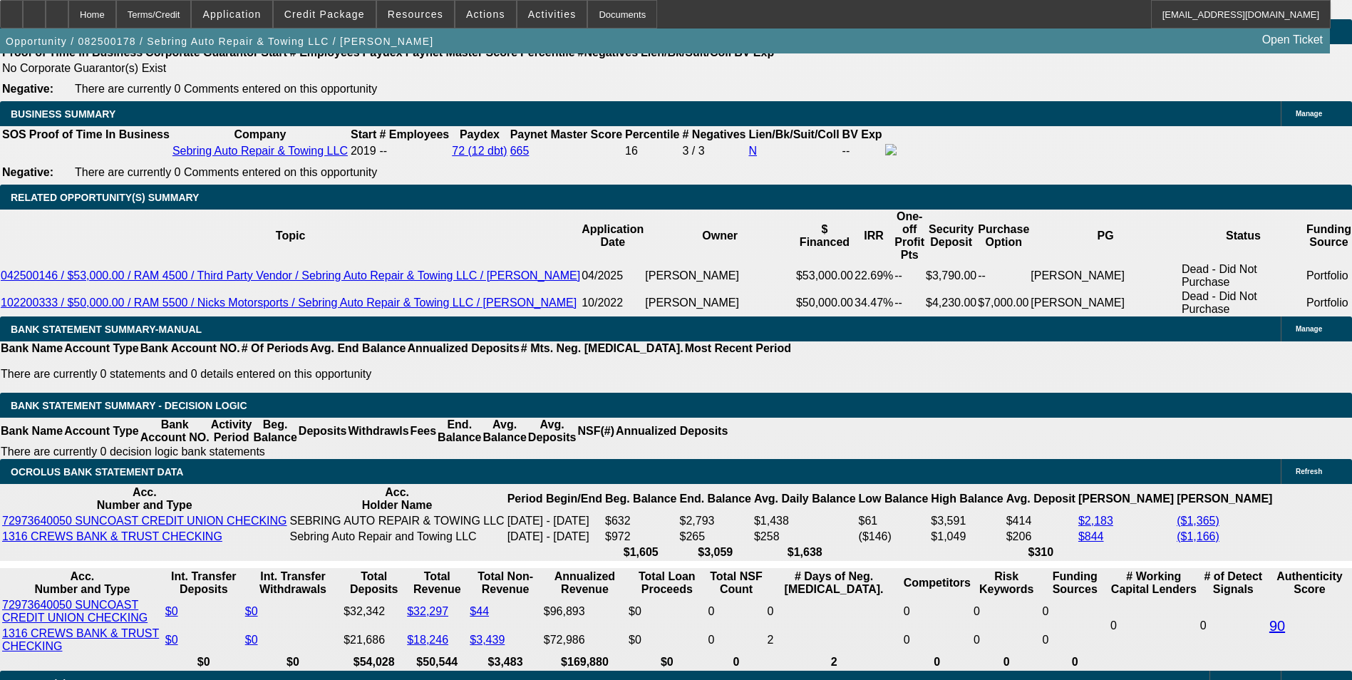
scroll to position [2224, 0]
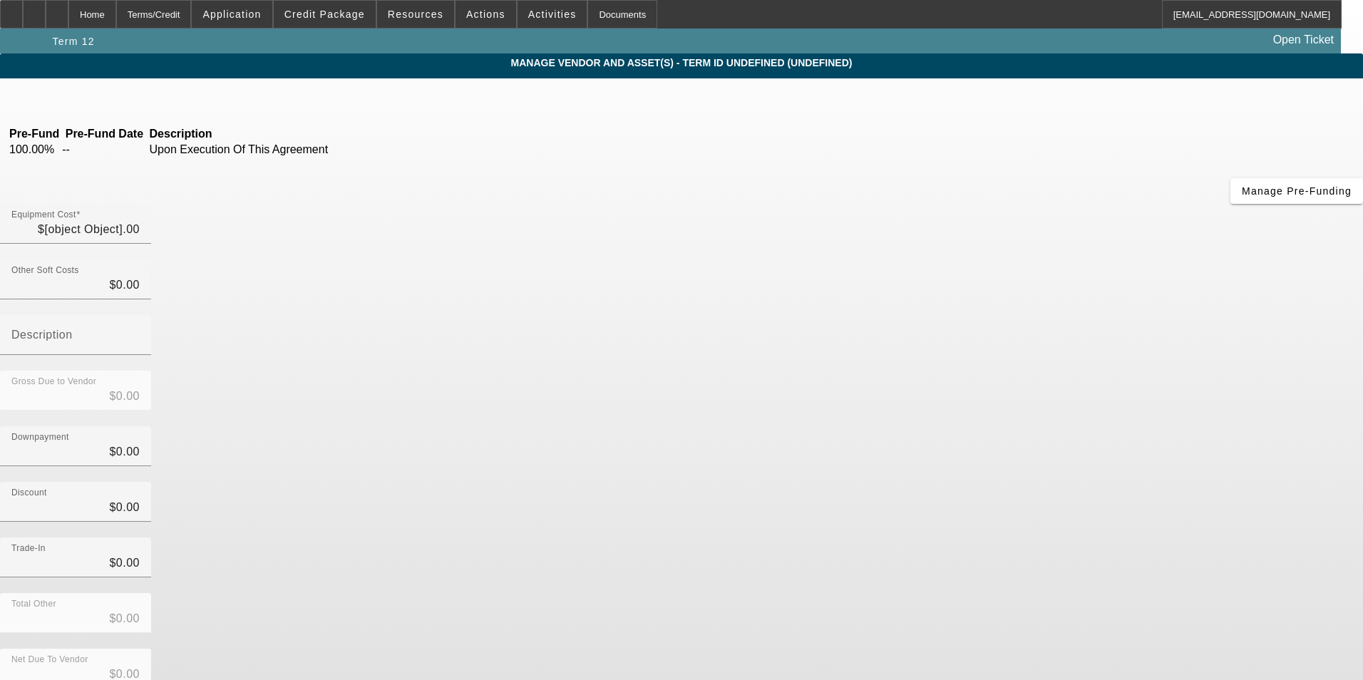
type input "$105,000.00"
type input "$7,875.00"
type input "Sales Tax"
type input "$112,875.00"
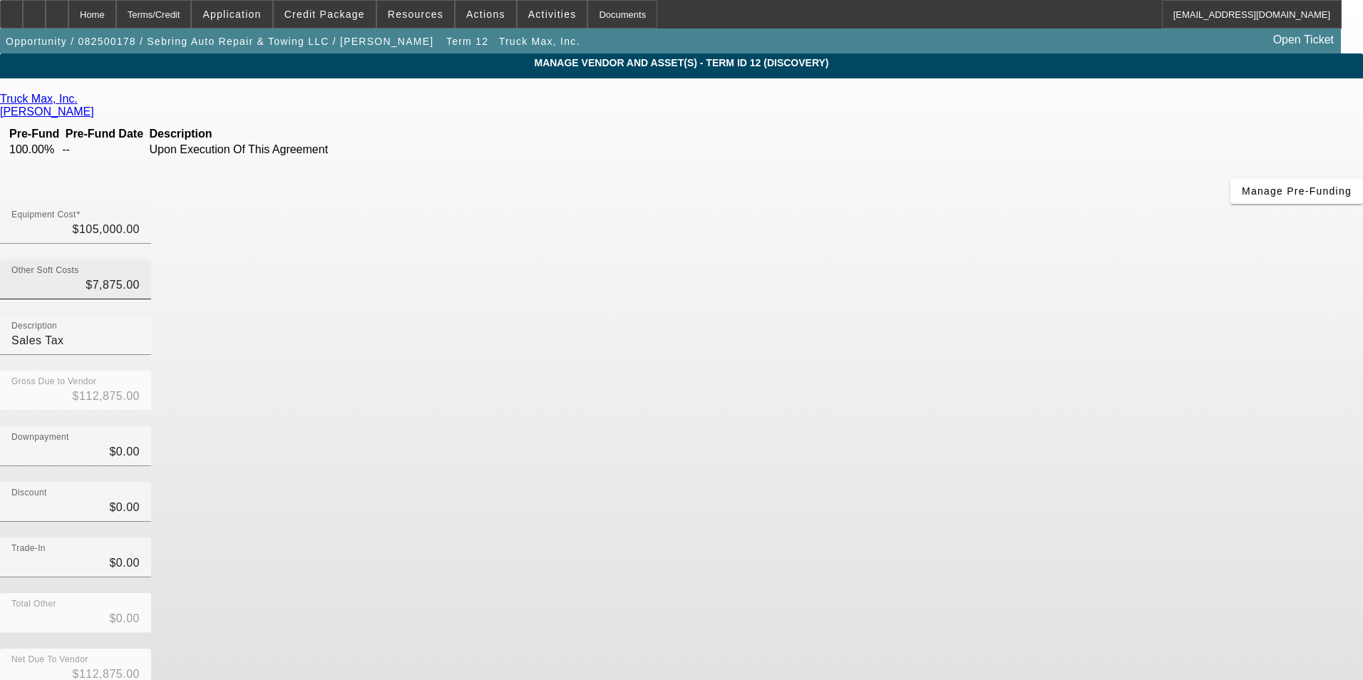
type input "7875"
click at [140, 277] on input "7875" at bounding box center [75, 285] width 128 height 17
type input "$105,000.00"
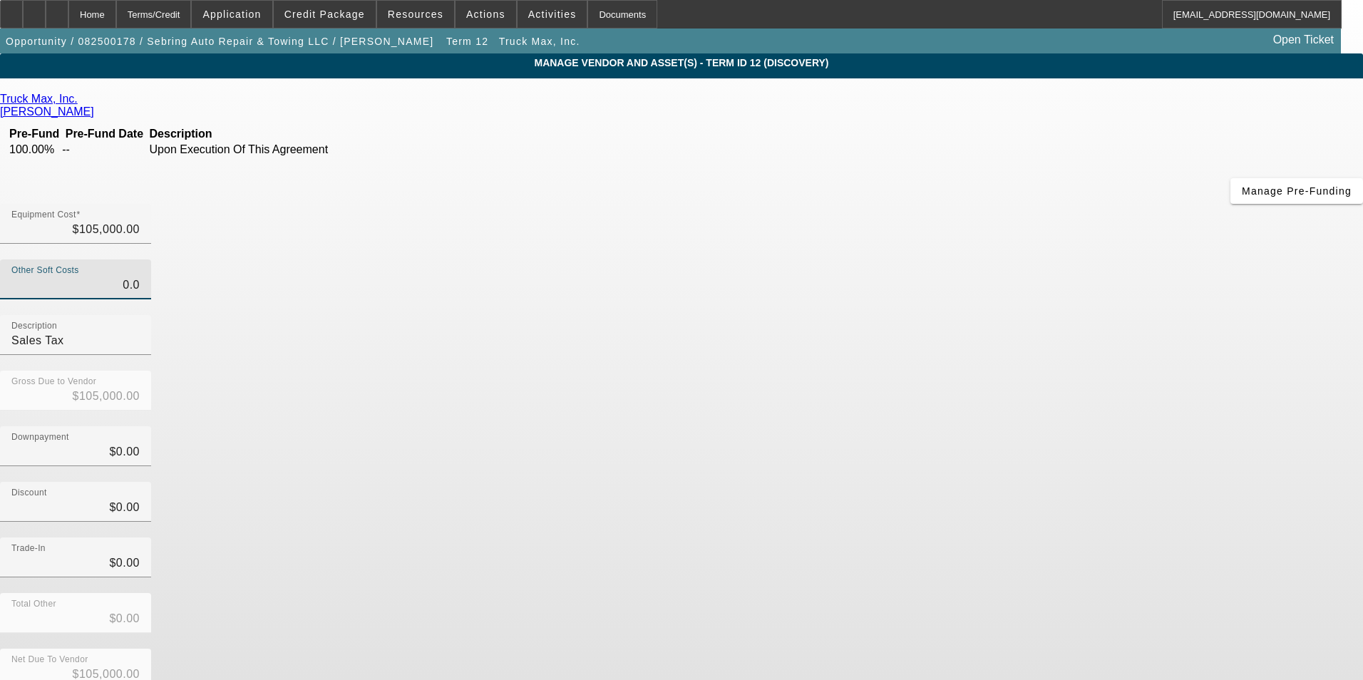
type input "$0.00"
click at [962, 482] on div "Discount $0.00" at bounding box center [681, 510] width 1363 height 56
click at [990, 649] on div "Net Due To Vendor $105,000.00" at bounding box center [681, 677] width 1363 height 56
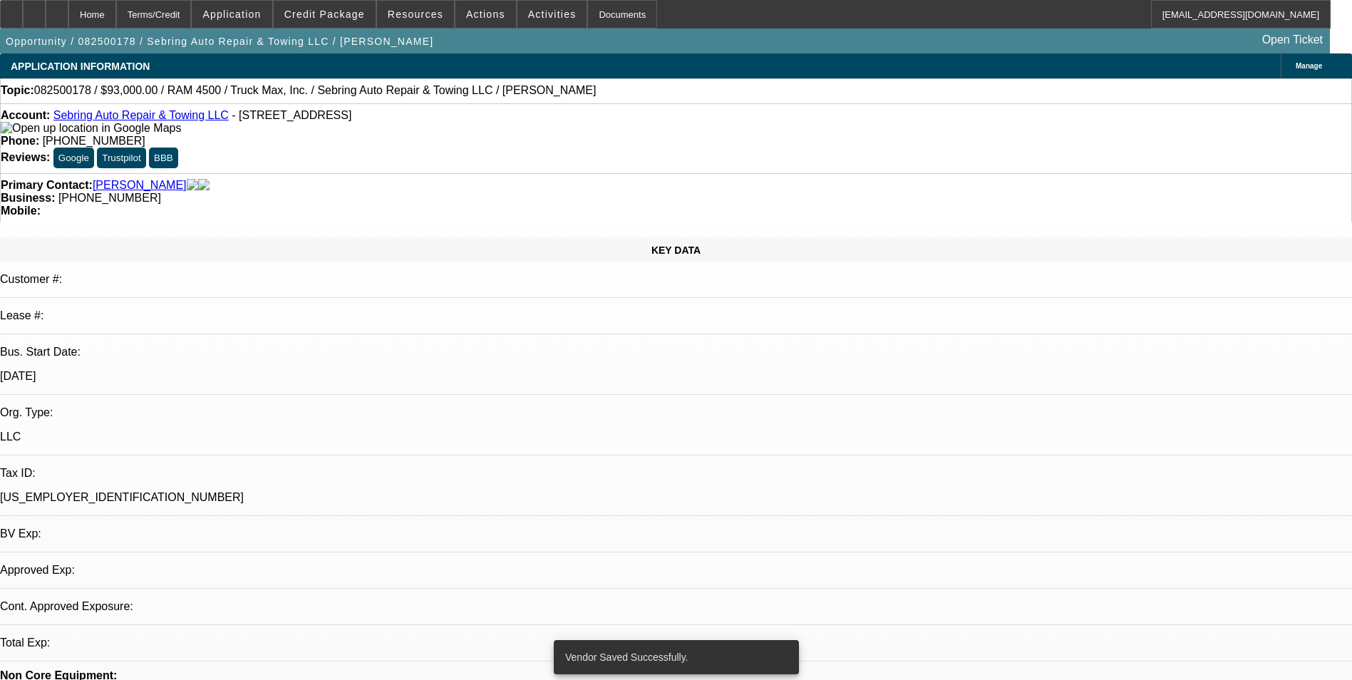
select select "0"
select select "2"
select select "0"
select select "6"
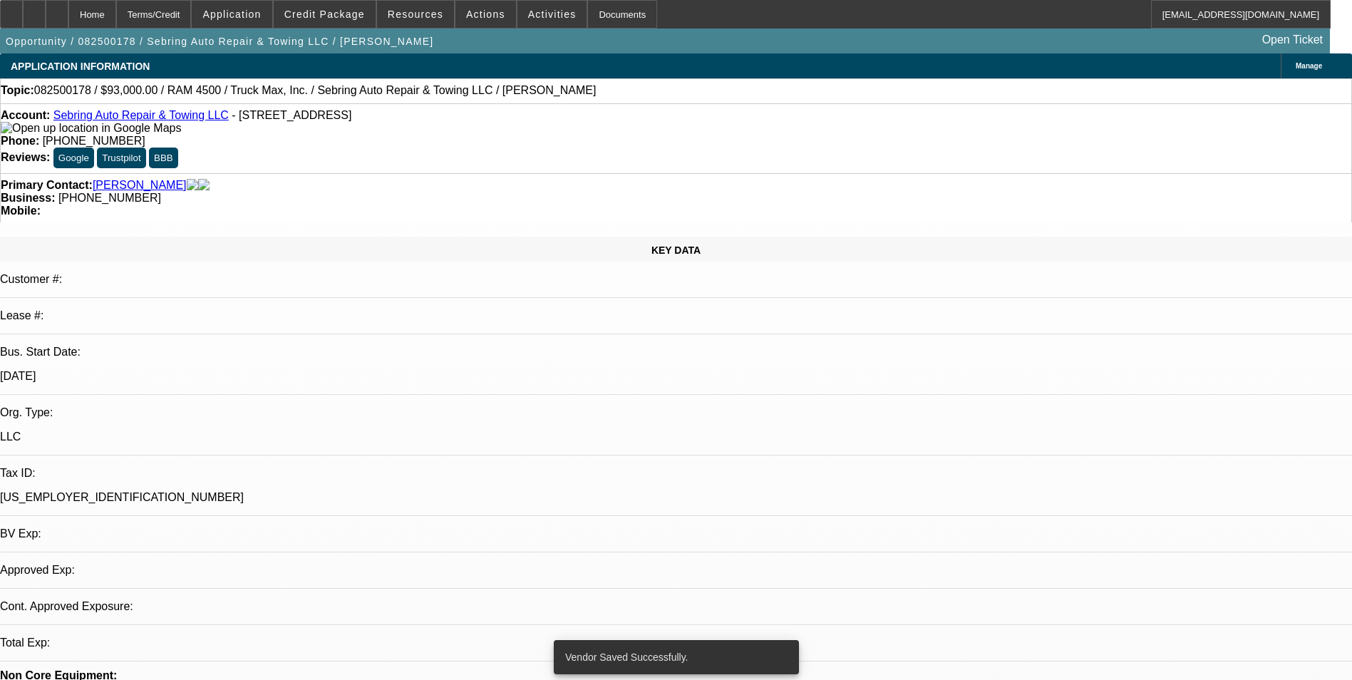
select select "0"
select select "2"
select select "0"
select select "6"
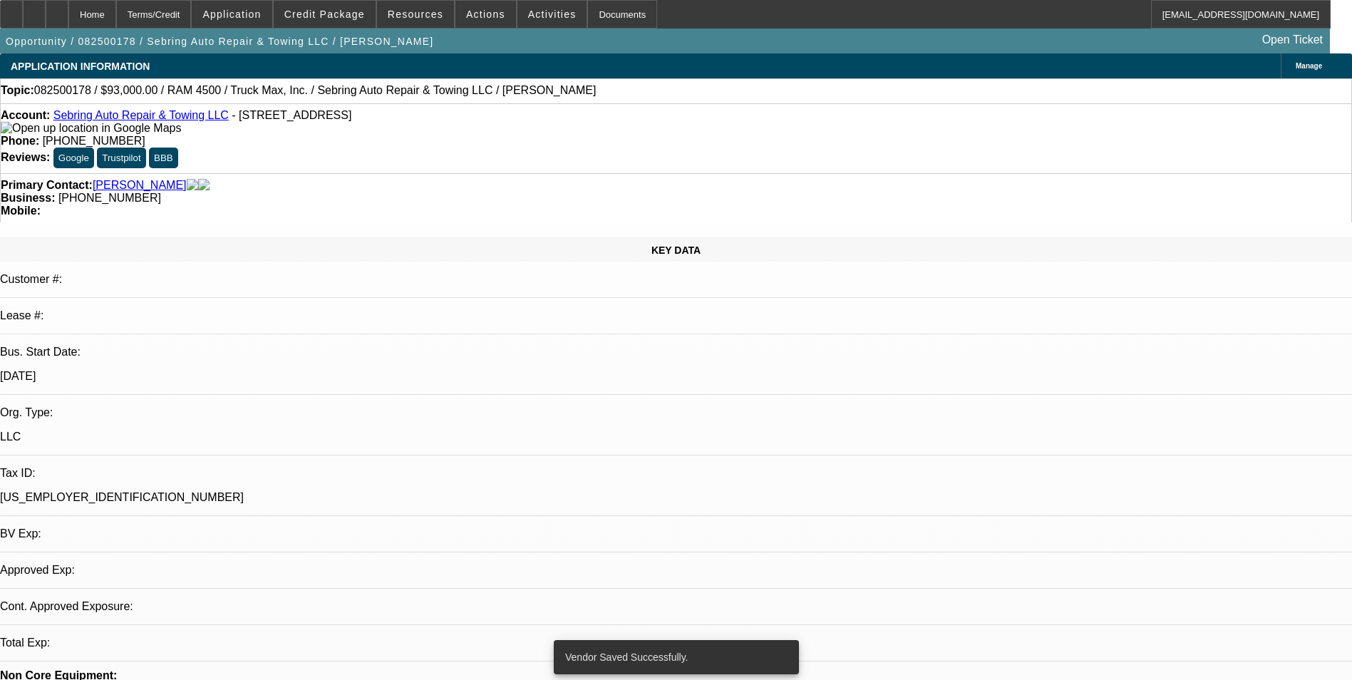
select select "0.1"
select select "2"
select select "0"
select select "6"
select select "0.1"
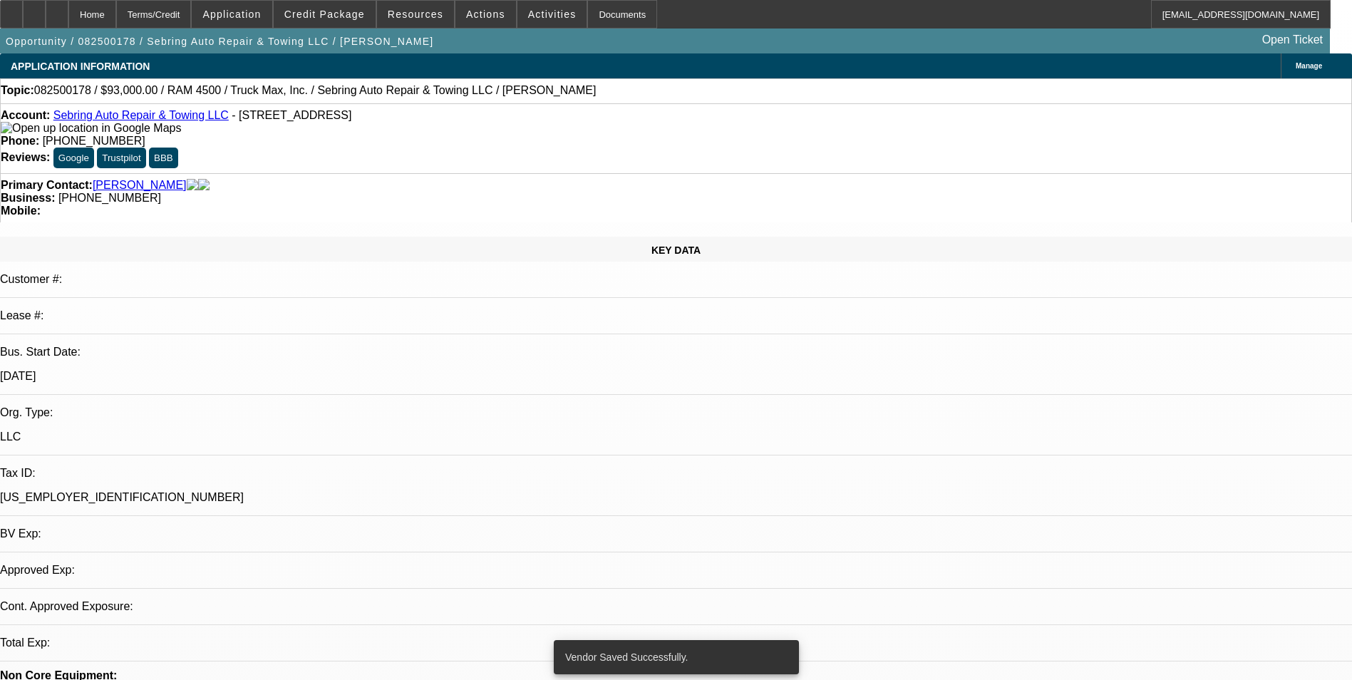
select select "2"
select select "0"
select select "6"
click at [190, 16] on div "Terms/Credit" at bounding box center [154, 14] width 76 height 29
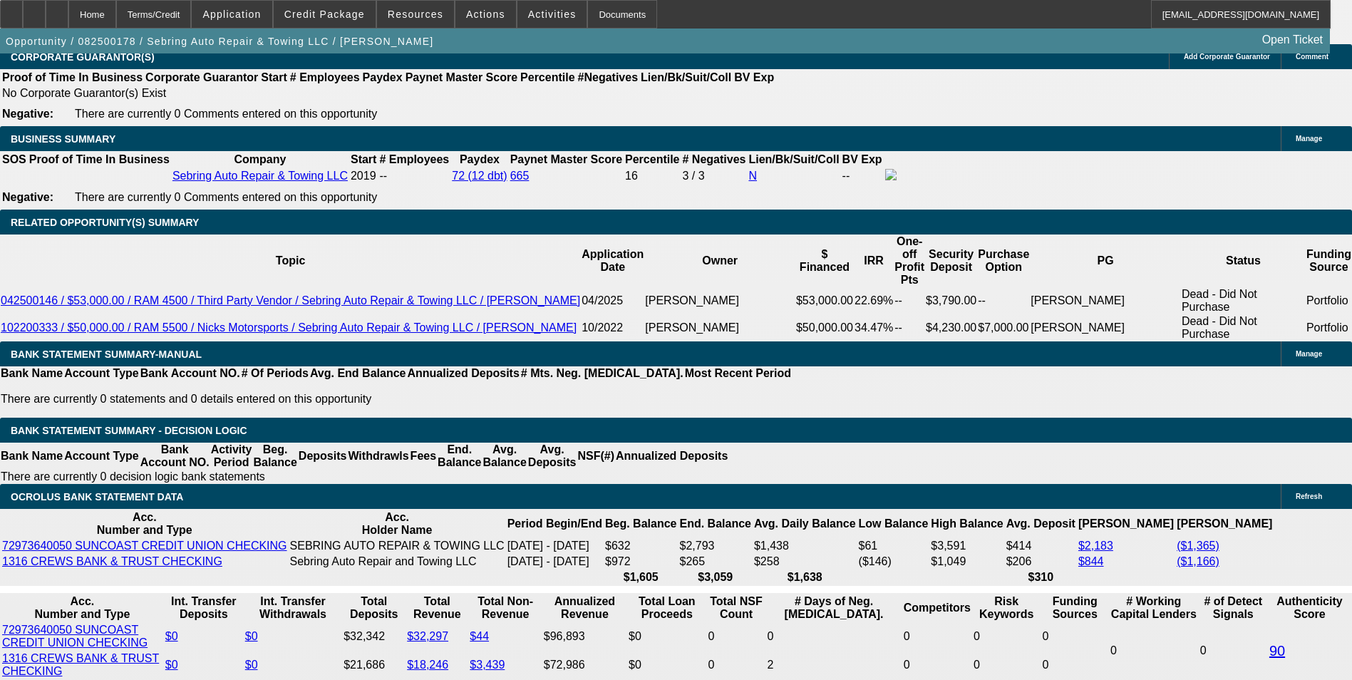
scroll to position [2295, 0]
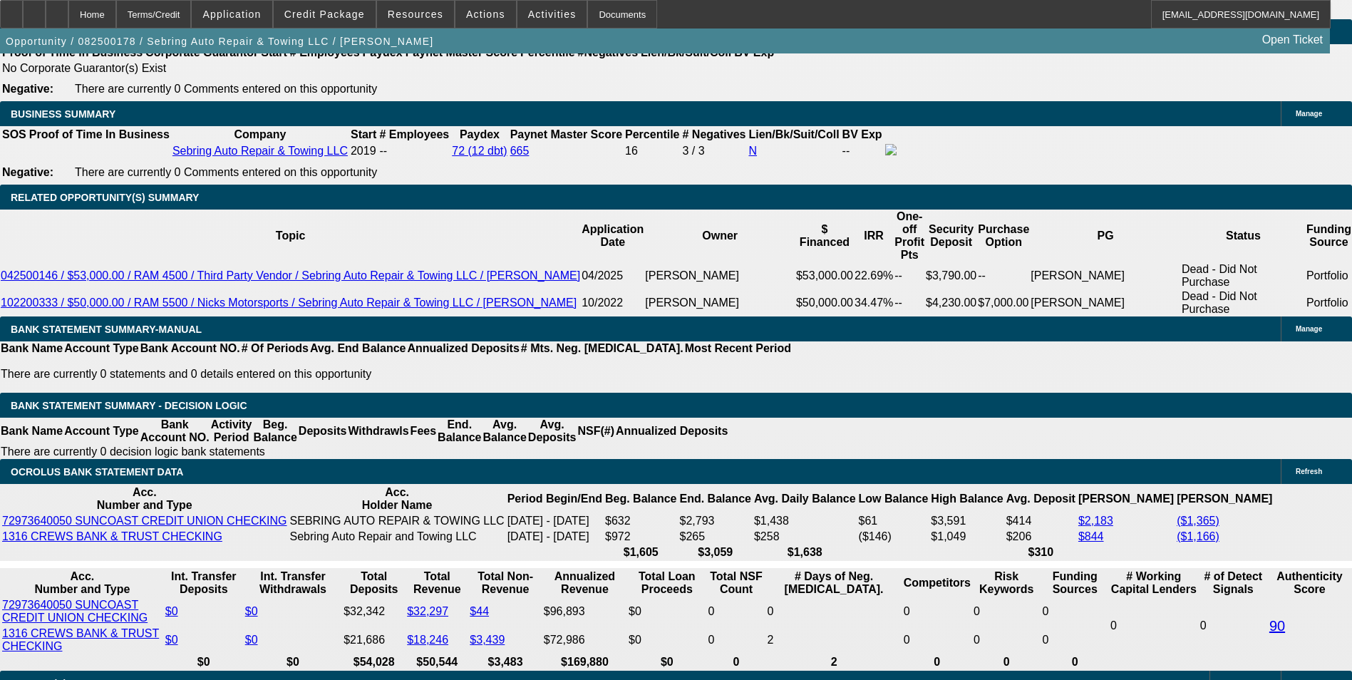
select select "0.1"
type input "$10,500.00"
type input "UNKNOWN"
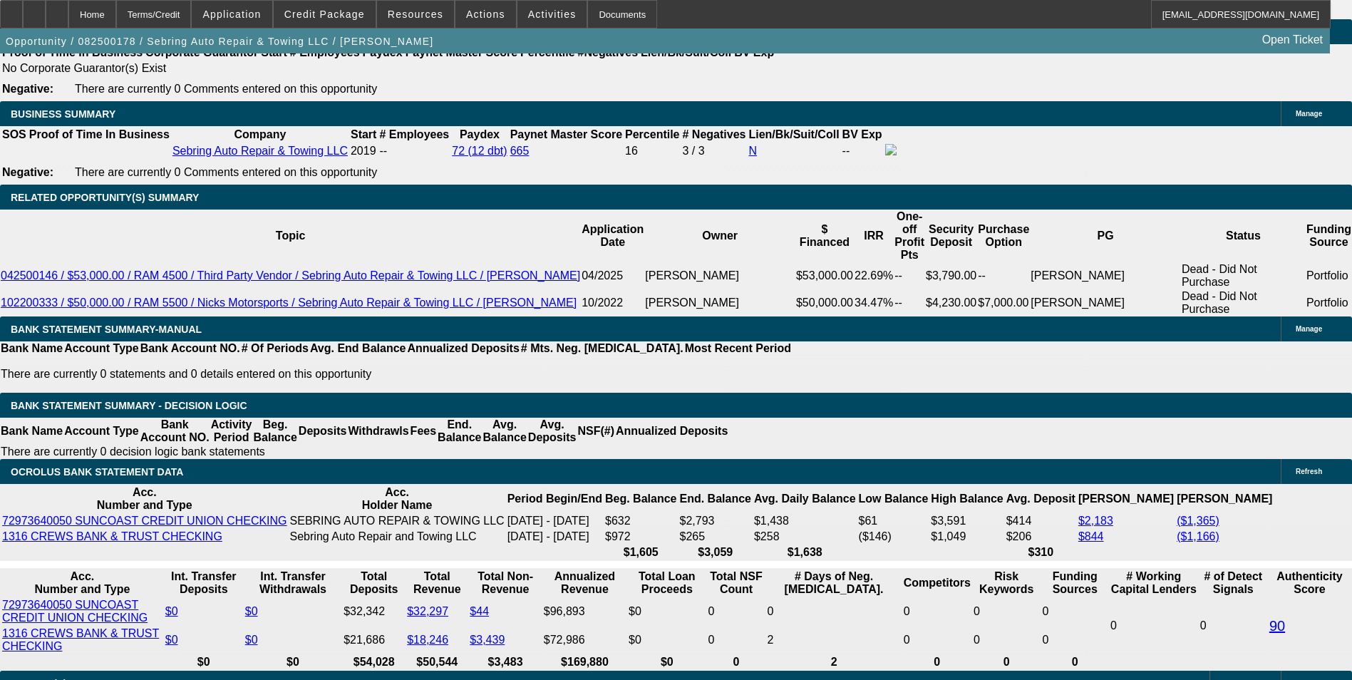
type input "$4,979.00"
type input "$2,489.50"
select select "1"
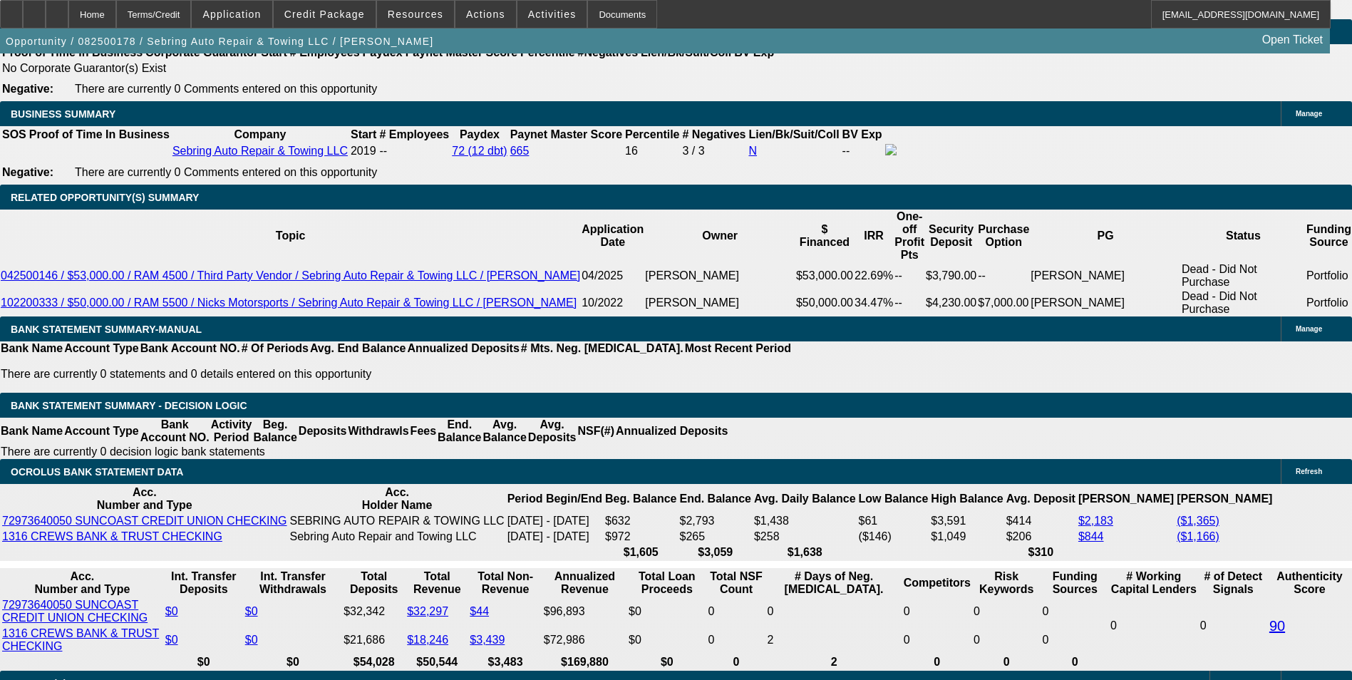
type input "$2,489.50"
type input "$10,500.00"
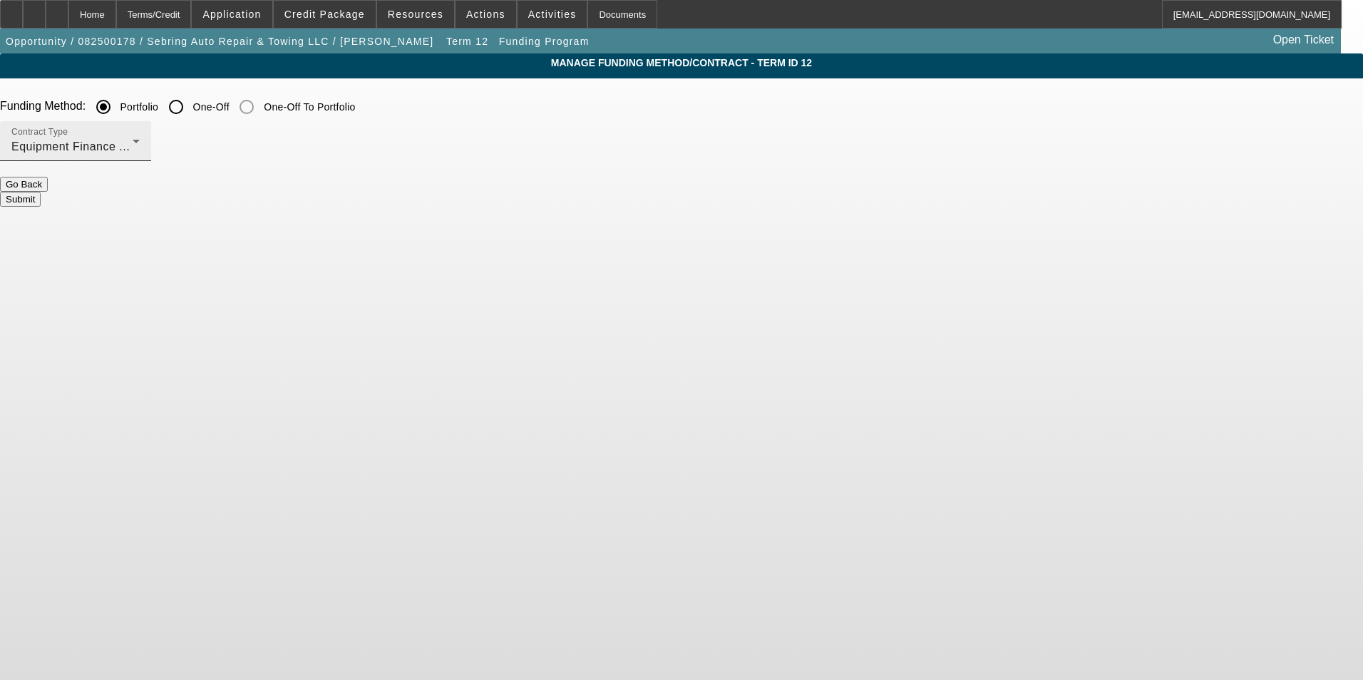
click at [140, 138] on div "Contract Type Equipment Finance Agreement" at bounding box center [75, 141] width 128 height 40
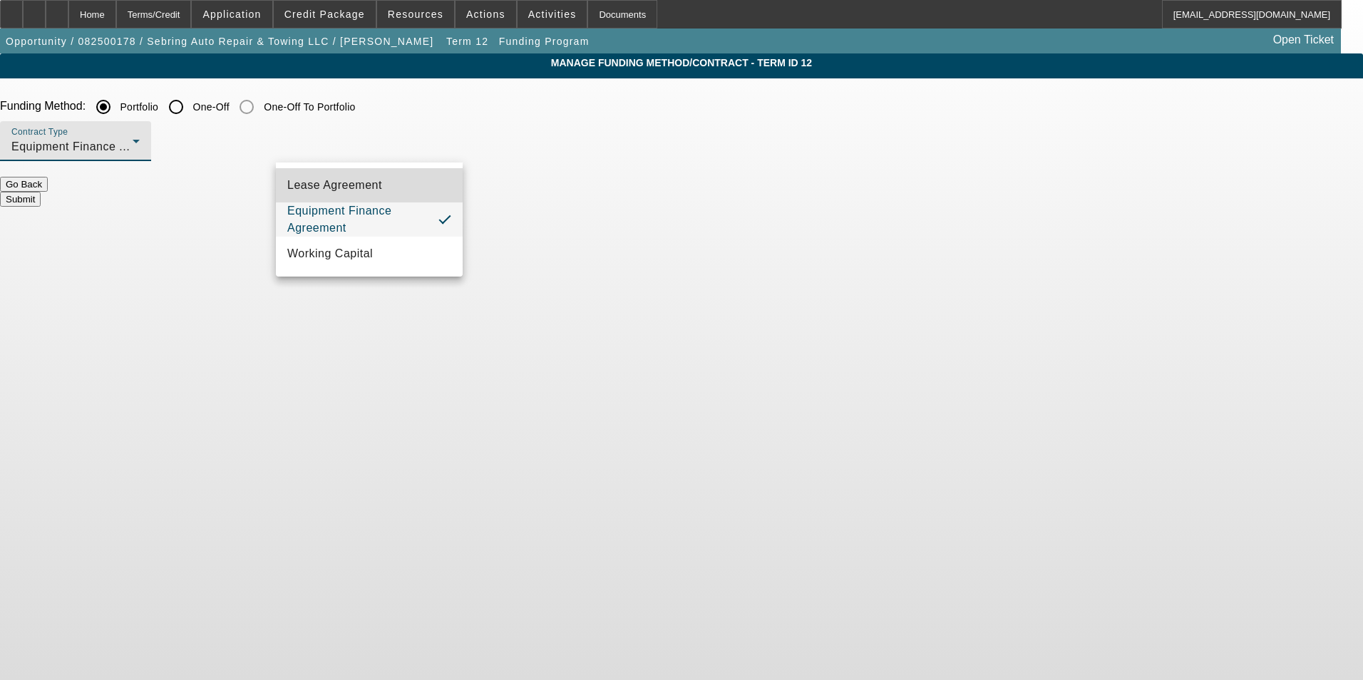
click at [396, 193] on mat-option "Lease Agreement" at bounding box center [369, 185] width 187 height 34
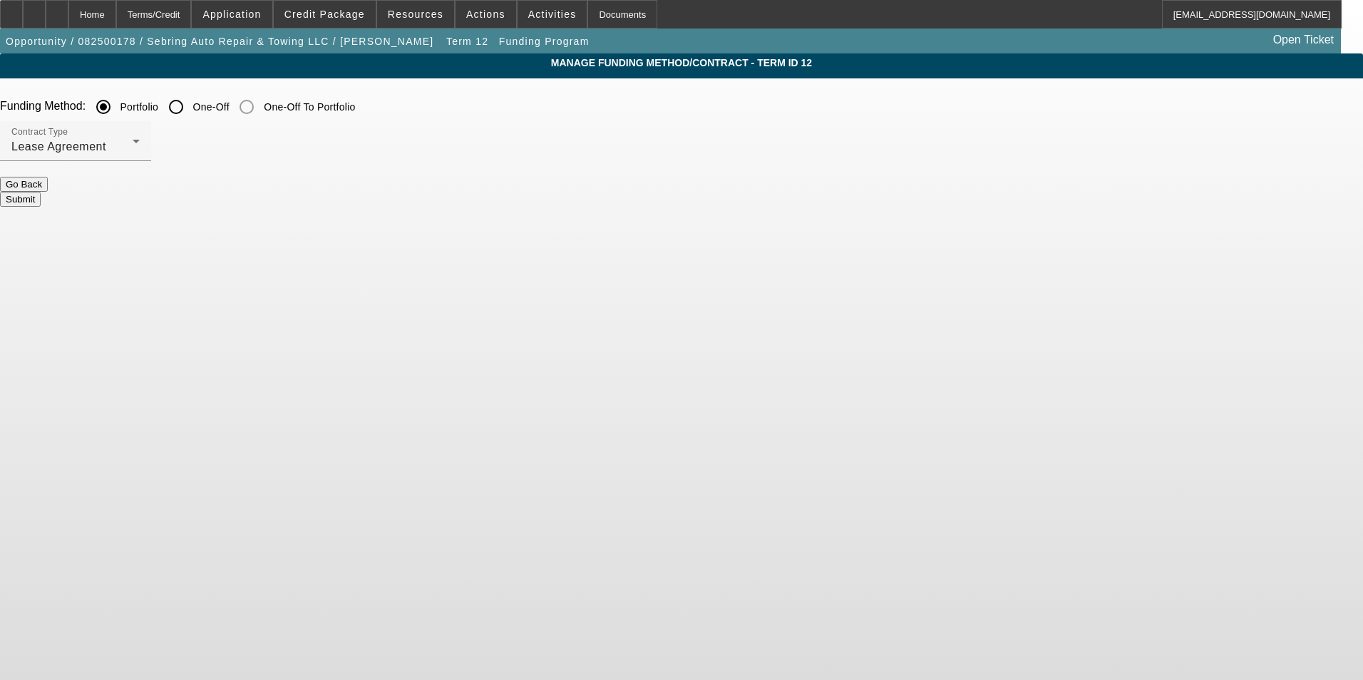
click at [41, 192] on button "Submit" at bounding box center [20, 199] width 41 height 15
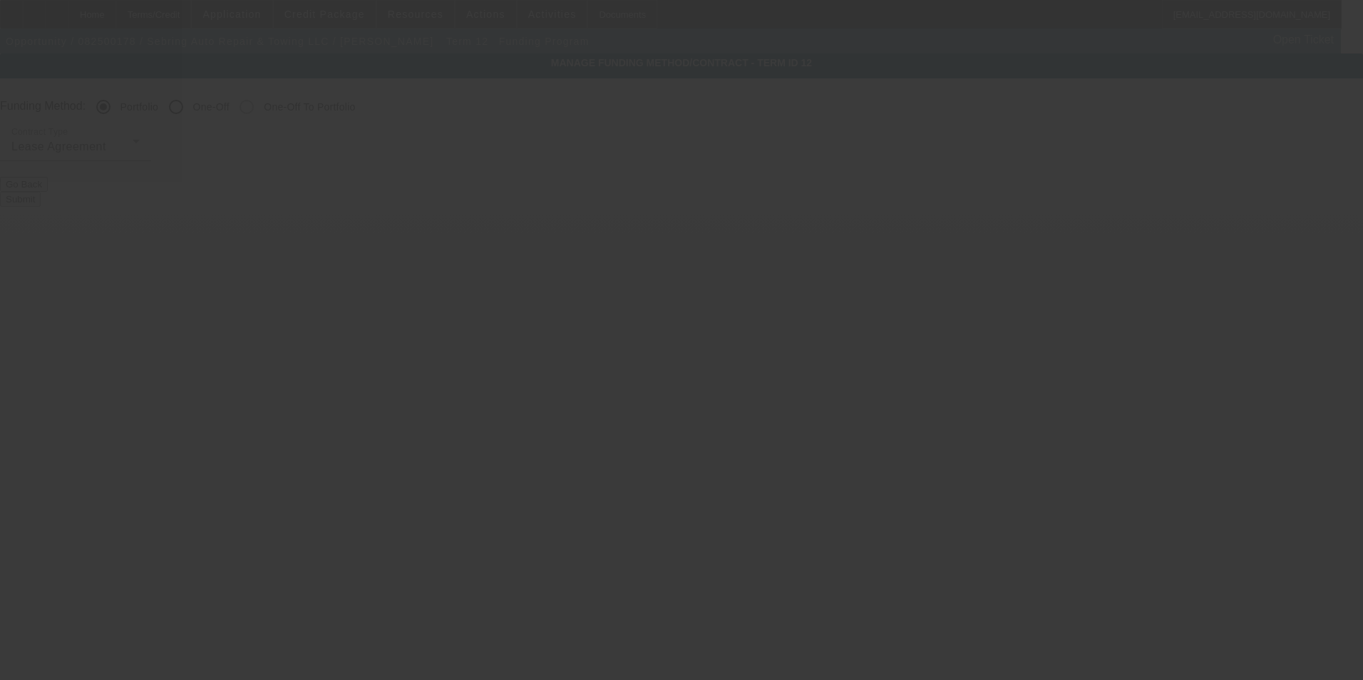
drag, startPoint x: 520, startPoint y: 181, endPoint x: 870, endPoint y: 195, distance: 350.3
click at [870, 195] on div at bounding box center [681, 340] width 1363 height 680
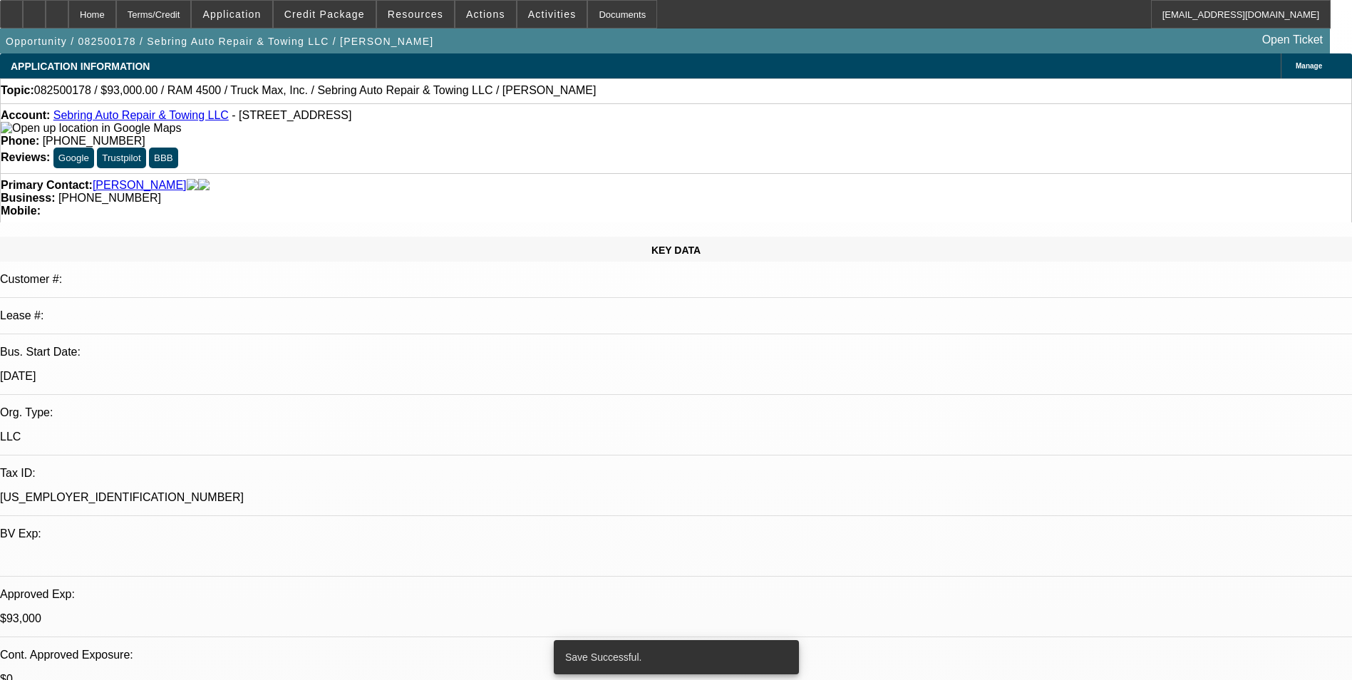
select select "0.1"
select select "2"
select select "0"
select select "6"
select select "0"
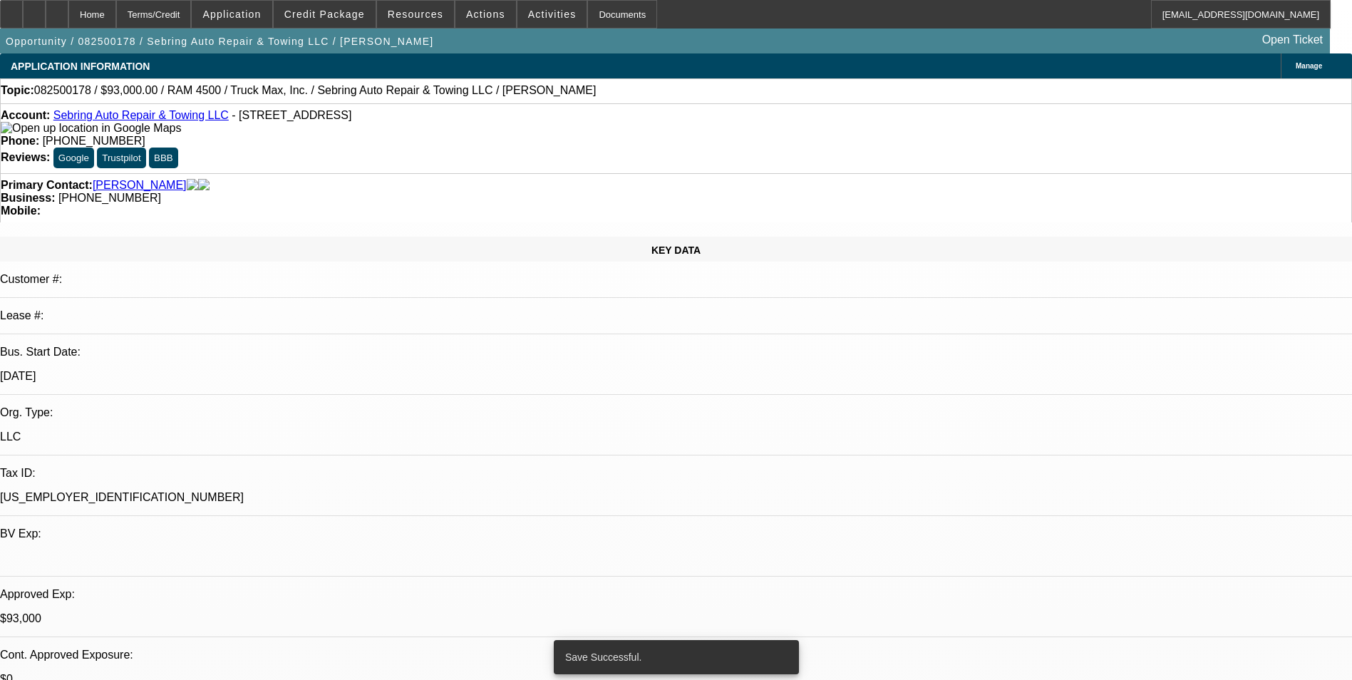
select select "2"
select select "0"
select select "6"
select select "0.1"
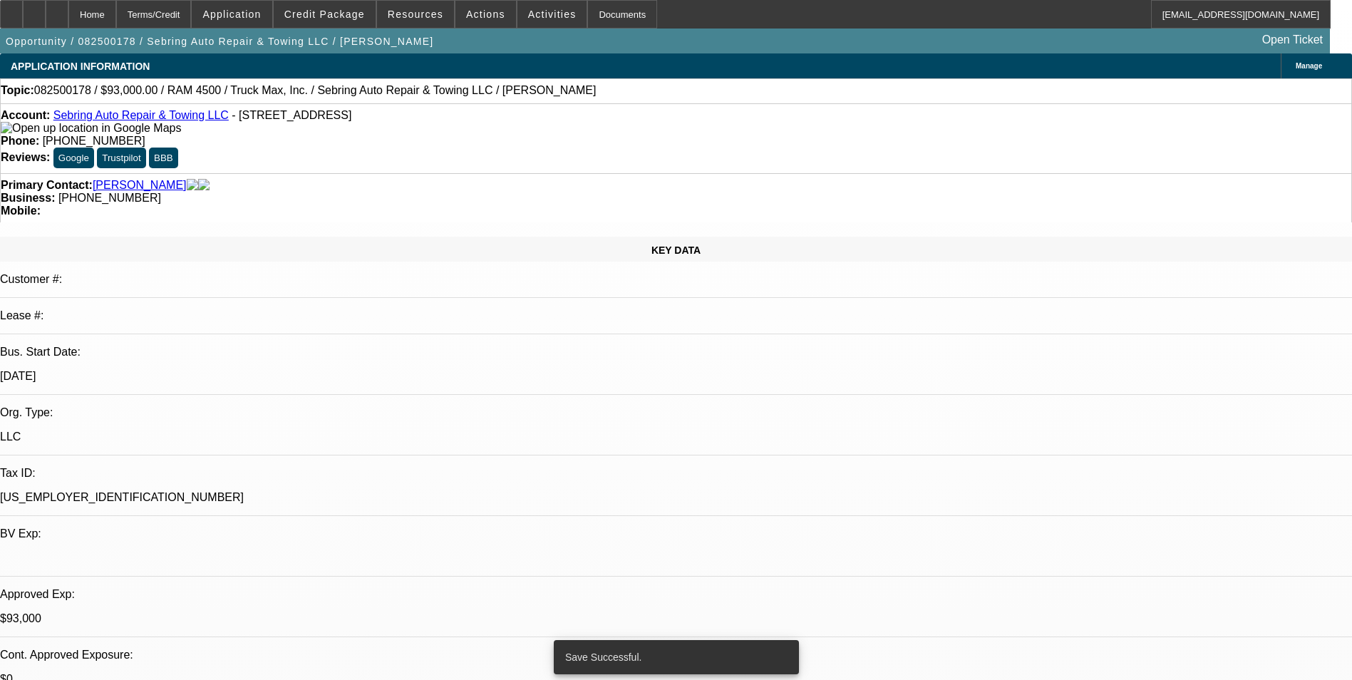
select select "2"
select select "0"
select select "6"
select select "0.1"
select select "2"
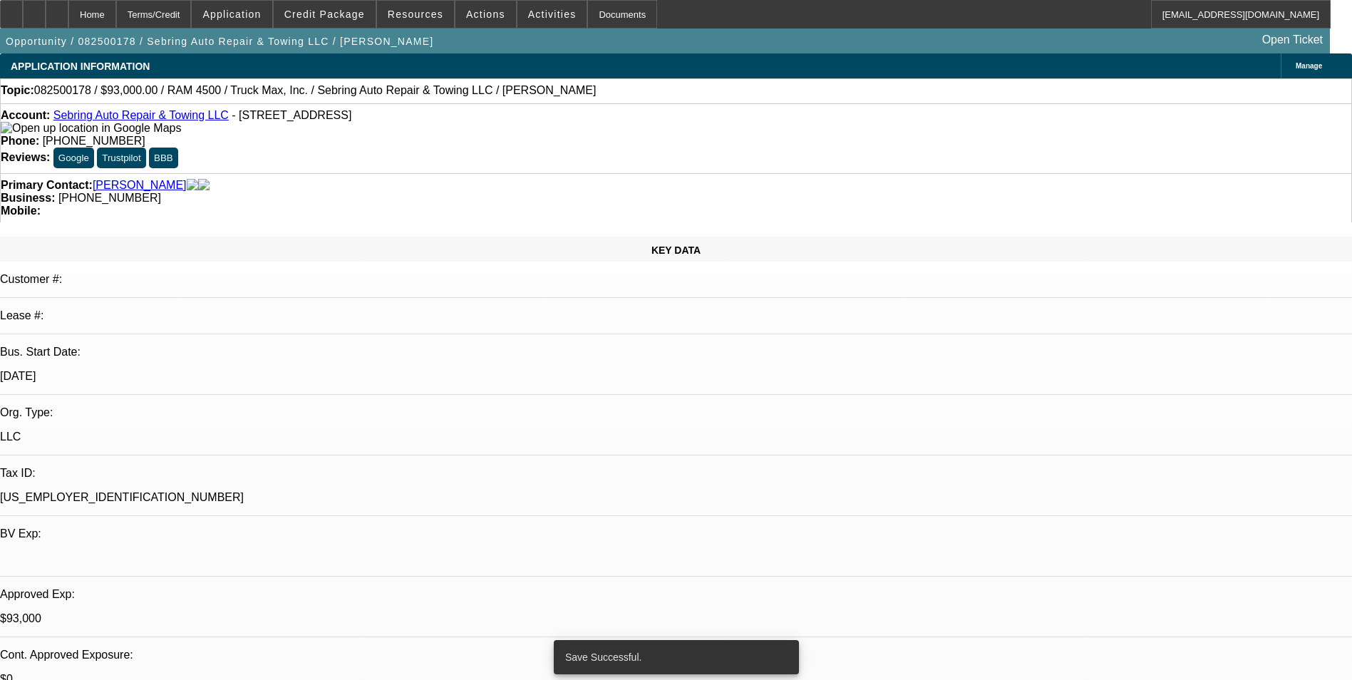
select select "0"
select select "6"
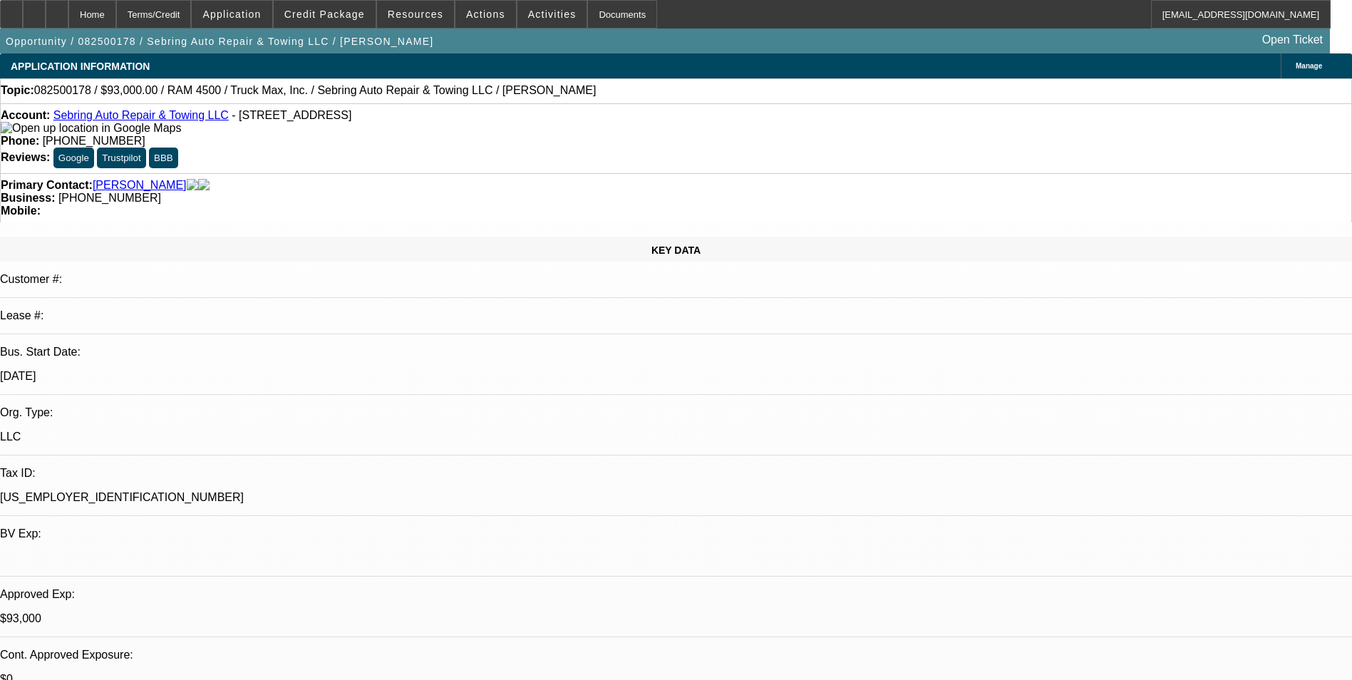
click at [177, 19] on div "Terms/Credit" at bounding box center [154, 14] width 76 height 29
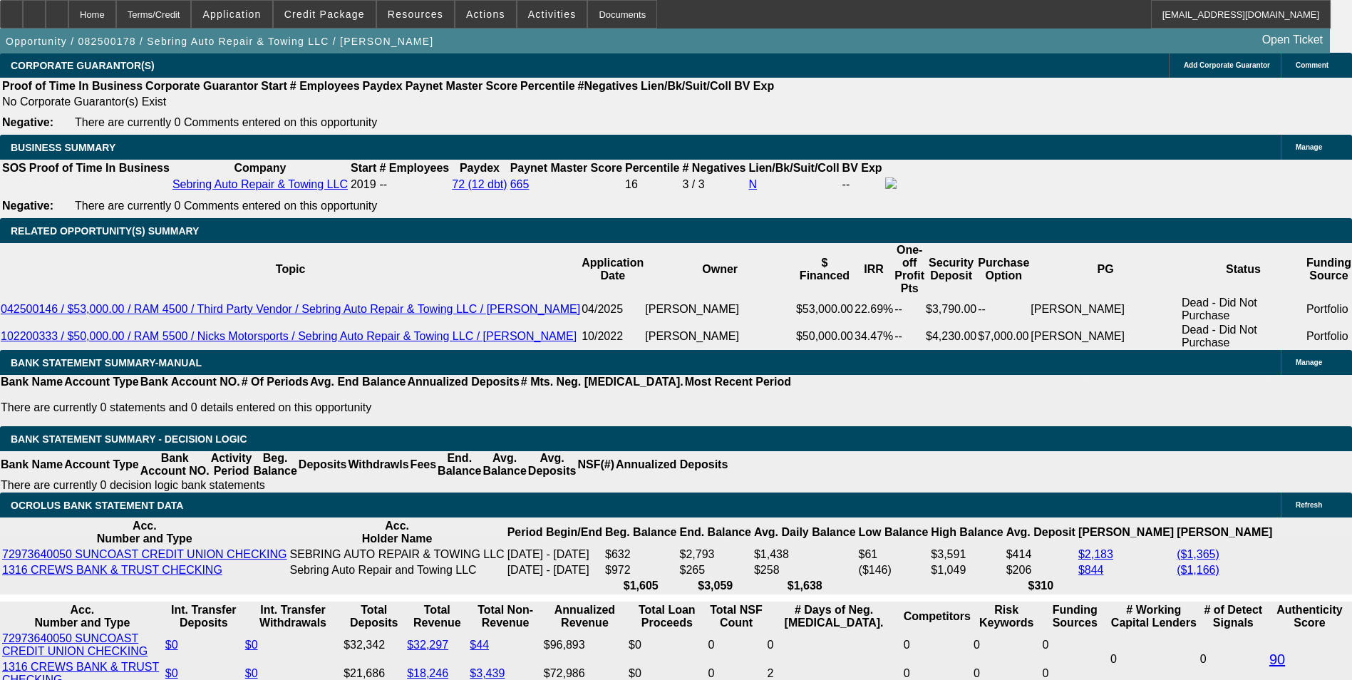
scroll to position [2295, 0]
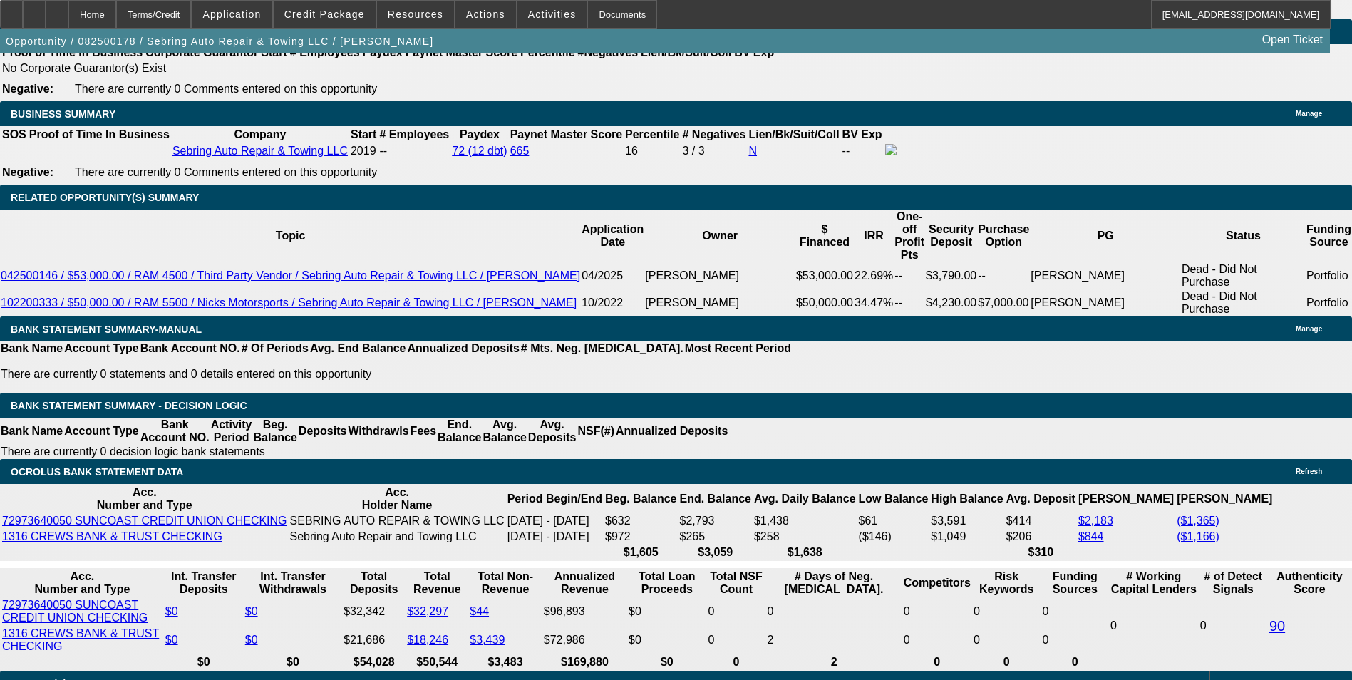
select select "4"
type input "UNKNOWN"
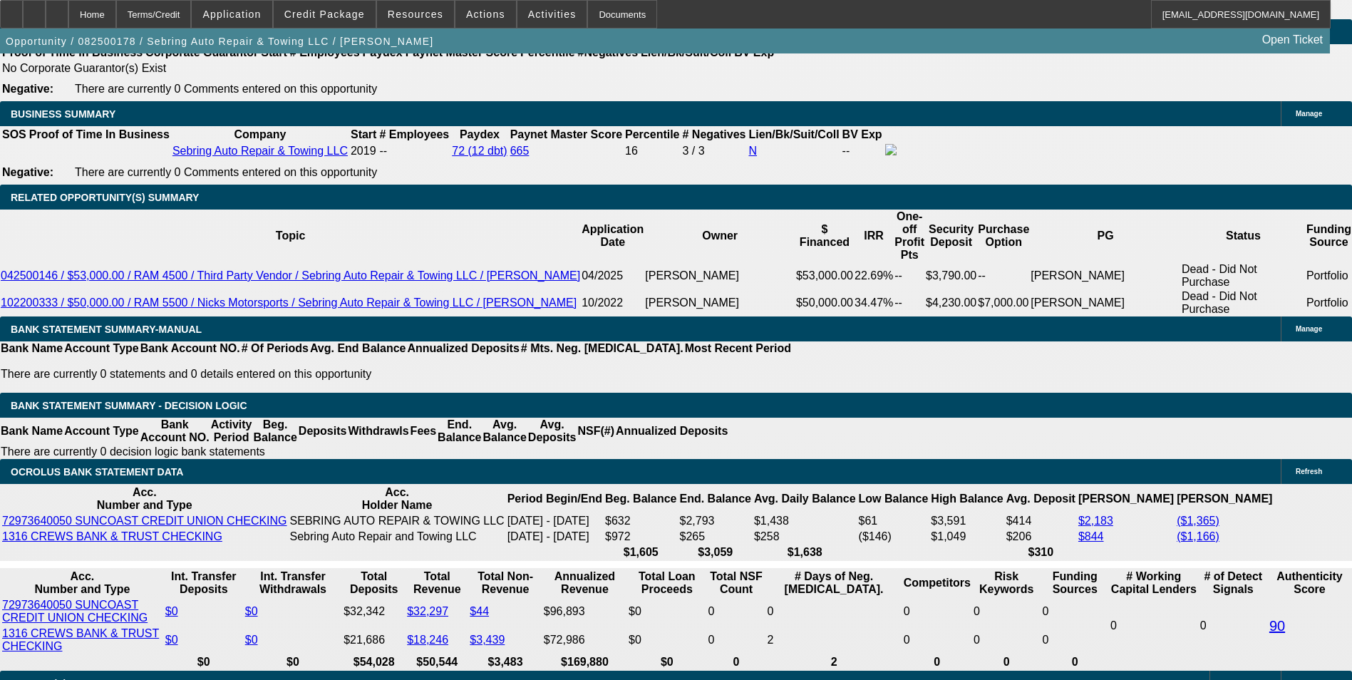
select select "0.1"
type input "$10,500.00"
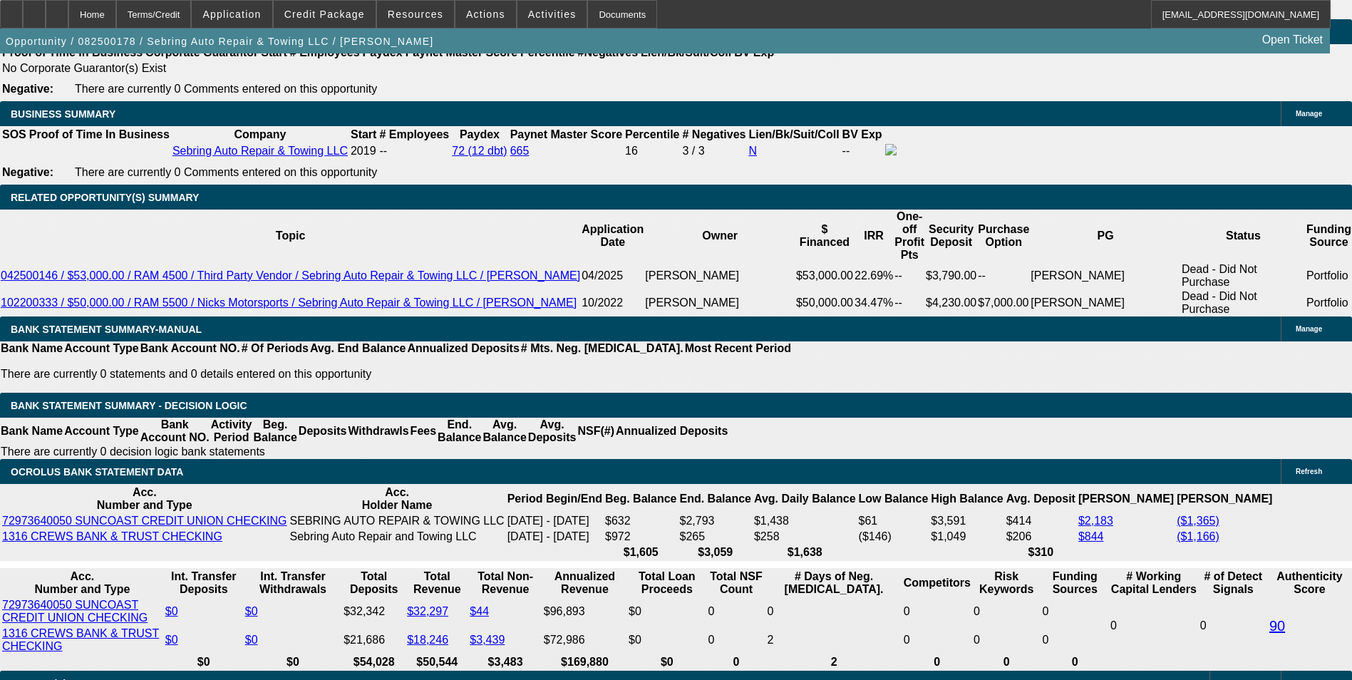
type input "$2,490.00"
click at [215, 196] on body "Home Terms/Credit Application Credit Package Resources Actions Activities Docum…" at bounding box center [676, 505] width 1352 height 5600
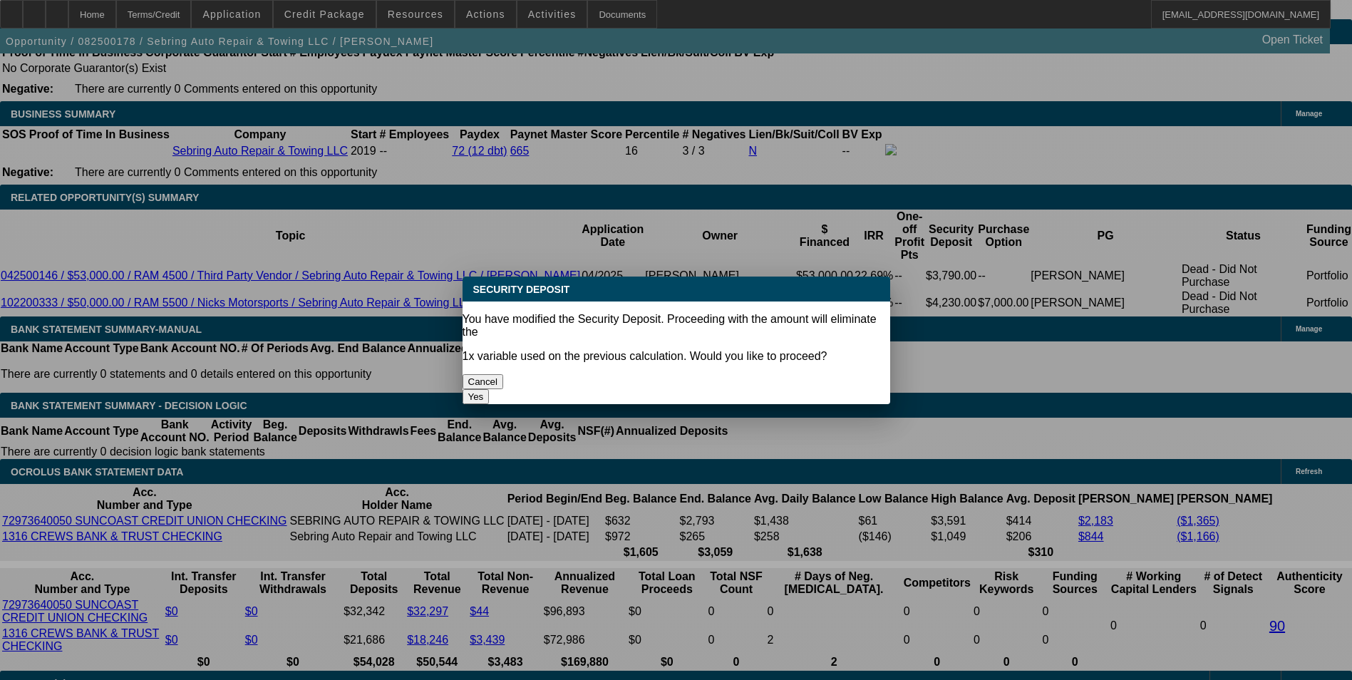
scroll to position [0, 0]
click at [490, 389] on button "Yes" at bounding box center [476, 396] width 27 height 15
select select "0"
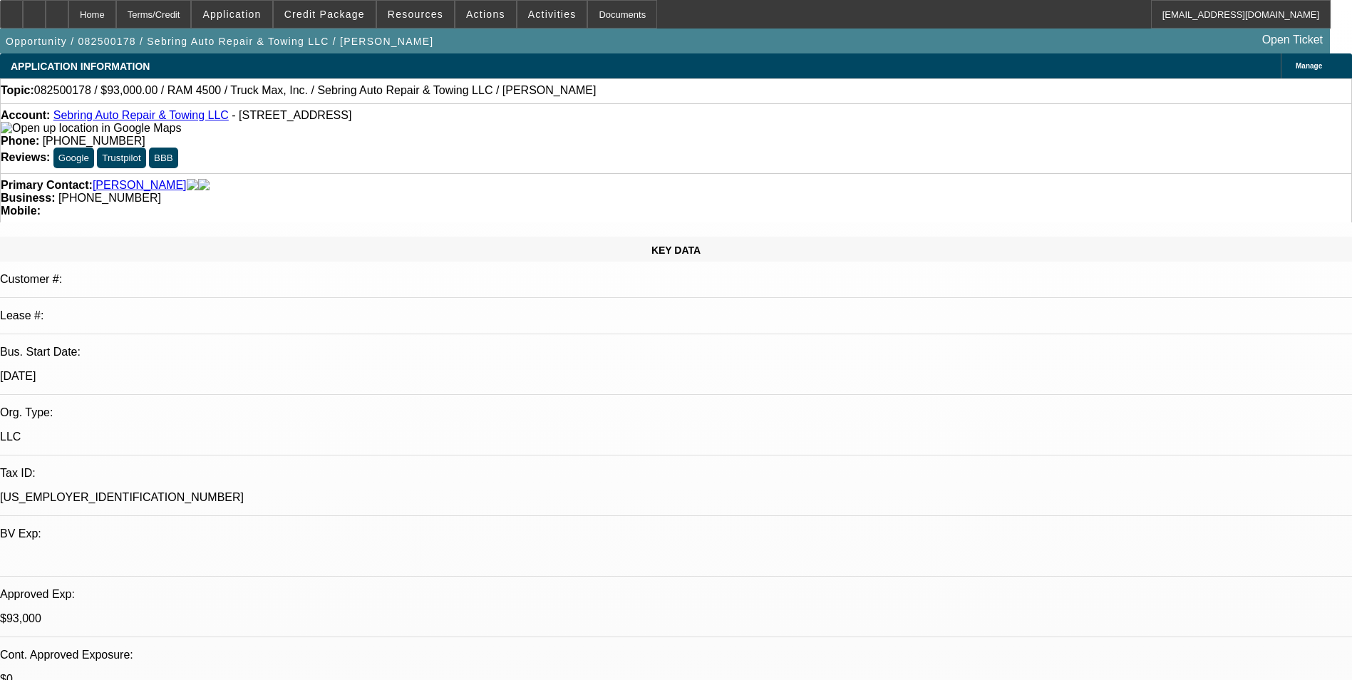
scroll to position [2295, 0]
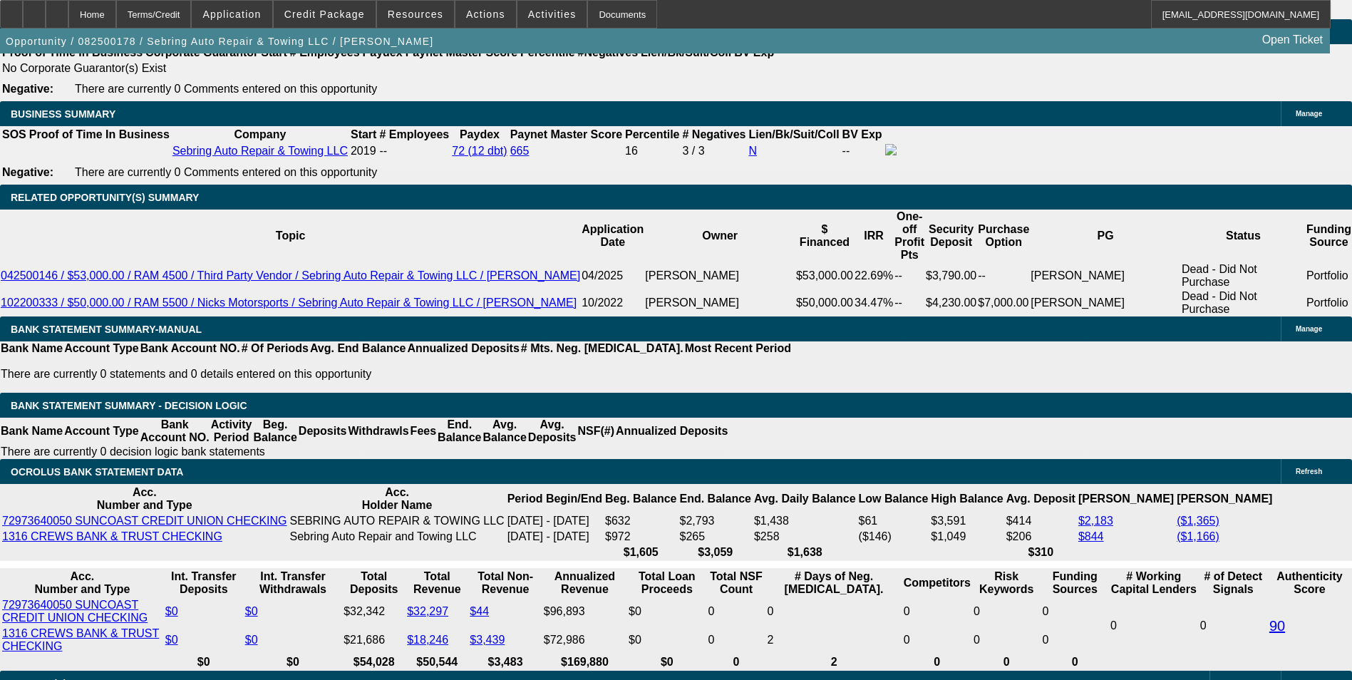
type input "24"
type input "2490"
type input "19.7"
type input "$2,490.00"
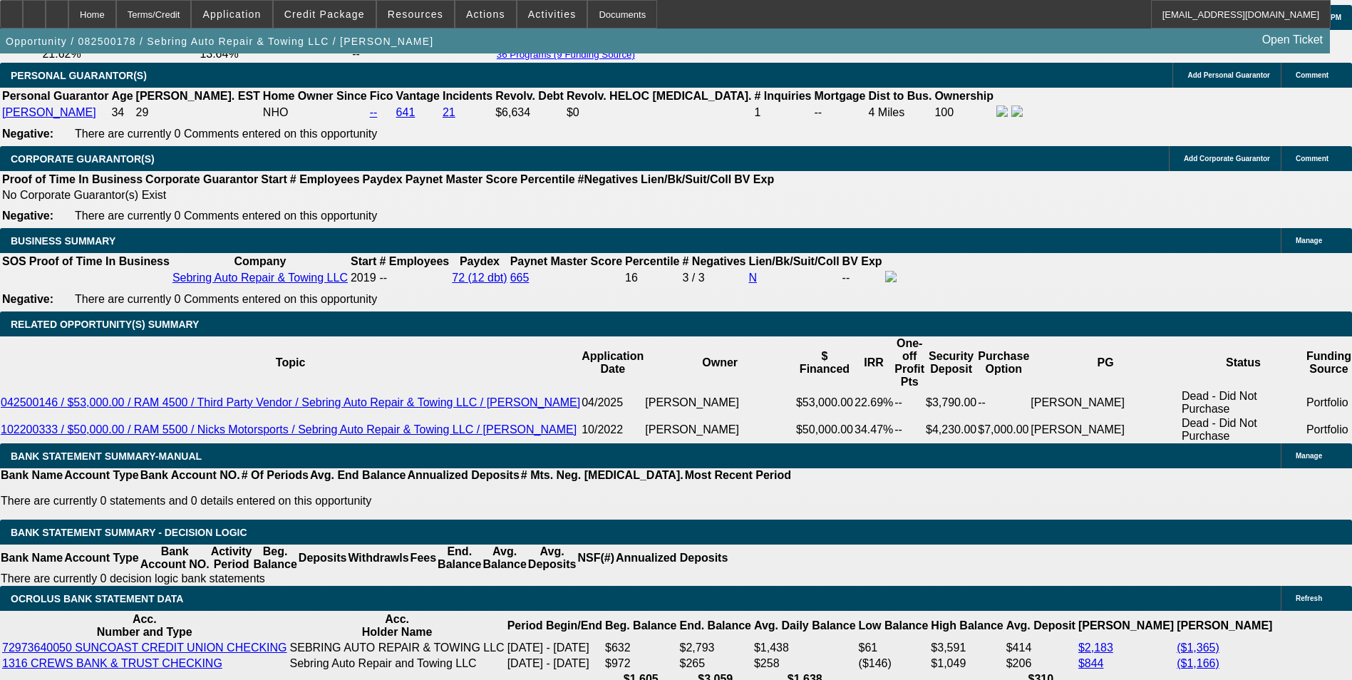
scroll to position [2153, 0]
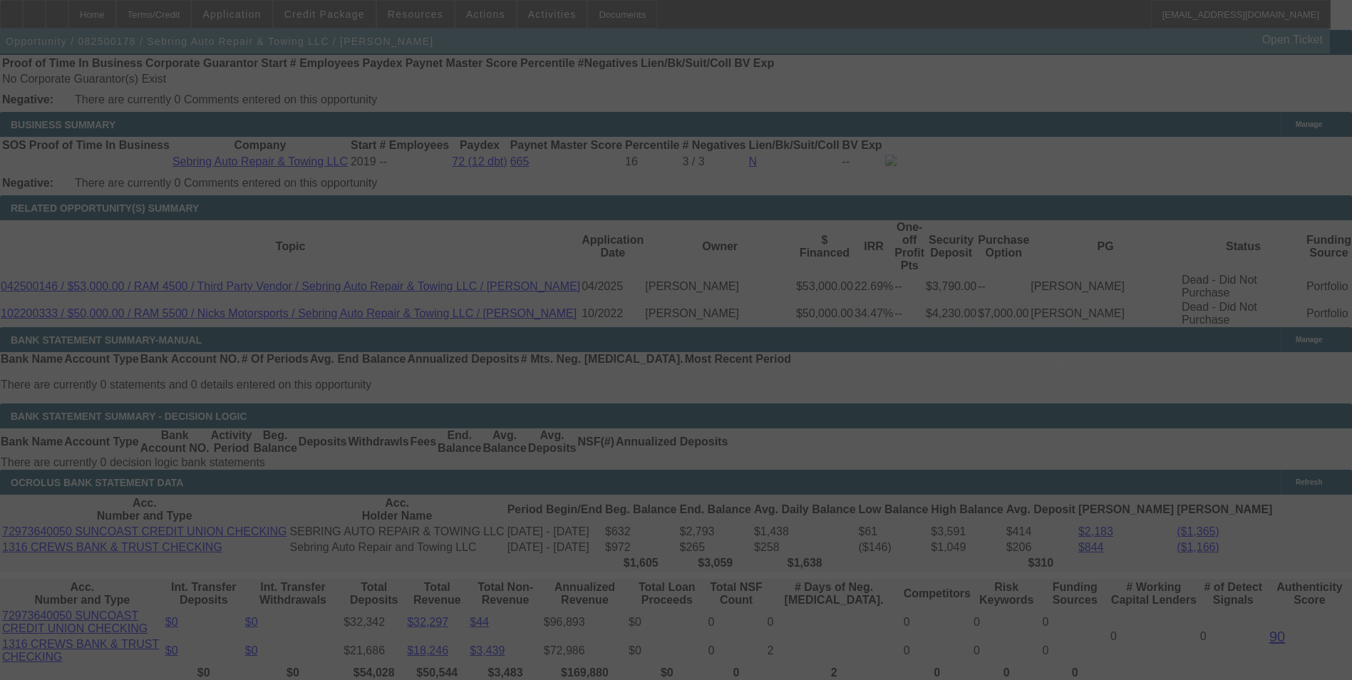
scroll to position [2295, 0]
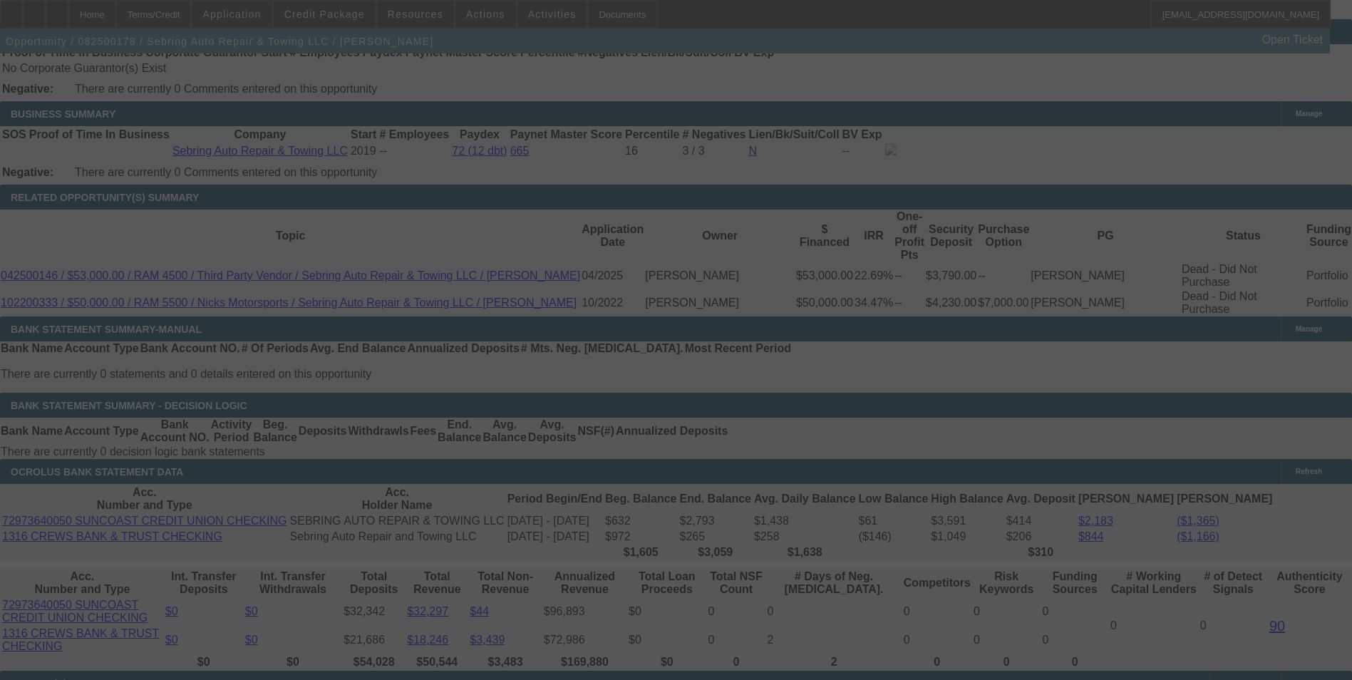
select select "0.1"
select select "0"
select select "2"
select select "0.1"
select select "4"
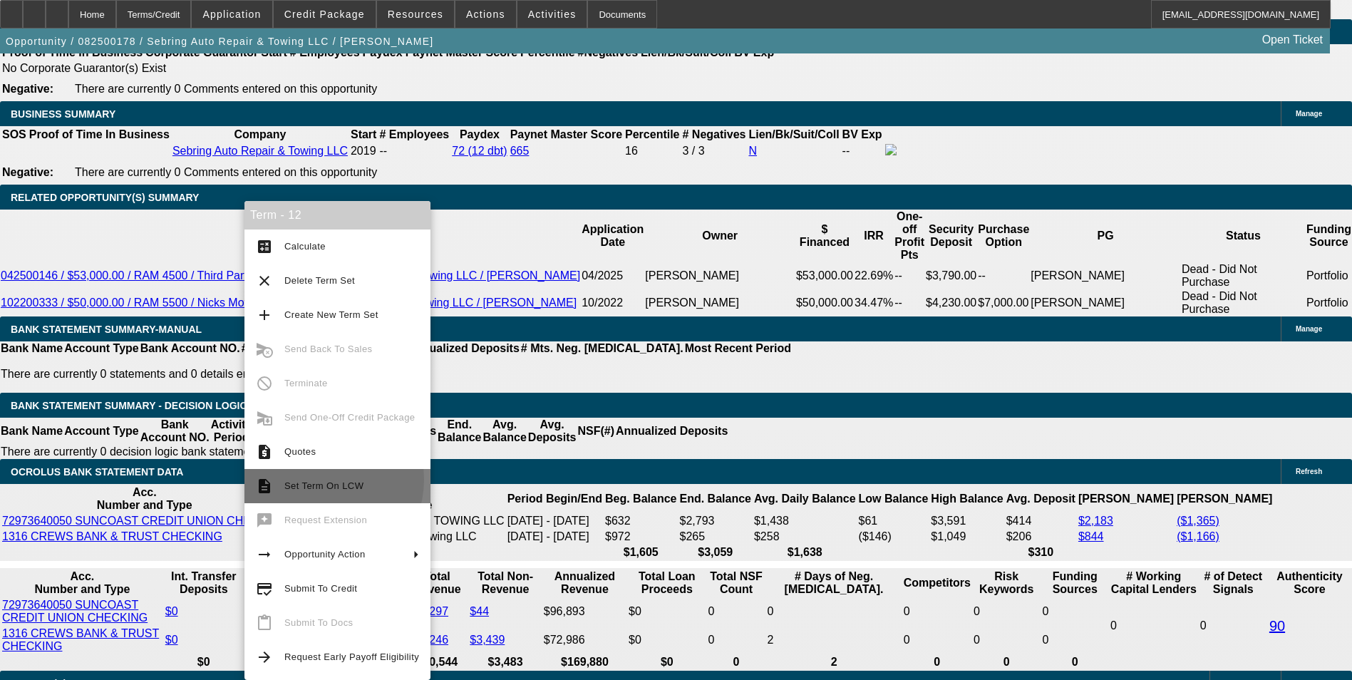
click at [321, 480] on span "Set Term On LCW" at bounding box center [351, 486] width 135 height 17
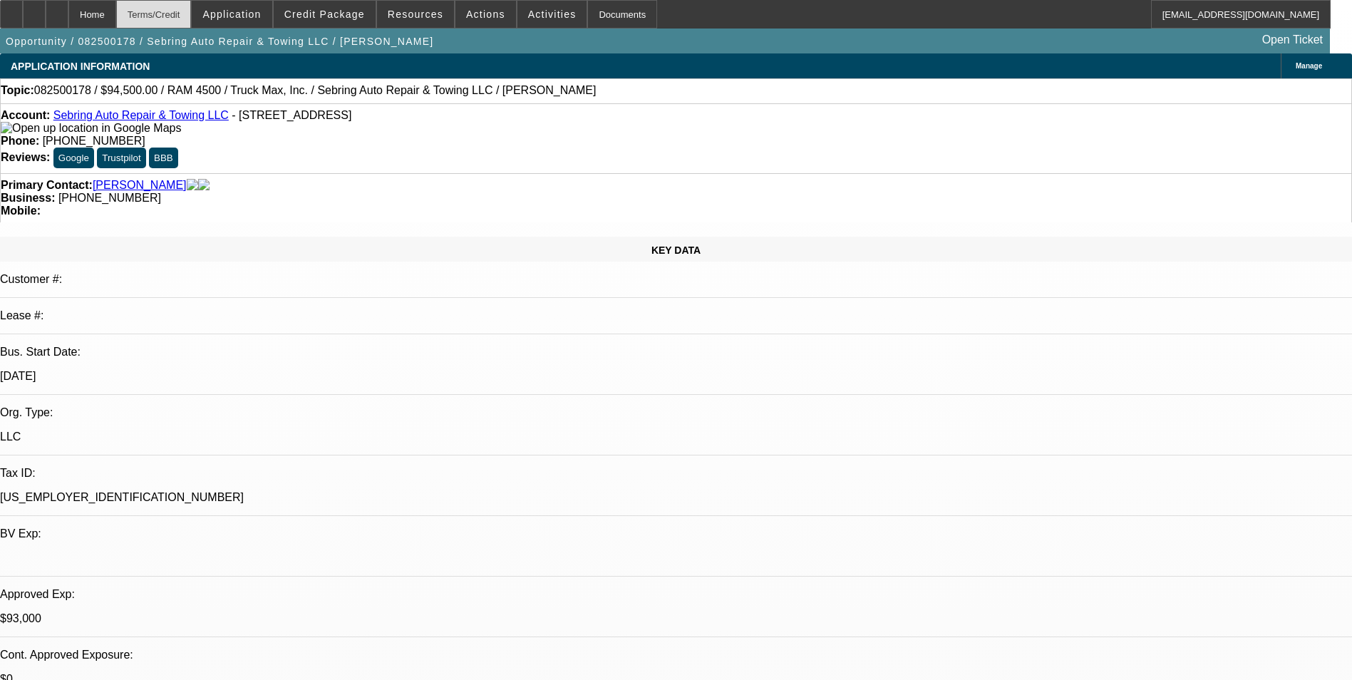
select select "0.1"
select select "0"
select select "0.1"
select select "0"
select select "2"
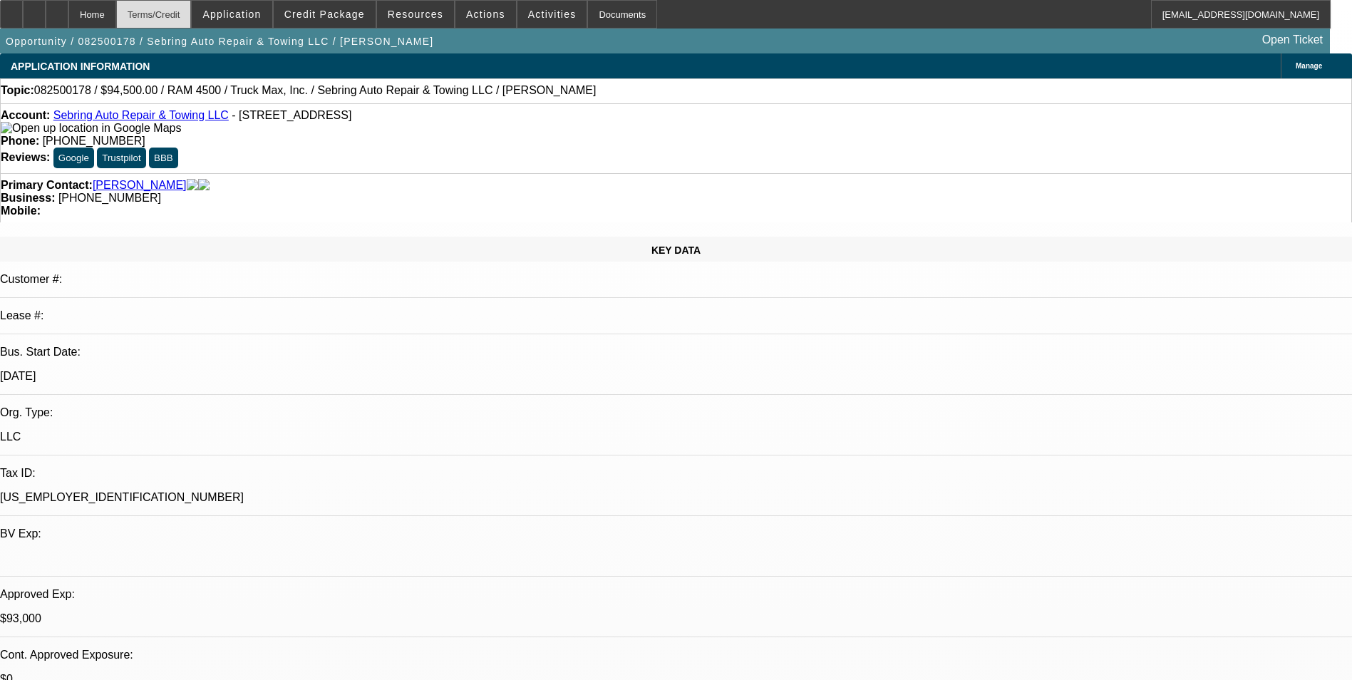
select select "0"
select select "0.1"
select select "0"
select select "0.1"
select select "0"
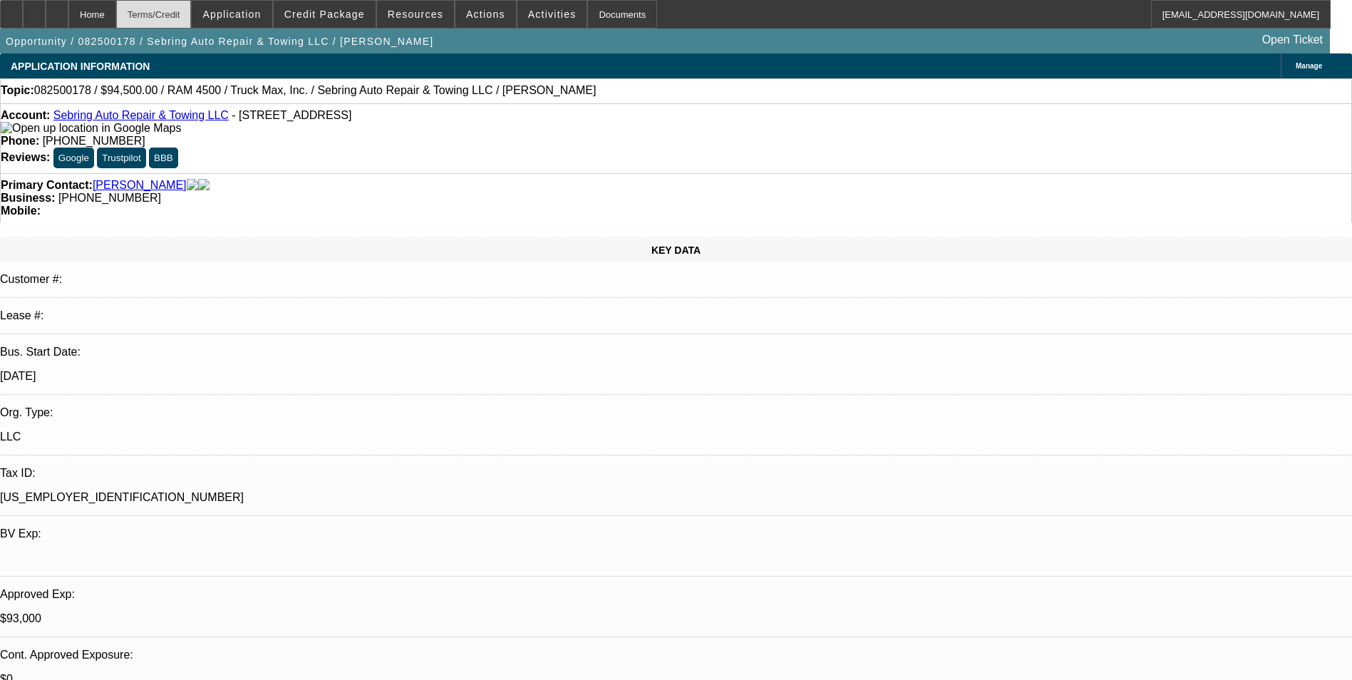
select select "1"
select select "2"
select select "4"
select select "1"
select select "2"
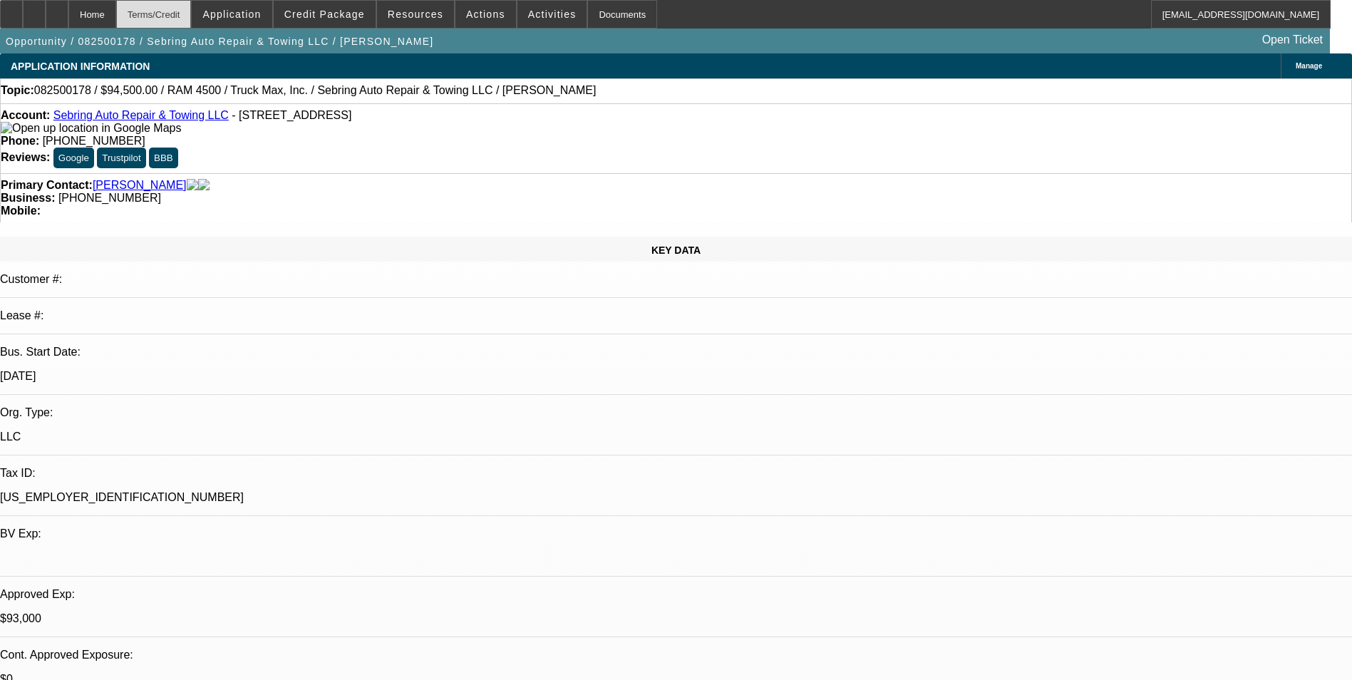
select select "6"
select select "1"
select select "2"
select select "6"
select select "1"
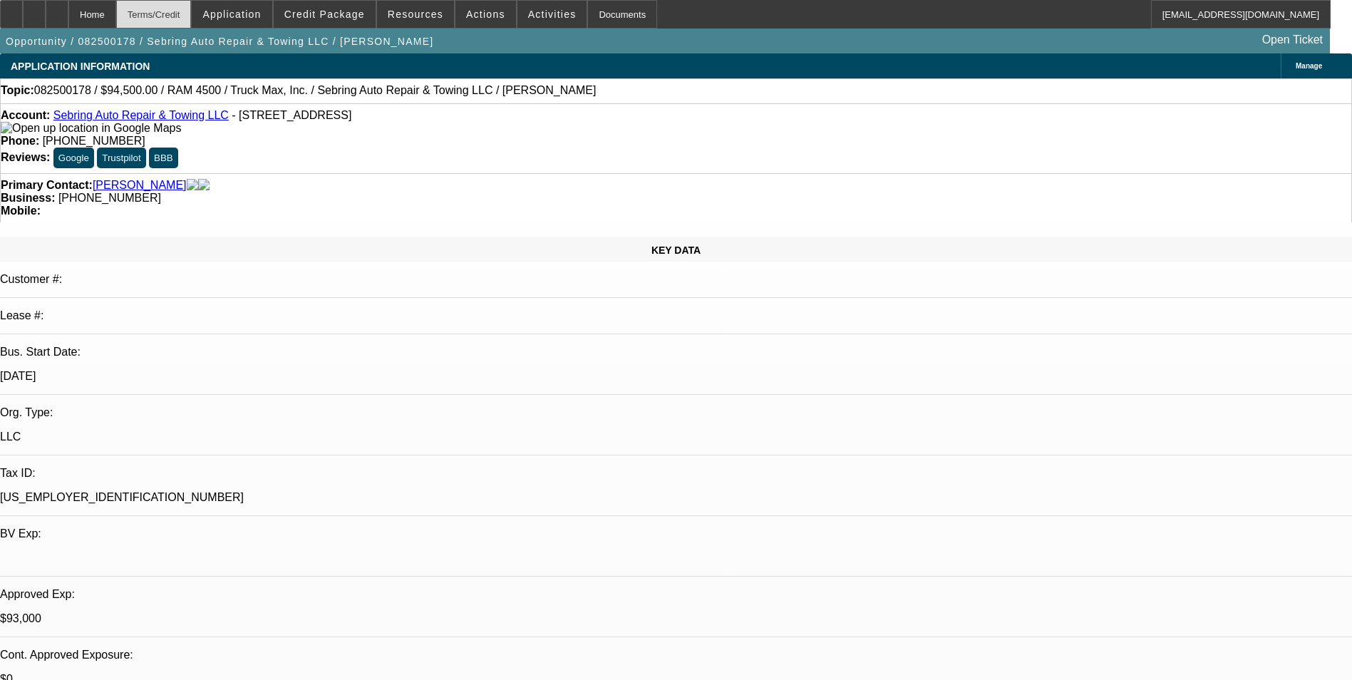
select select "2"
select select "6"
click at [192, 14] on div "Terms/Credit" at bounding box center [154, 14] width 76 height 29
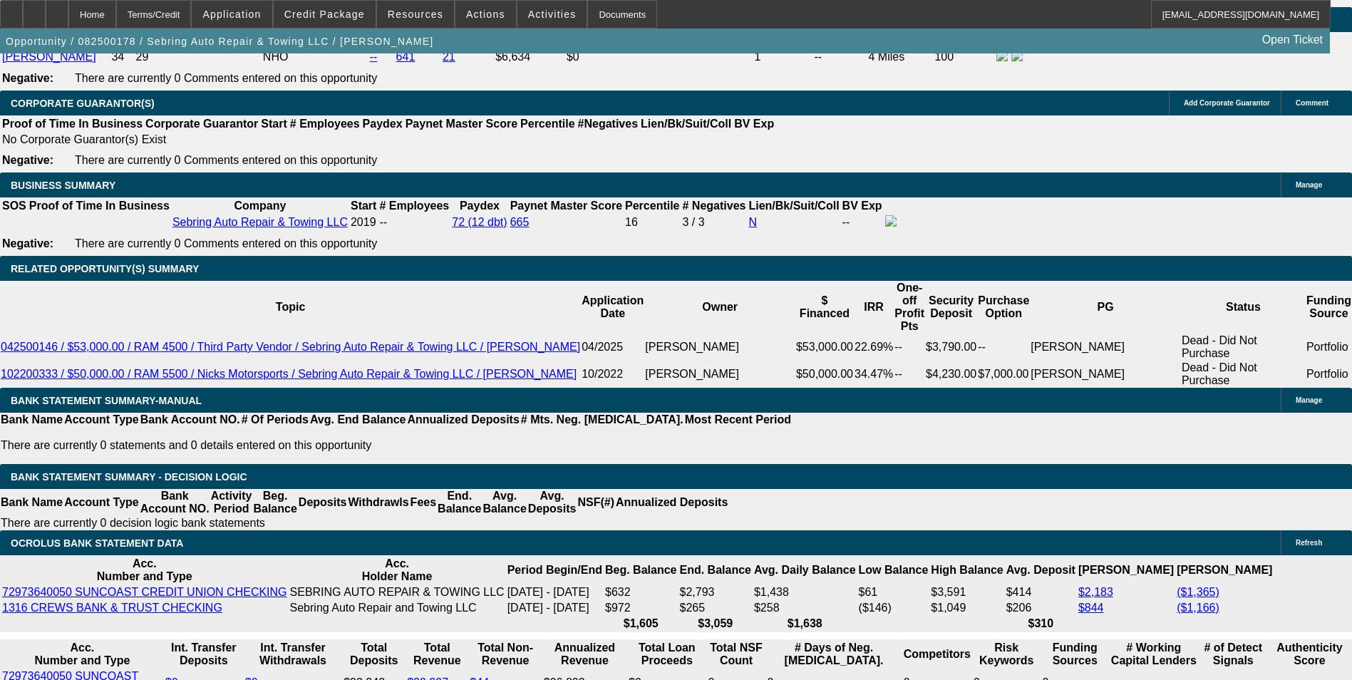
scroll to position [2295, 0]
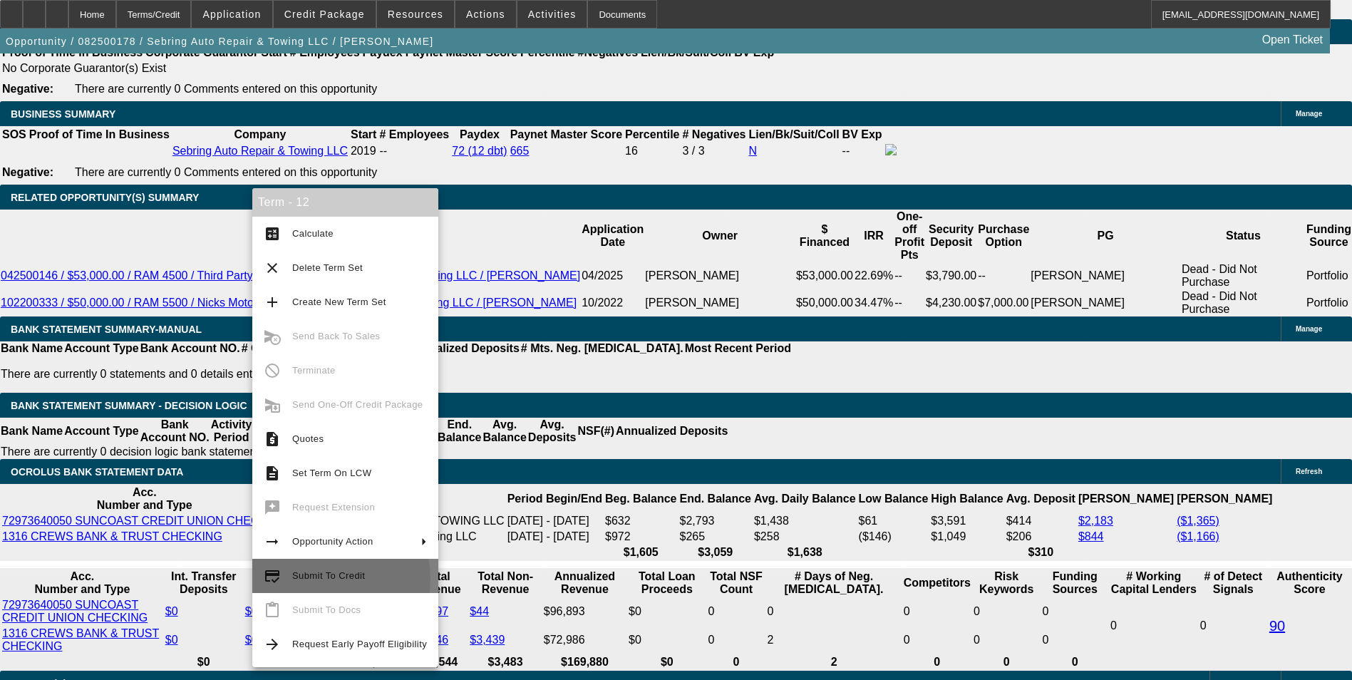
click at [314, 579] on span "Submit To Credit" at bounding box center [328, 575] width 73 height 11
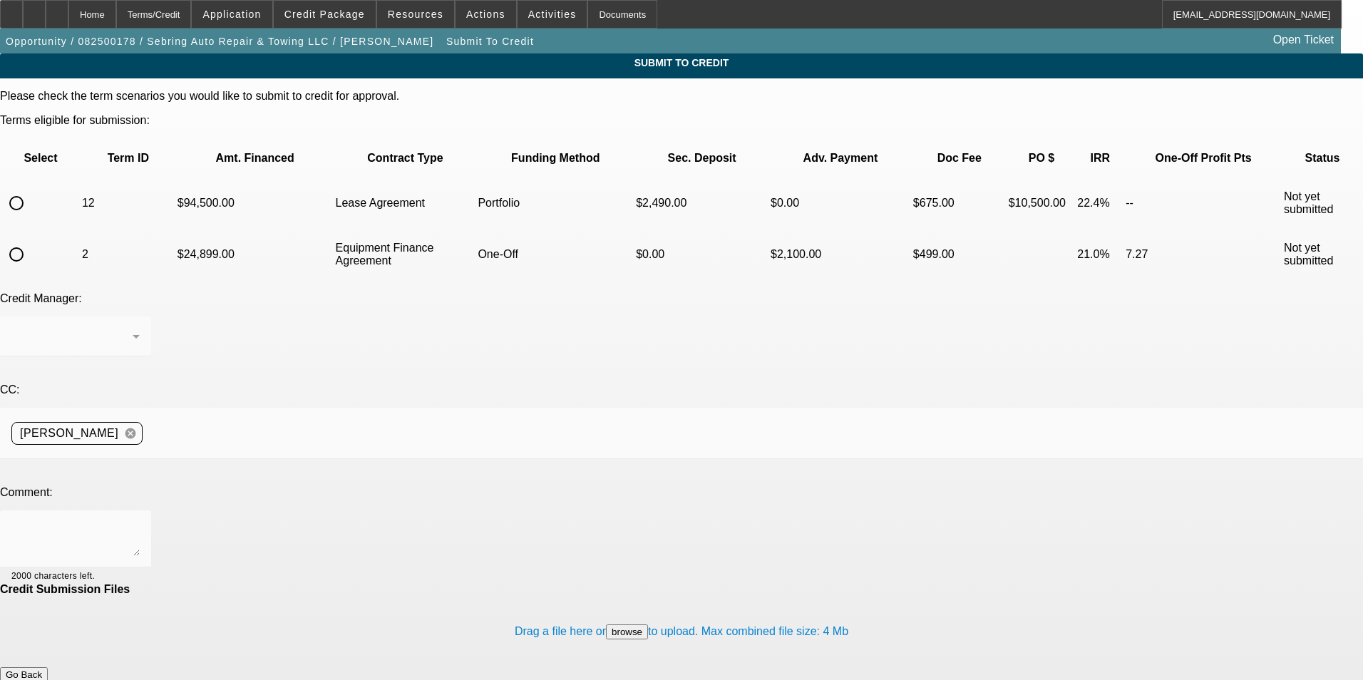
click at [31, 189] on input "radio" at bounding box center [16, 203] width 29 height 29
radio input "true"
click at [133, 328] on div "[PERSON_NAME]" at bounding box center [71, 336] width 121 height 17
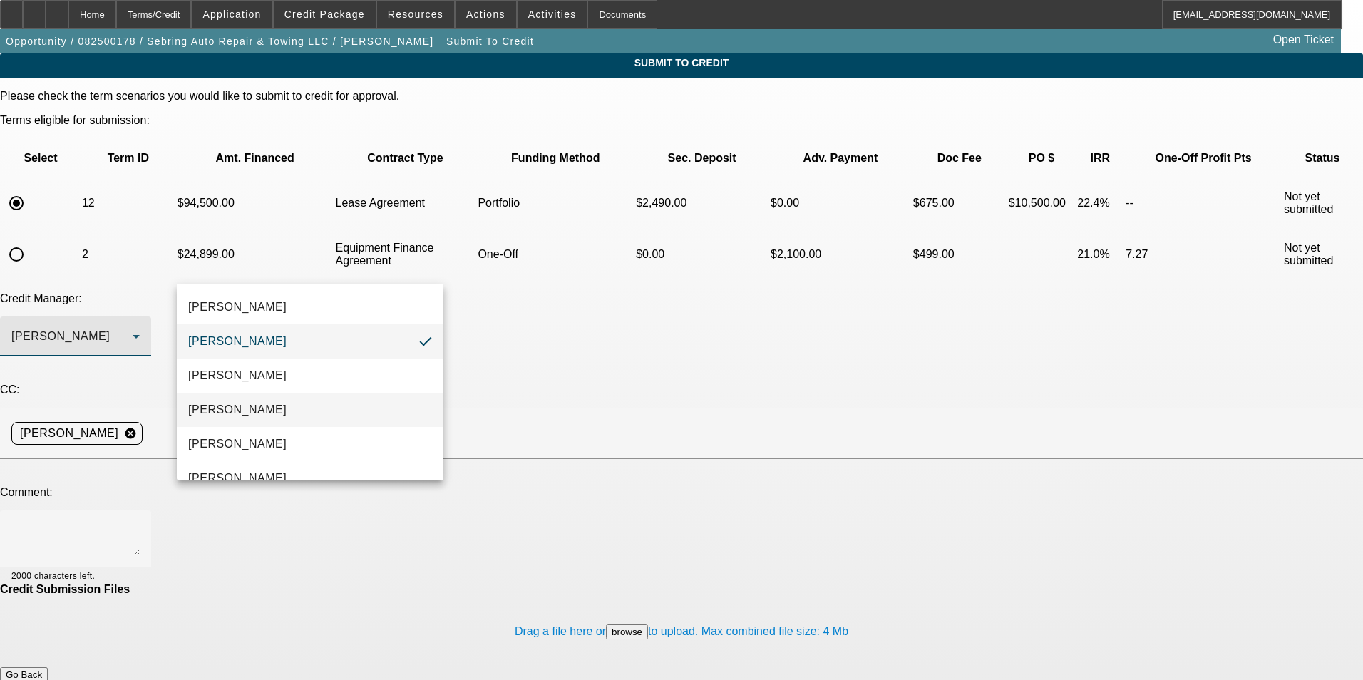
click at [309, 406] on mat-option "[PERSON_NAME]" at bounding box center [310, 410] width 267 height 34
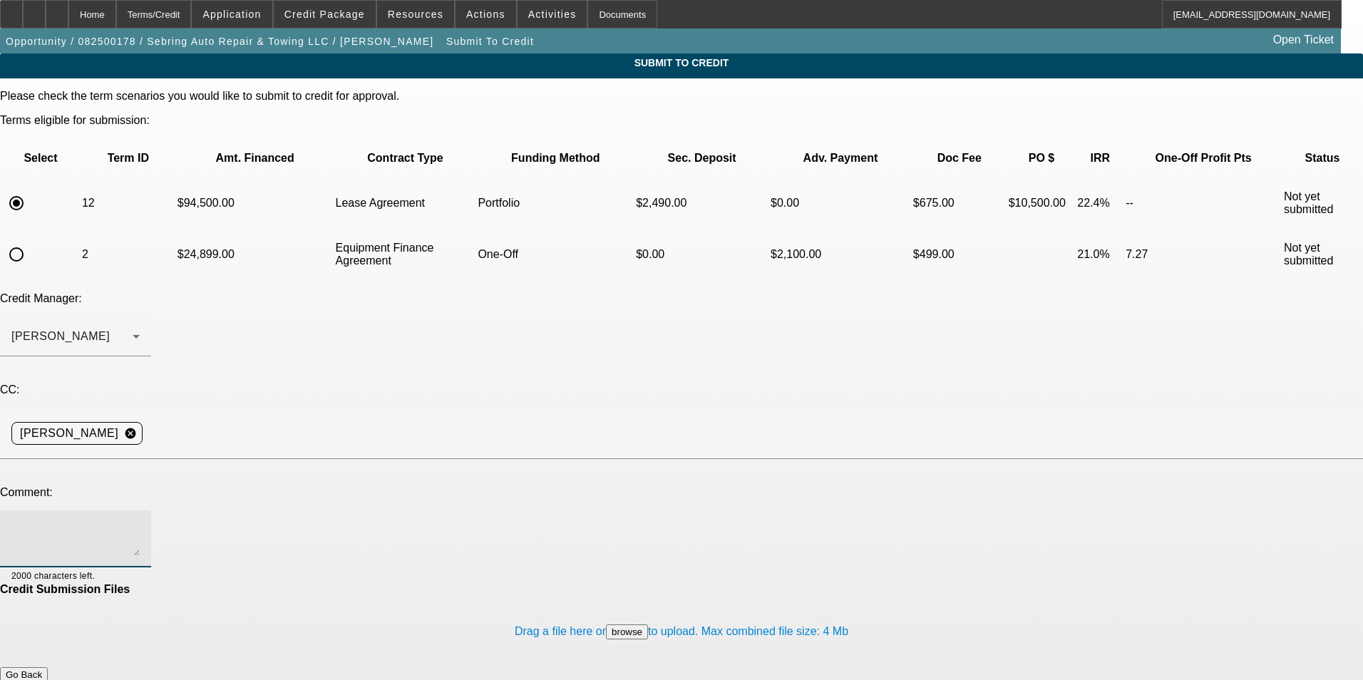
click at [140, 522] on textarea at bounding box center [75, 539] width 128 height 34
type textarea "W"
type textarea "Could you consider this structure if we switch to a lease? Less upfront, bump i…"
click at [41, 679] on button "Submit" at bounding box center [20, 689] width 41 height 15
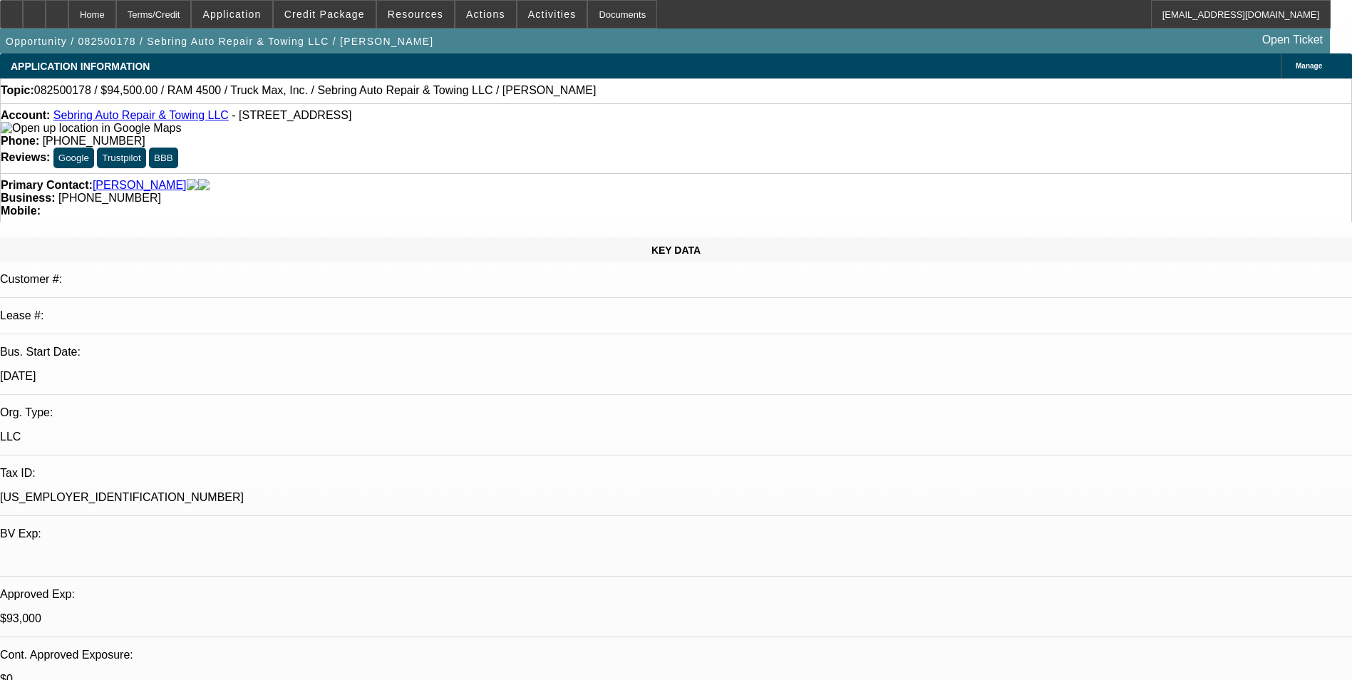
select select "0.1"
select select "0"
select select "2"
select select "0.1"
select select "4"
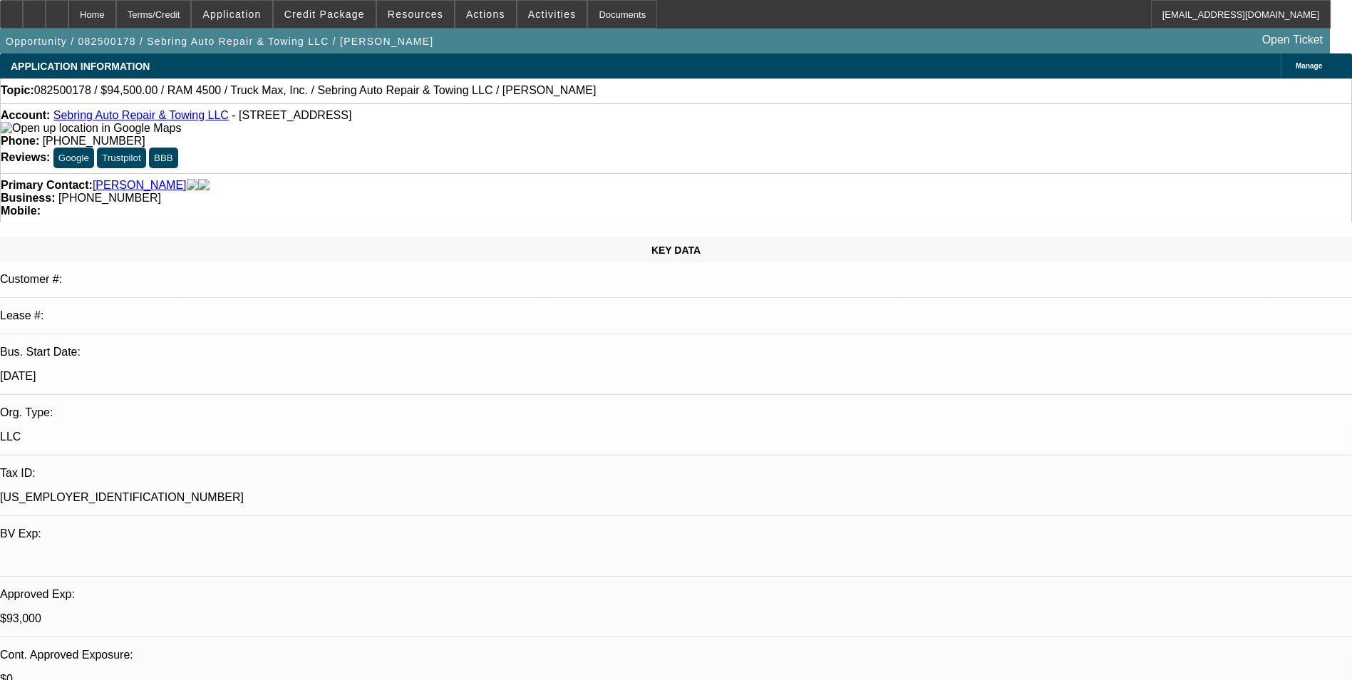
select select "0"
select select "2"
select select "0"
select select "6"
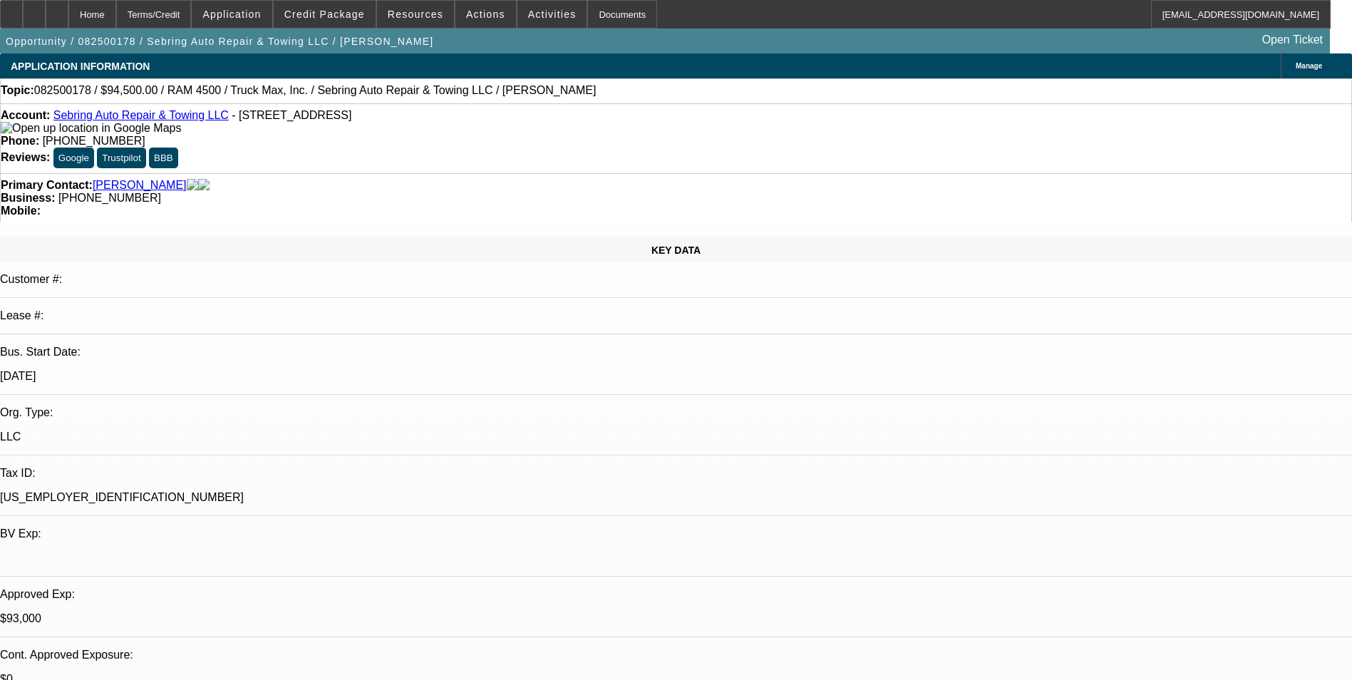
select select "0.1"
select select "2"
select select "0"
select select "6"
select select "0.1"
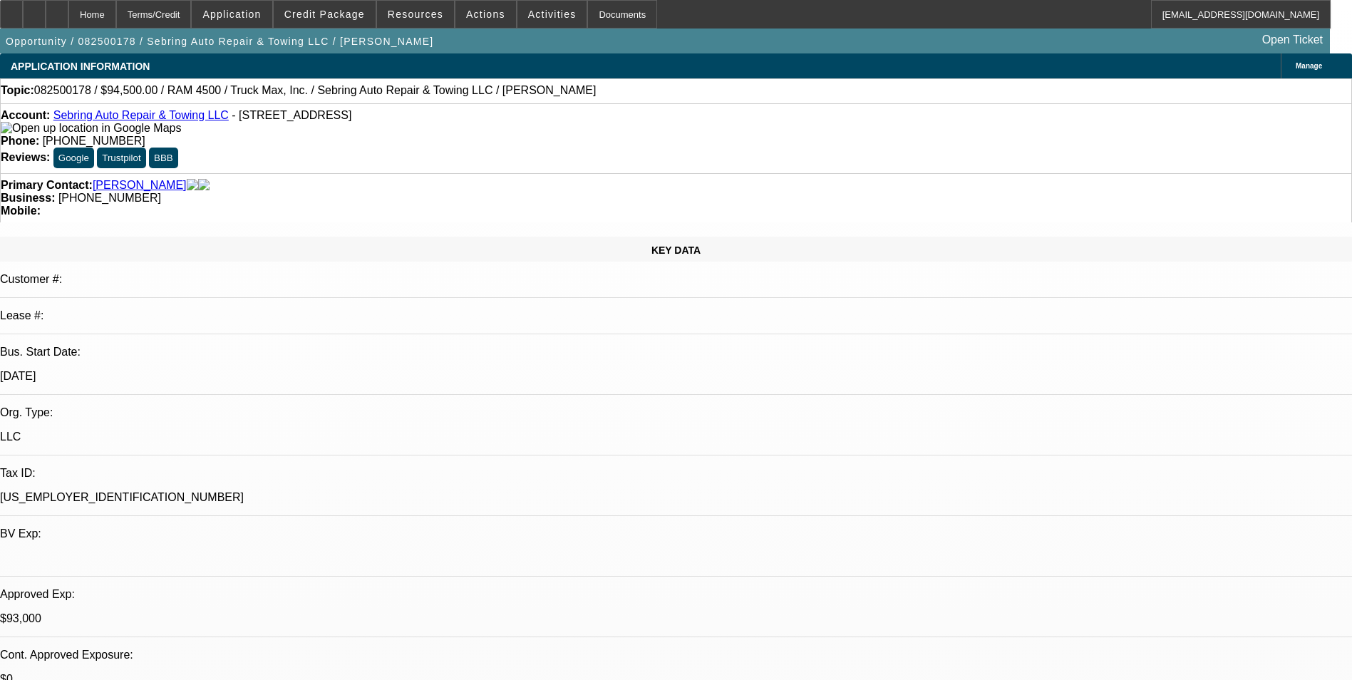
select select "2"
select select "0"
select select "6"
